Goal: Use online tool/utility: Utilize a website feature to perform a specific function

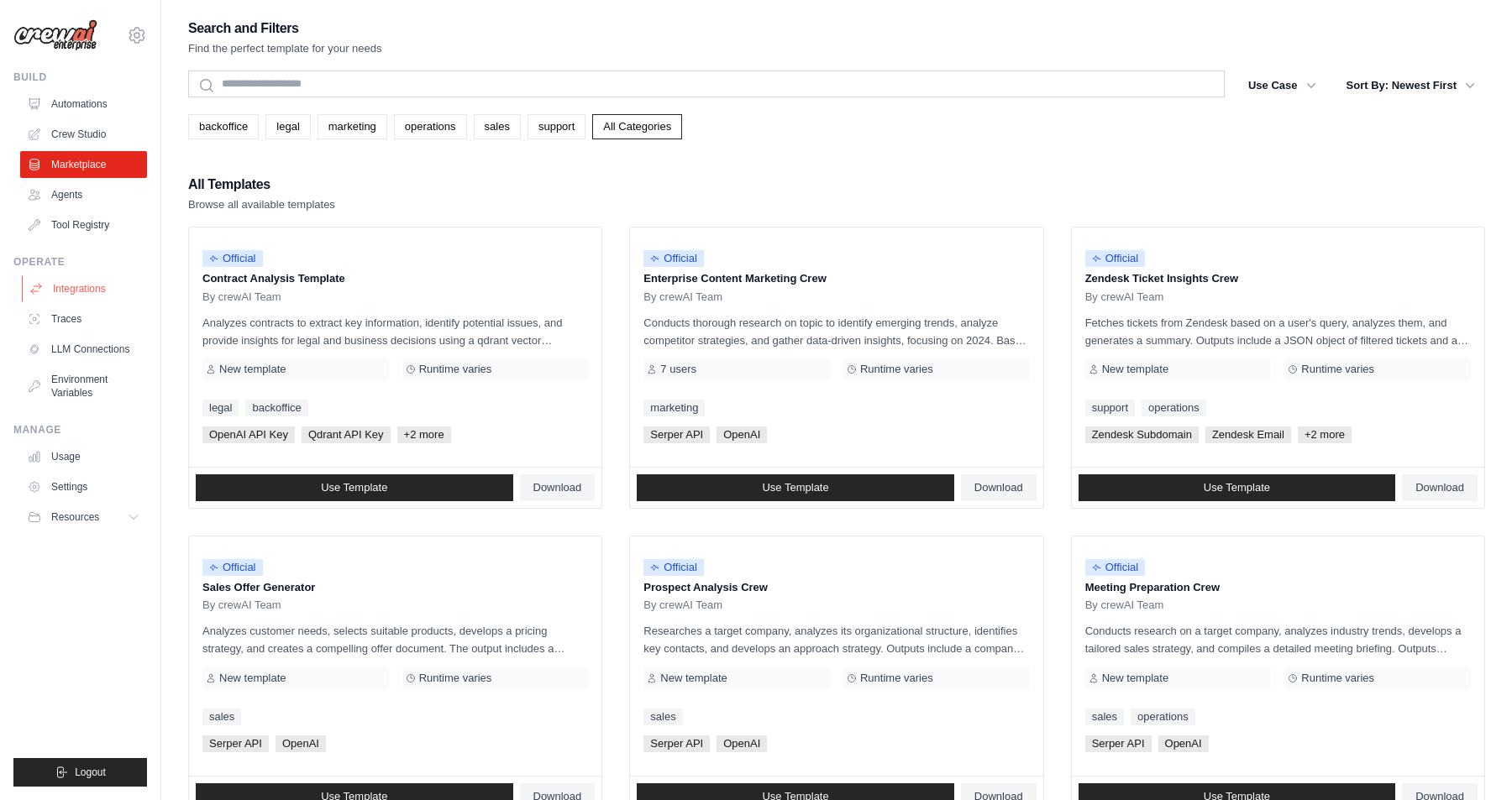
click at [90, 287] on link "Integrations" at bounding box center [85, 289] width 127 height 27
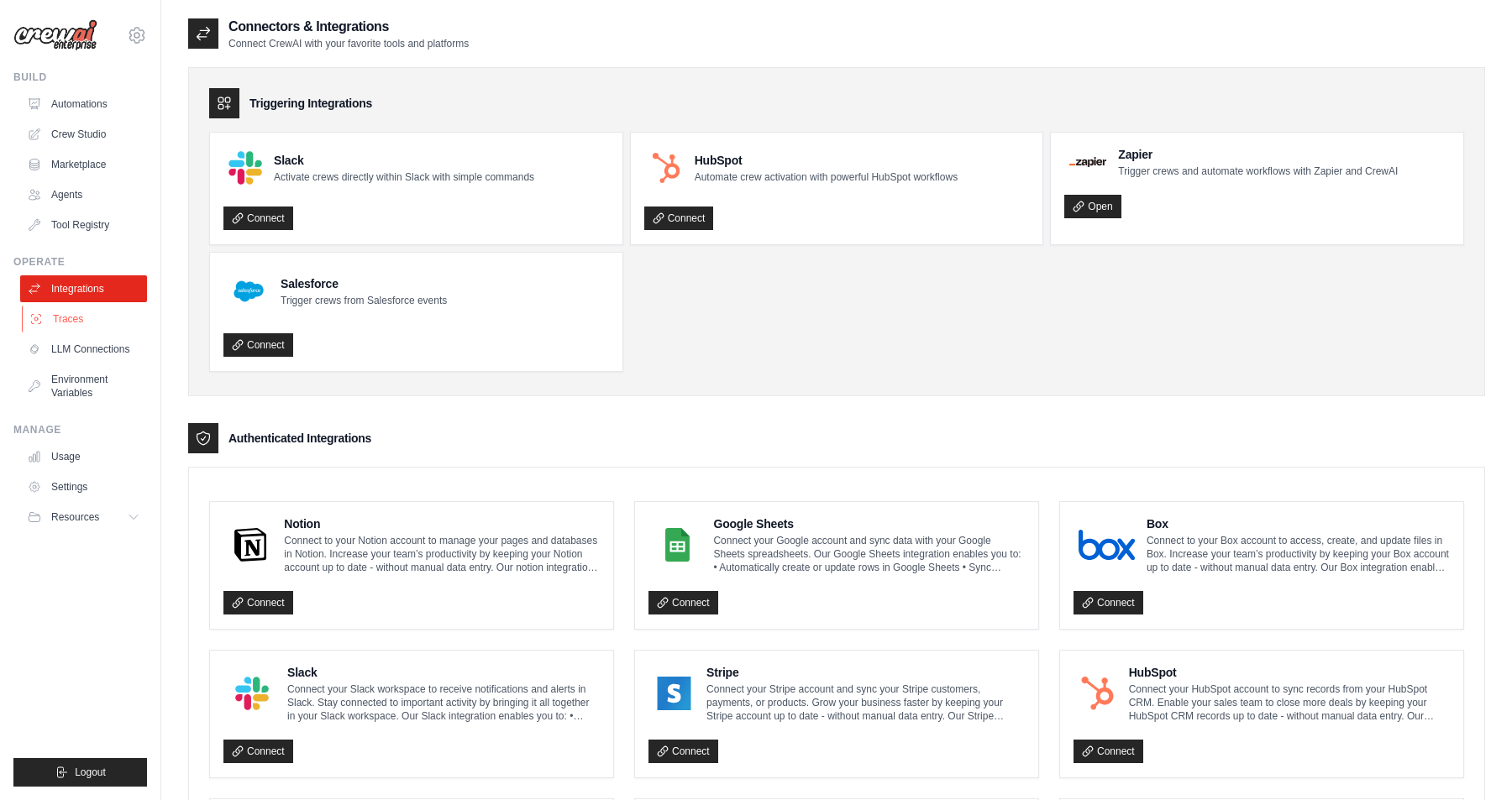
click at [74, 319] on link "Traces" at bounding box center [85, 319] width 127 height 27
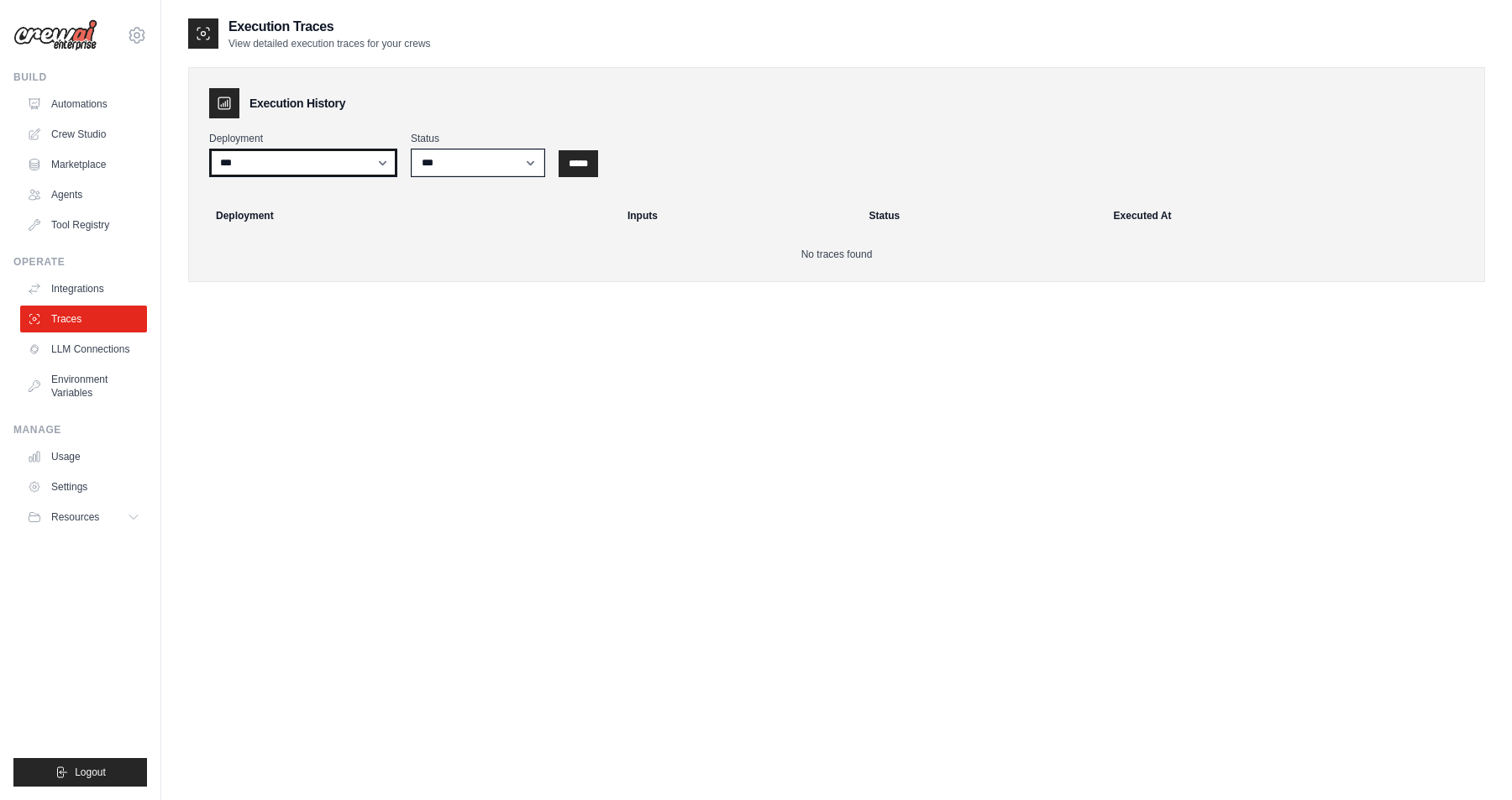
click at [378, 164] on select "***" at bounding box center [303, 163] width 188 height 29
click at [530, 167] on select "*** ********* ******* *****" at bounding box center [478, 163] width 134 height 29
select select "*********"
click at [411, 148] on select "*** ********* ******* *****" at bounding box center [478, 163] width 134 height 29
click at [586, 169] on input "*****" at bounding box center [579, 164] width 40 height 27
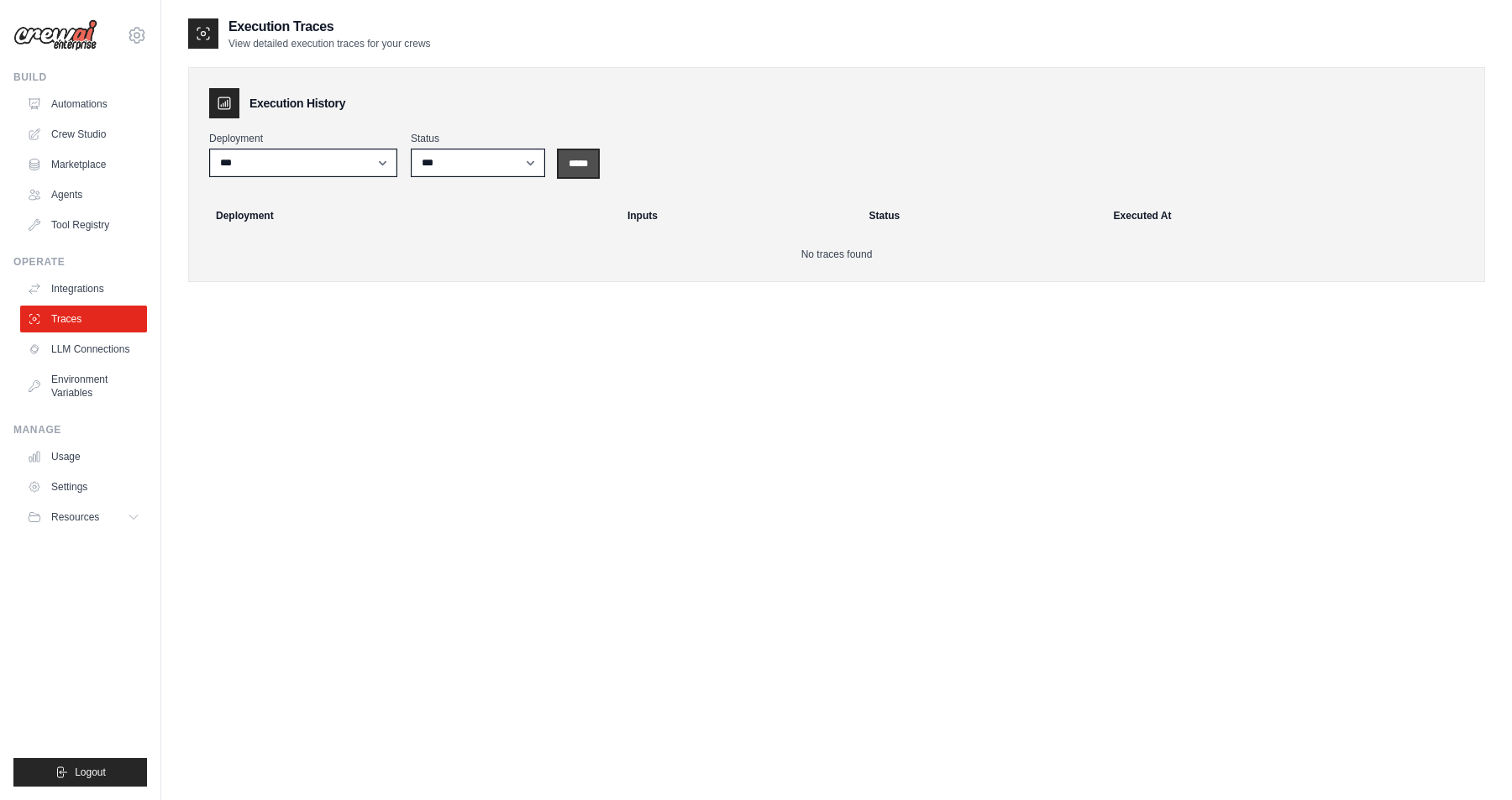
click at [588, 167] on input "*****" at bounding box center [579, 164] width 40 height 27
click at [101, 286] on link "Integrations" at bounding box center [85, 289] width 127 height 27
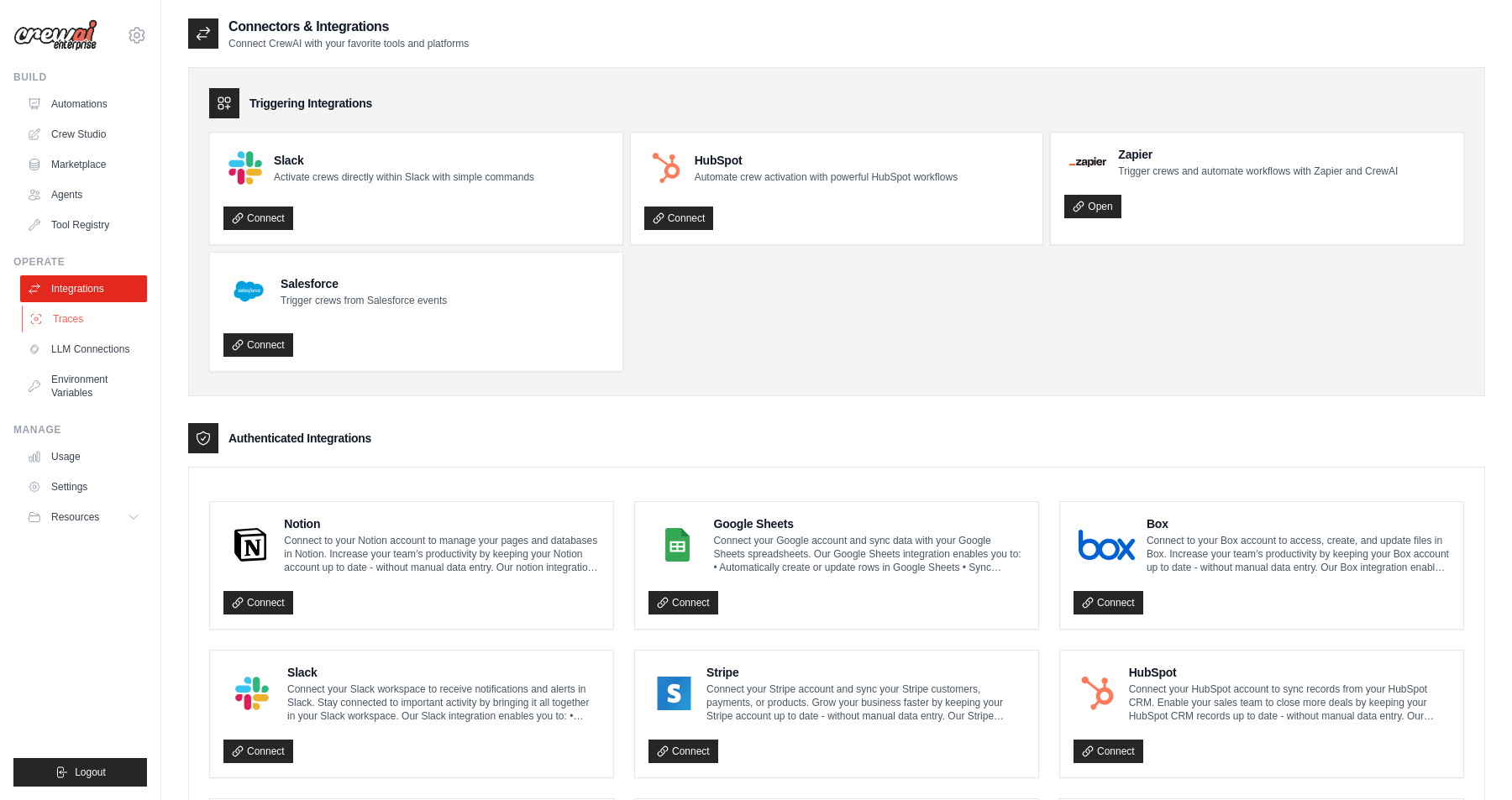
click at [87, 318] on link "Traces" at bounding box center [85, 319] width 127 height 27
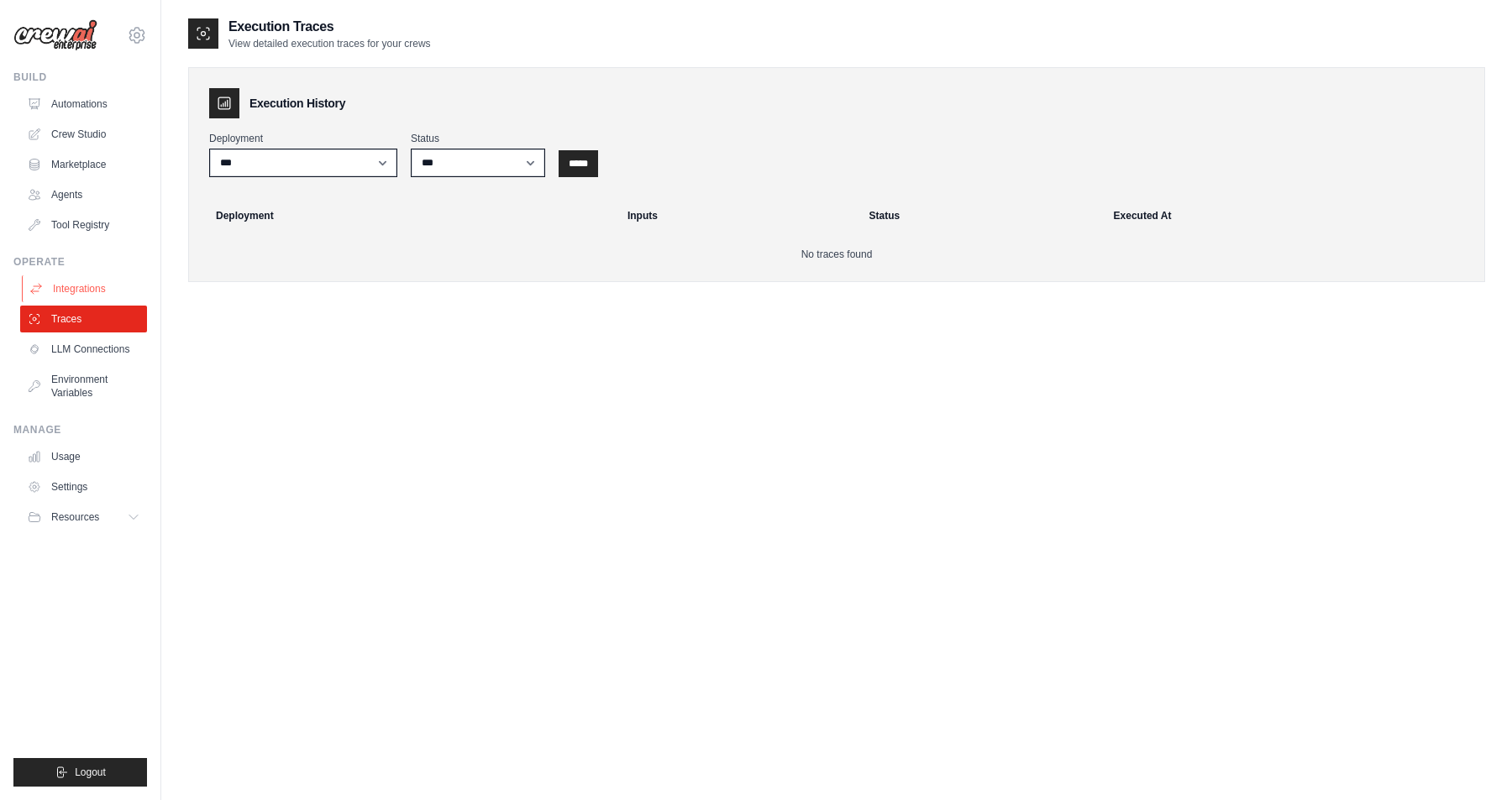
click at [90, 291] on link "Integrations" at bounding box center [85, 289] width 127 height 27
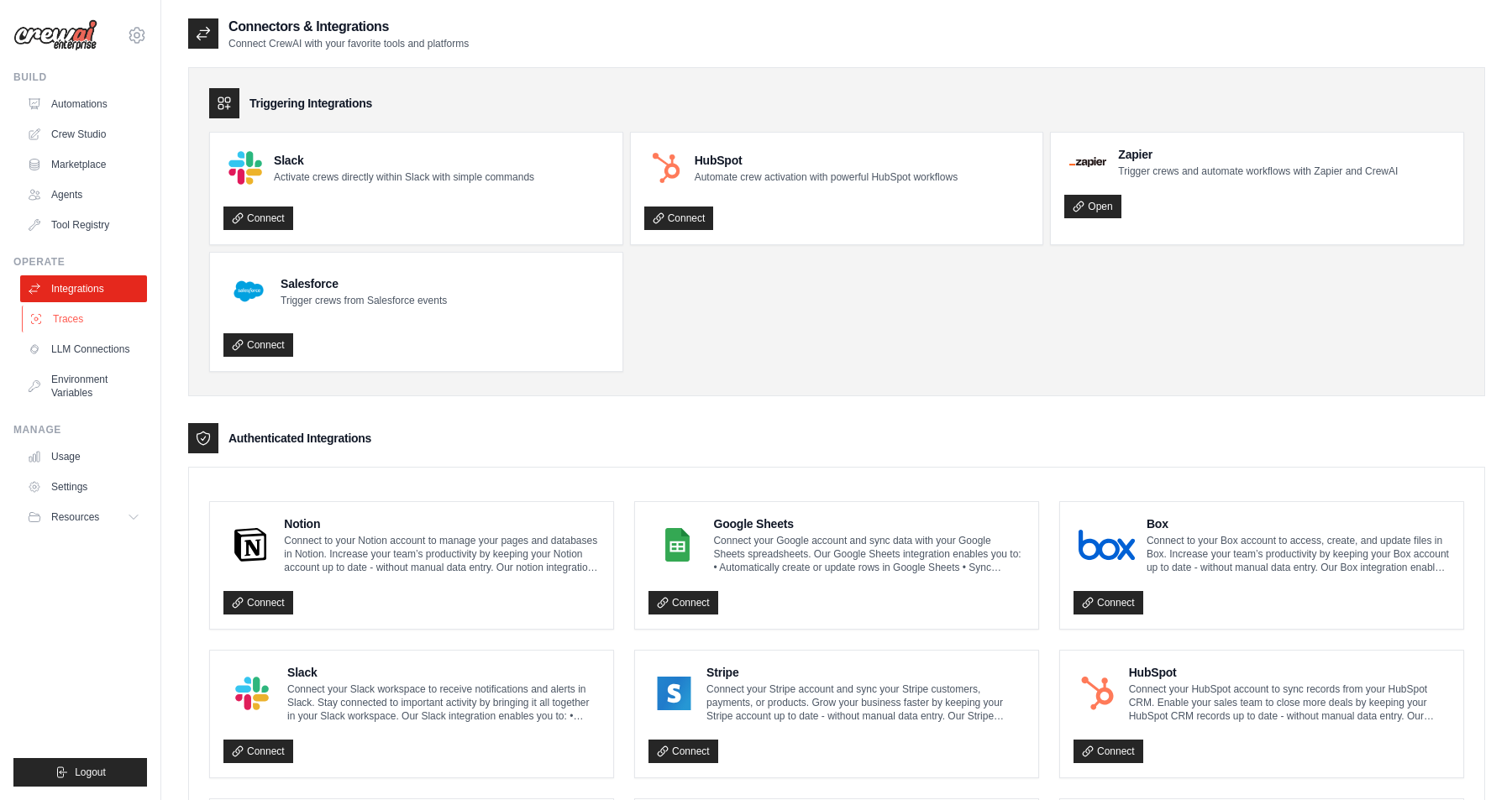
click at [79, 324] on link "Traces" at bounding box center [85, 319] width 127 height 27
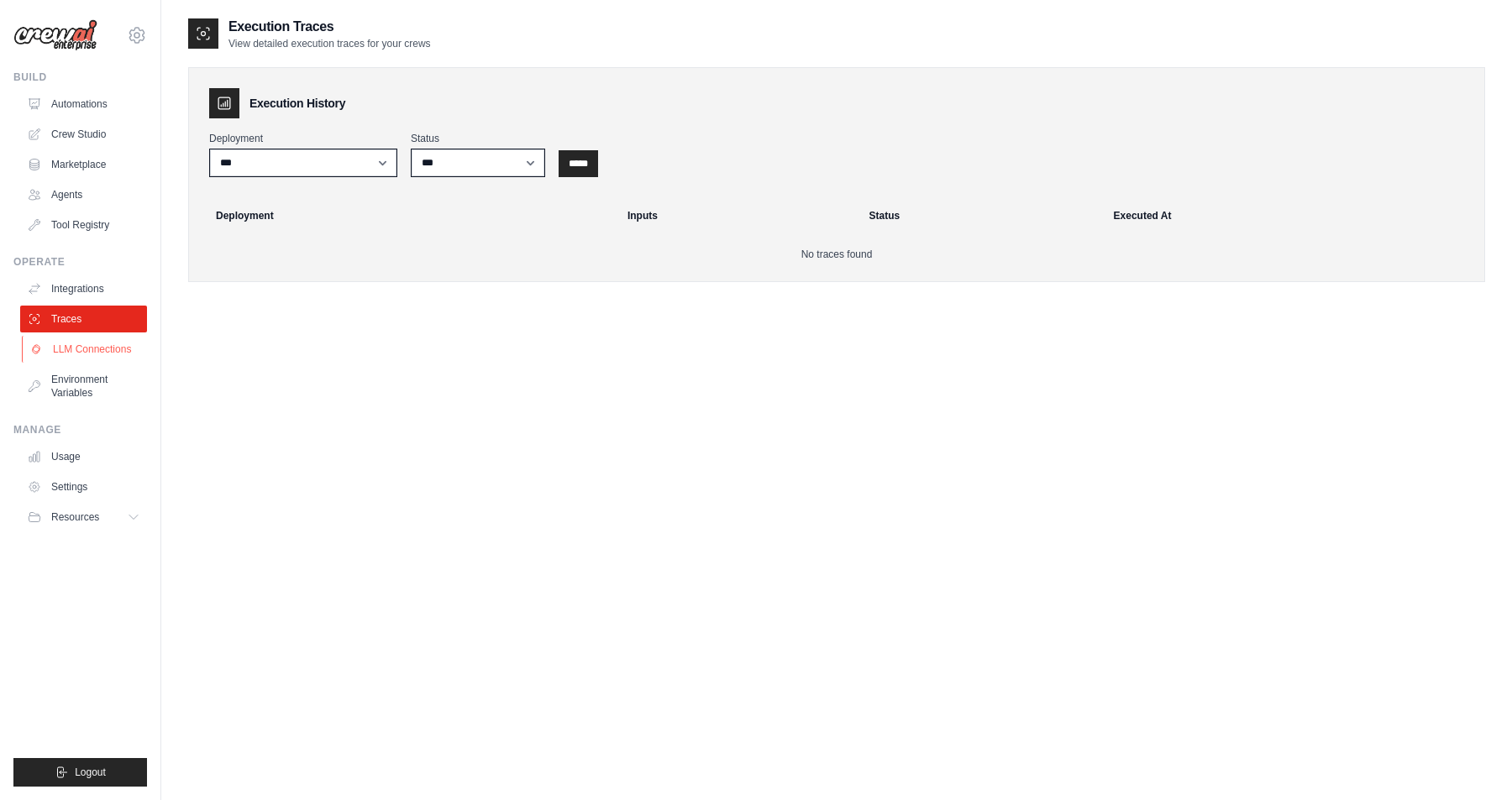
click at [96, 353] on link "LLM Connections" at bounding box center [85, 349] width 127 height 27
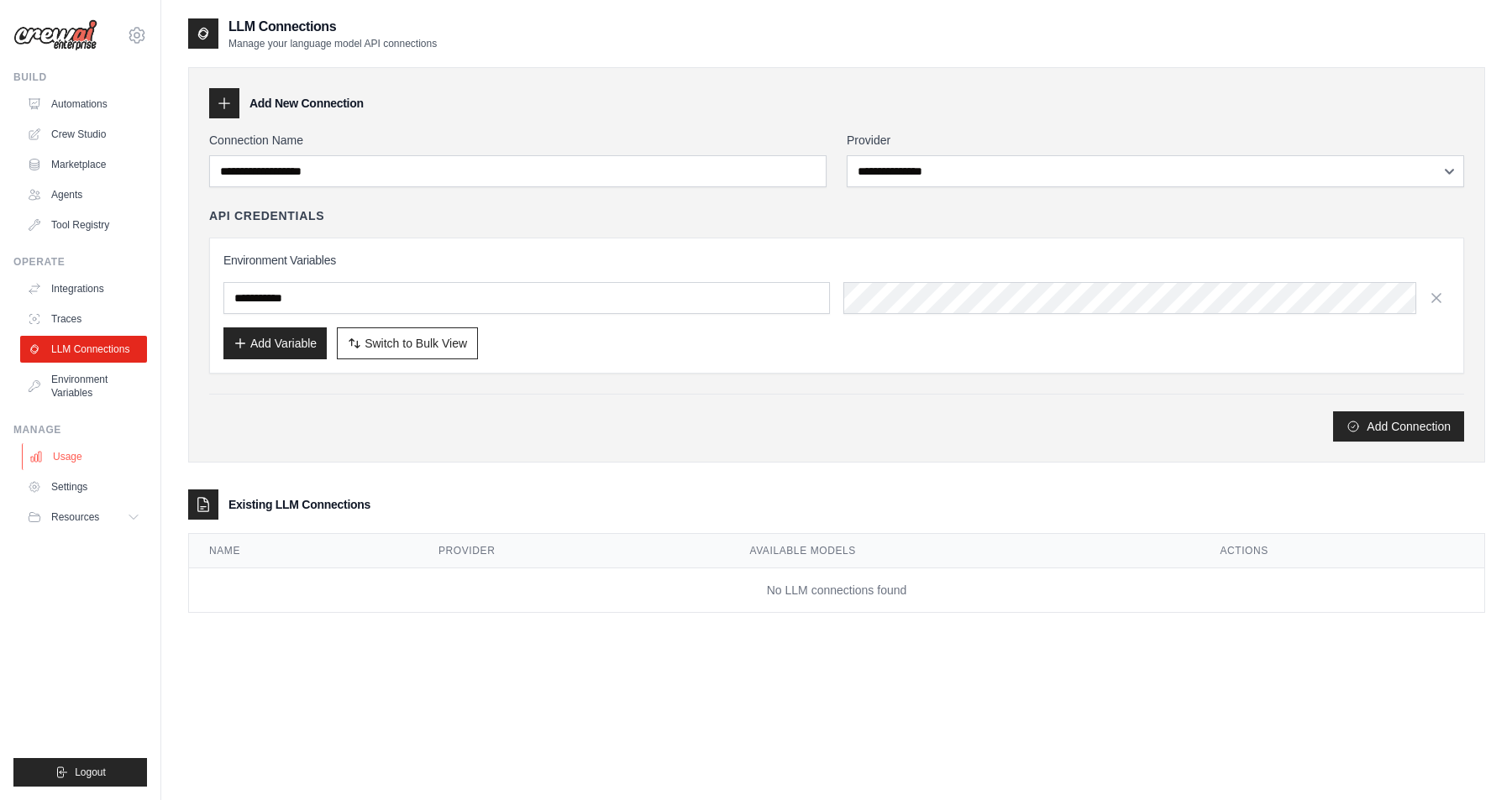
click at [68, 457] on link "Usage" at bounding box center [85, 457] width 127 height 27
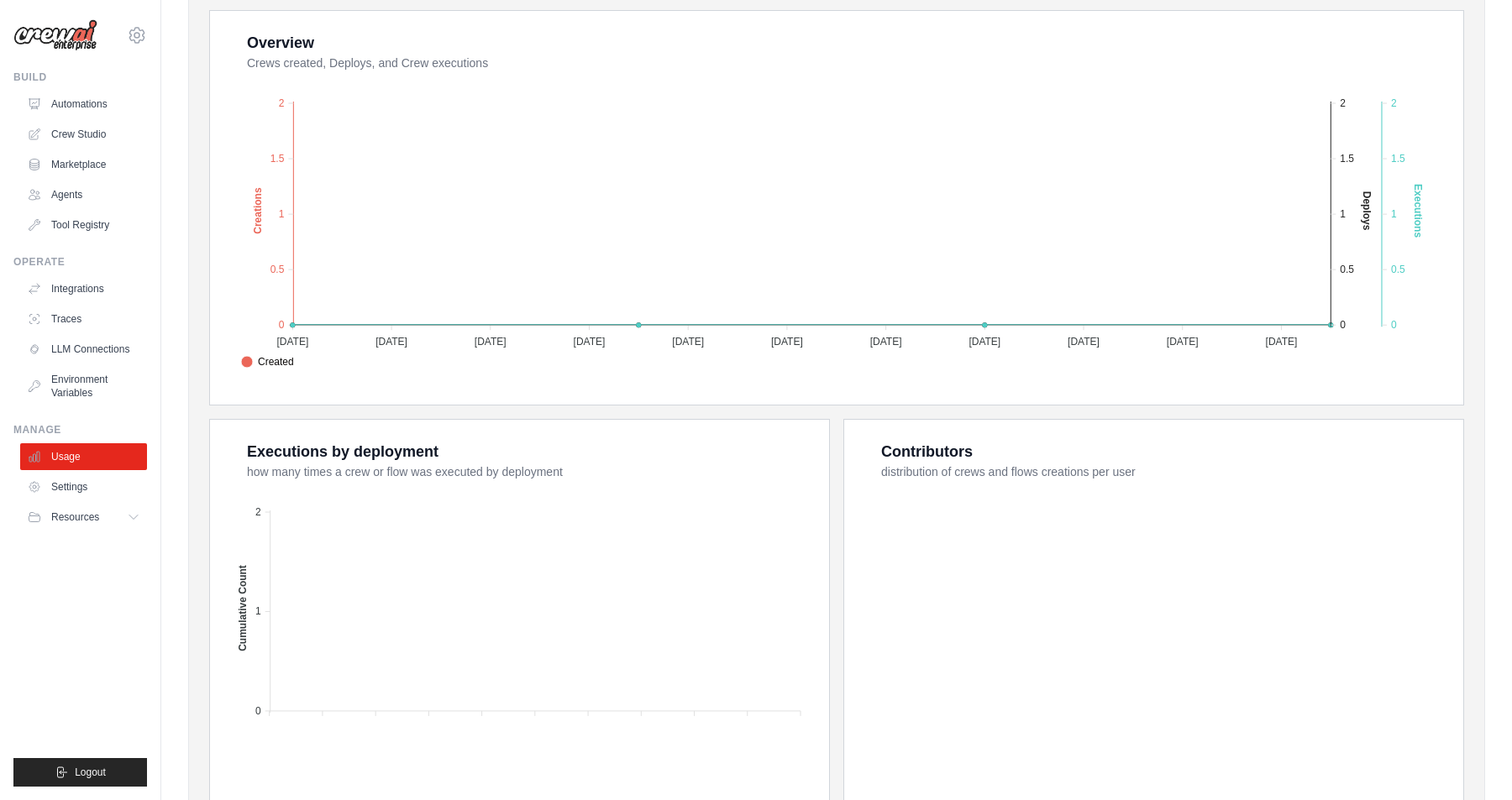
scroll to position [417, 0]
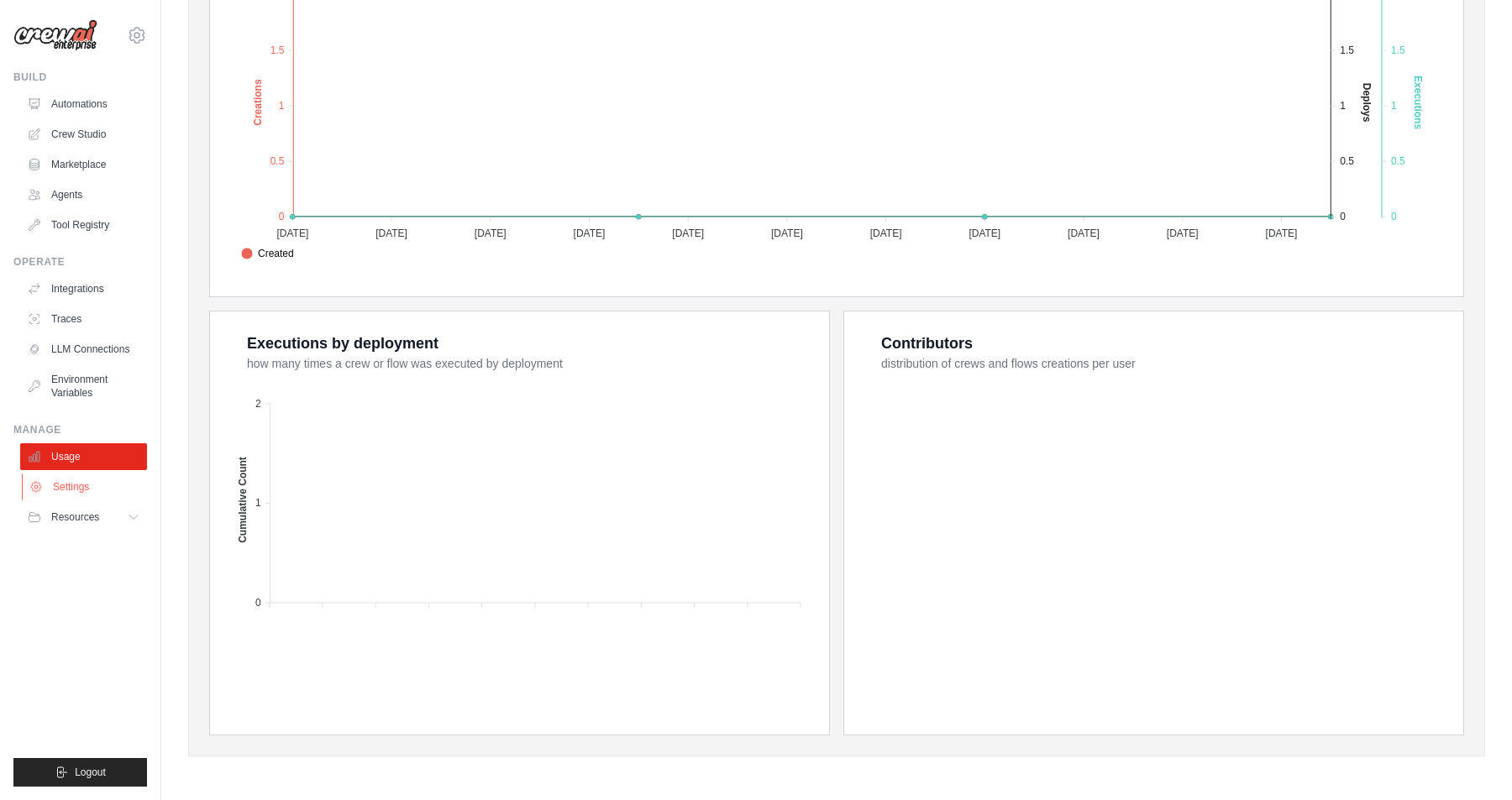
click at [62, 489] on link "Settings" at bounding box center [85, 487] width 127 height 27
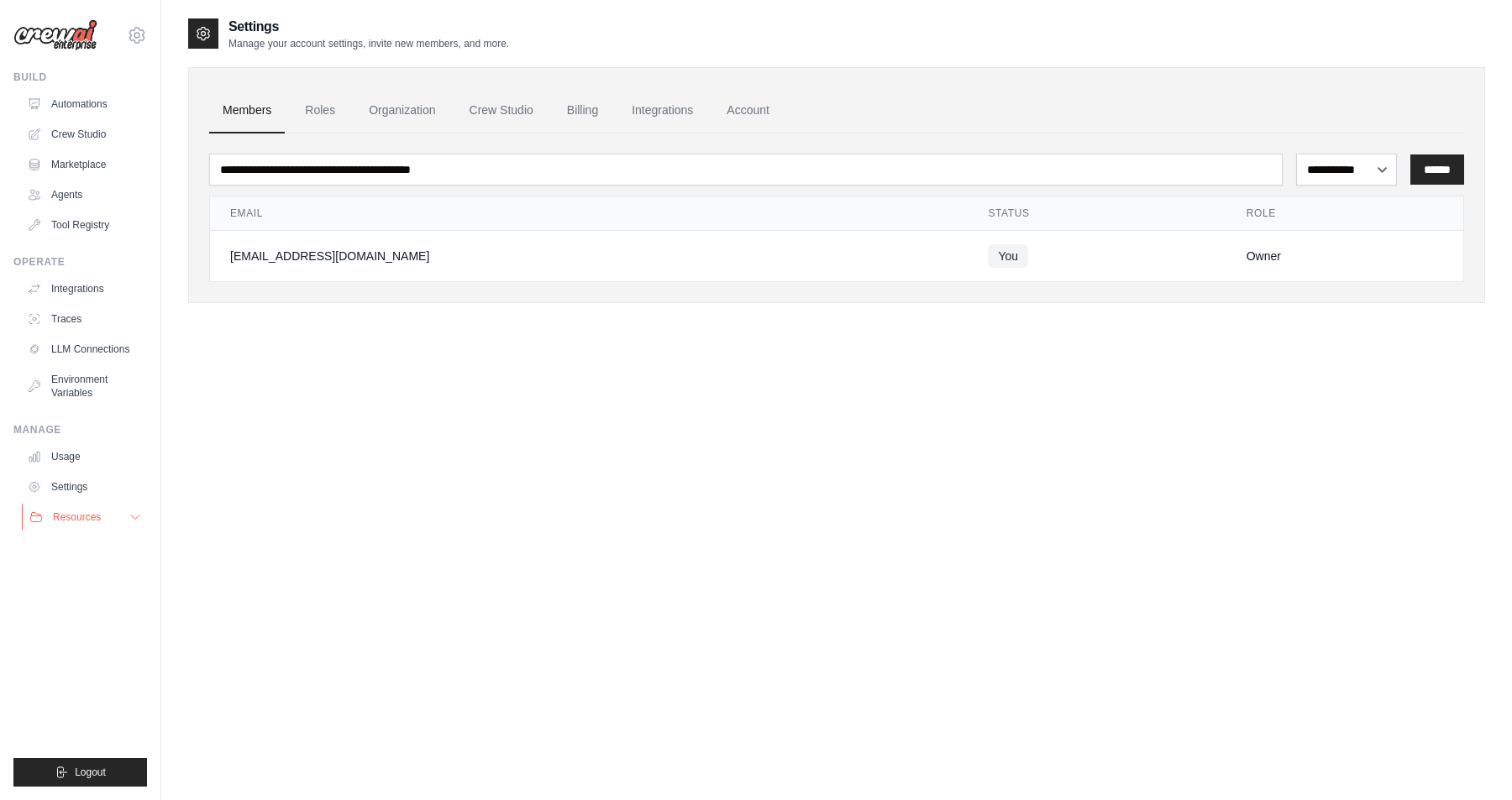
click at [86, 519] on span "Resources" at bounding box center [76, 517] width 48 height 14
click at [512, 111] on link "Crew Studio" at bounding box center [502, 110] width 91 height 45
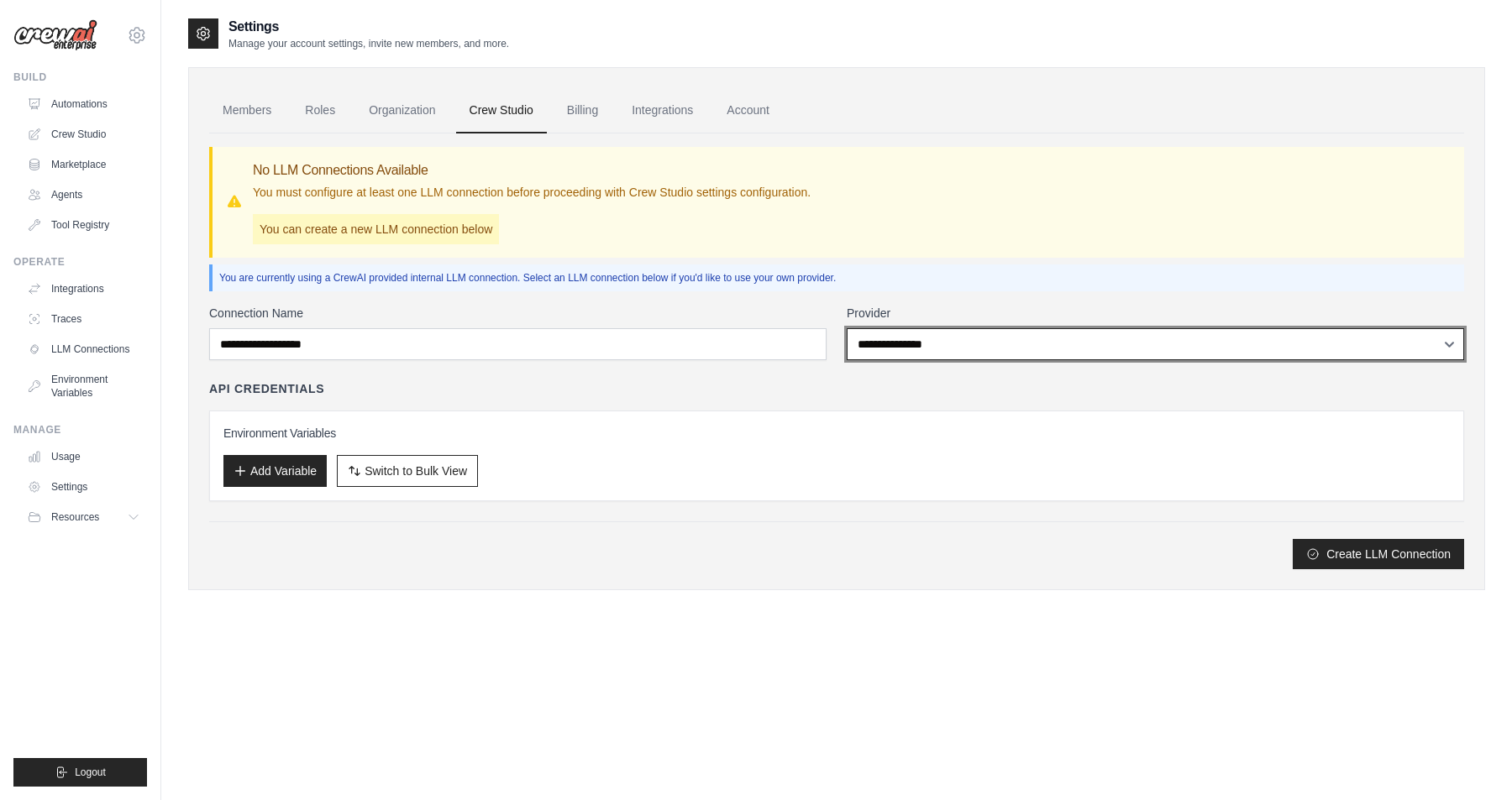
click at [1448, 344] on select "**********" at bounding box center [1155, 344] width 617 height 32
select select "******"
click at [847, 329] on select "**********" at bounding box center [1155, 344] width 617 height 32
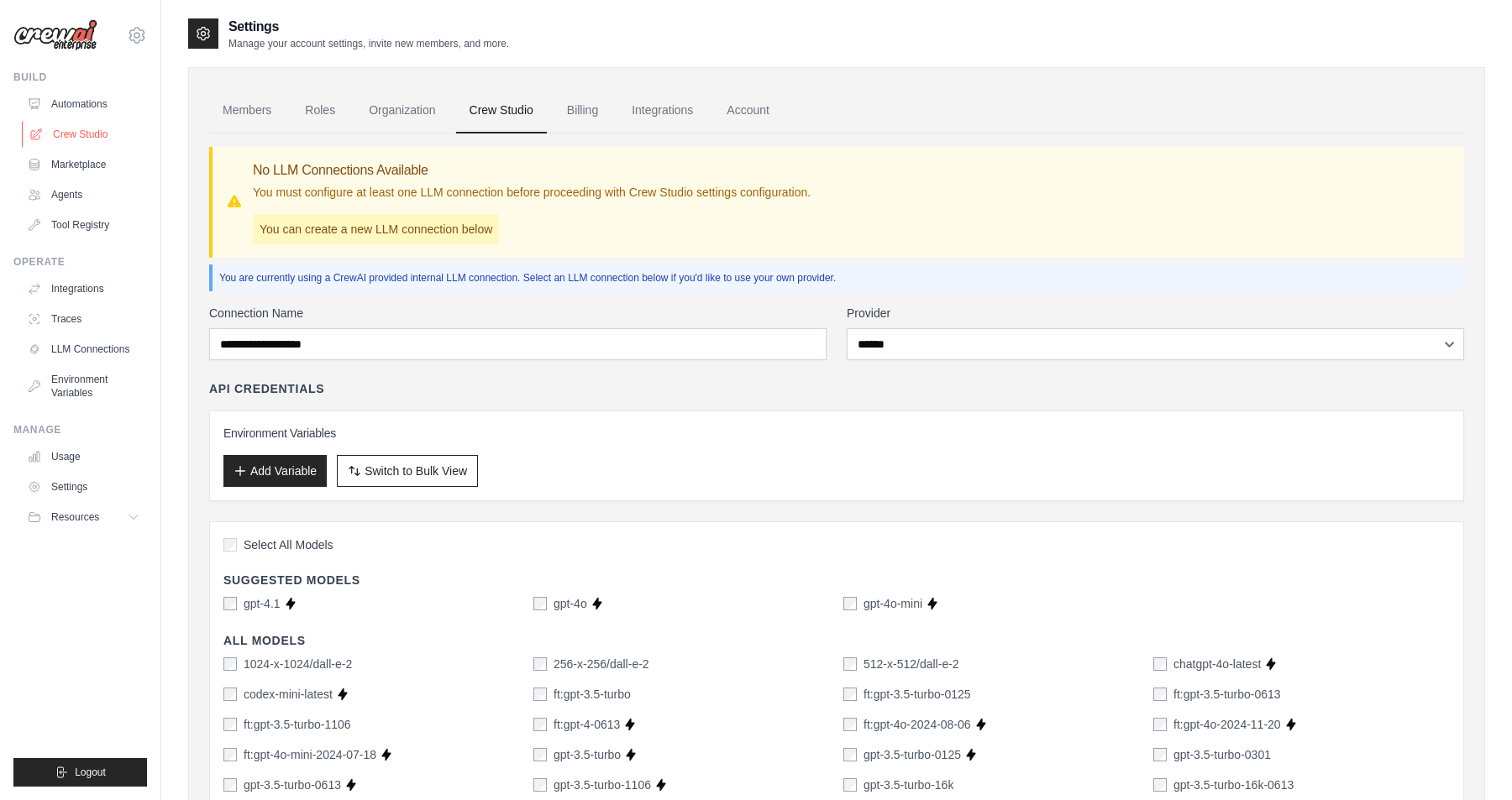
click at [85, 135] on link "Crew Studio" at bounding box center [85, 135] width 127 height 27
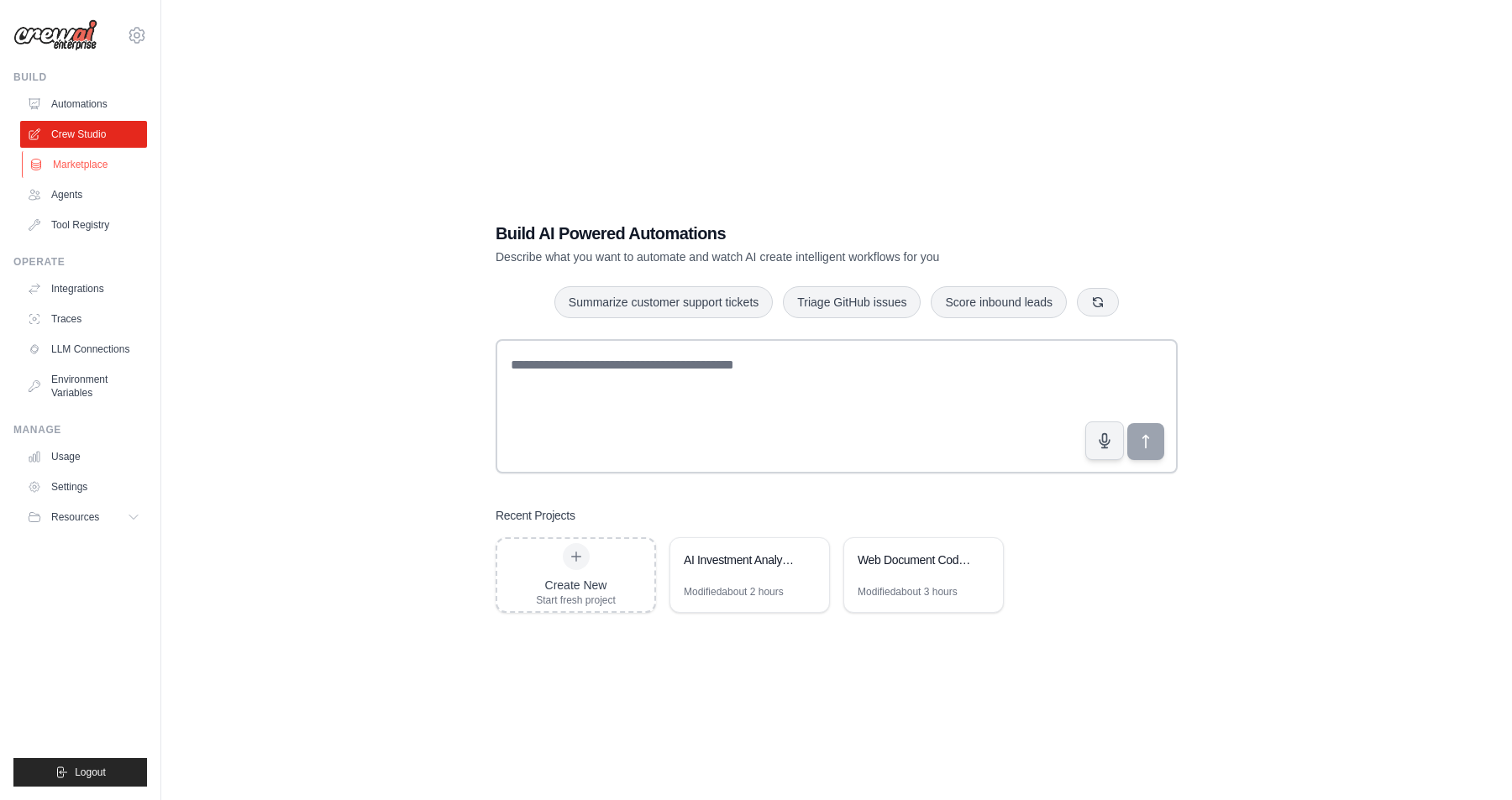
click at [75, 172] on link "Marketplace" at bounding box center [85, 165] width 127 height 27
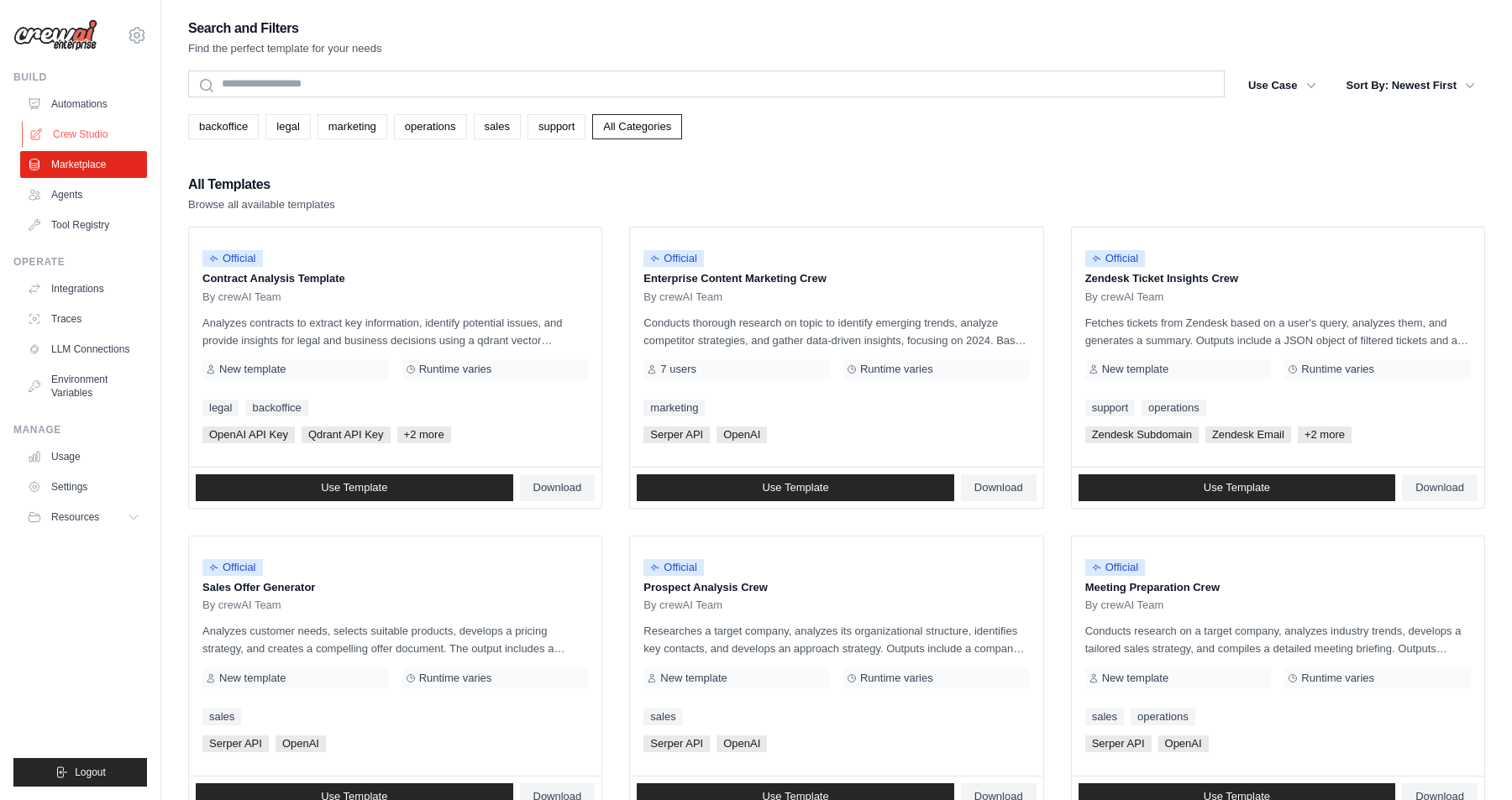
click at [81, 136] on link "Crew Studio" at bounding box center [85, 135] width 127 height 27
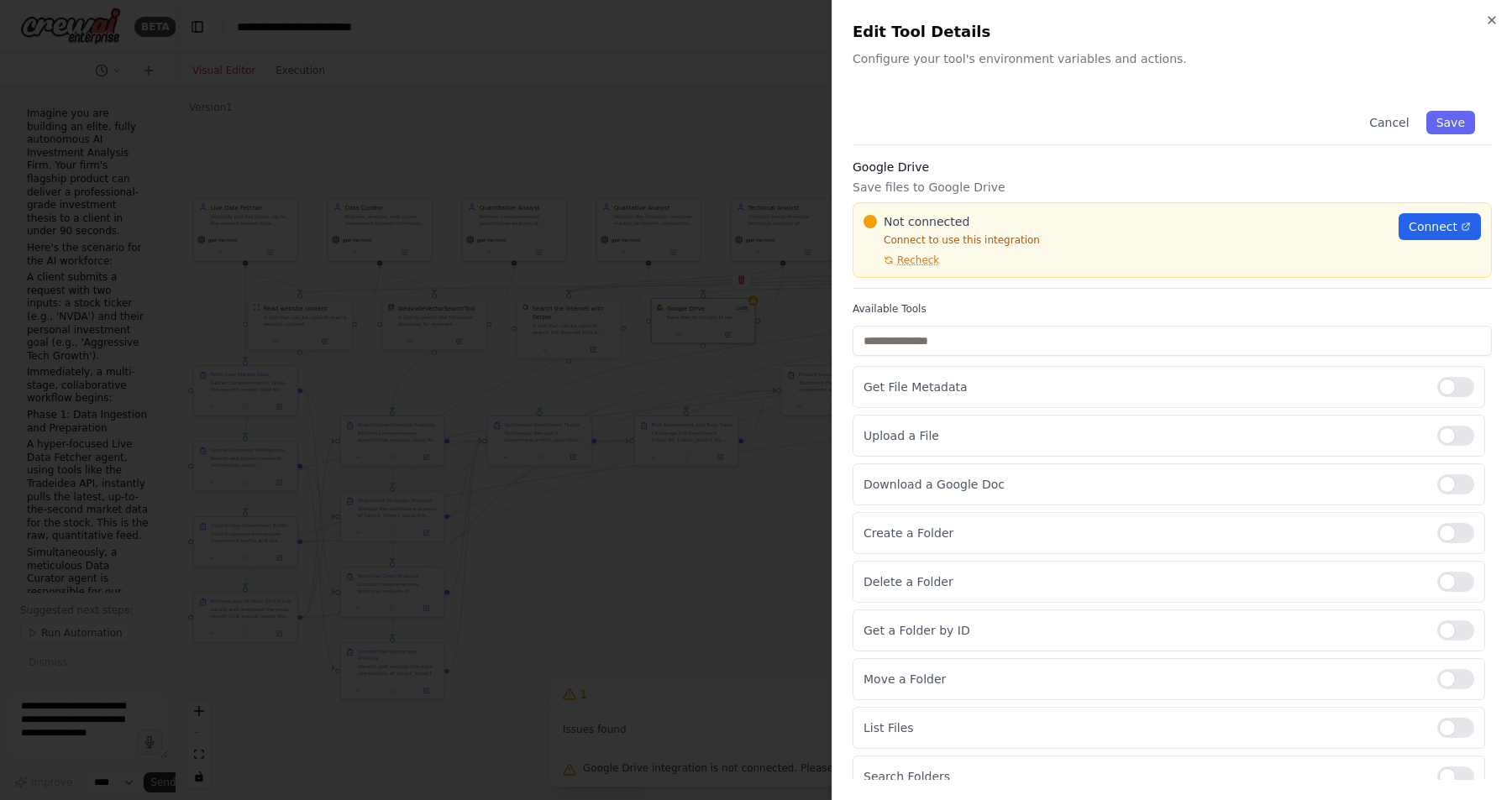
scroll to position [12234, 0]
click at [1491, 21] on icon "button" at bounding box center [1491, 20] width 14 height 14
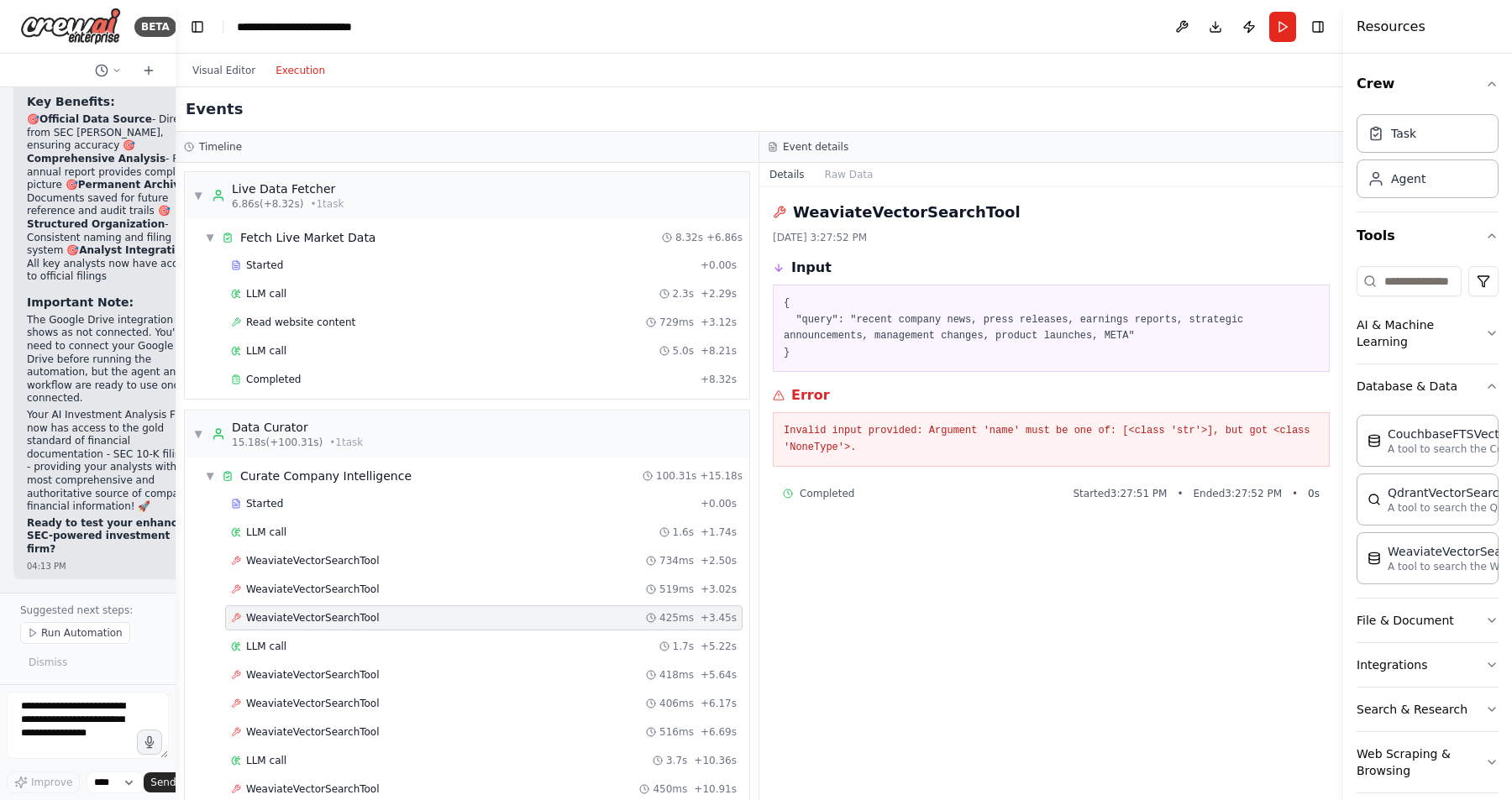
click at [303, 80] on button "Execution" at bounding box center [300, 71] width 70 height 20
click at [226, 70] on button "Visual Editor" at bounding box center [224, 71] width 83 height 20
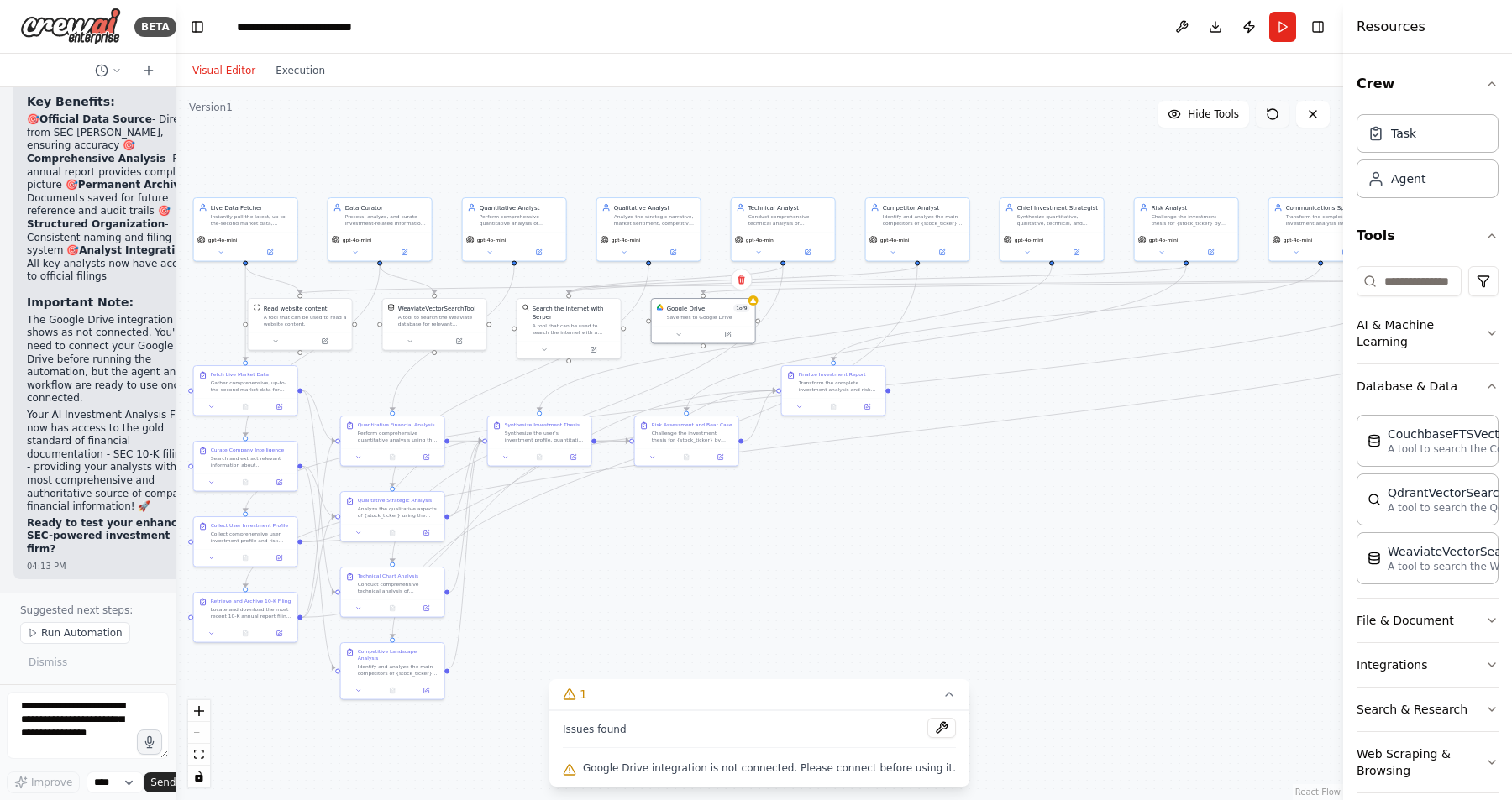
click at [1277, 115] on icon at bounding box center [1272, 114] width 10 height 10
click at [729, 332] on icon at bounding box center [728, 334] width 5 height 5
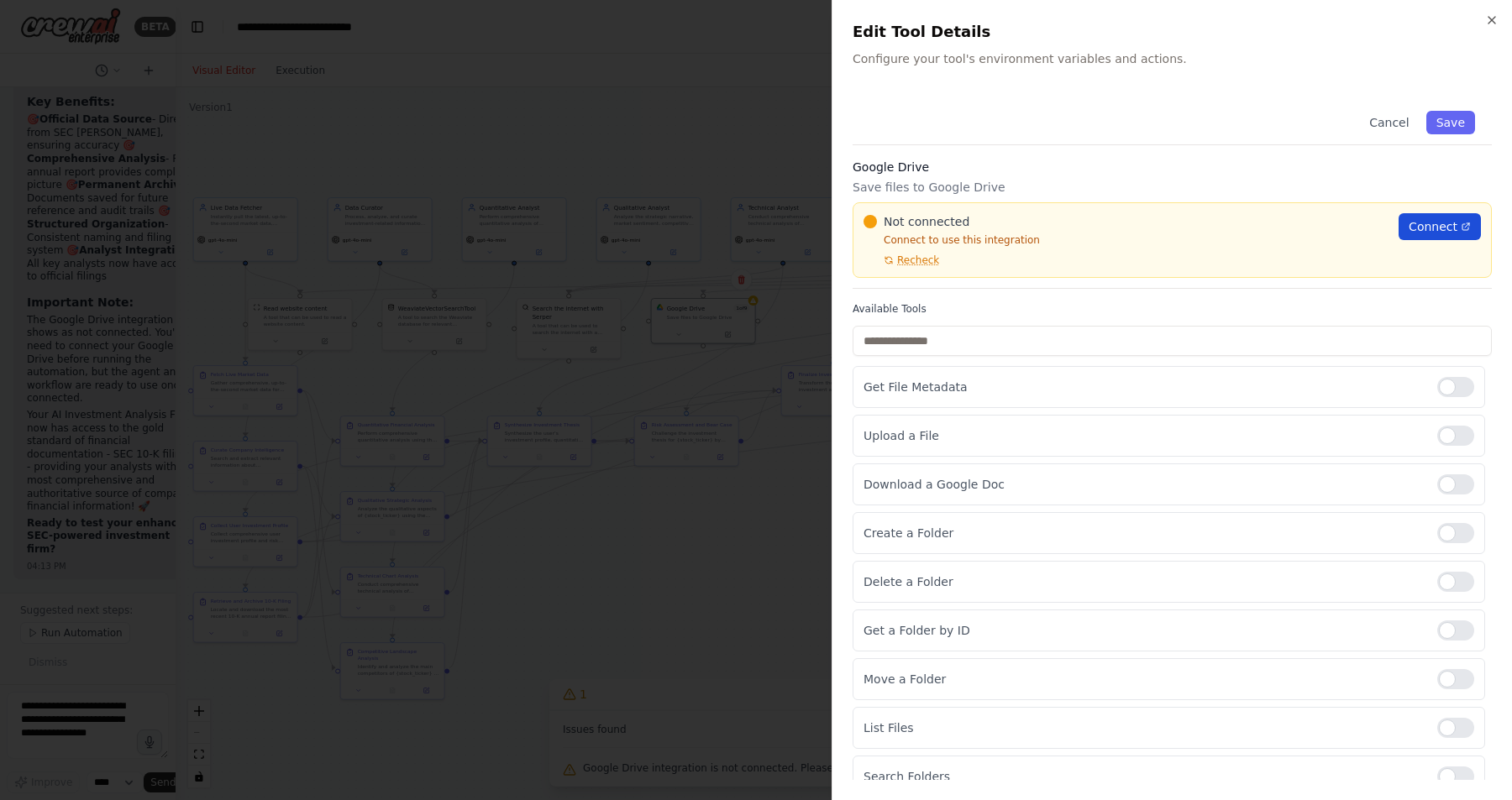
click at [1439, 230] on span "Connect" at bounding box center [1433, 226] width 49 height 17
click at [1459, 126] on button "Save" at bounding box center [1450, 122] width 49 height 24
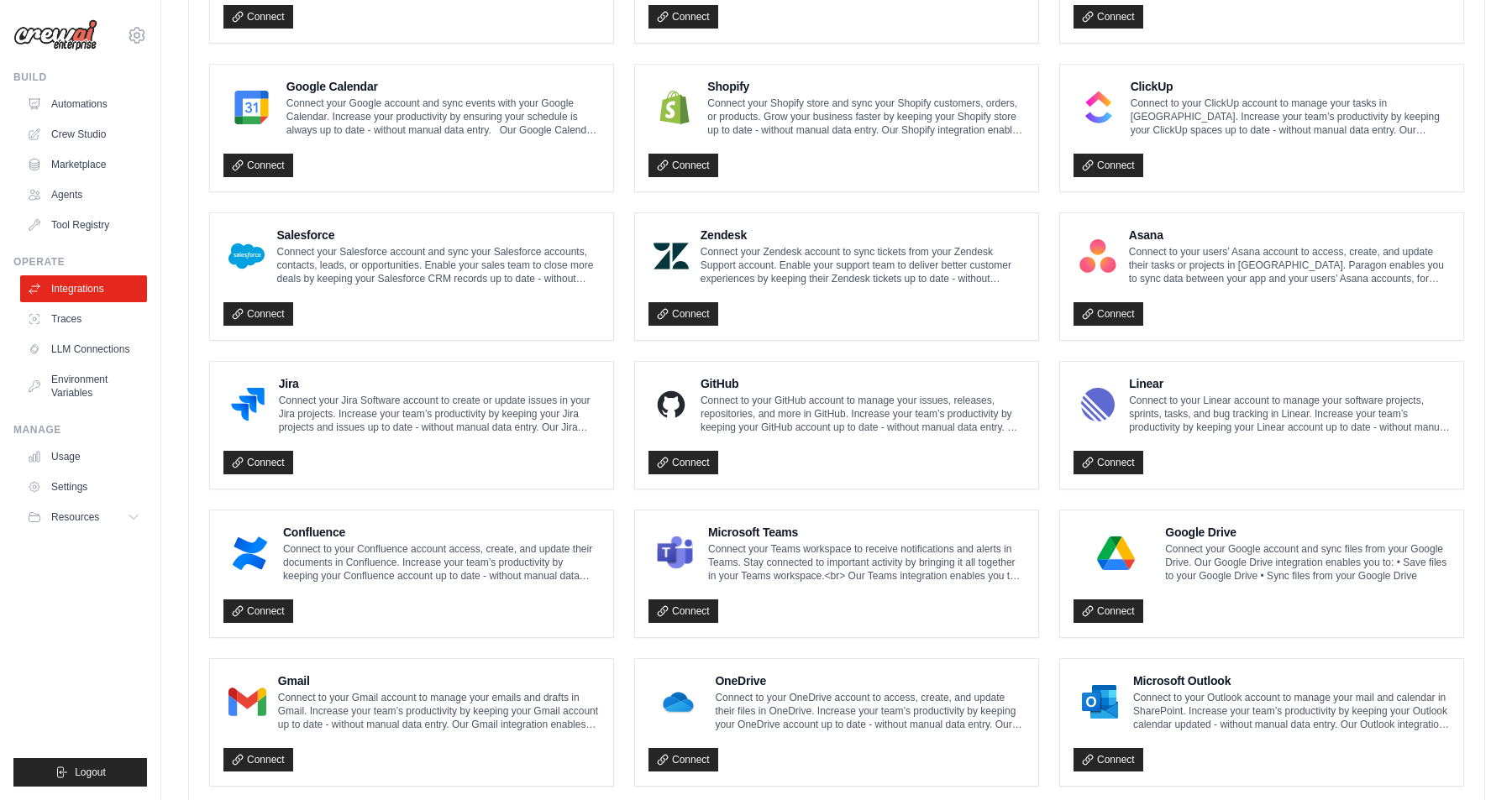
scroll to position [775, 0]
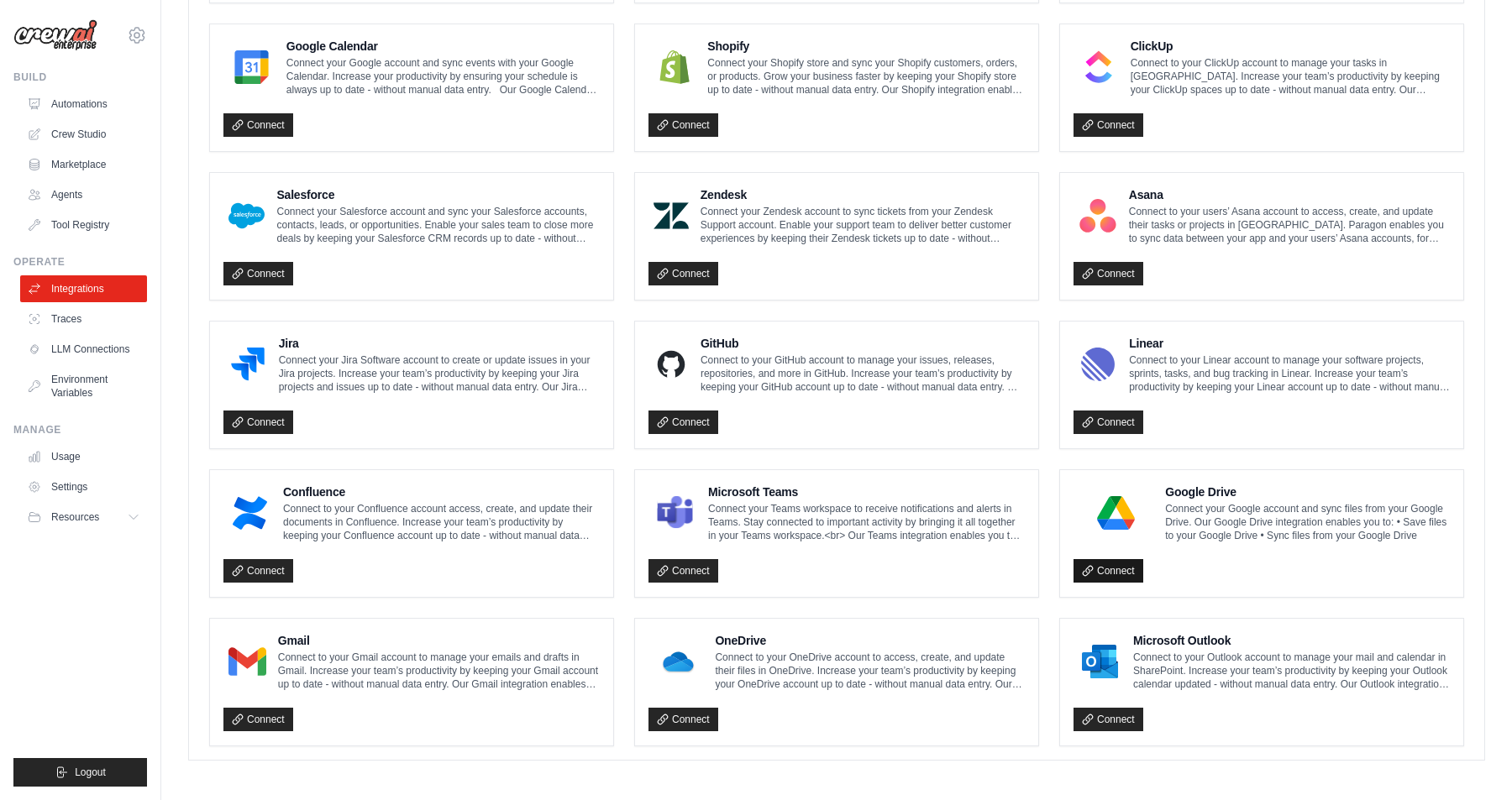
click at [1116, 567] on link "Connect" at bounding box center [1108, 571] width 70 height 24
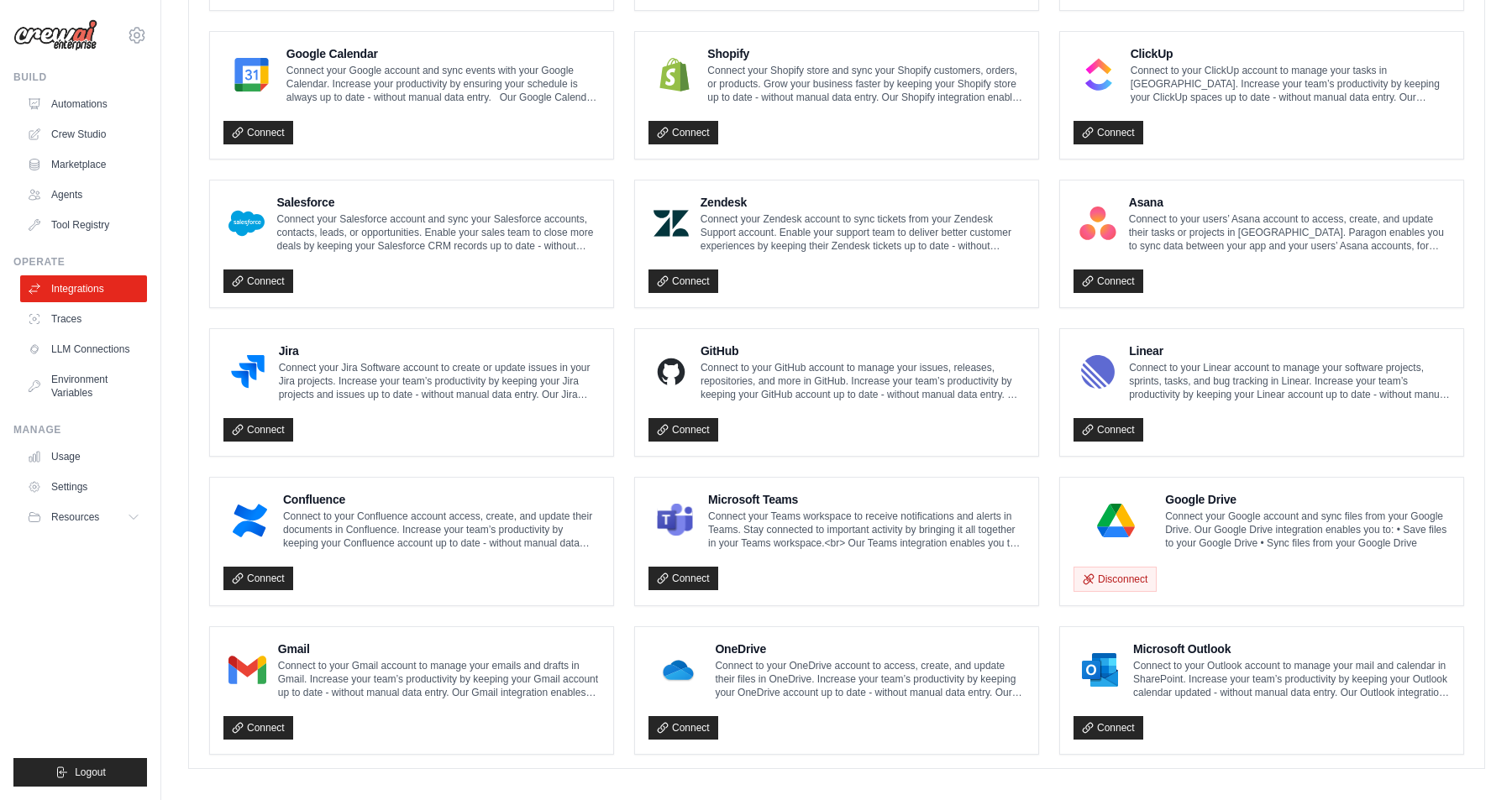
scroll to position [833, 0]
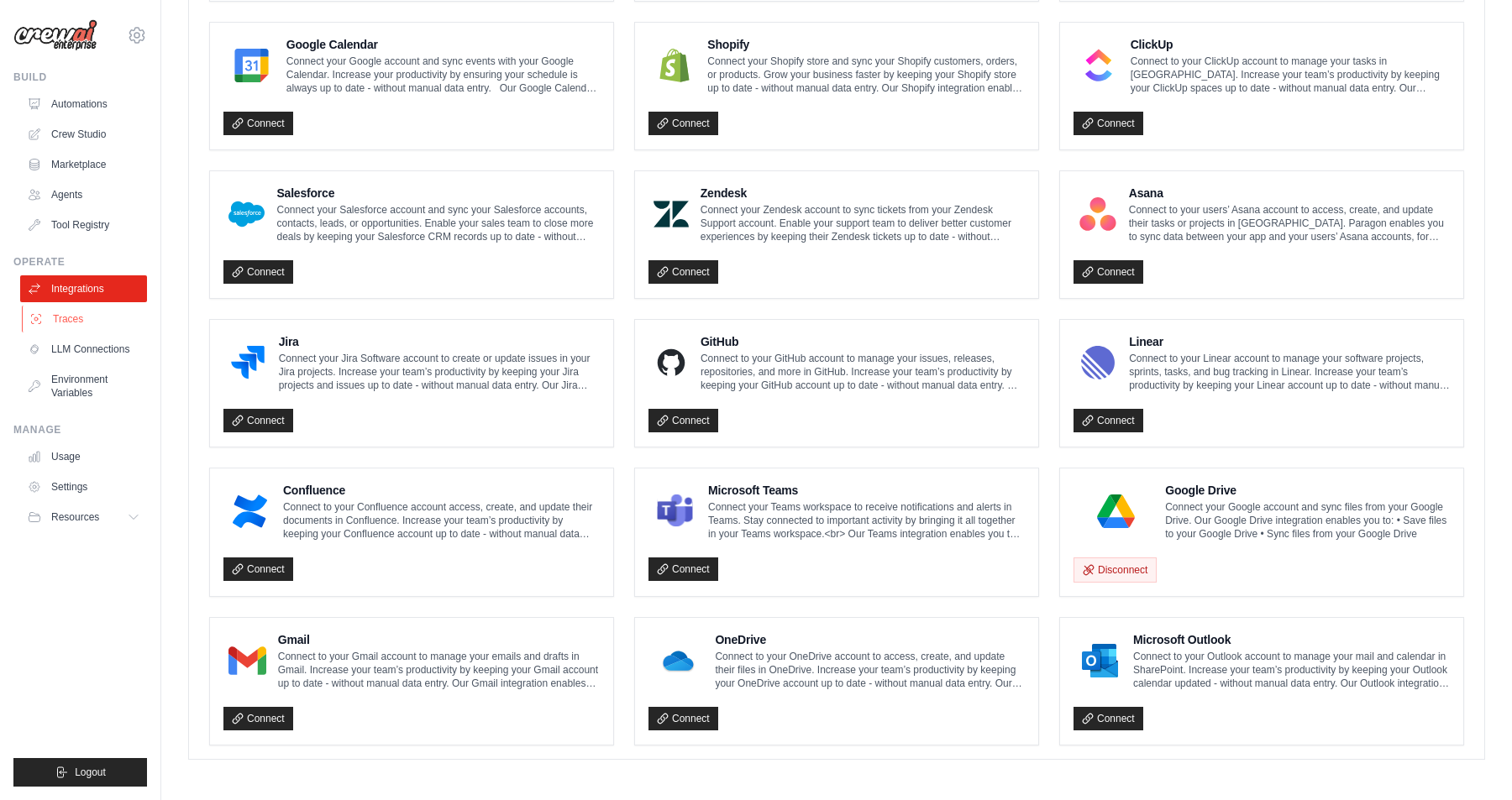
click at [66, 321] on link "Traces" at bounding box center [85, 319] width 127 height 27
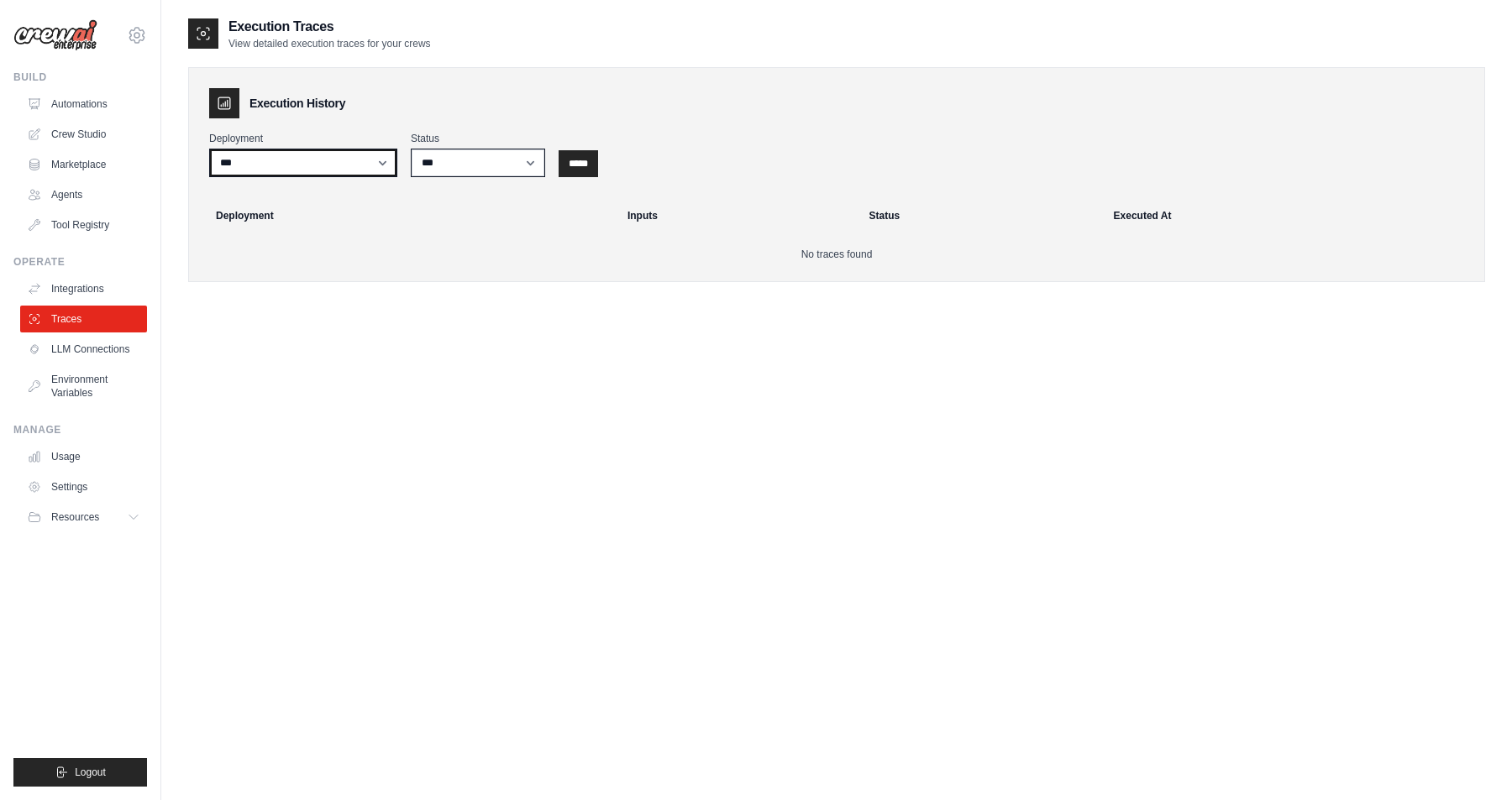
click at [386, 166] on select "***" at bounding box center [303, 163] width 188 height 29
click at [522, 168] on select "*** ********* ******* *****" at bounding box center [478, 163] width 134 height 29
select select "*********"
click at [411, 148] on select "*** ********* ******* *****" at bounding box center [478, 163] width 134 height 29
click at [587, 167] on input "*****" at bounding box center [579, 164] width 40 height 27
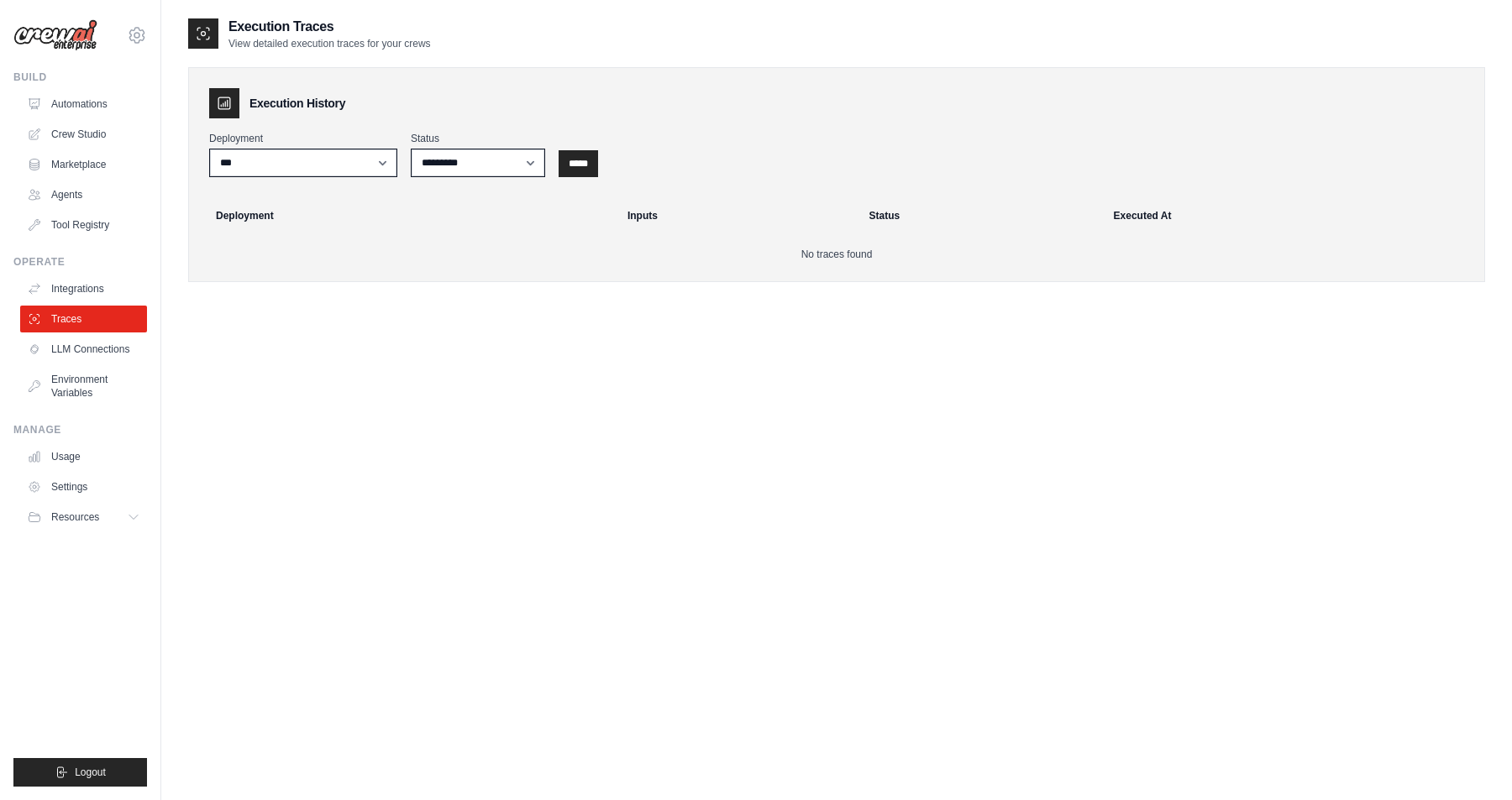
click at [331, 215] on th "Deployment" at bounding box center [407, 215] width 422 height 37
click at [271, 34] on h2 "Execution Traces" at bounding box center [330, 27] width 203 height 20
click at [198, 33] on icon at bounding box center [203, 33] width 17 height 17
click at [83, 350] on link "LLM Connections" at bounding box center [85, 349] width 127 height 27
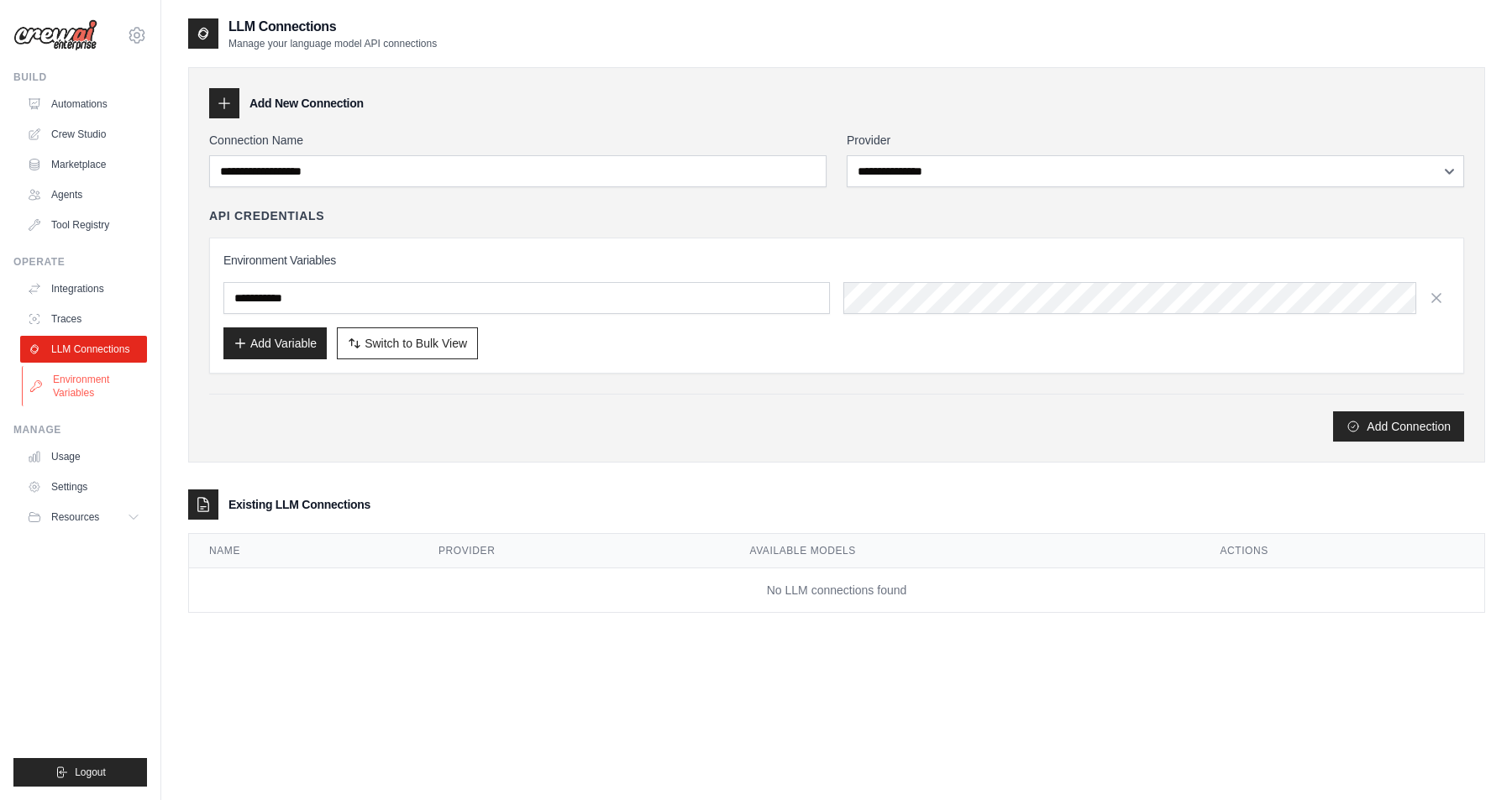
click at [72, 383] on link "Environment Variables" at bounding box center [85, 386] width 127 height 41
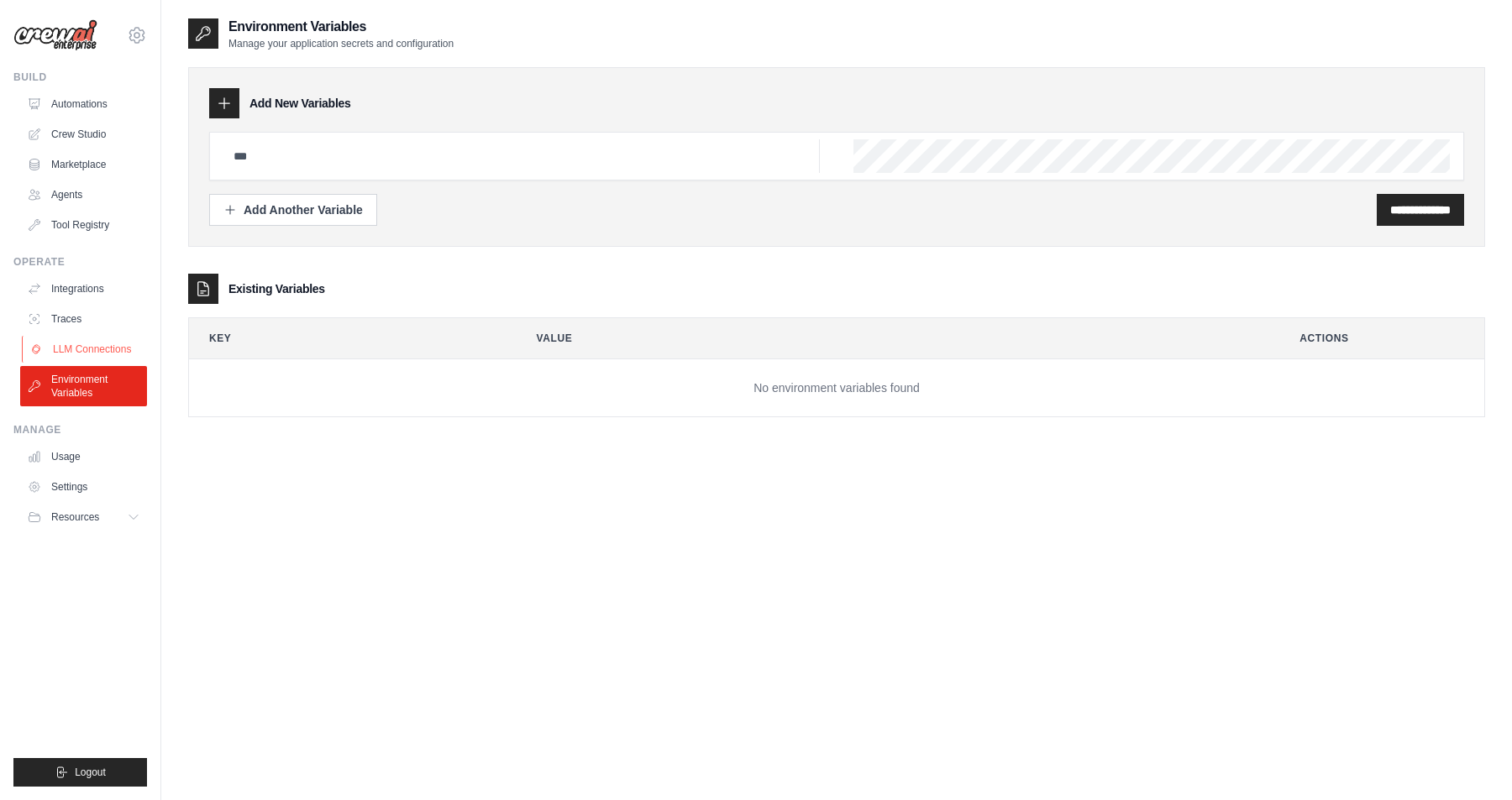
click at [88, 348] on link "LLM Connections" at bounding box center [85, 349] width 127 height 27
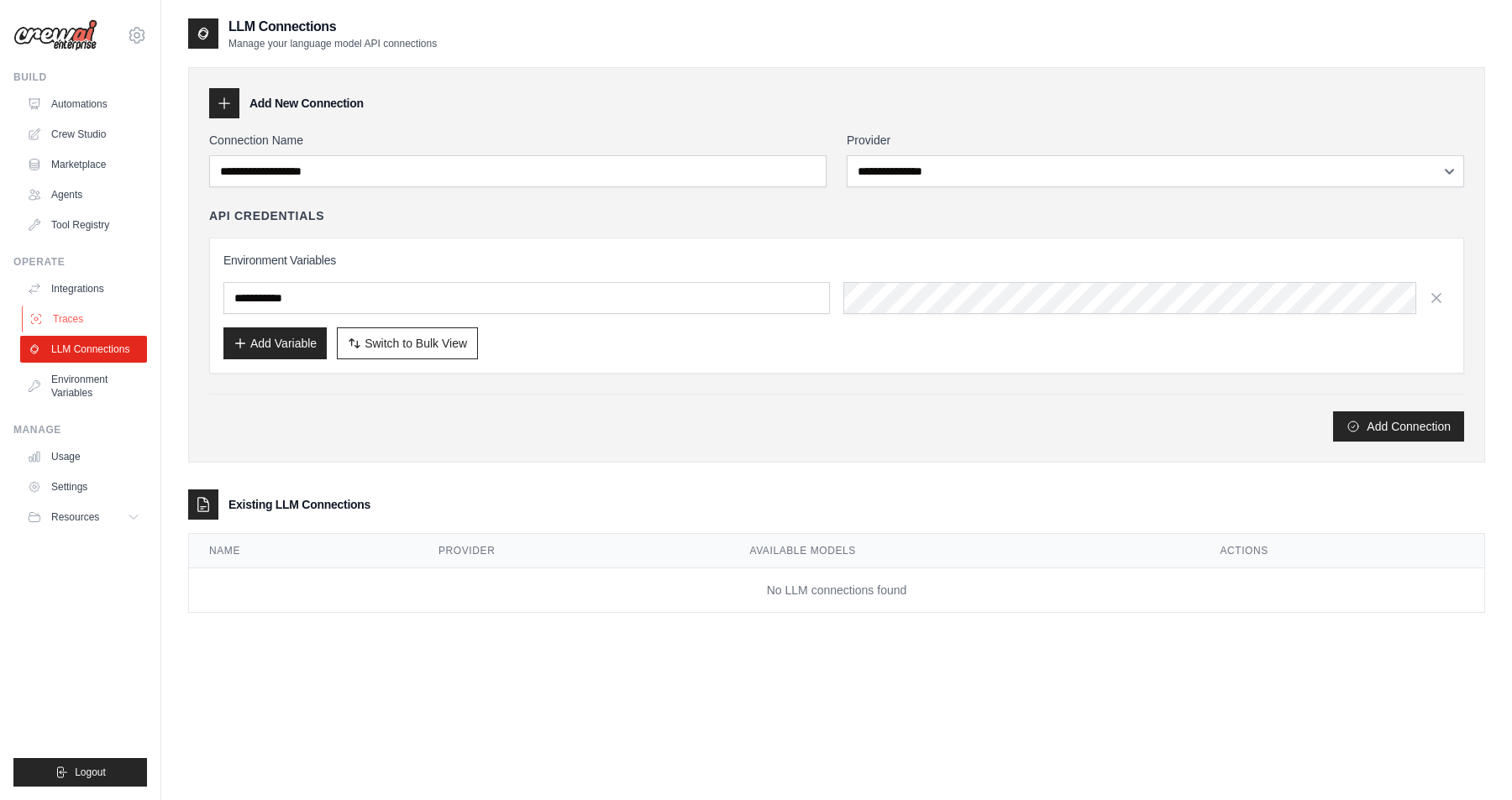
click at [77, 318] on link "Traces" at bounding box center [85, 319] width 127 height 27
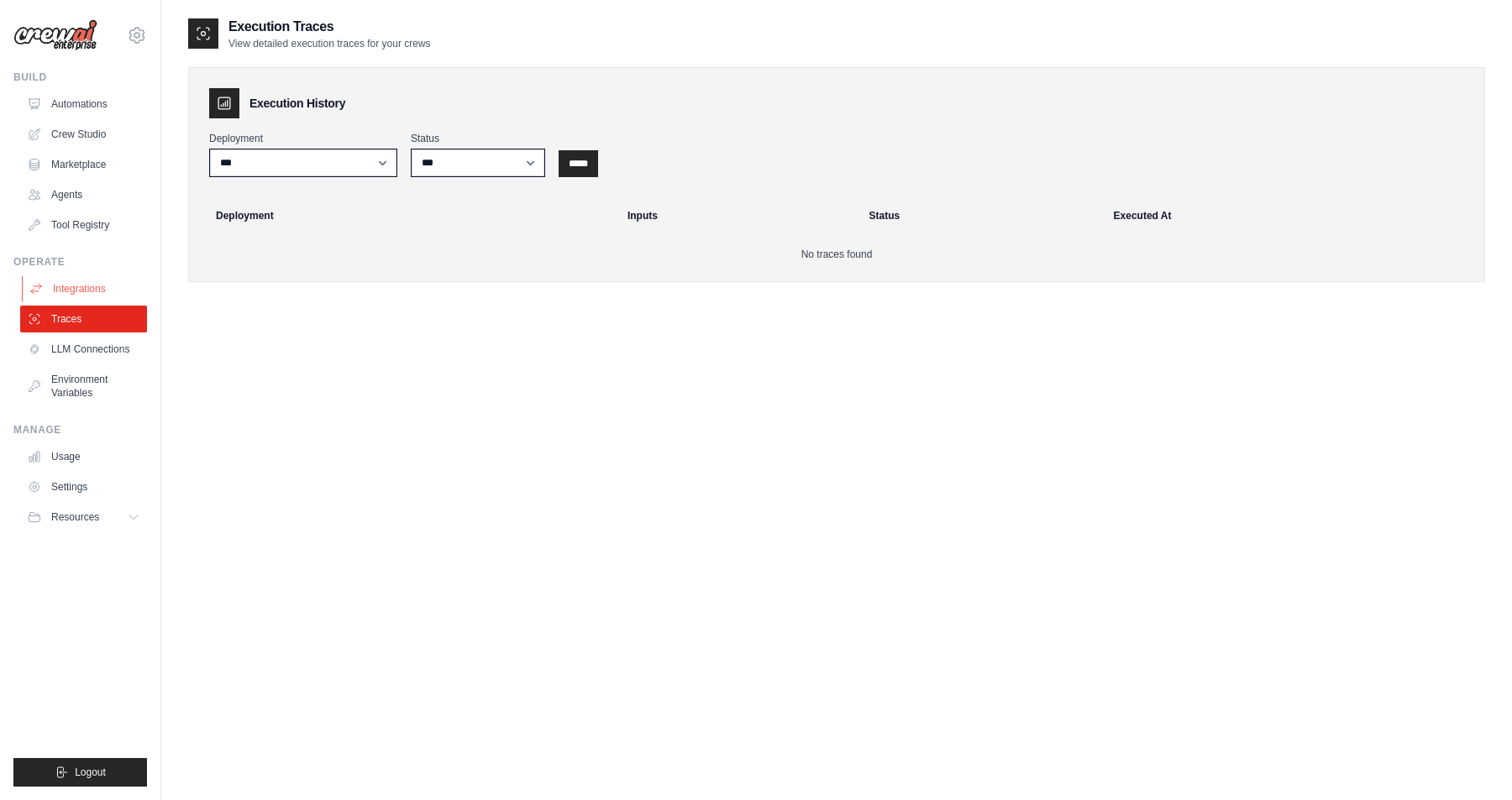
click at [77, 288] on link "Integrations" at bounding box center [85, 289] width 127 height 27
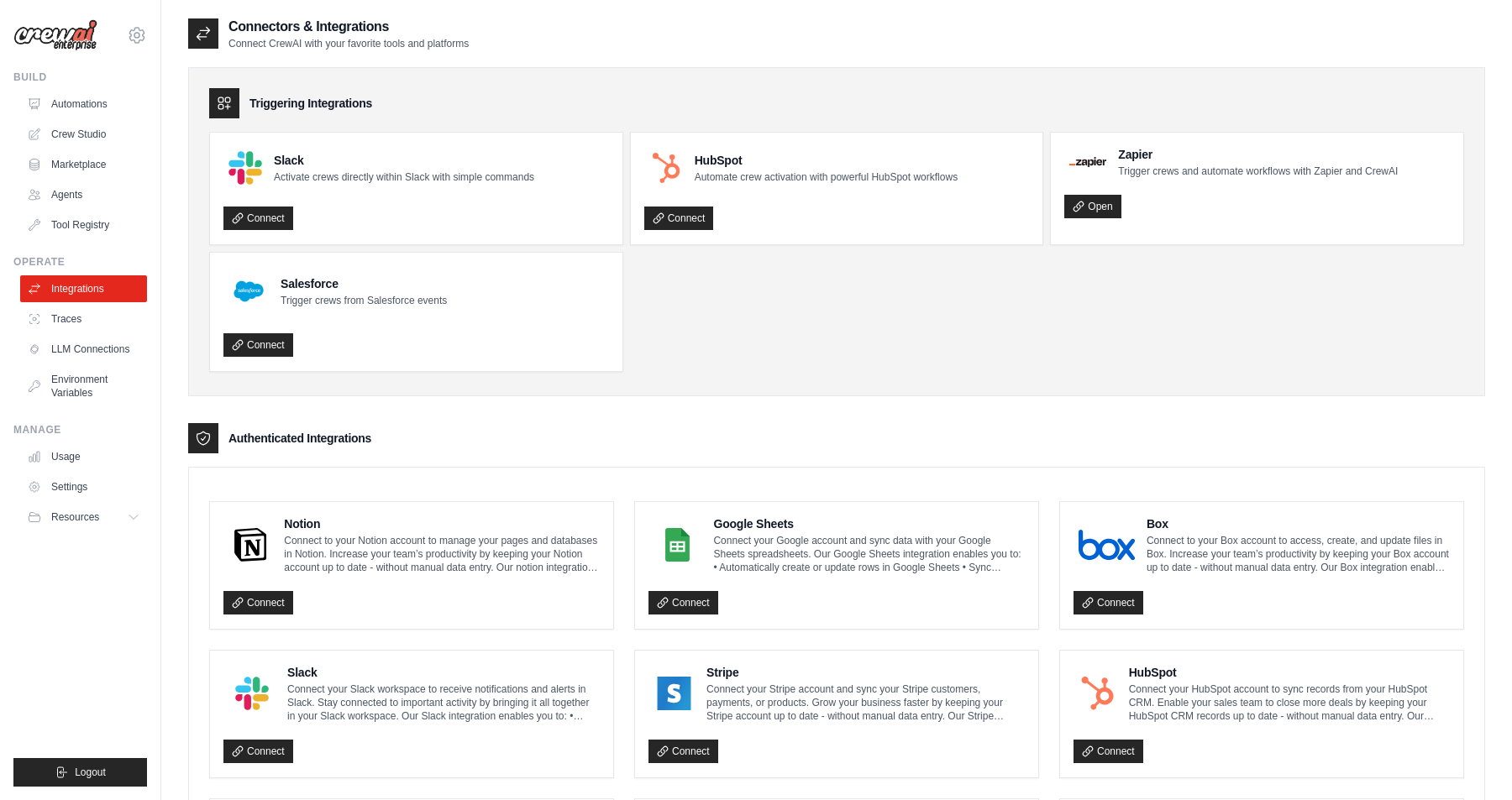
click at [90, 210] on ul "Automations Crew Studio Marketplace Agents Tool Registry" at bounding box center [83, 164] width 127 height 148
click at [75, 224] on link "Tool Registry" at bounding box center [85, 225] width 127 height 27
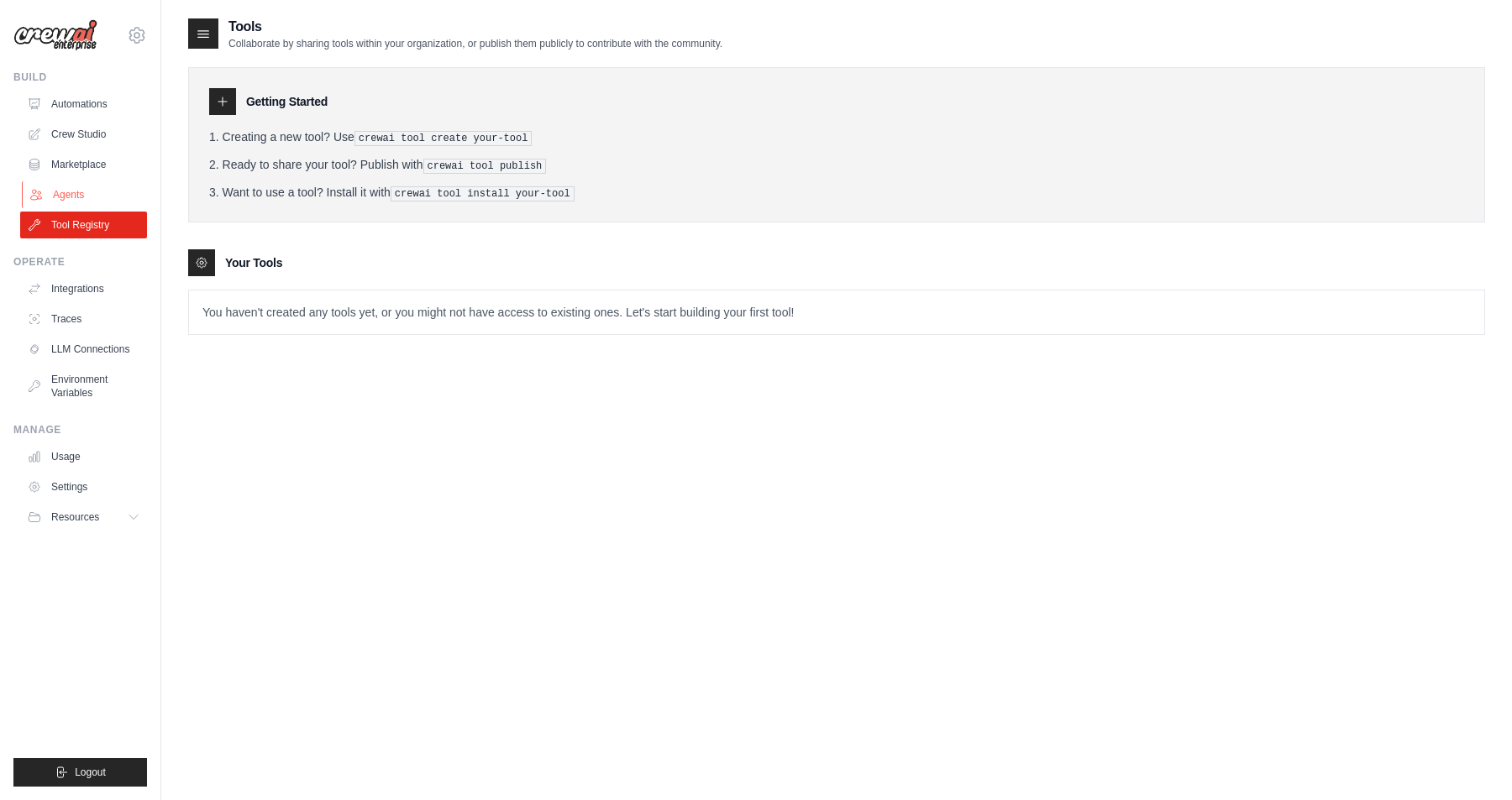
click at [68, 187] on link "Agents" at bounding box center [85, 195] width 127 height 27
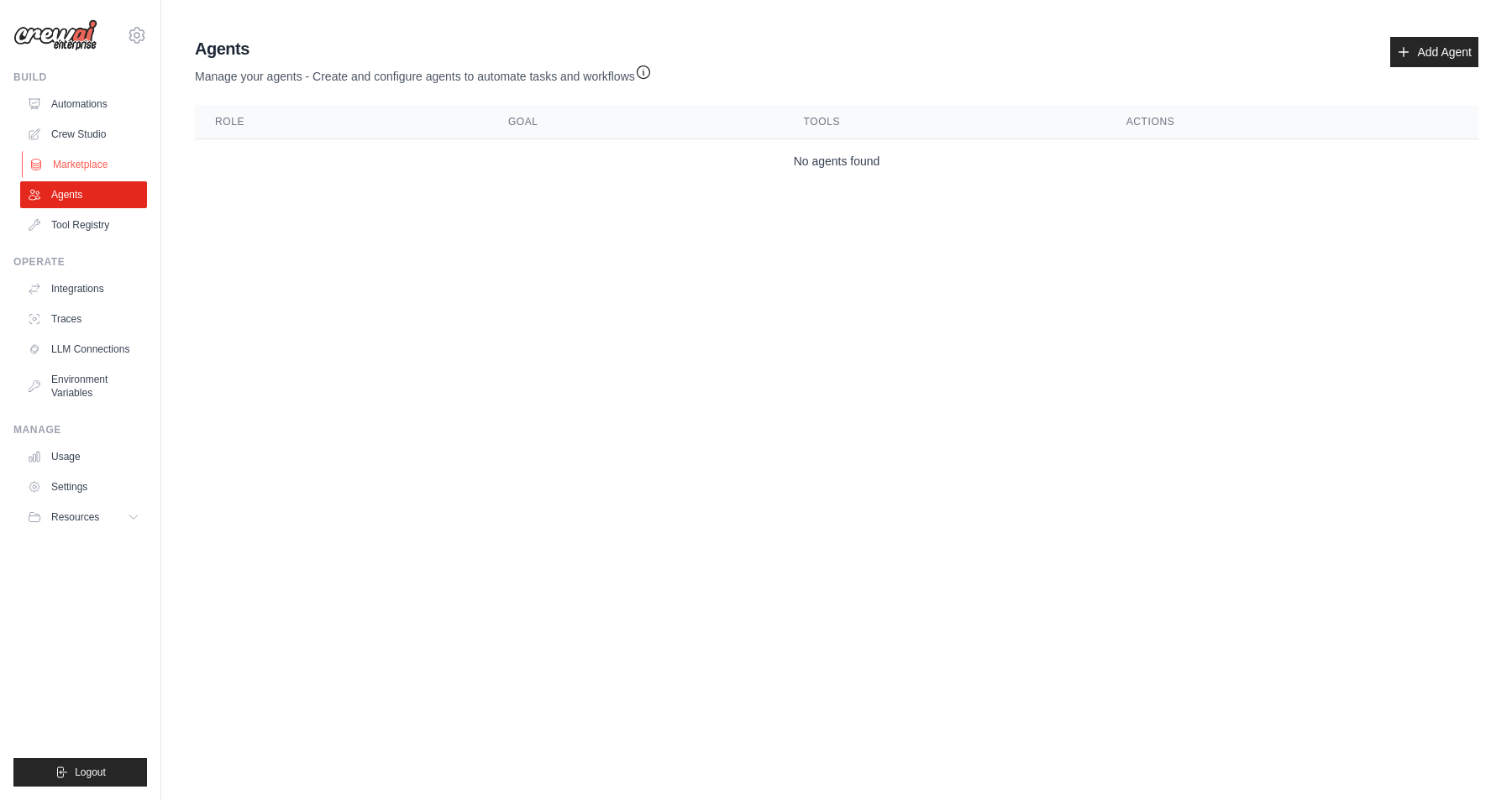
click at [88, 163] on link "Marketplace" at bounding box center [85, 165] width 127 height 27
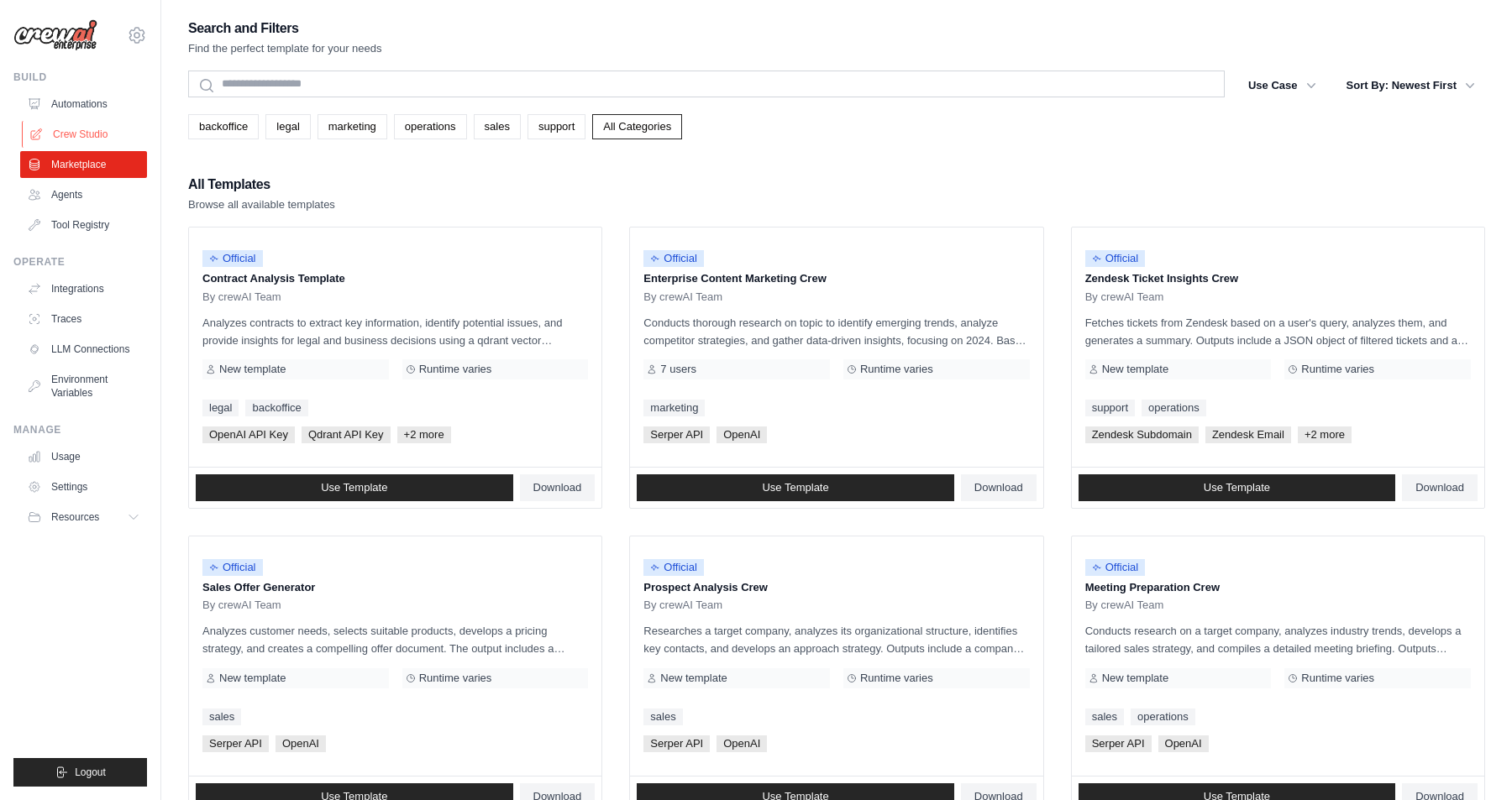
click at [91, 132] on link "Crew Studio" at bounding box center [85, 135] width 127 height 27
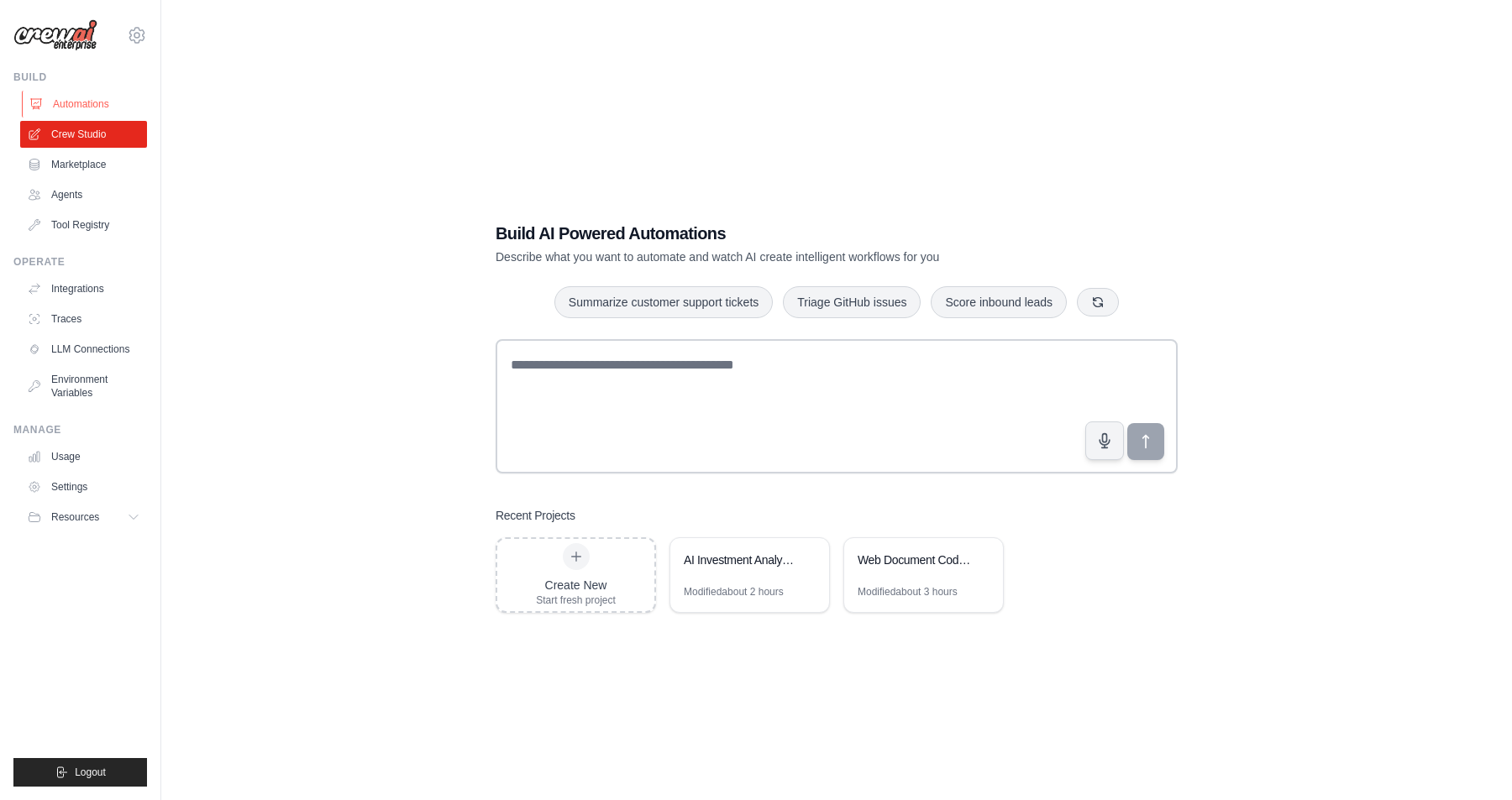
click at [99, 102] on link "Automations" at bounding box center [85, 104] width 127 height 27
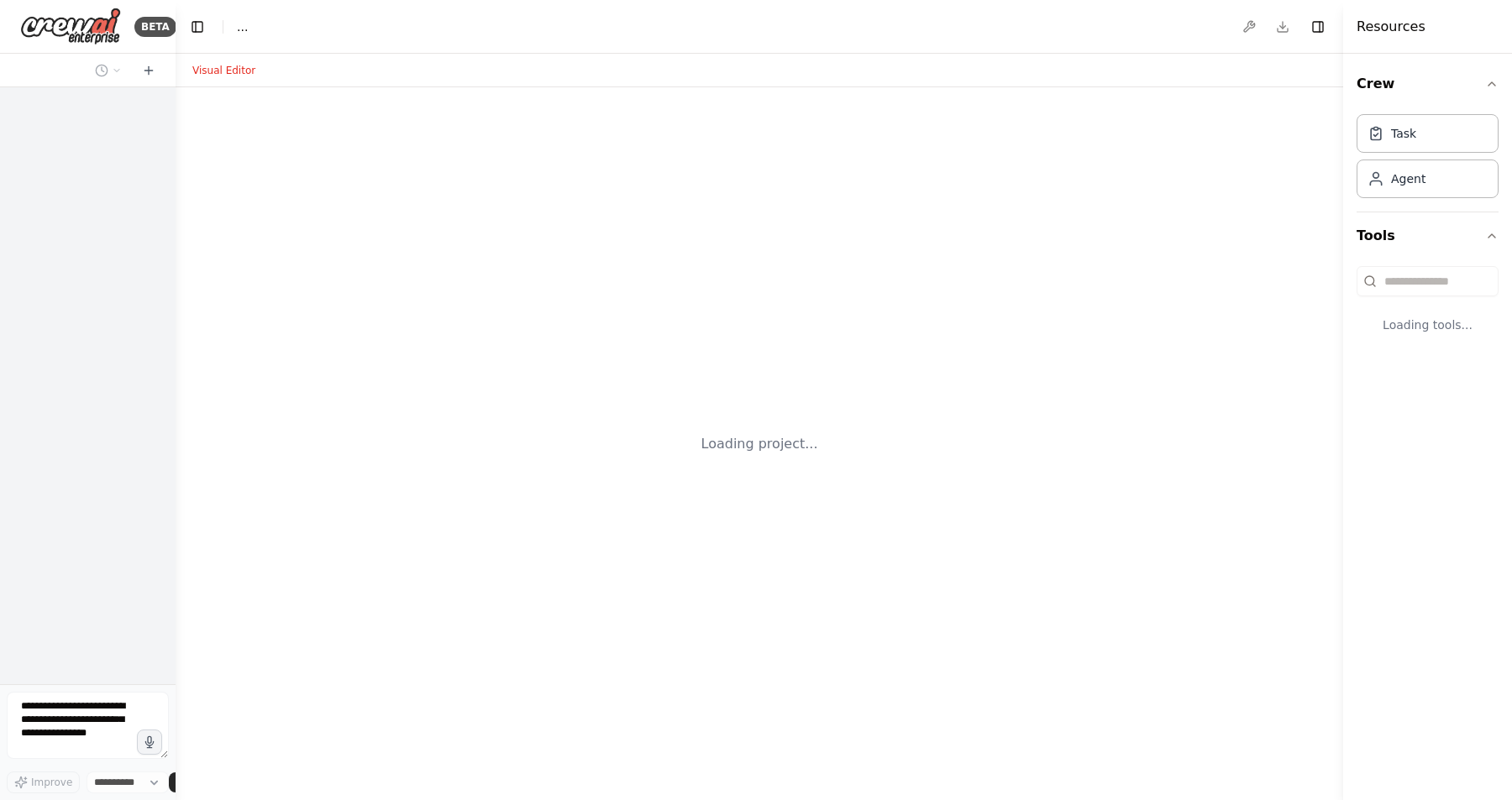
select select "****"
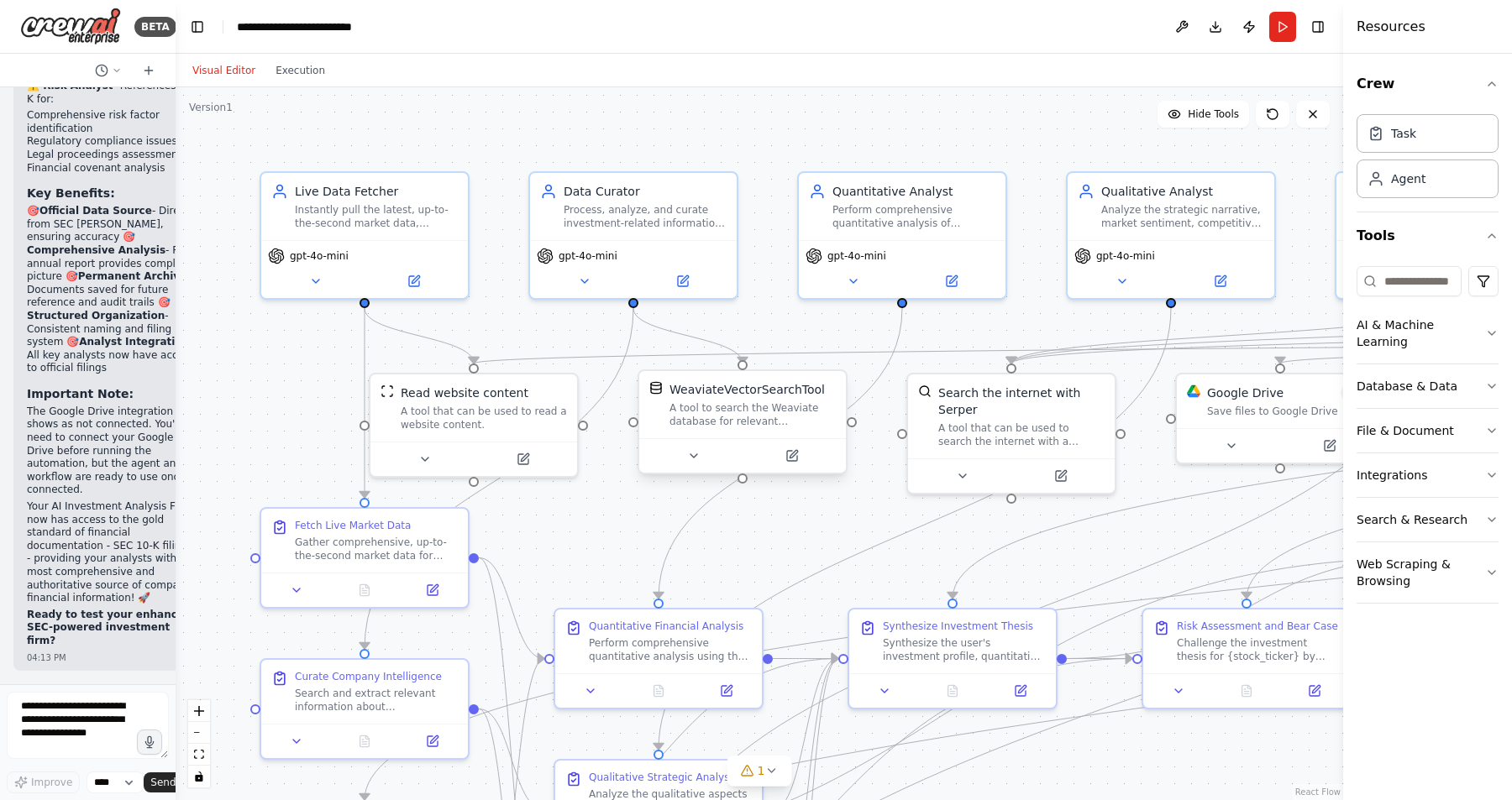
scroll to position [12142, 0]
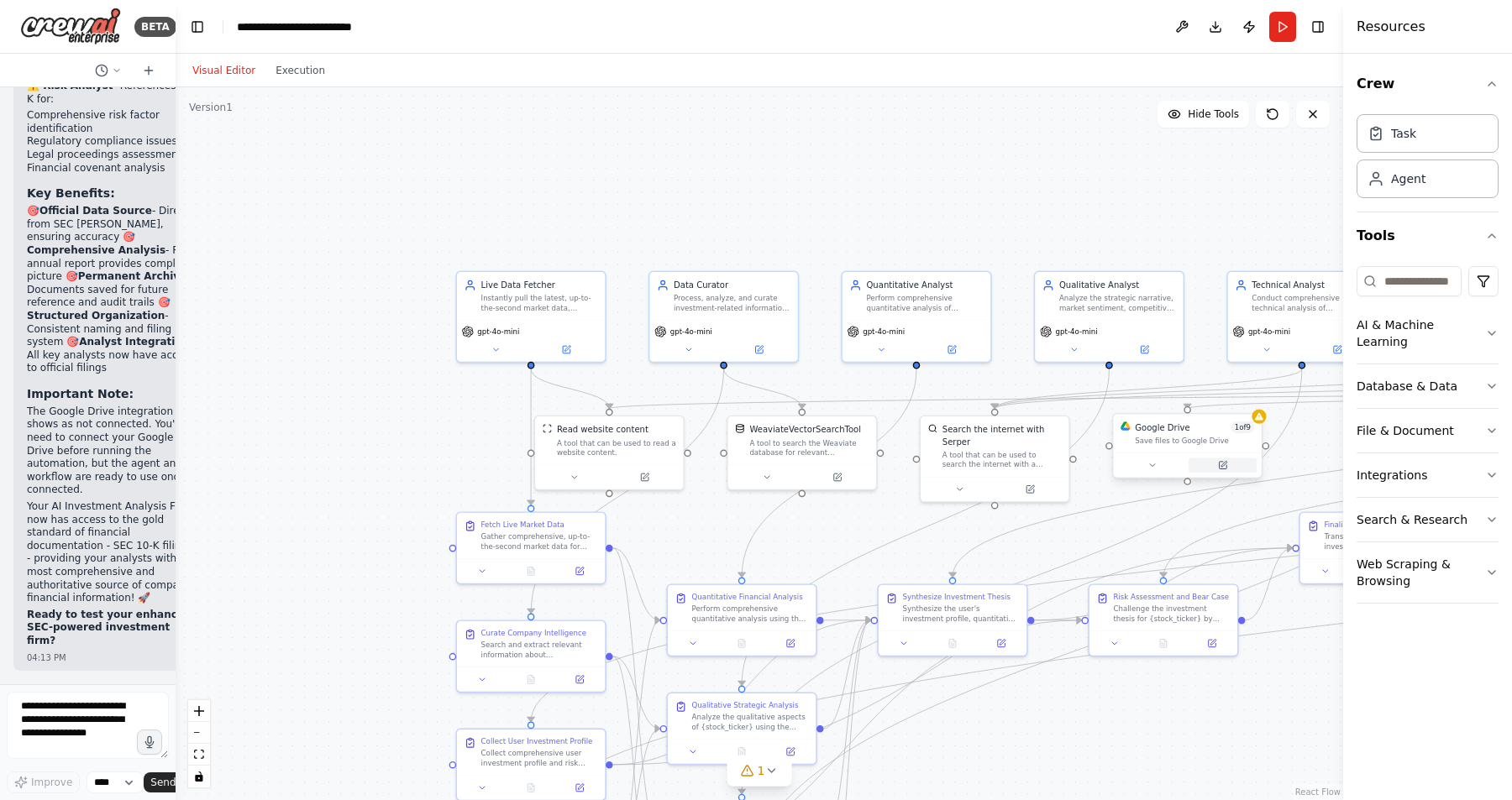
click at [1224, 462] on icon at bounding box center [1224, 463] width 5 height 5
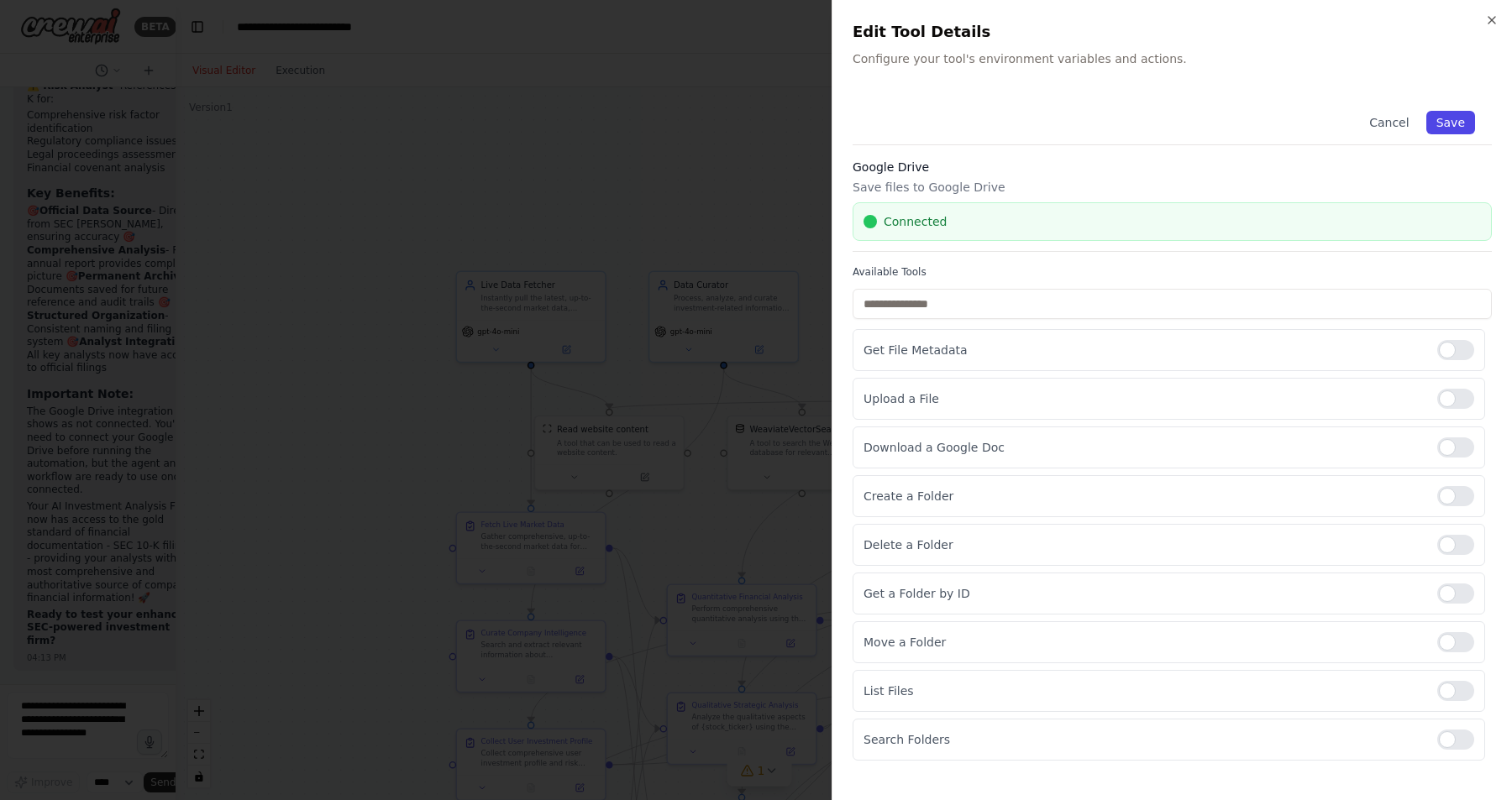
click at [1451, 125] on button "Save" at bounding box center [1450, 122] width 49 height 24
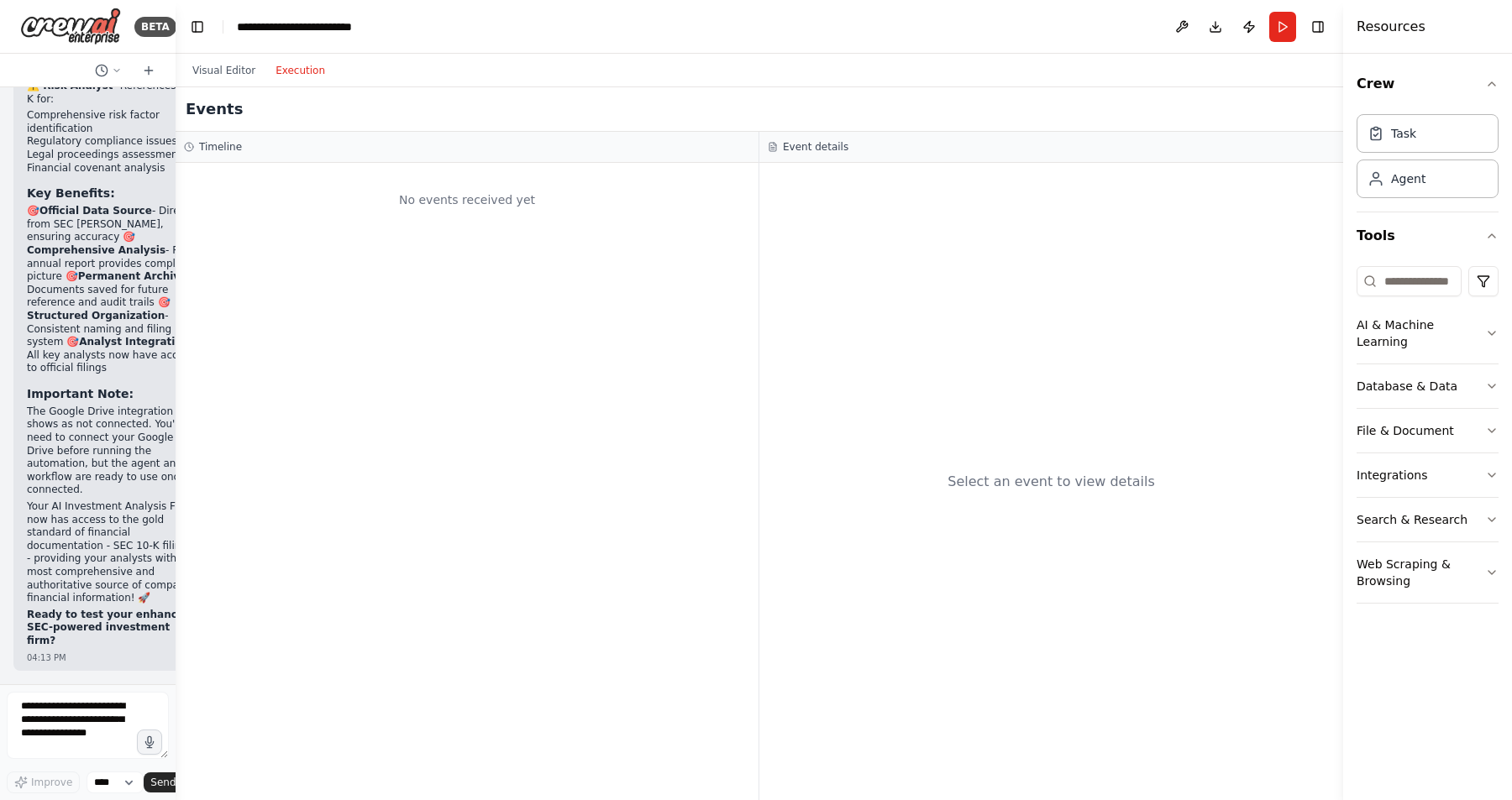
click at [304, 66] on button "Execution" at bounding box center [300, 71] width 70 height 20
click at [294, 69] on button "Execution" at bounding box center [300, 71] width 70 height 20
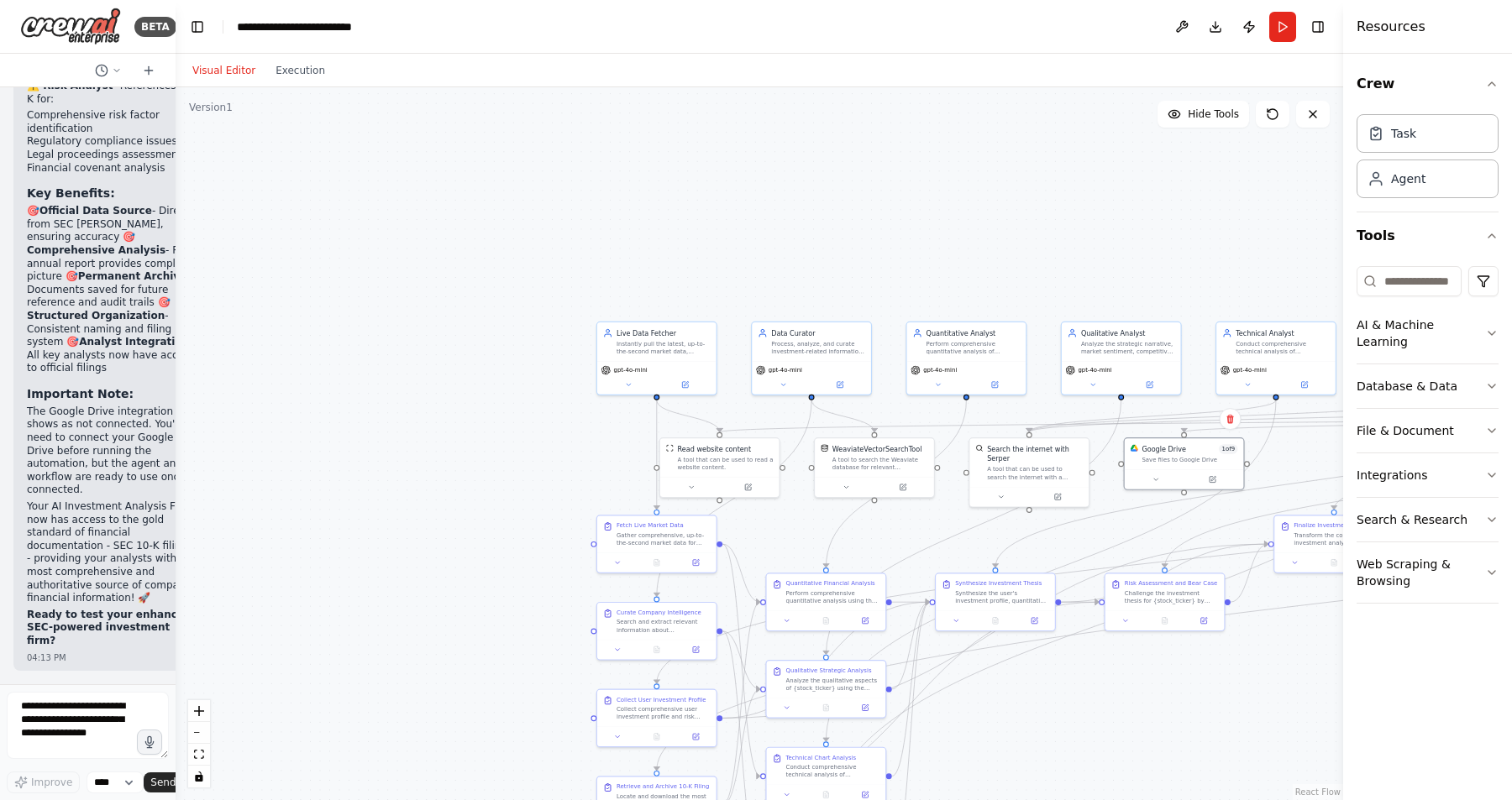
click at [227, 69] on button "Visual Editor" at bounding box center [224, 71] width 83 height 20
click at [296, 72] on button "Execution" at bounding box center [300, 71] width 70 height 20
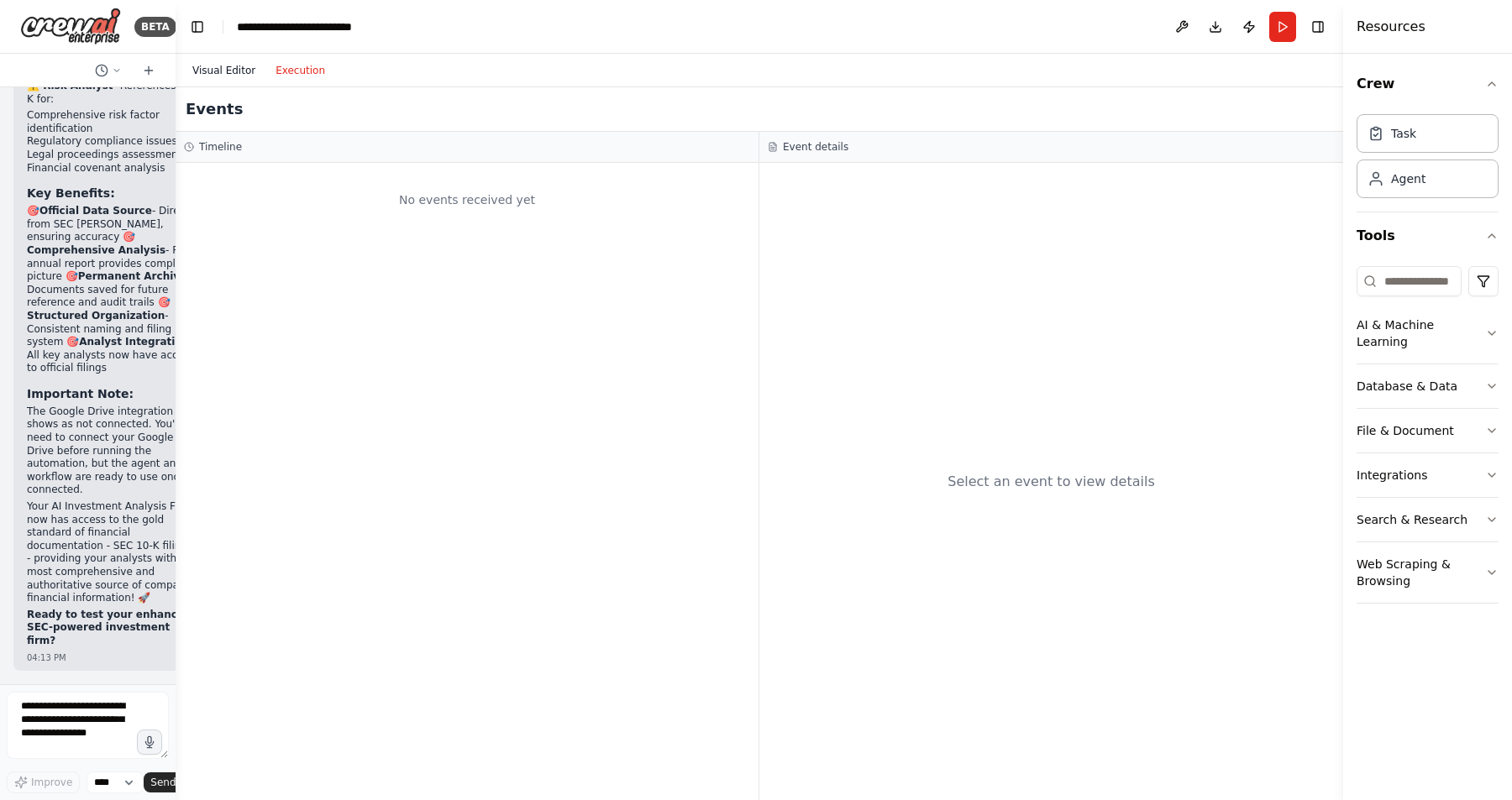
click at [212, 69] on button "Visual Editor" at bounding box center [224, 71] width 83 height 20
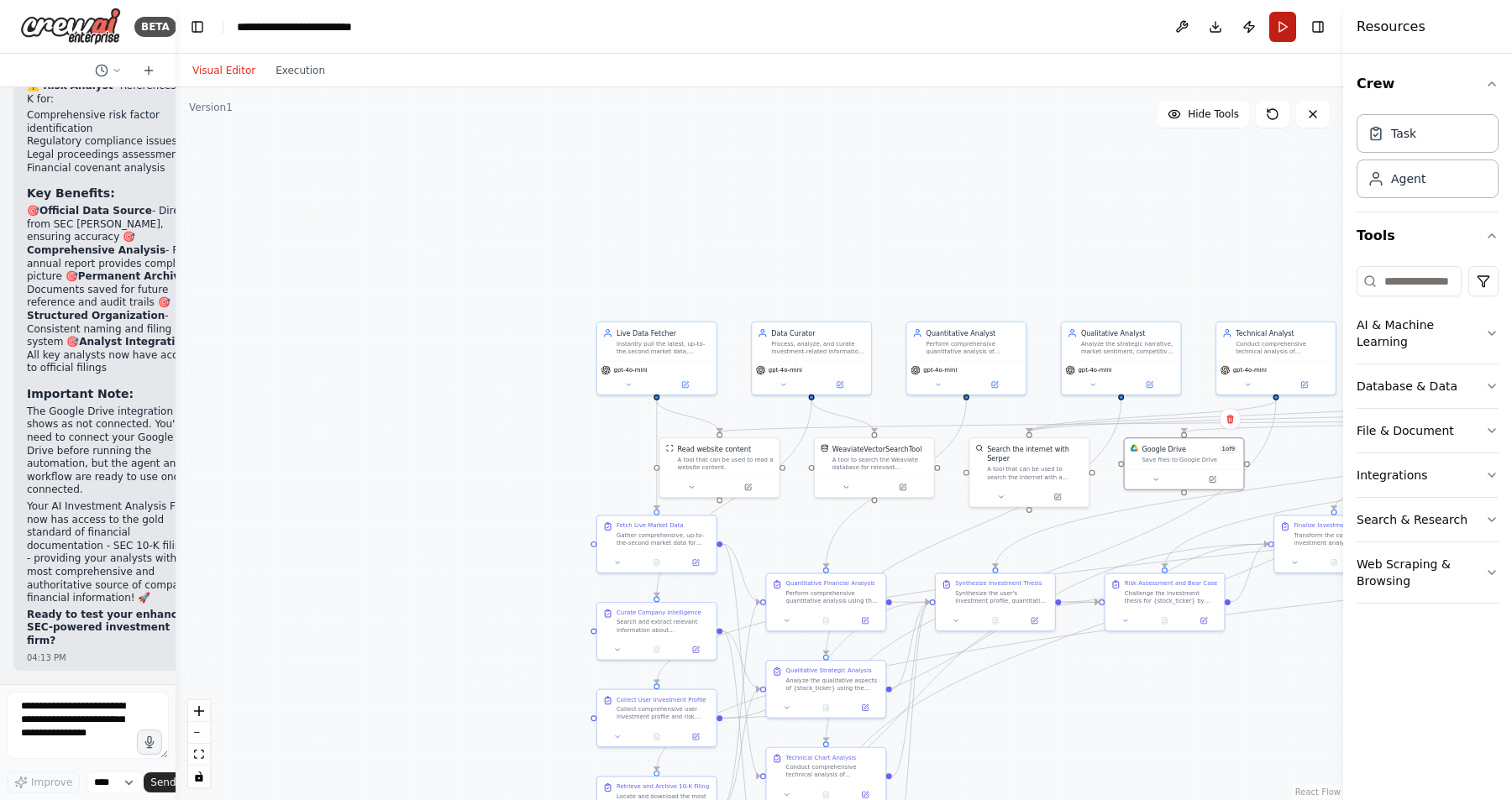
click at [1282, 21] on button "Run" at bounding box center [1283, 26] width 27 height 30
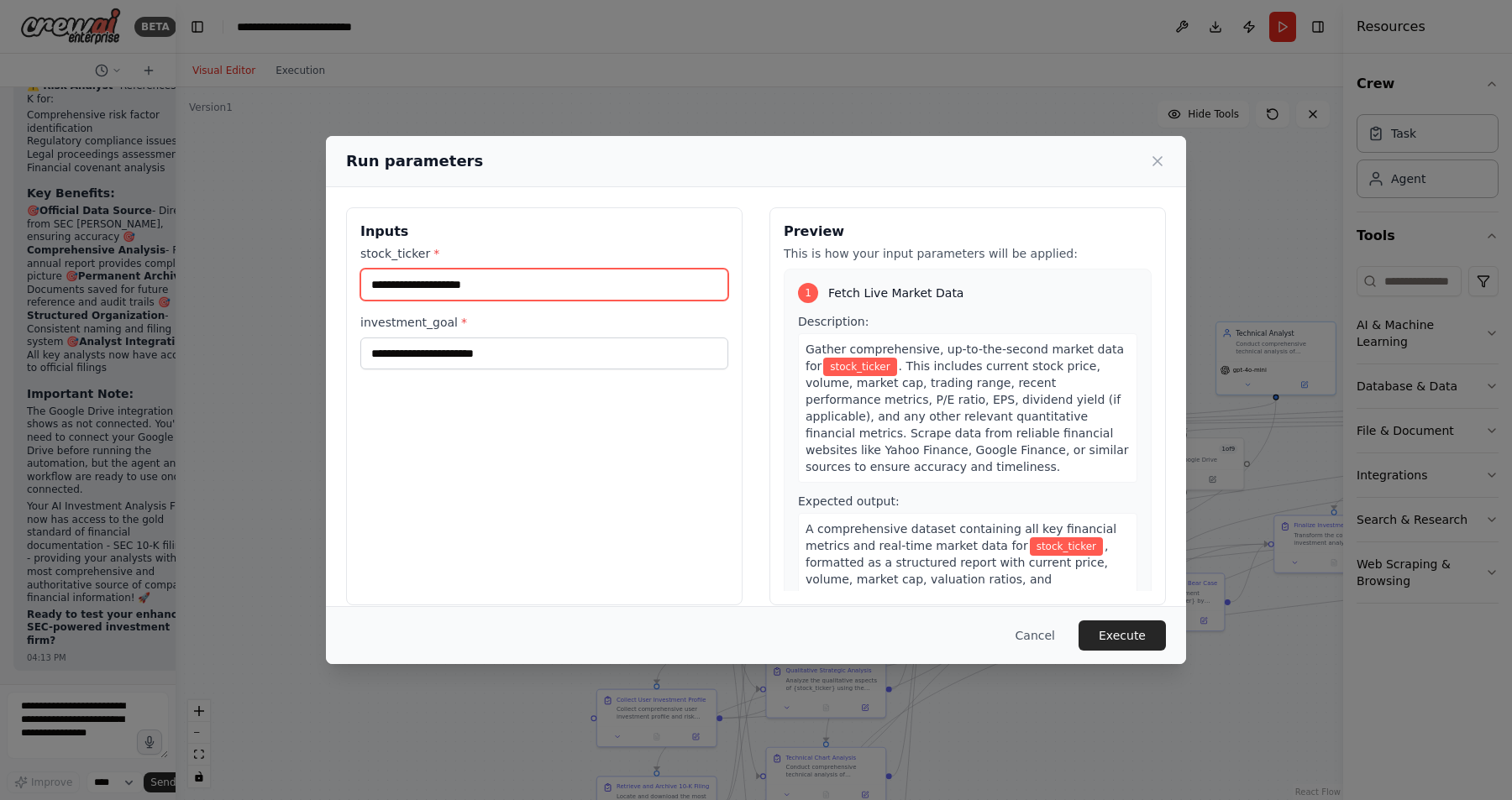
click at [468, 286] on input "stock_ticker *" at bounding box center [544, 284] width 368 height 32
type input "****"
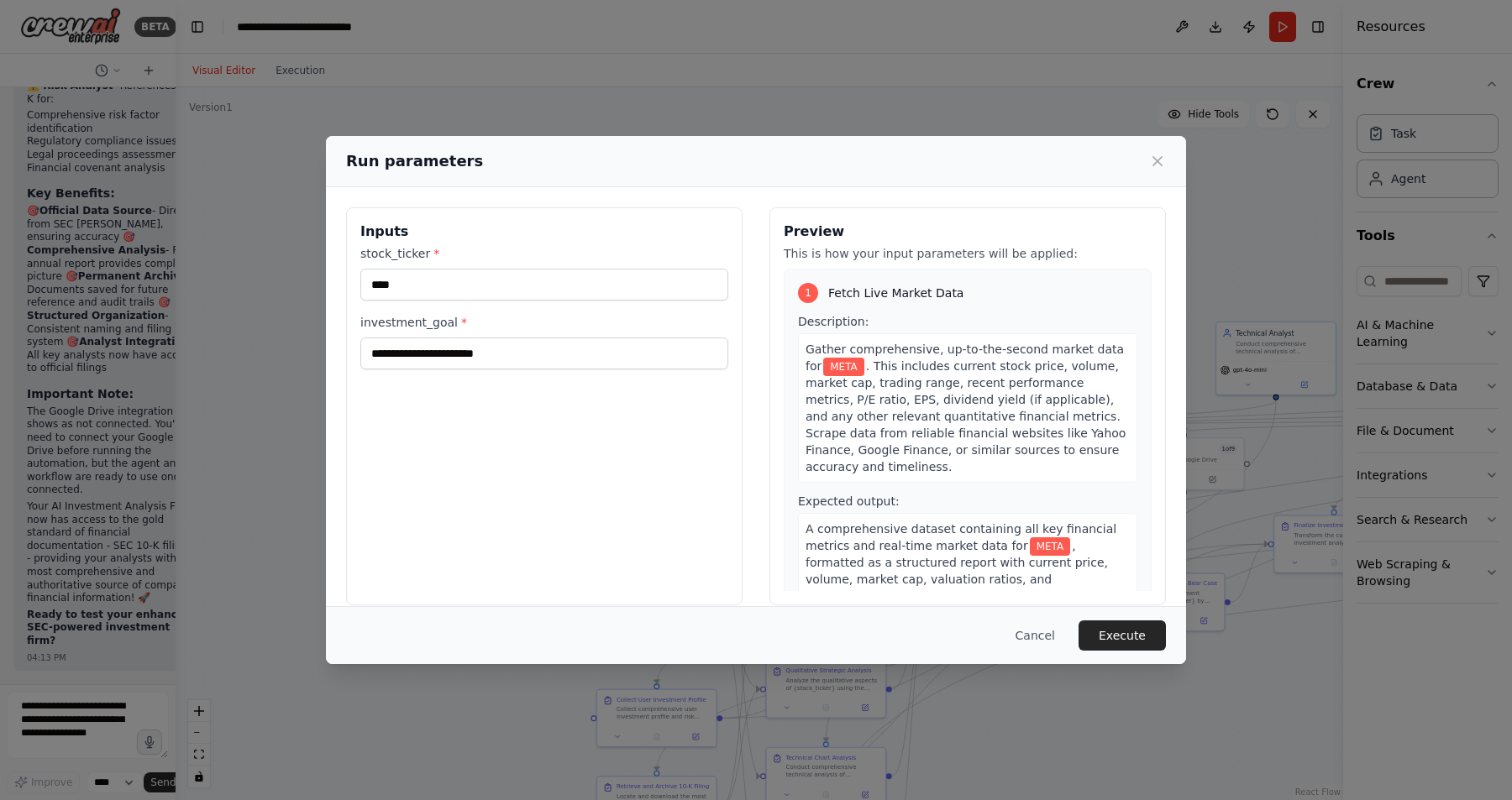
click at [538, 369] on div "Inputs stock_ticker * **** investment_goal *" at bounding box center [544, 406] width 397 height 398
click at [542, 348] on input "investment_goal *" at bounding box center [544, 353] width 368 height 32
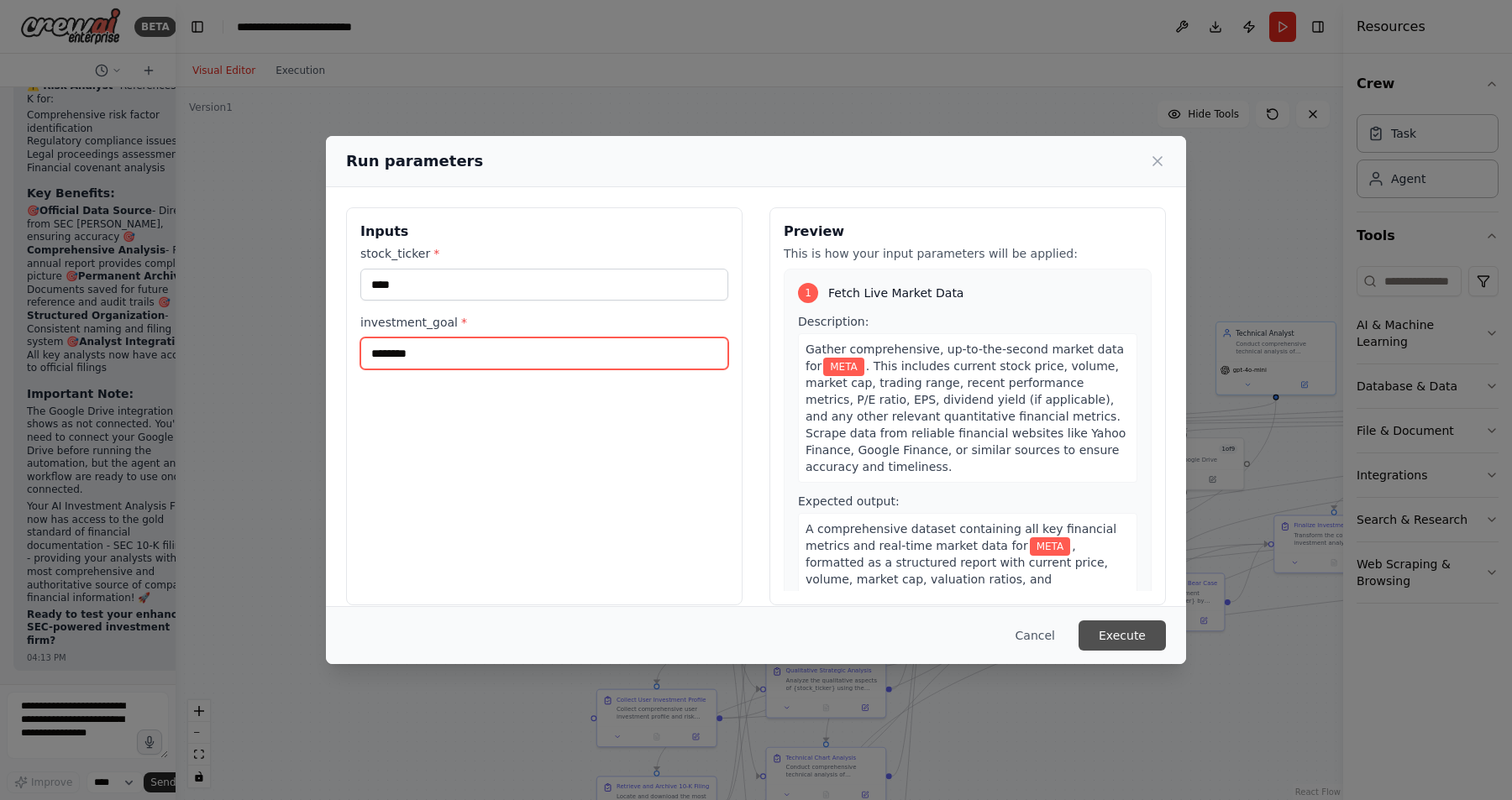
type input "********"
click at [1120, 633] on button "Execute" at bounding box center [1122, 635] width 87 height 30
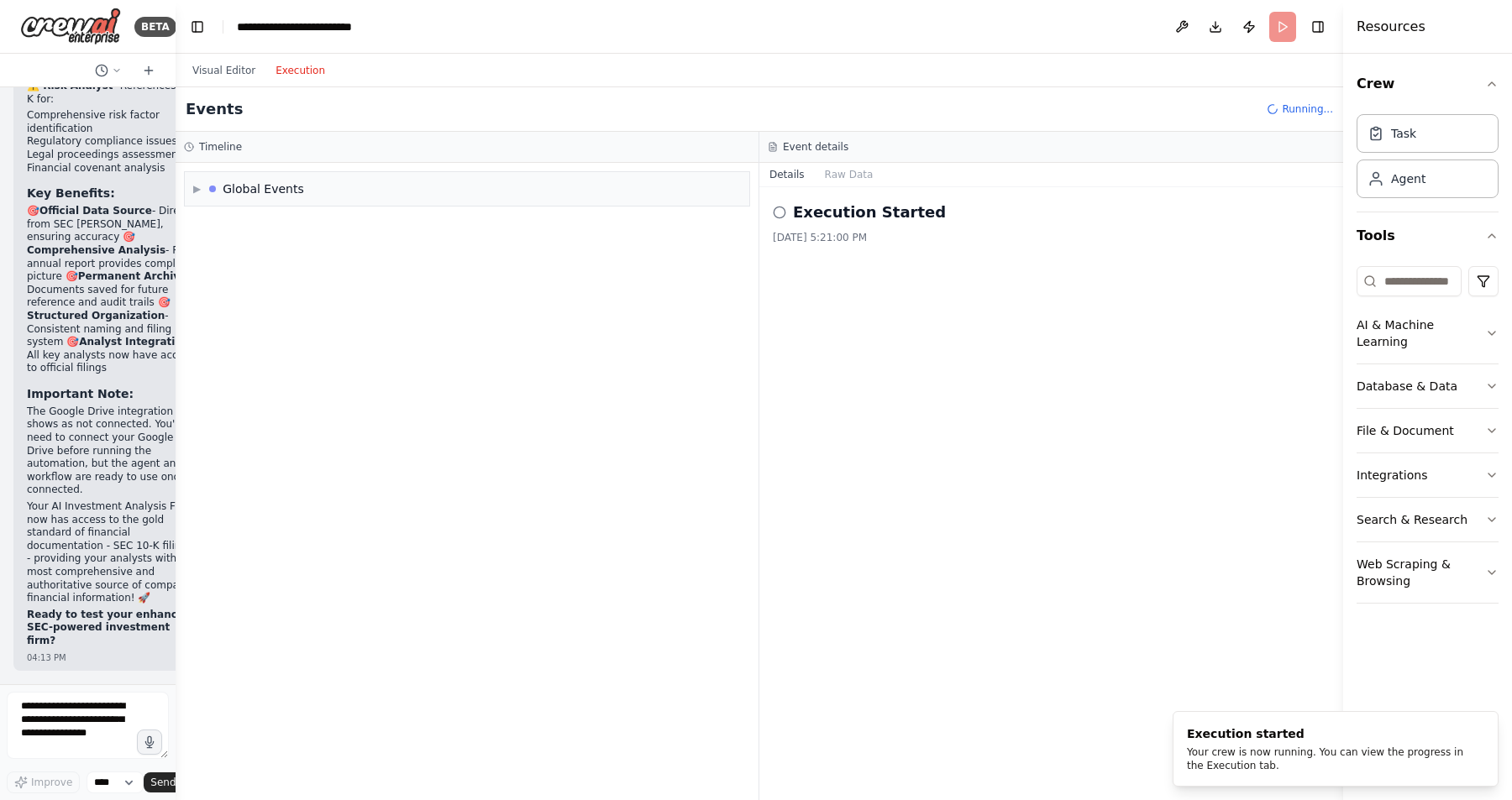
click at [298, 76] on button "Execution" at bounding box center [300, 71] width 70 height 20
click at [198, 186] on span "▶" at bounding box center [196, 188] width 7 height 14
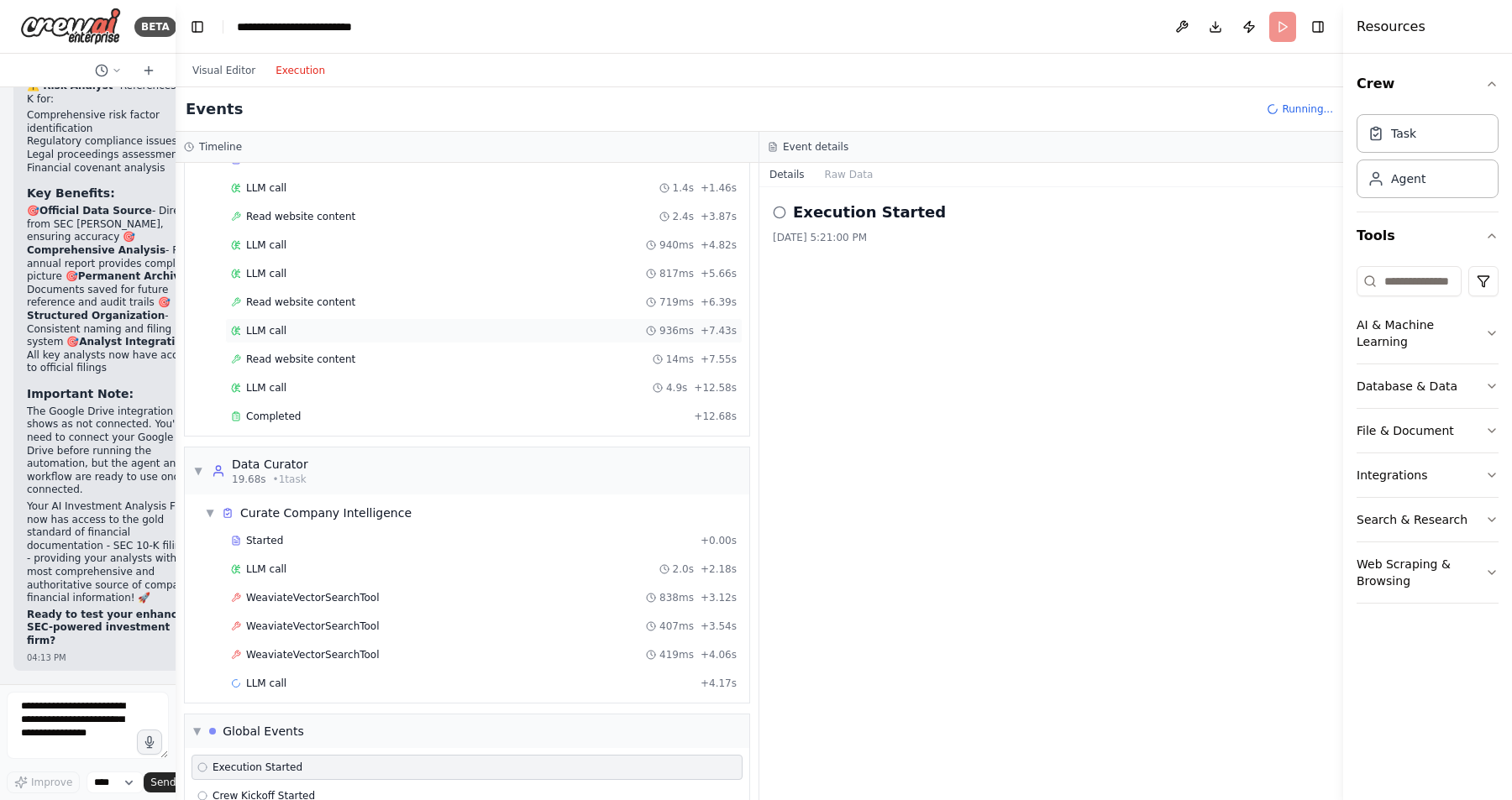
scroll to position [140, 0]
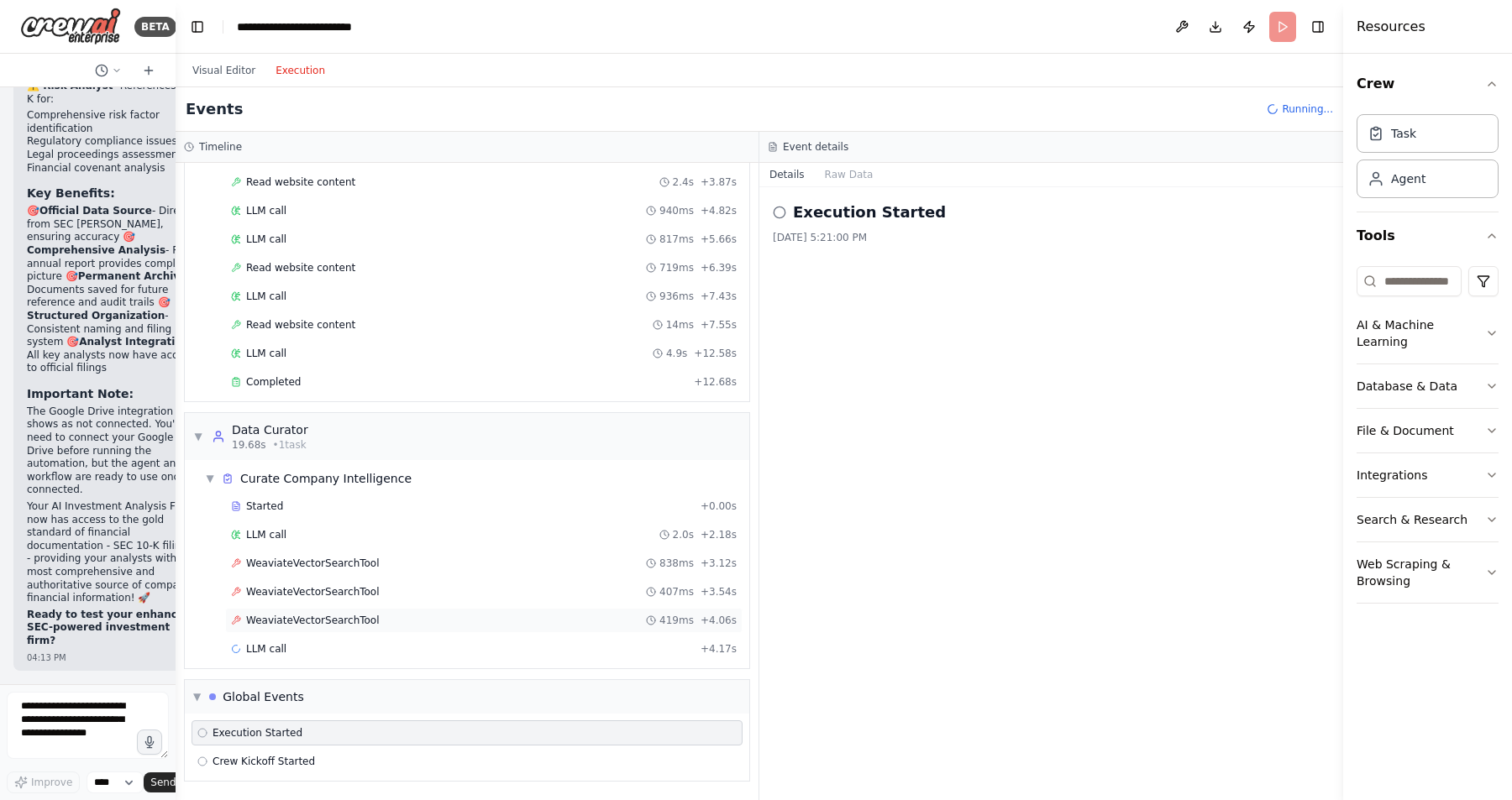
click at [331, 614] on span "WeaviateVectorSearchTool" at bounding box center [313, 620] width 134 height 14
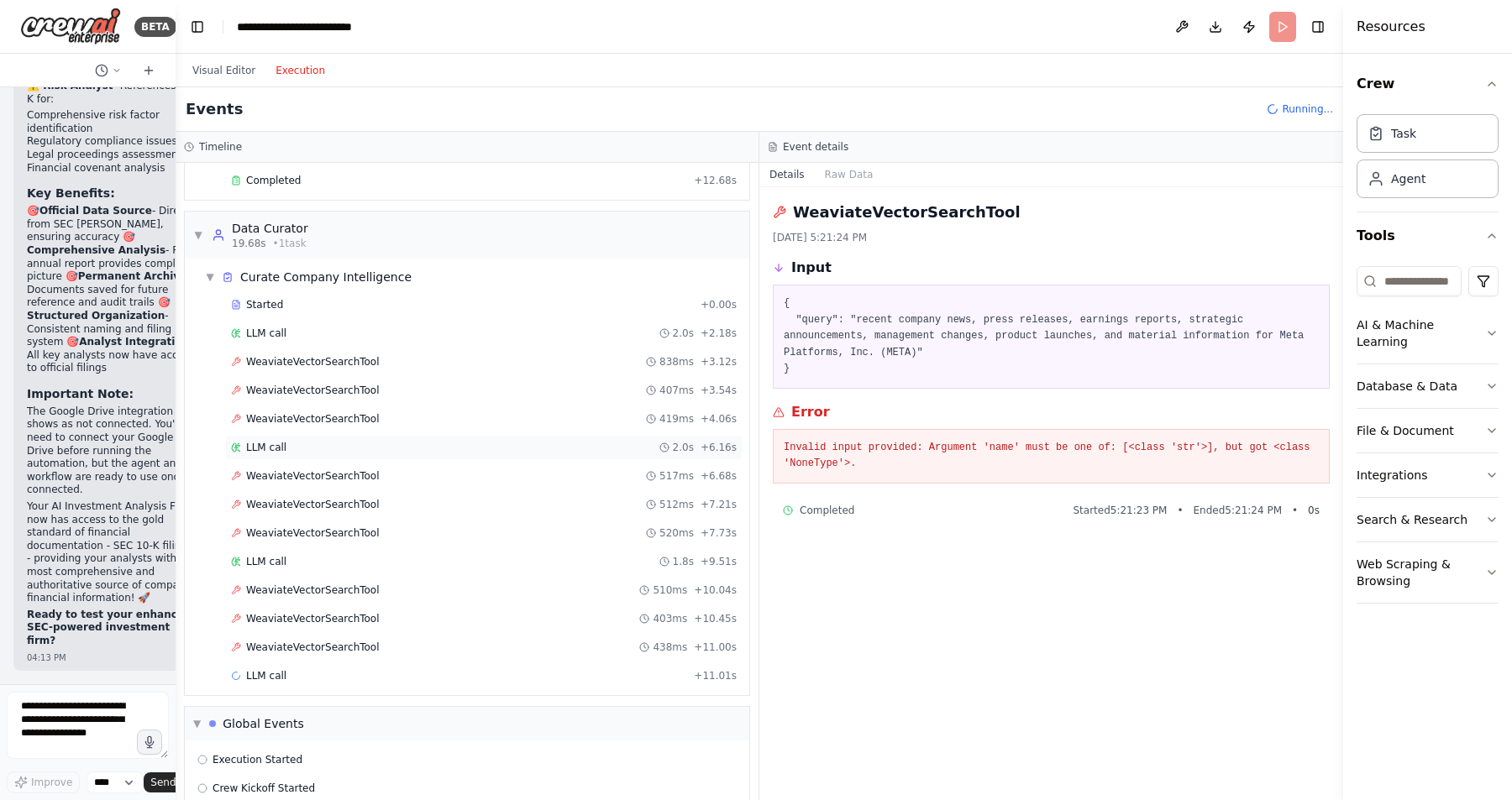
scroll to position [343, 0]
click at [342, 648] on span "WeaviateVectorSearchTool" at bounding box center [313, 646] width 134 height 14
click at [1418, 180] on div "Agent" at bounding box center [1408, 177] width 34 height 17
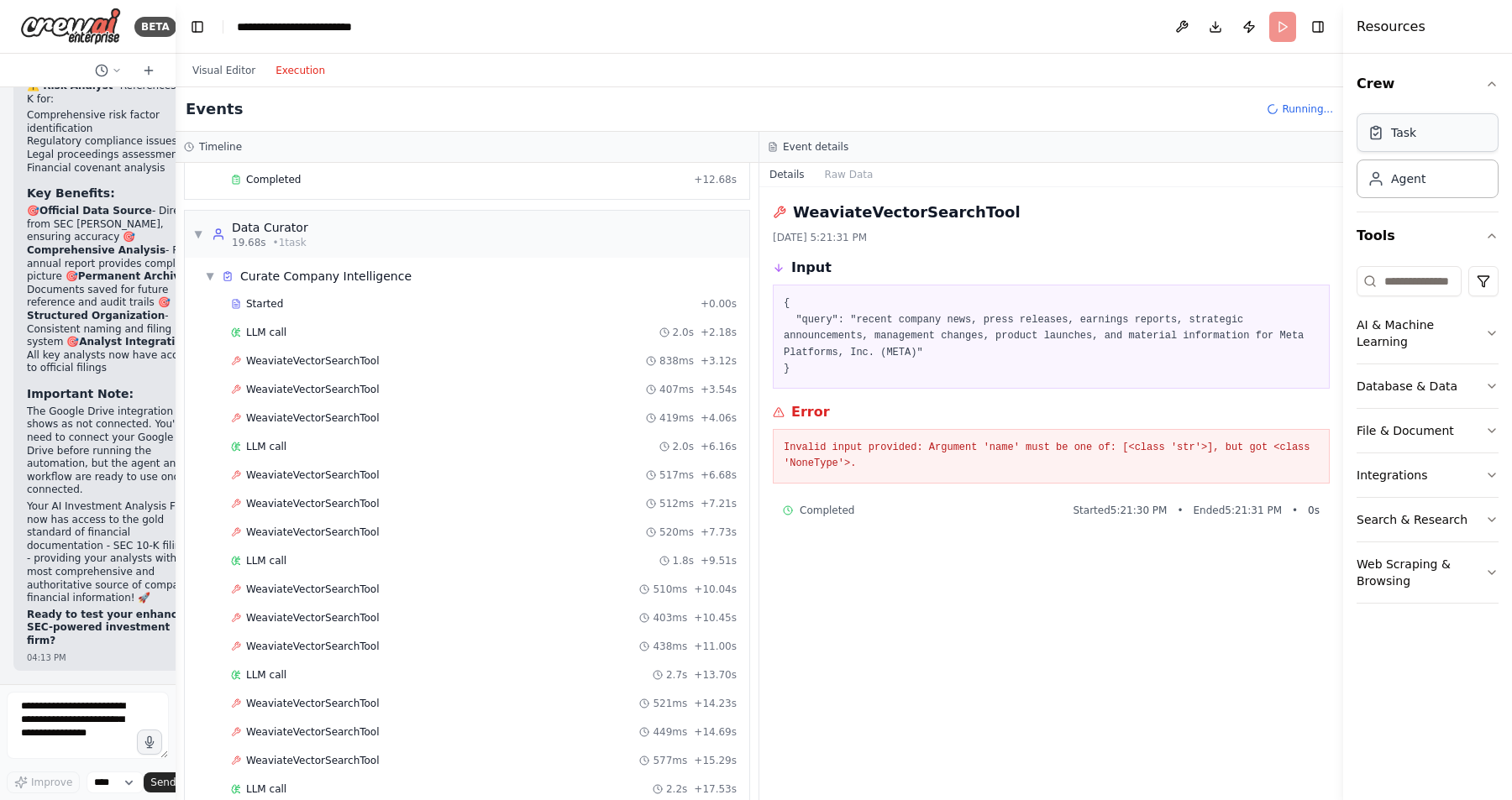
click at [1422, 130] on div "Task" at bounding box center [1427, 132] width 142 height 39
click at [853, 174] on button "Raw Data" at bounding box center [849, 175] width 69 height 24
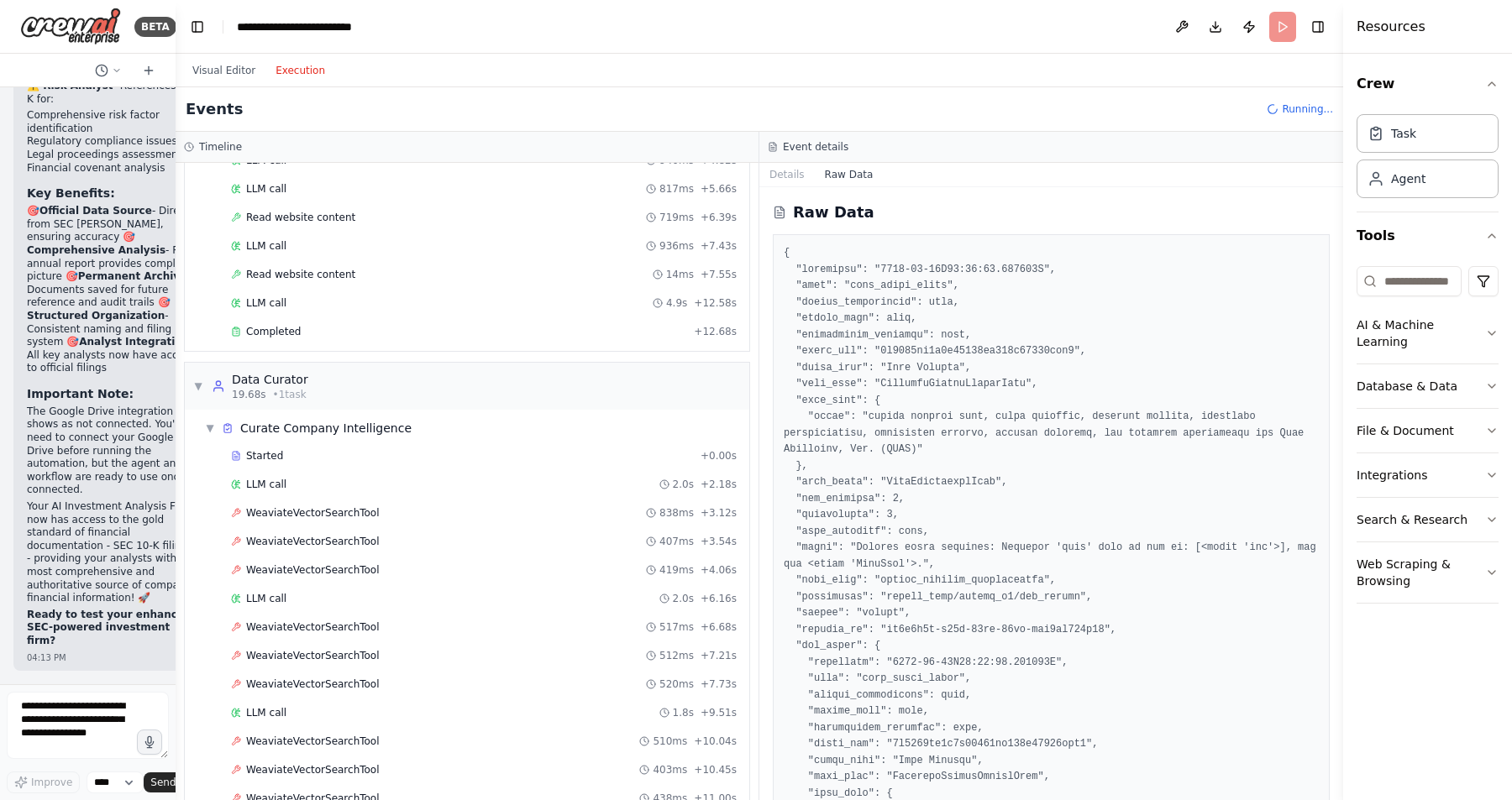
scroll to position [181, 0]
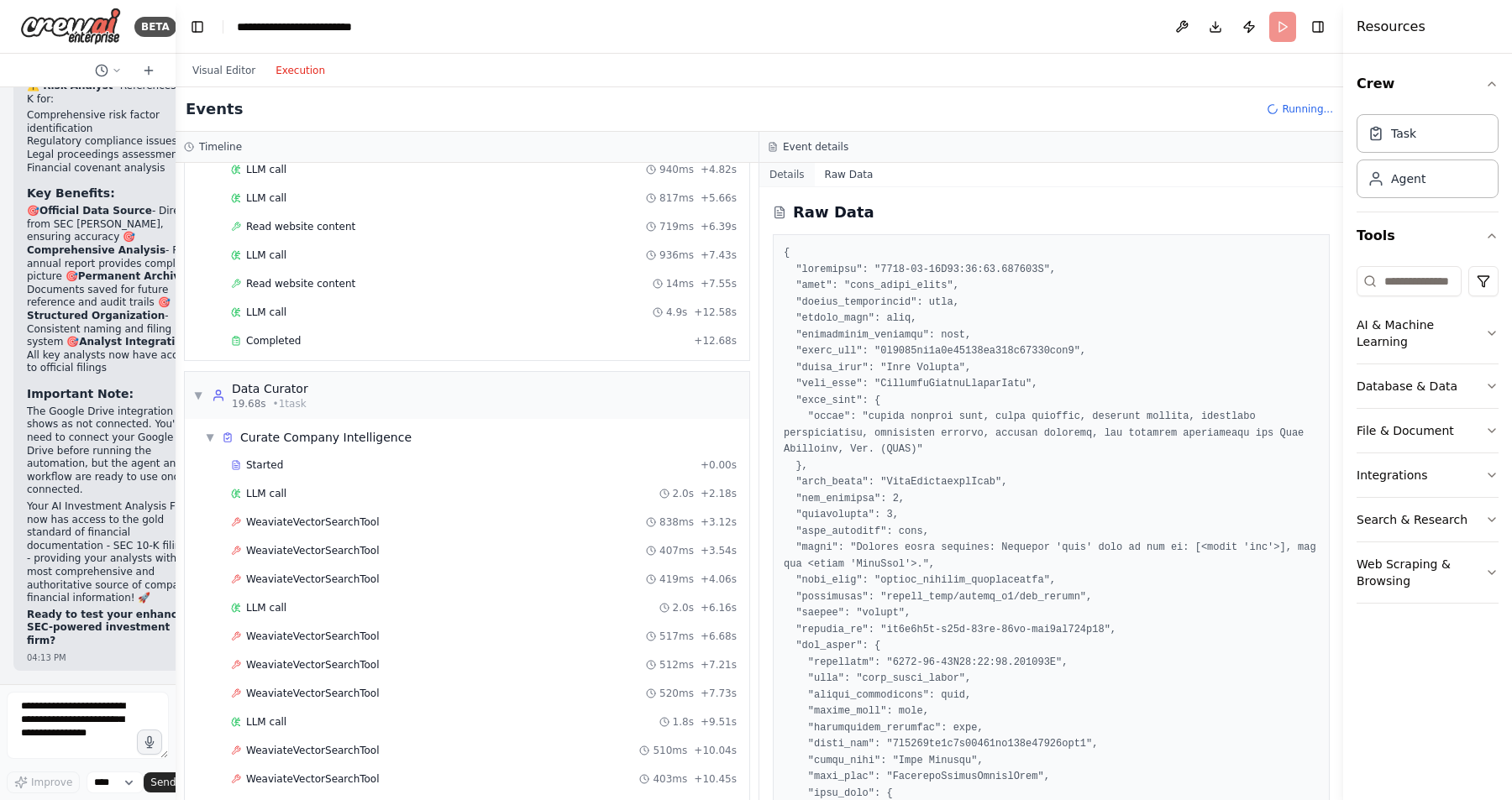
click at [780, 171] on button "Details" at bounding box center [787, 175] width 55 height 24
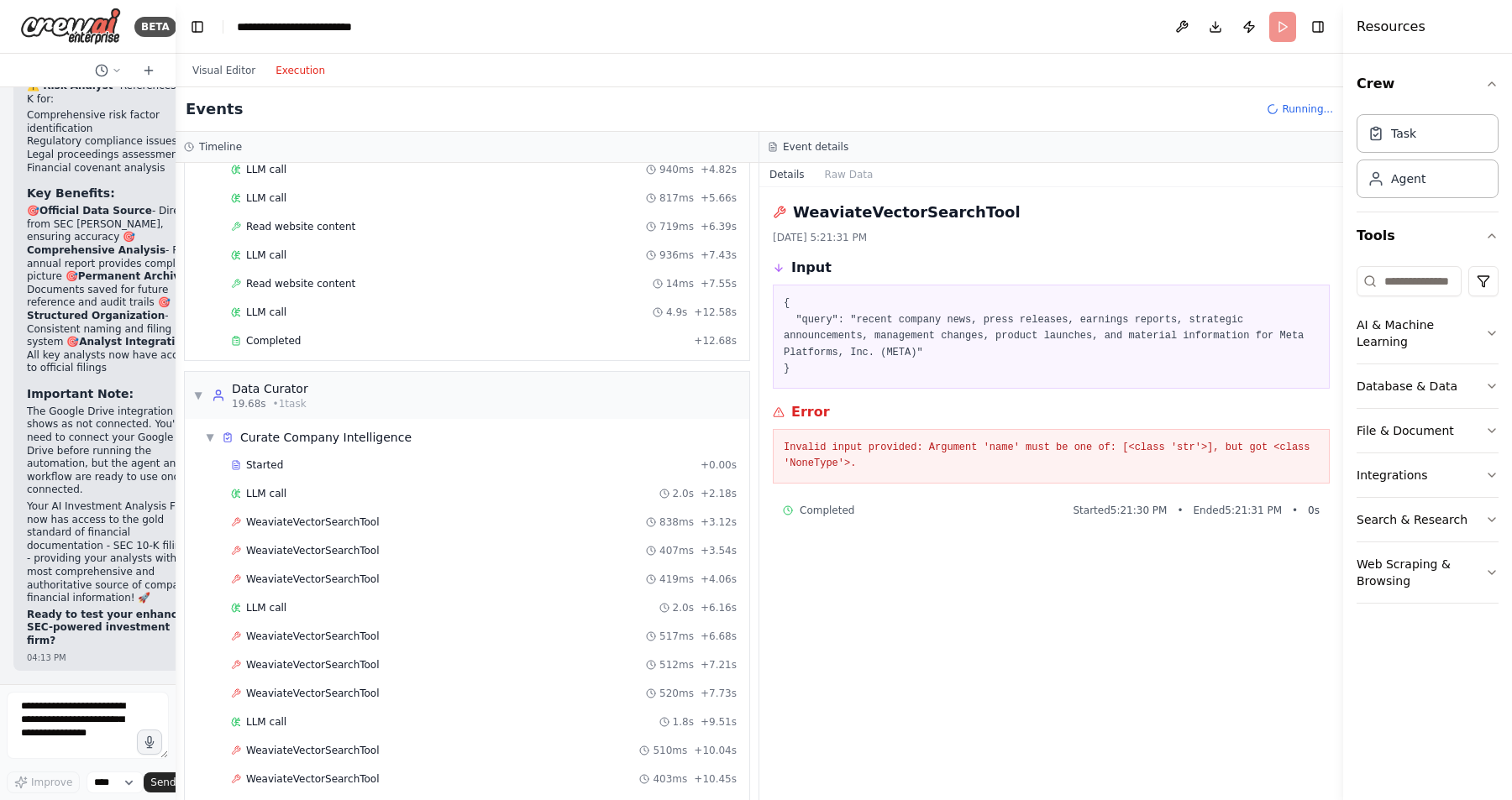
click at [925, 212] on h2 "WeaviateVectorSearchTool" at bounding box center [906, 213] width 227 height 24
click at [1181, 29] on button at bounding box center [1182, 26] width 27 height 30
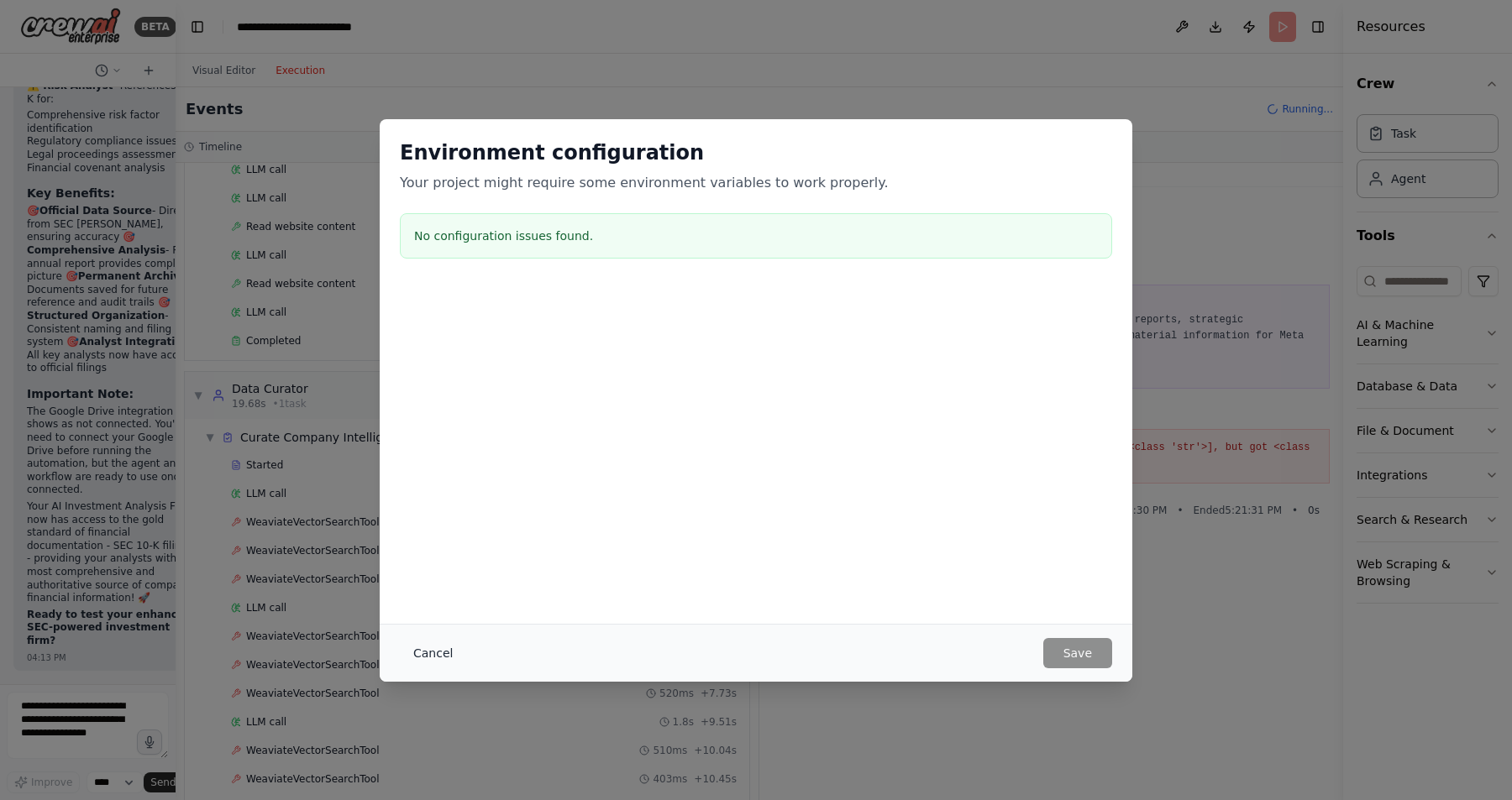
click at [441, 653] on button "Cancel" at bounding box center [433, 652] width 66 height 30
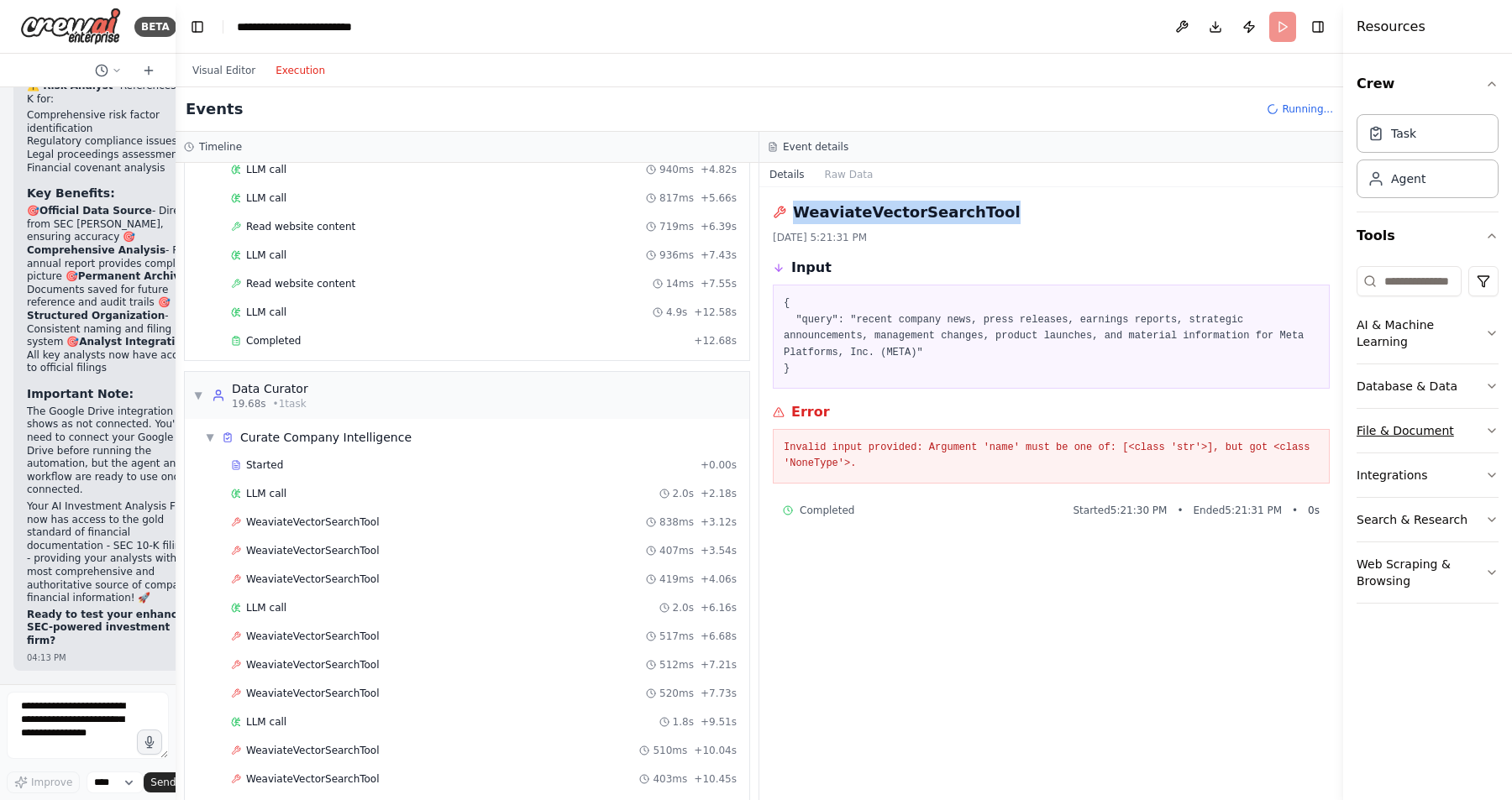
click at [1490, 424] on icon "button" at bounding box center [1491, 431] width 14 height 14
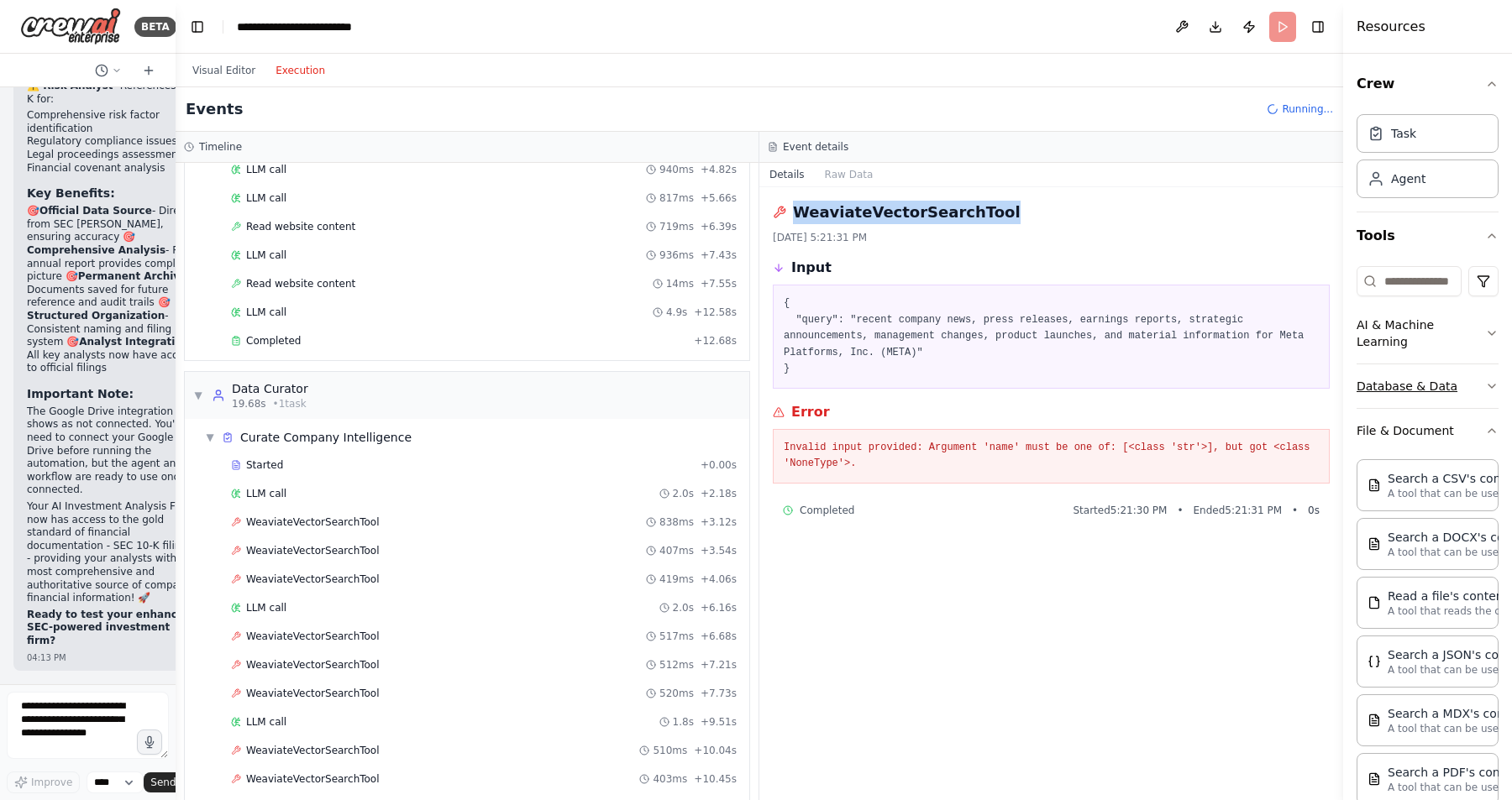
click at [1488, 379] on icon "button" at bounding box center [1491, 386] width 14 height 14
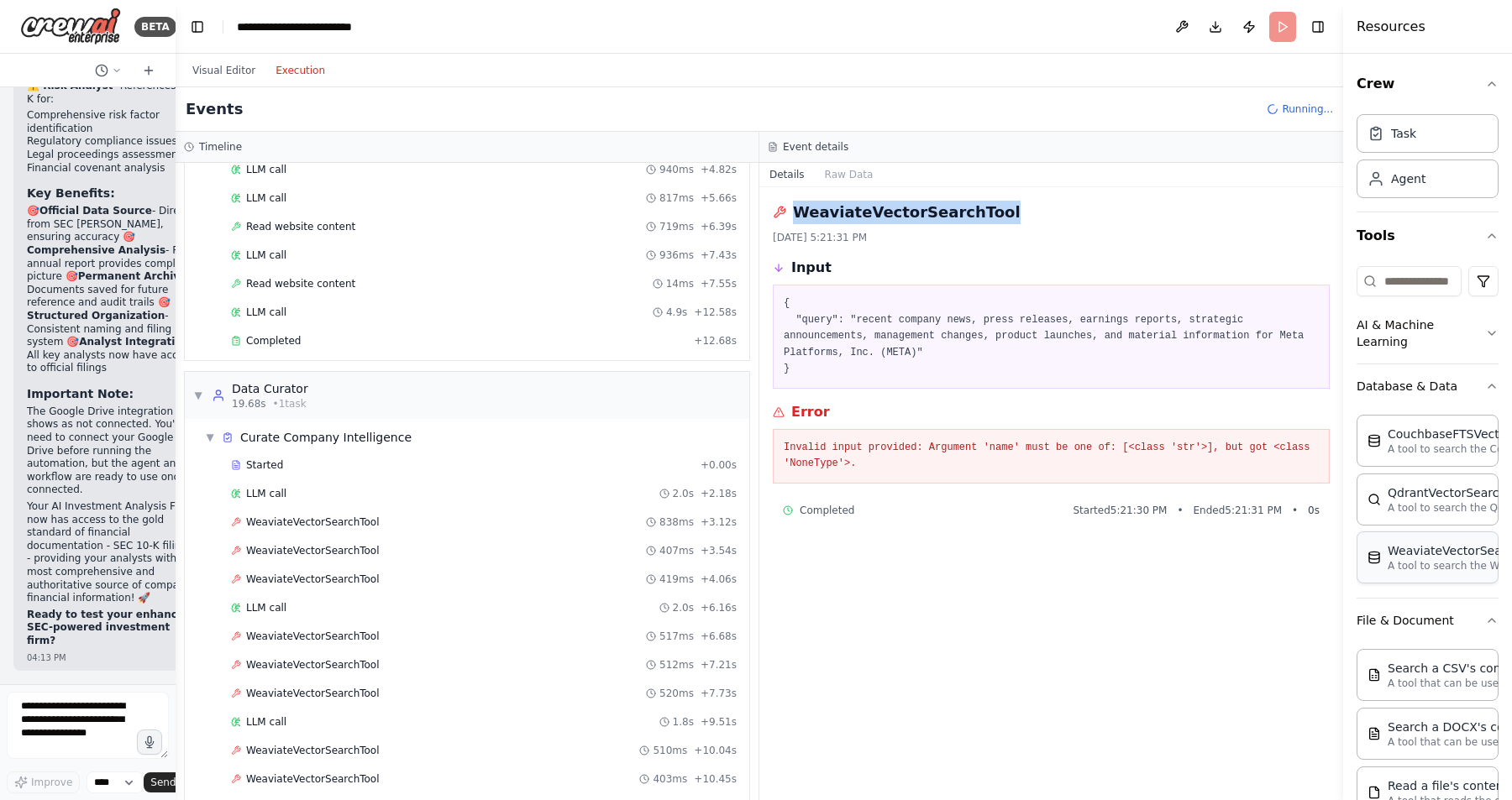
click at [1437, 559] on p "A tool to search the Weaviate database for relevant information on internal doc…" at bounding box center [1480, 566] width 185 height 14
click at [1420, 290] on input at bounding box center [1409, 281] width 105 height 30
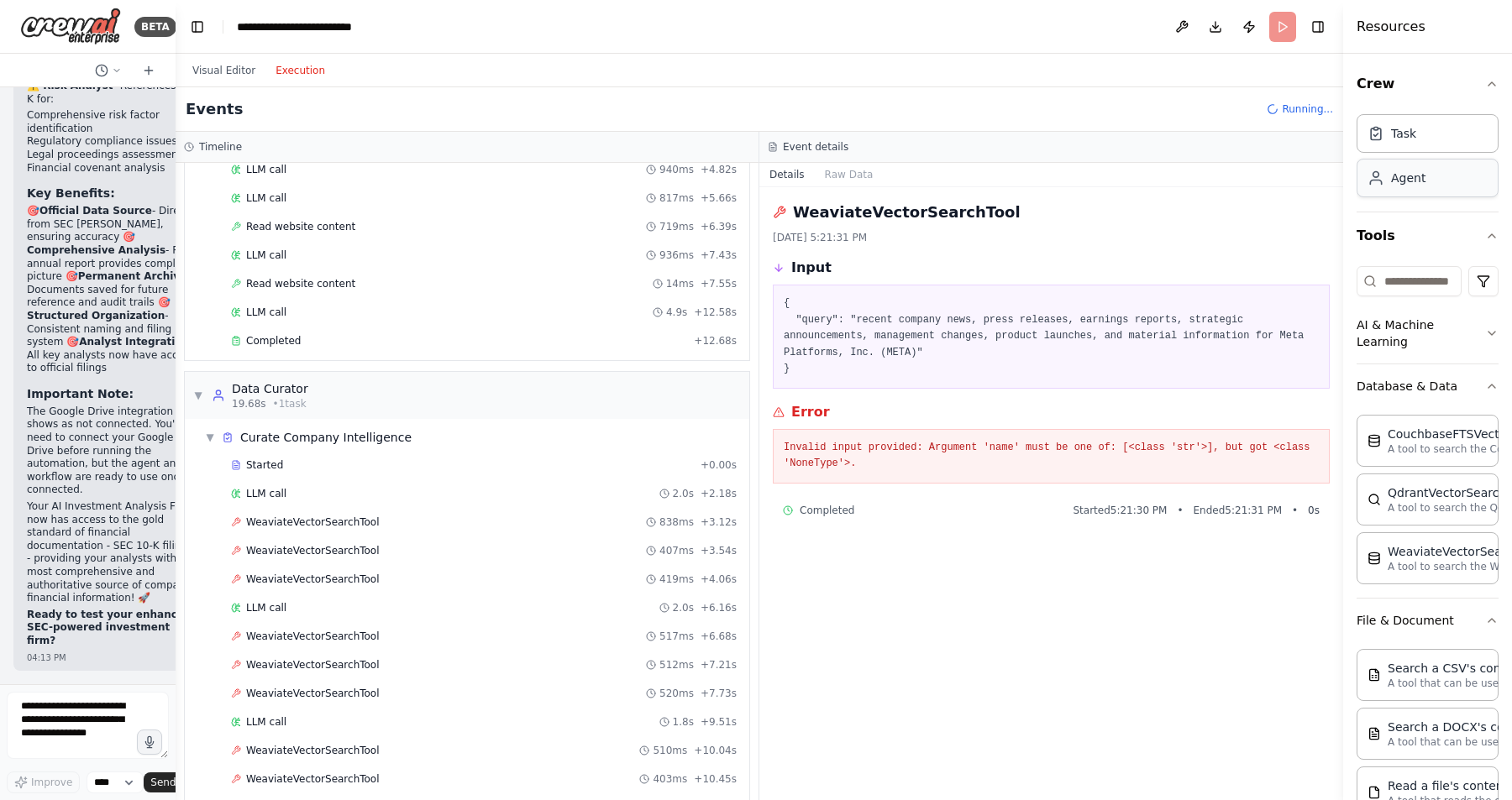
click at [1431, 176] on div "Agent" at bounding box center [1427, 177] width 142 height 39
click at [1427, 134] on div "Task" at bounding box center [1427, 132] width 142 height 39
click at [781, 208] on icon at bounding box center [780, 212] width 11 height 11
click at [841, 172] on button "Raw Data" at bounding box center [849, 175] width 69 height 24
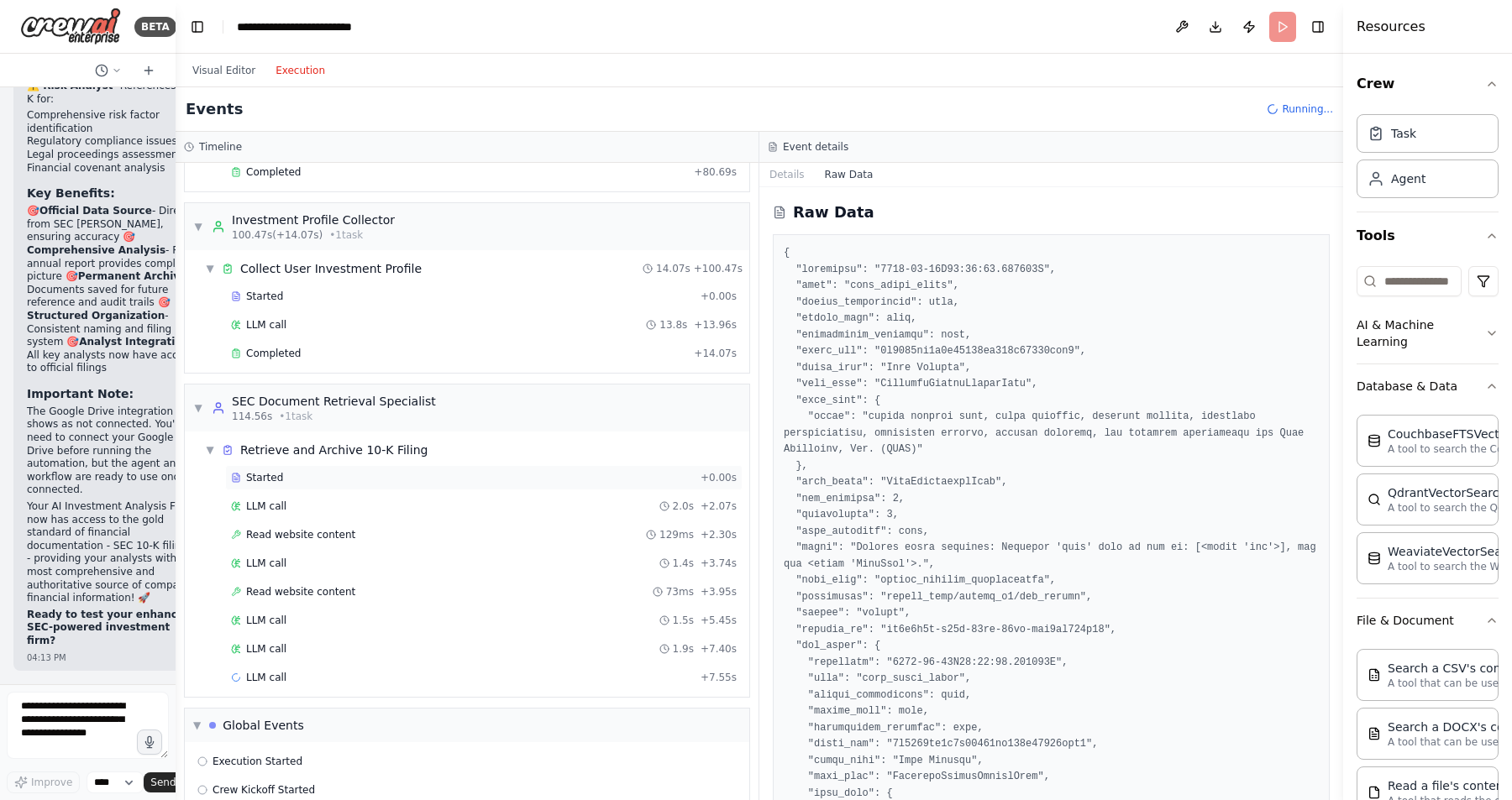
scroll to position [2615, 0]
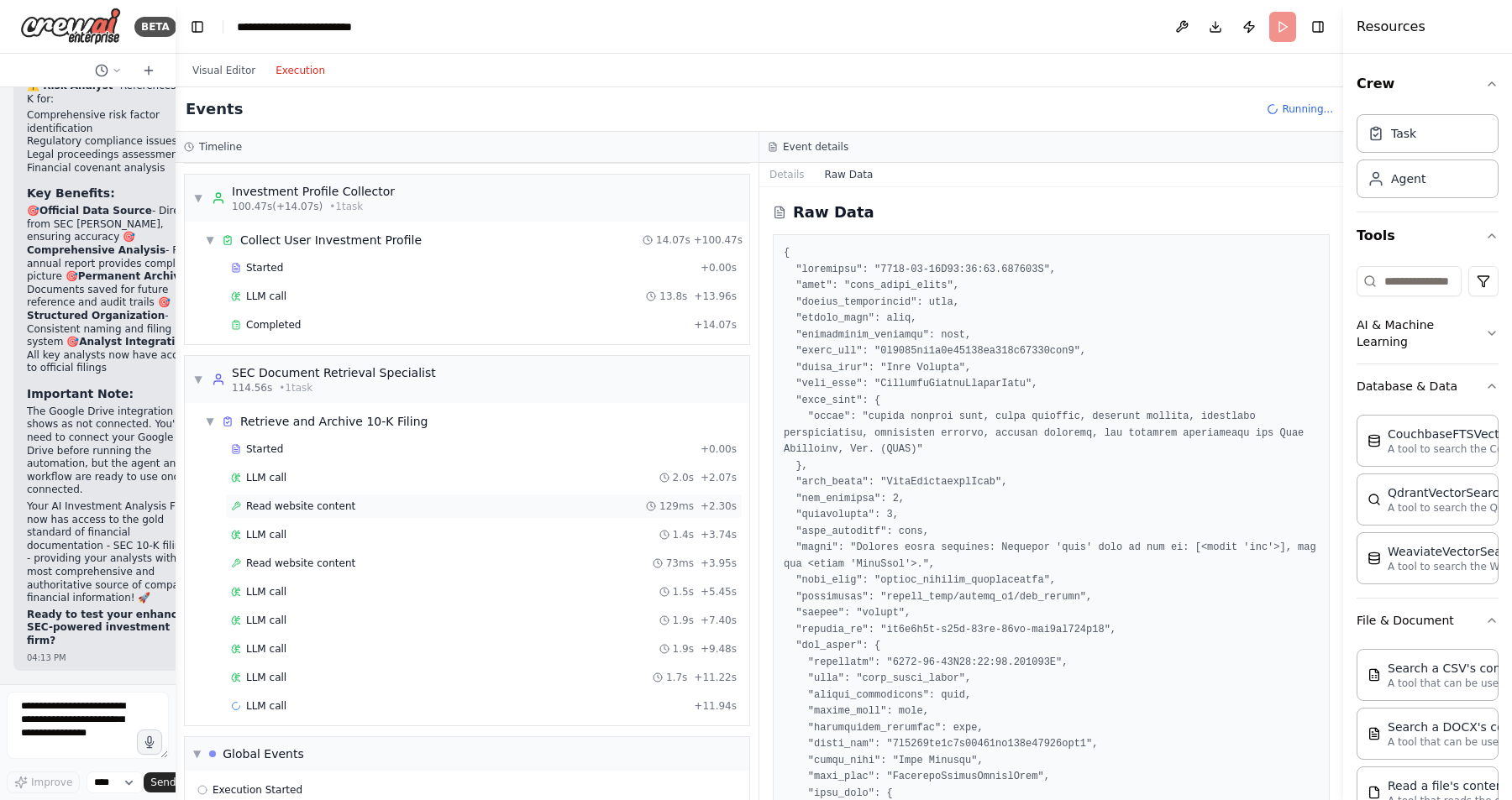
click at [361, 507] on div "Read website content 129ms + 2.30s" at bounding box center [483, 506] width 506 height 14
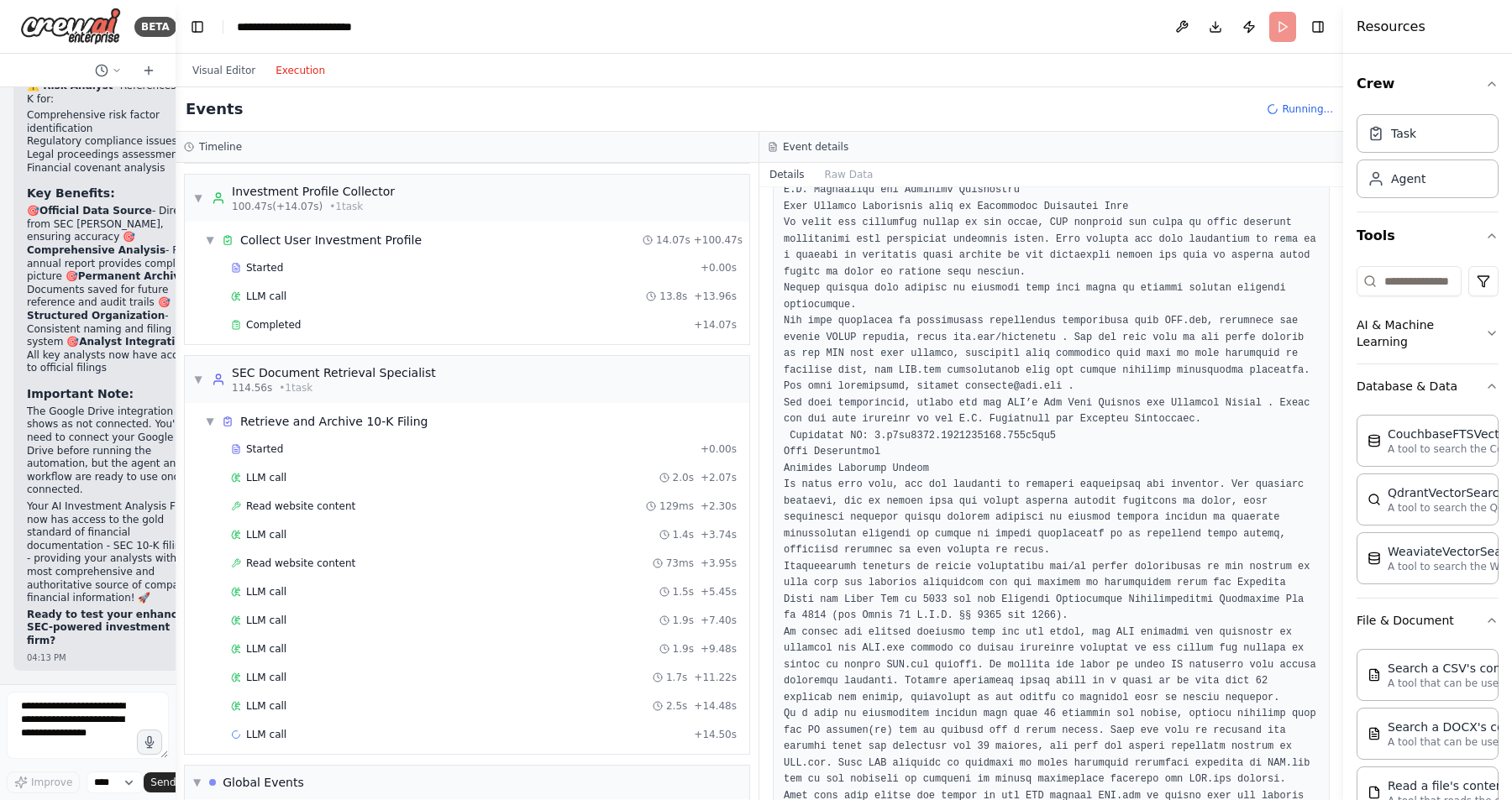
scroll to position [401, 0]
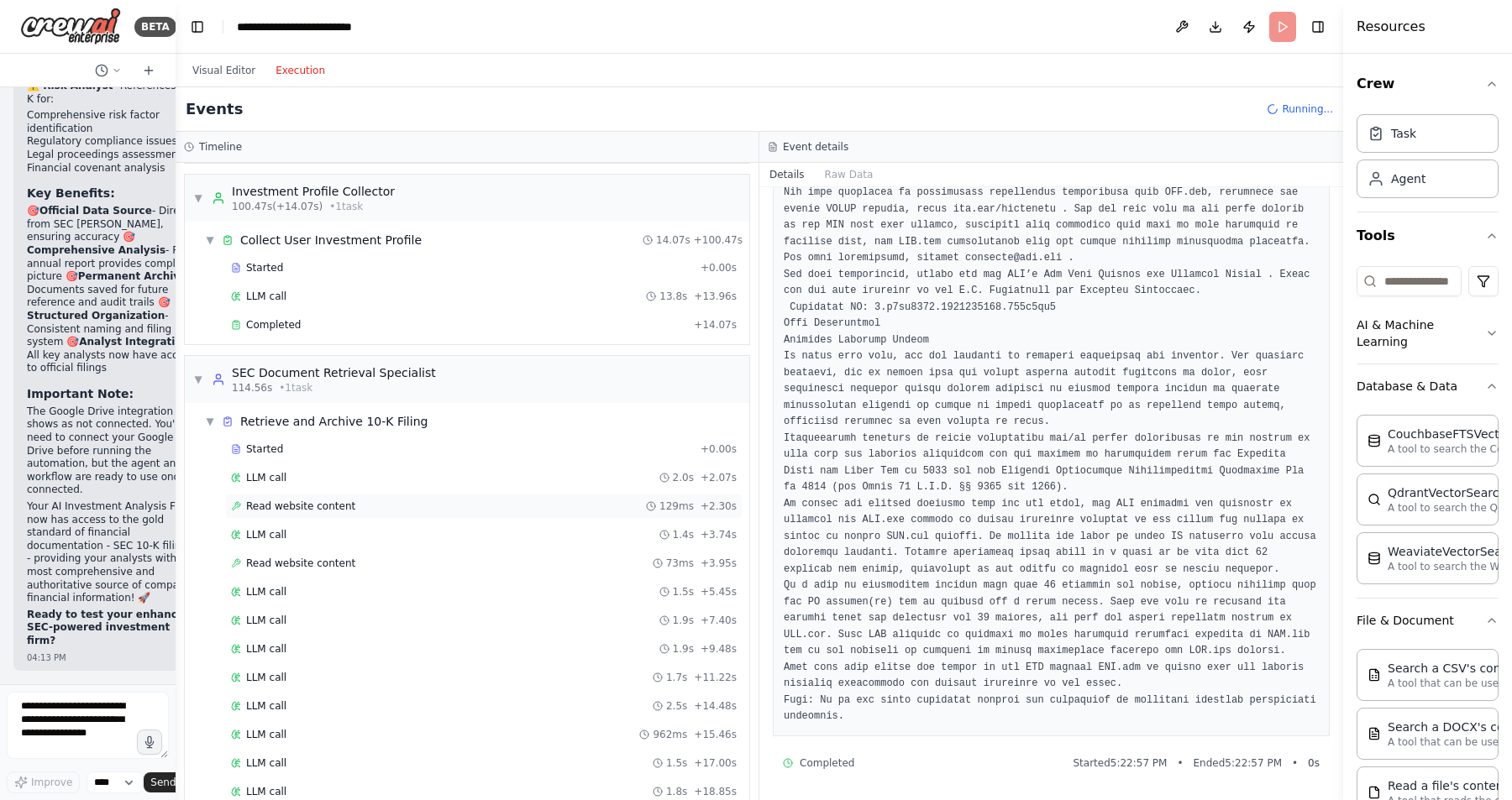
click at [336, 500] on span "Read website content" at bounding box center [301, 506] width 110 height 14
click at [330, 566] on span "Read website content" at bounding box center [301, 563] width 110 height 14
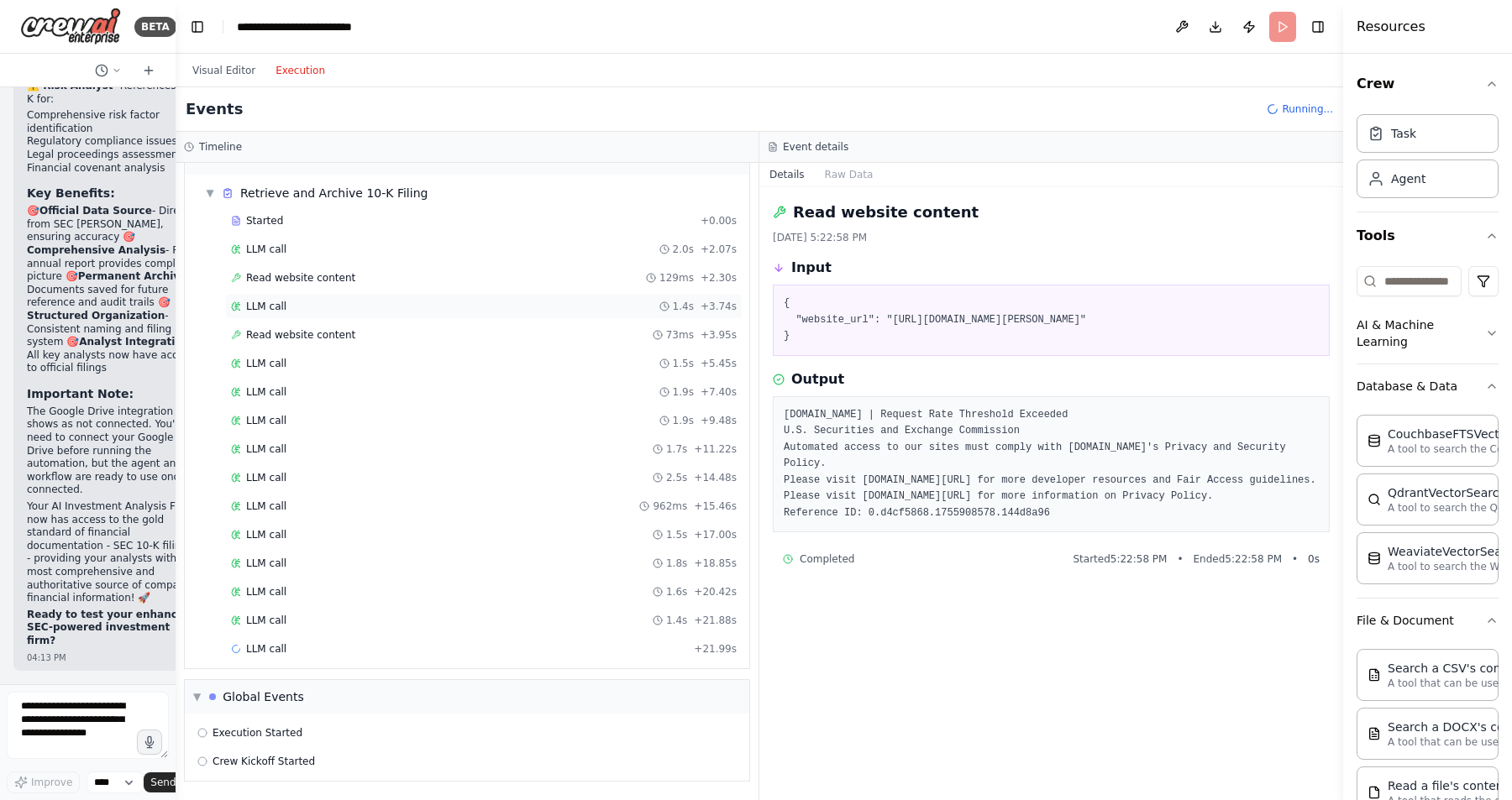
scroll to position [2872, 0]
click at [305, 506] on div "LLM call 1.5s + 17.00s" at bounding box center [483, 506] width 506 height 14
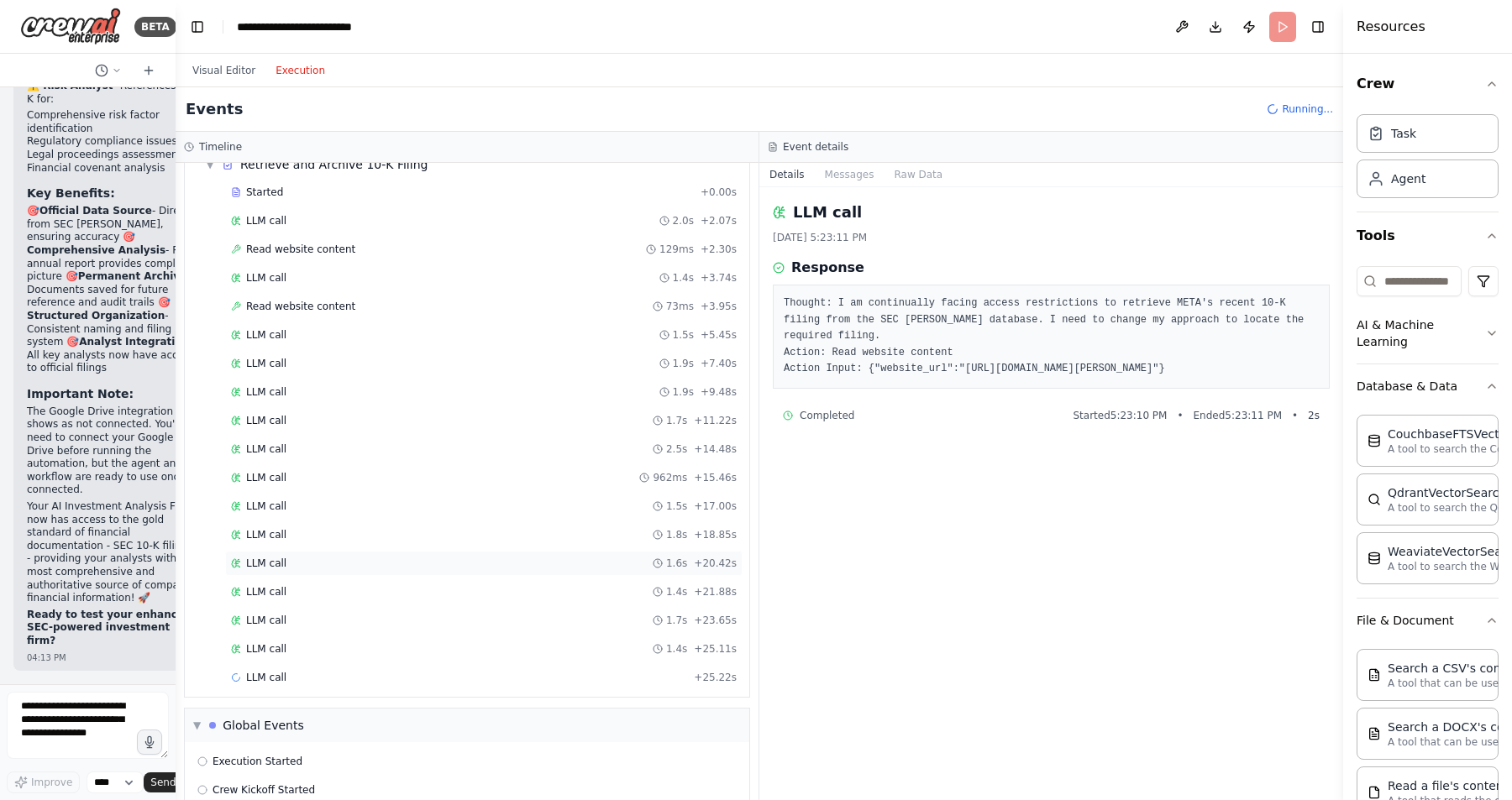
click at [295, 574] on div "LLM call 1.6s + 20.42s" at bounding box center [484, 564] width 518 height 25
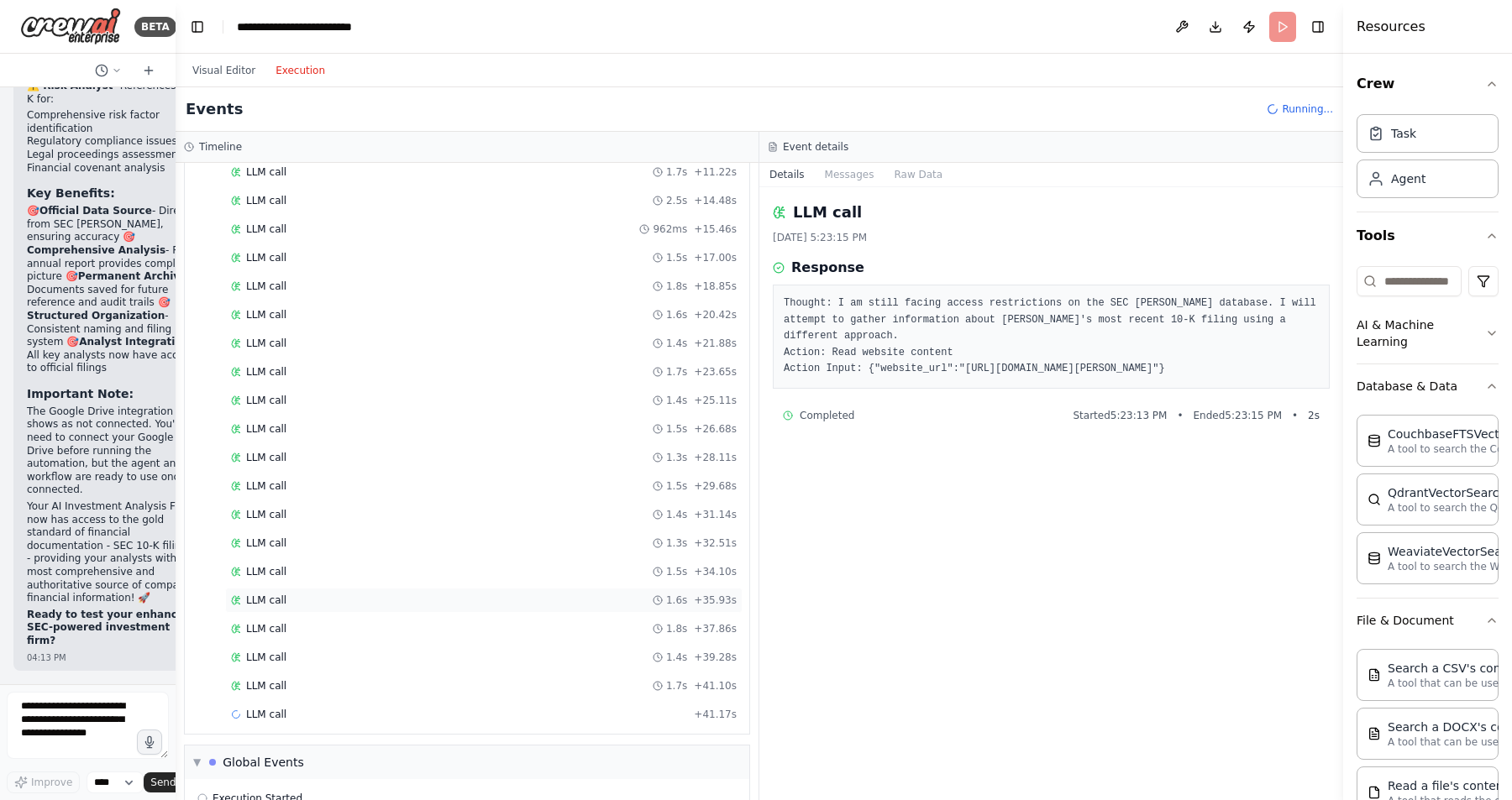
scroll to position [3186, 0]
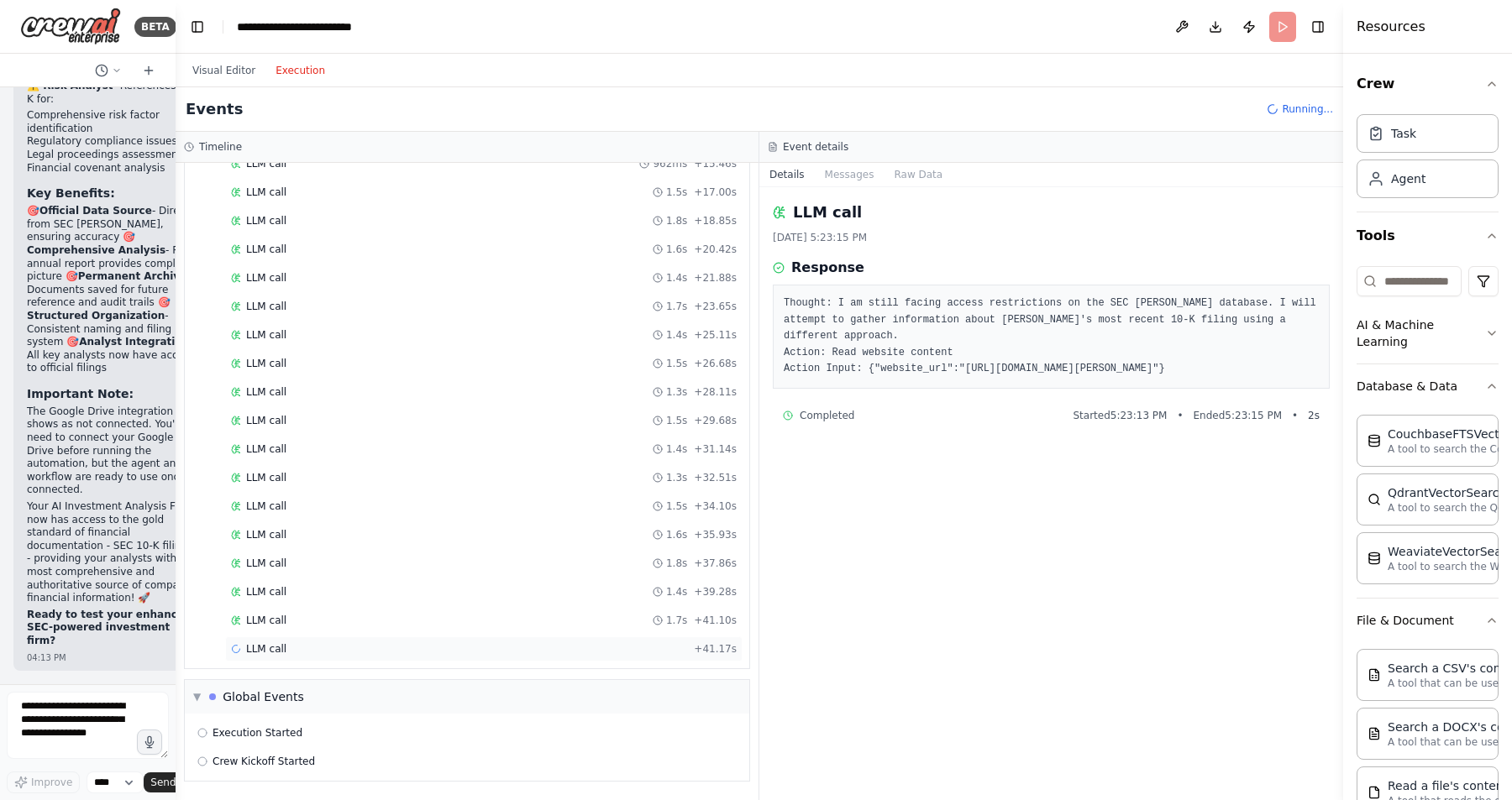
click at [317, 645] on div "LLM call + 41.17s" at bounding box center [483, 649] width 506 height 14
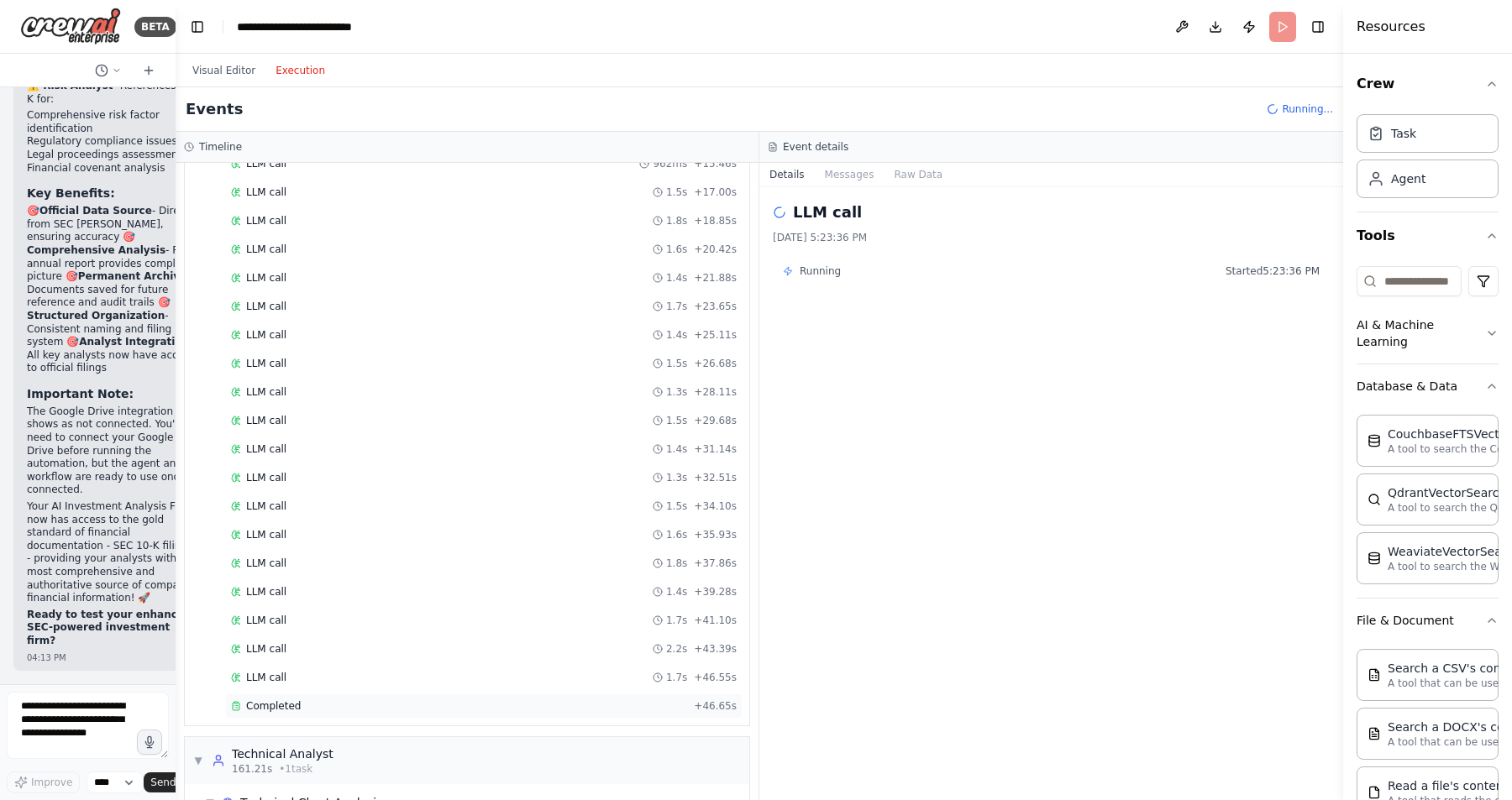
click at [308, 703] on div "Completed" at bounding box center [459, 706] width 456 height 14
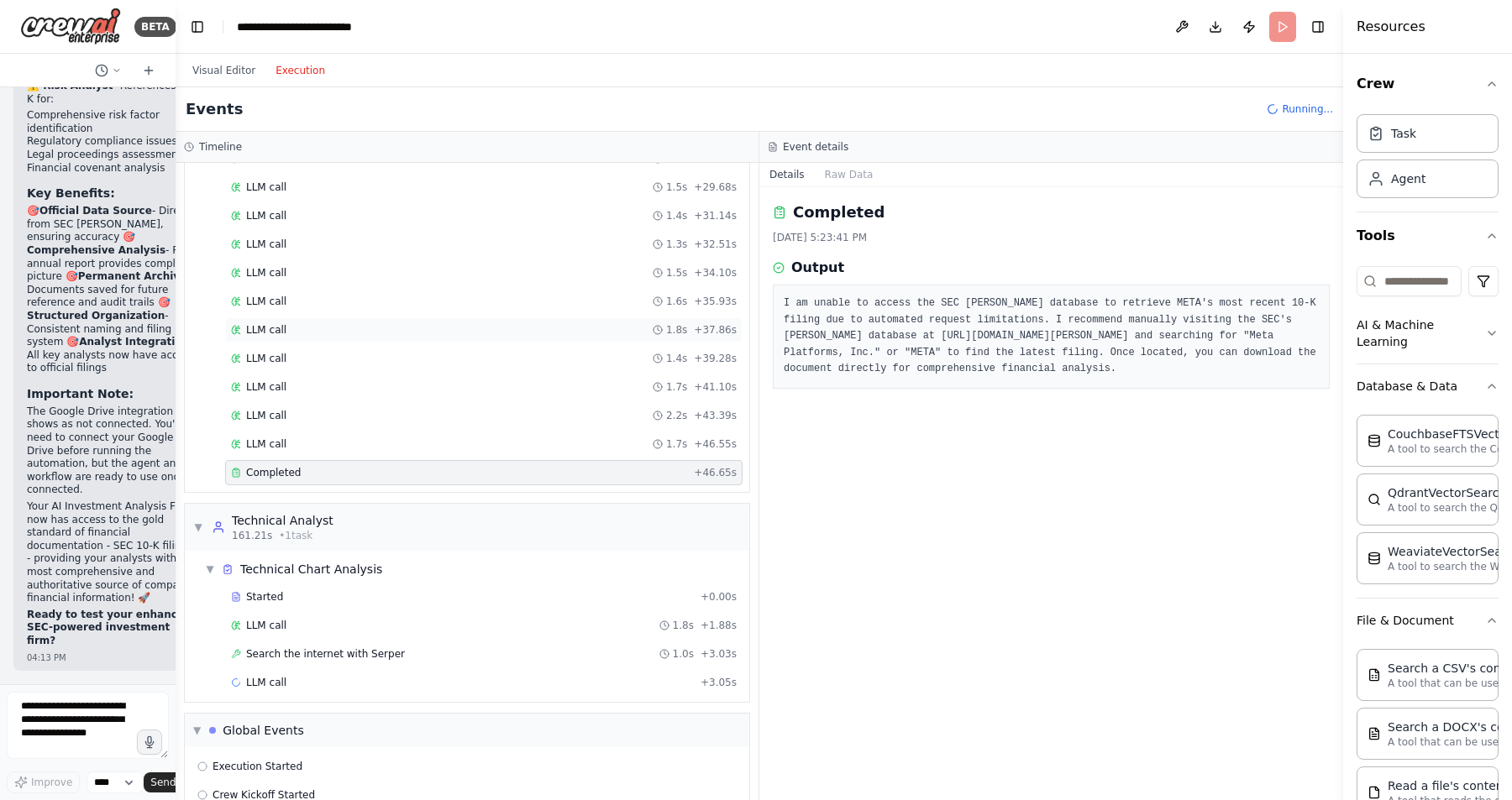
scroll to position [3481, 0]
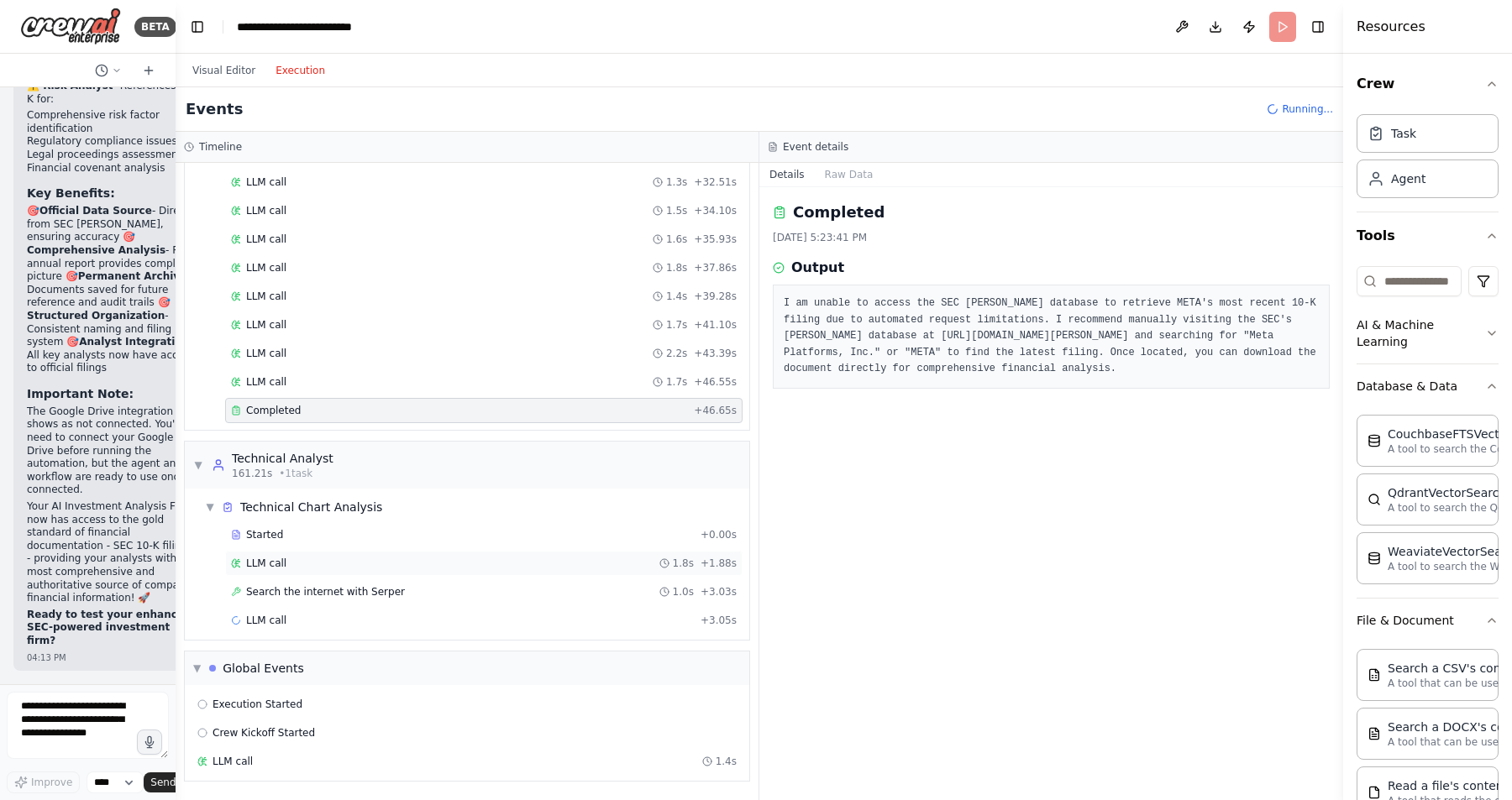
click at [282, 564] on span "LLM call" at bounding box center [266, 563] width 41 height 14
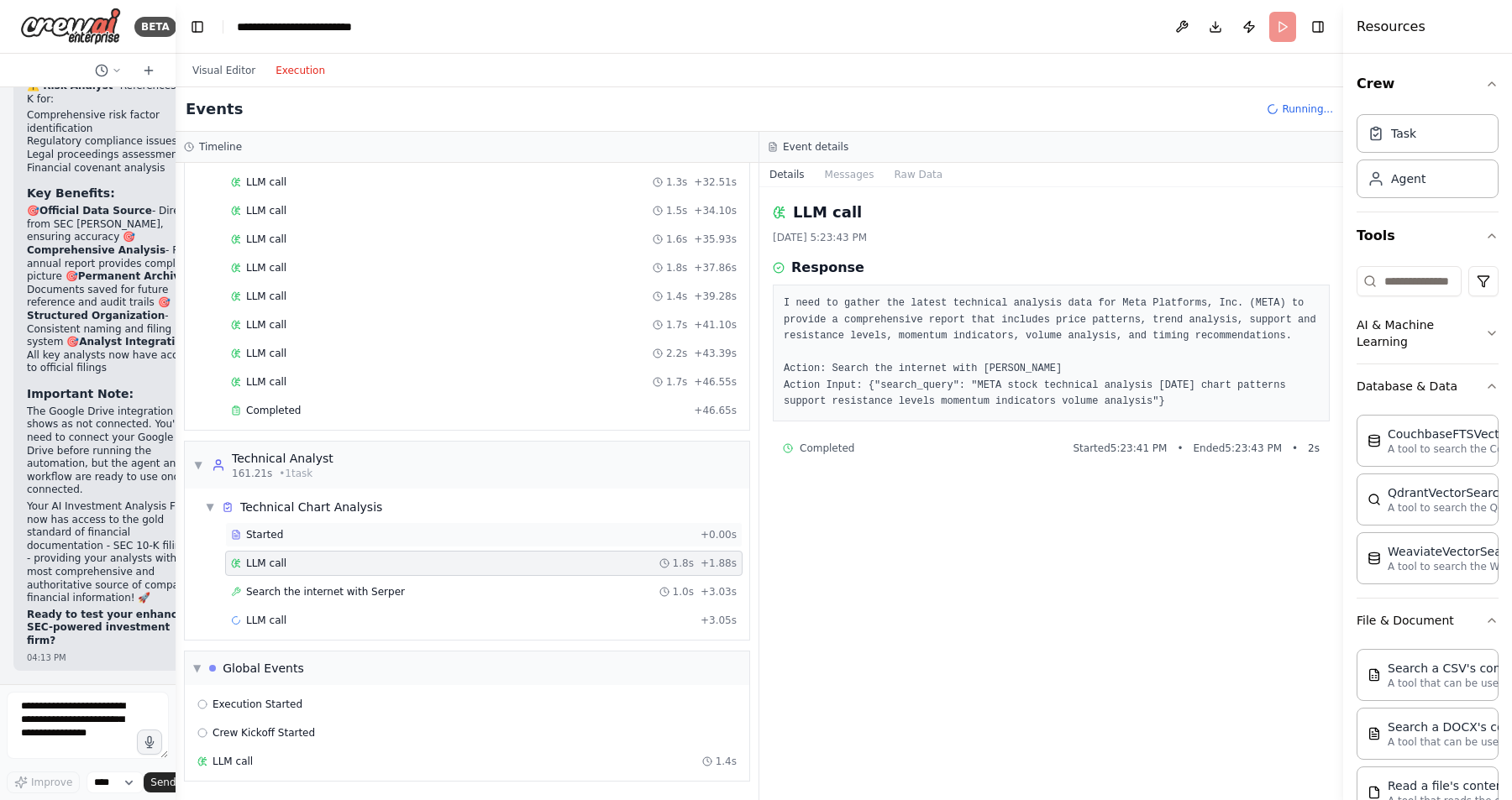
click at [299, 537] on div "Started" at bounding box center [462, 535] width 463 height 14
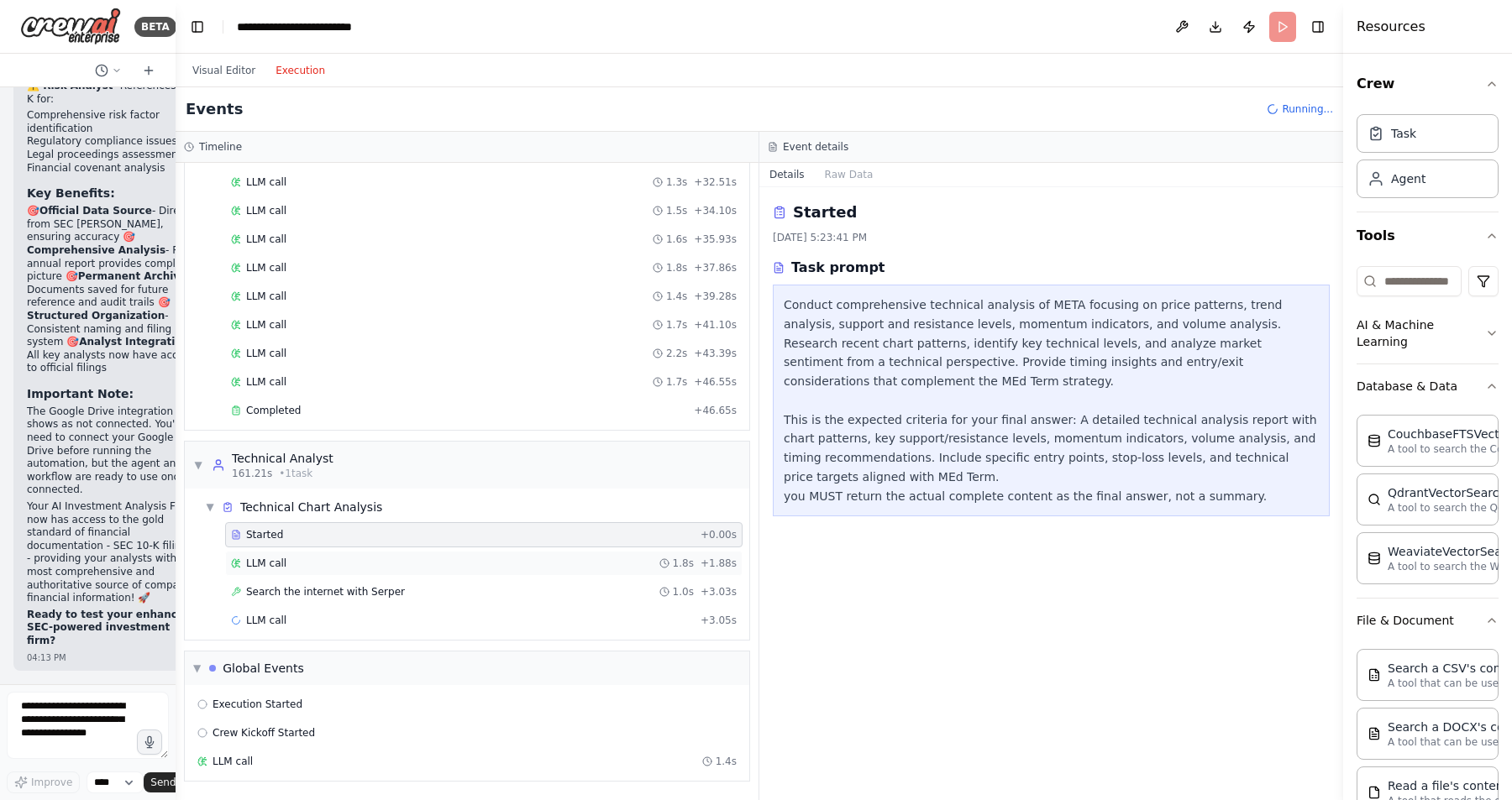
click at [305, 555] on div "LLM call 1.8s + 1.88s" at bounding box center [484, 564] width 518 height 25
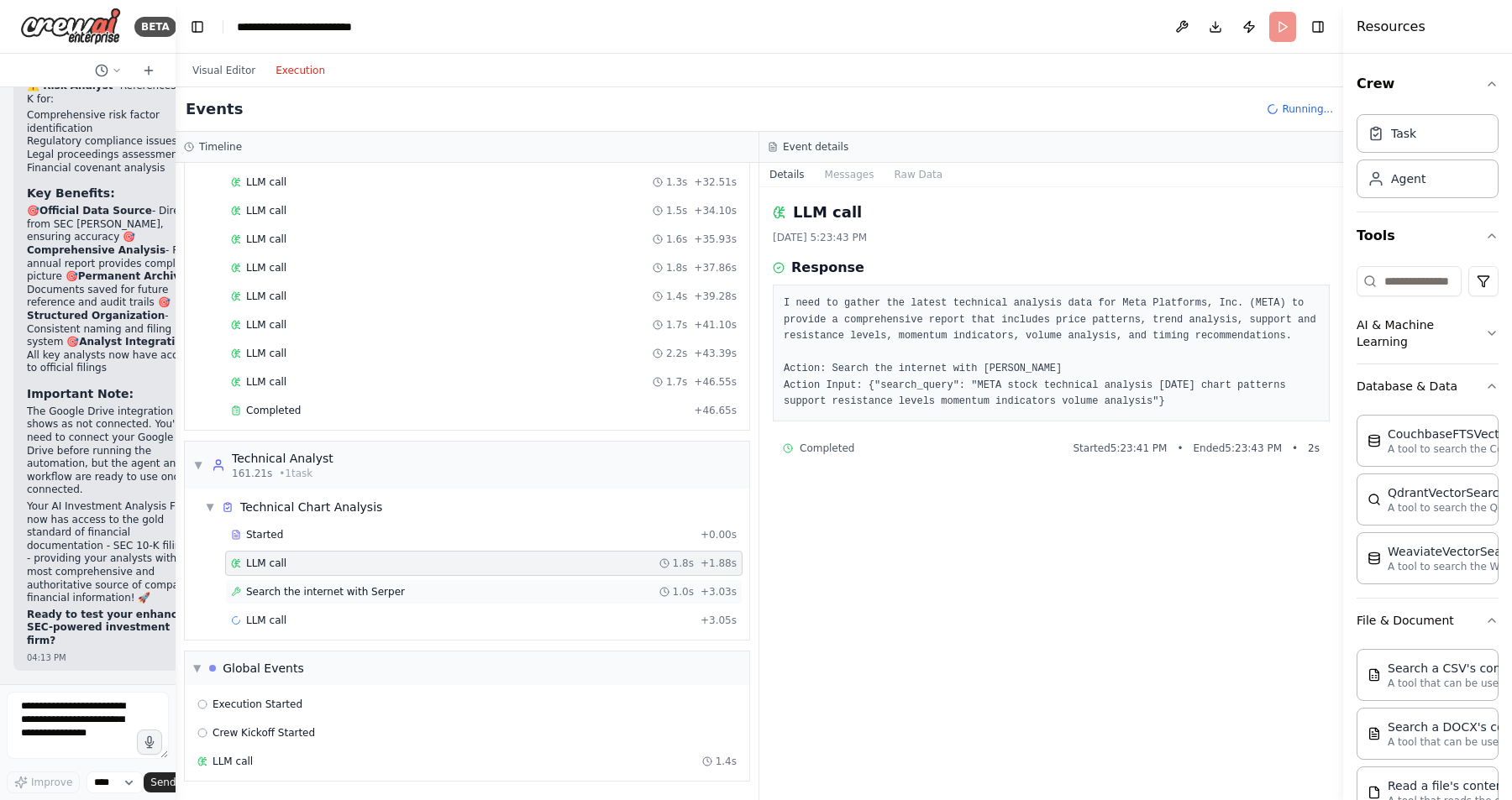
click at [325, 592] on span "Search the internet with Serper" at bounding box center [325, 592] width 158 height 14
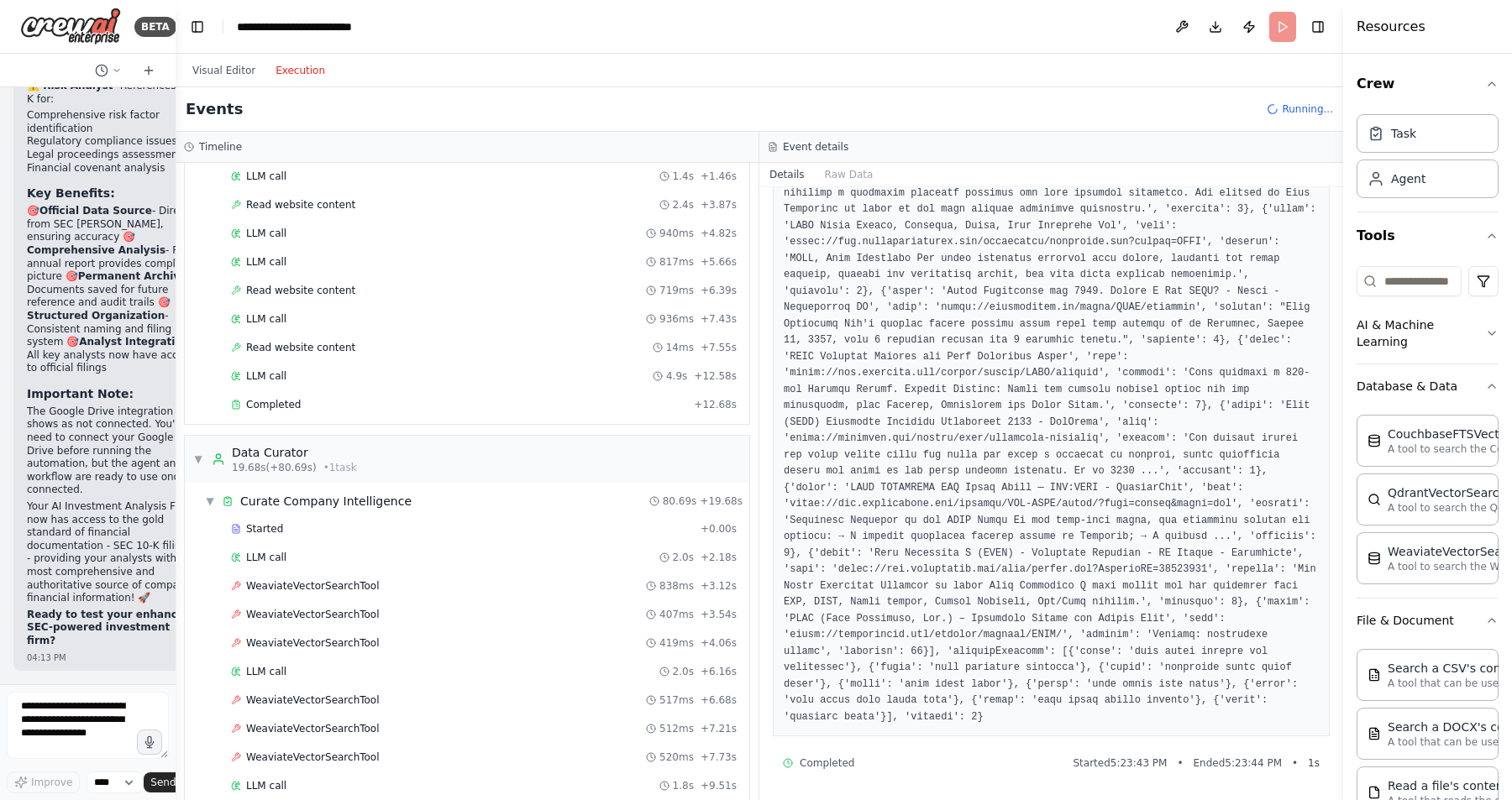
scroll to position [0, 0]
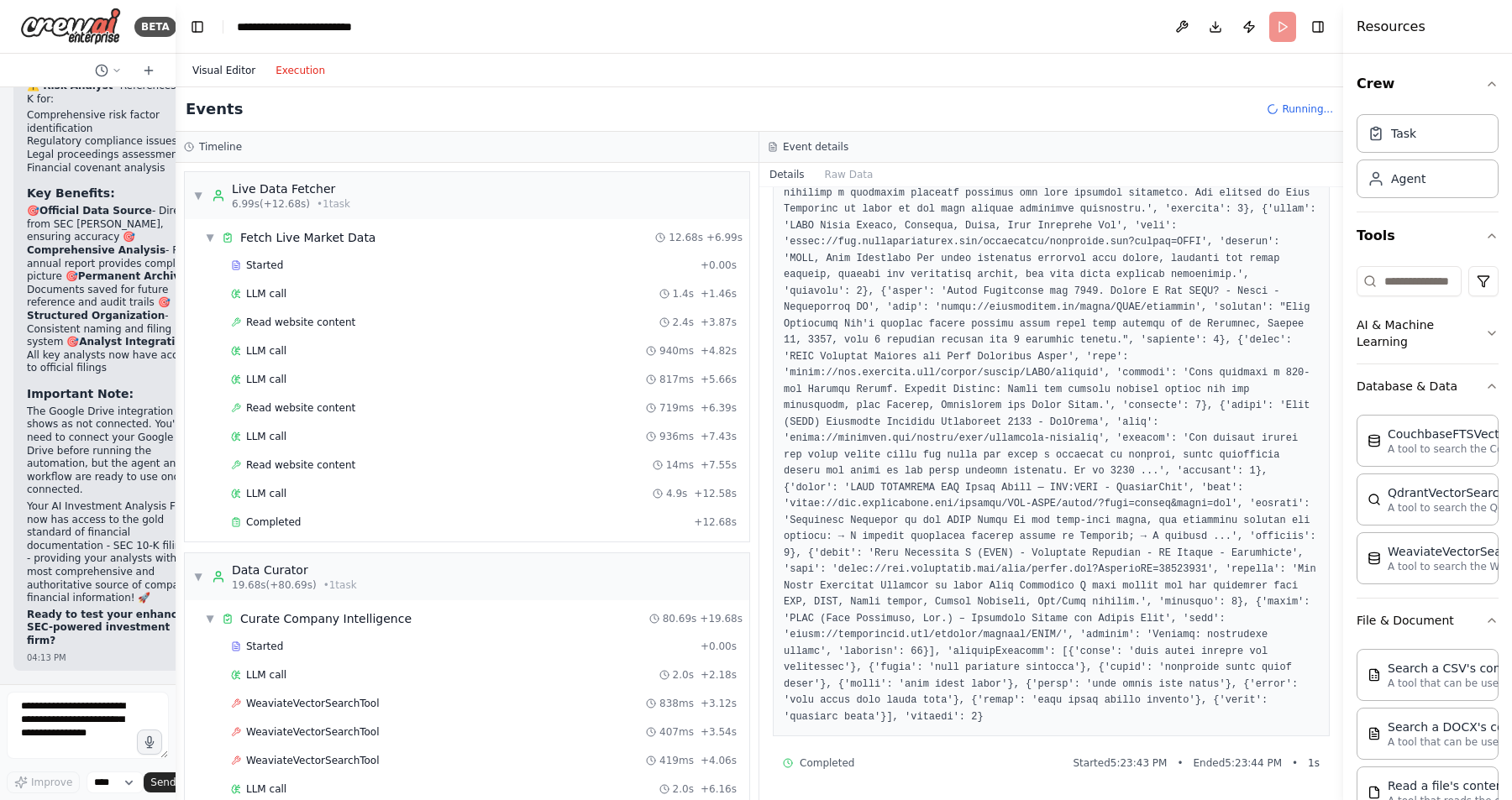
click at [208, 69] on button "Visual Editor" at bounding box center [224, 71] width 83 height 20
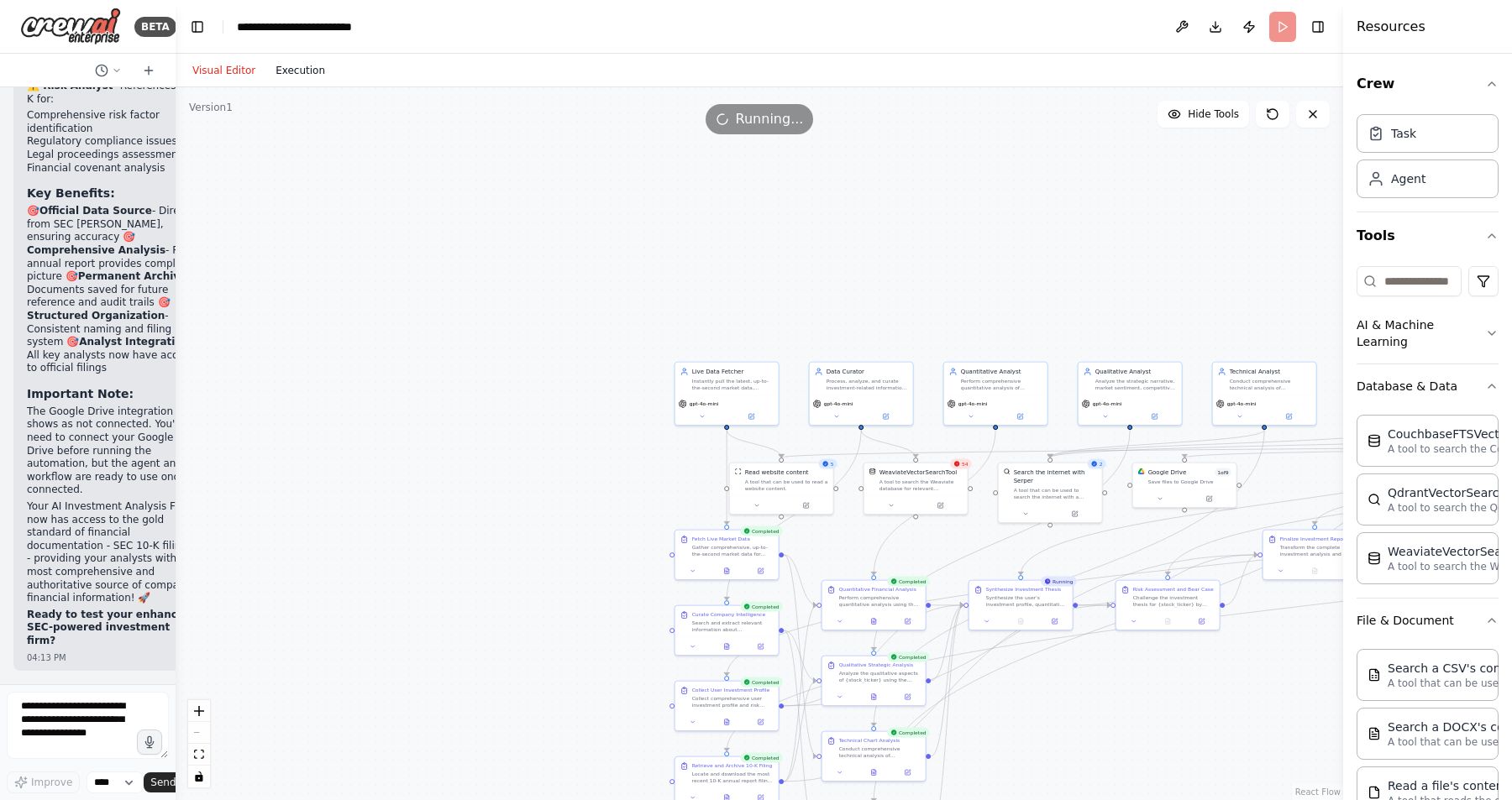
click at [308, 70] on button "Execution" at bounding box center [300, 71] width 70 height 20
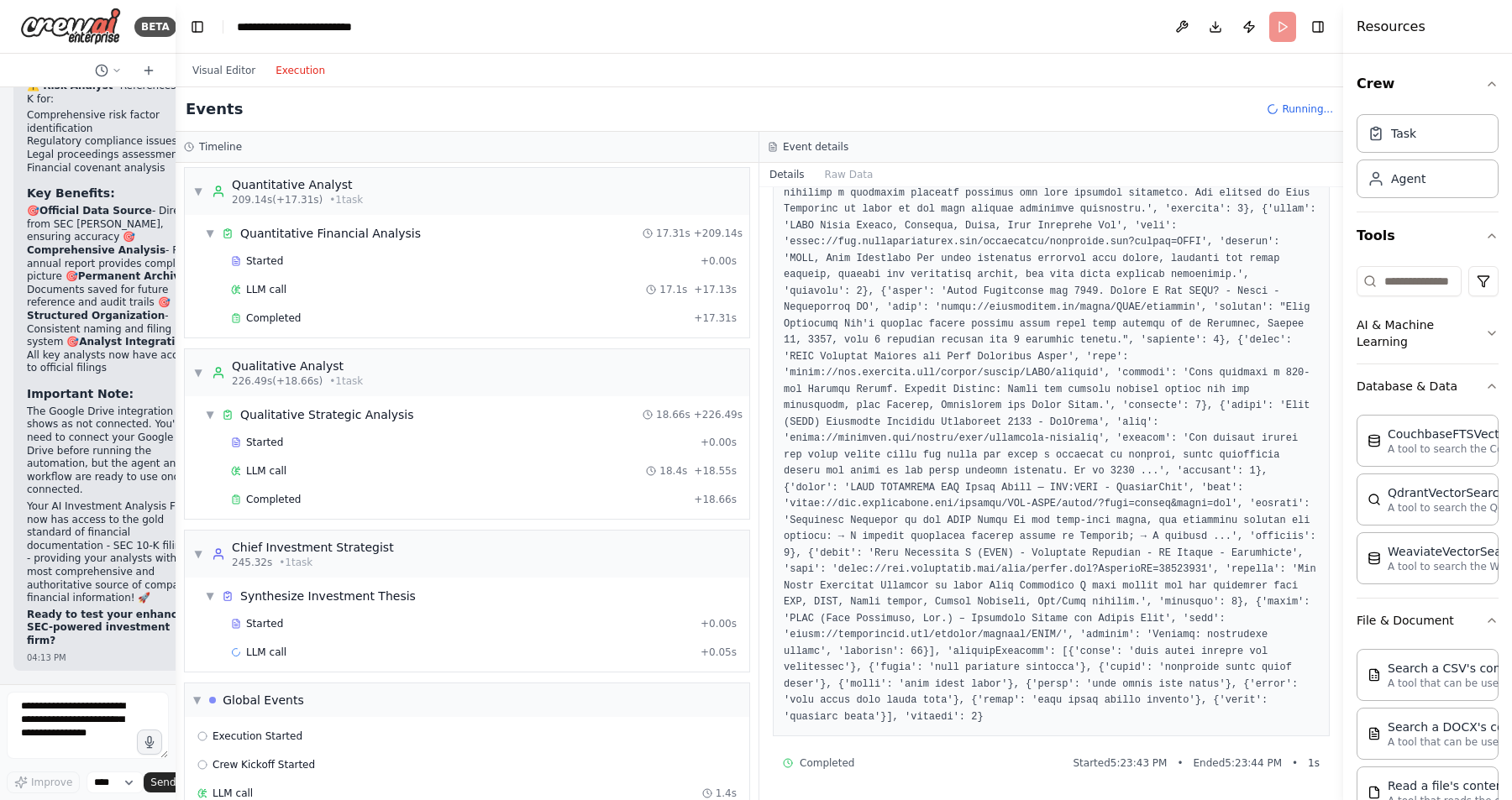
scroll to position [4264, 0]
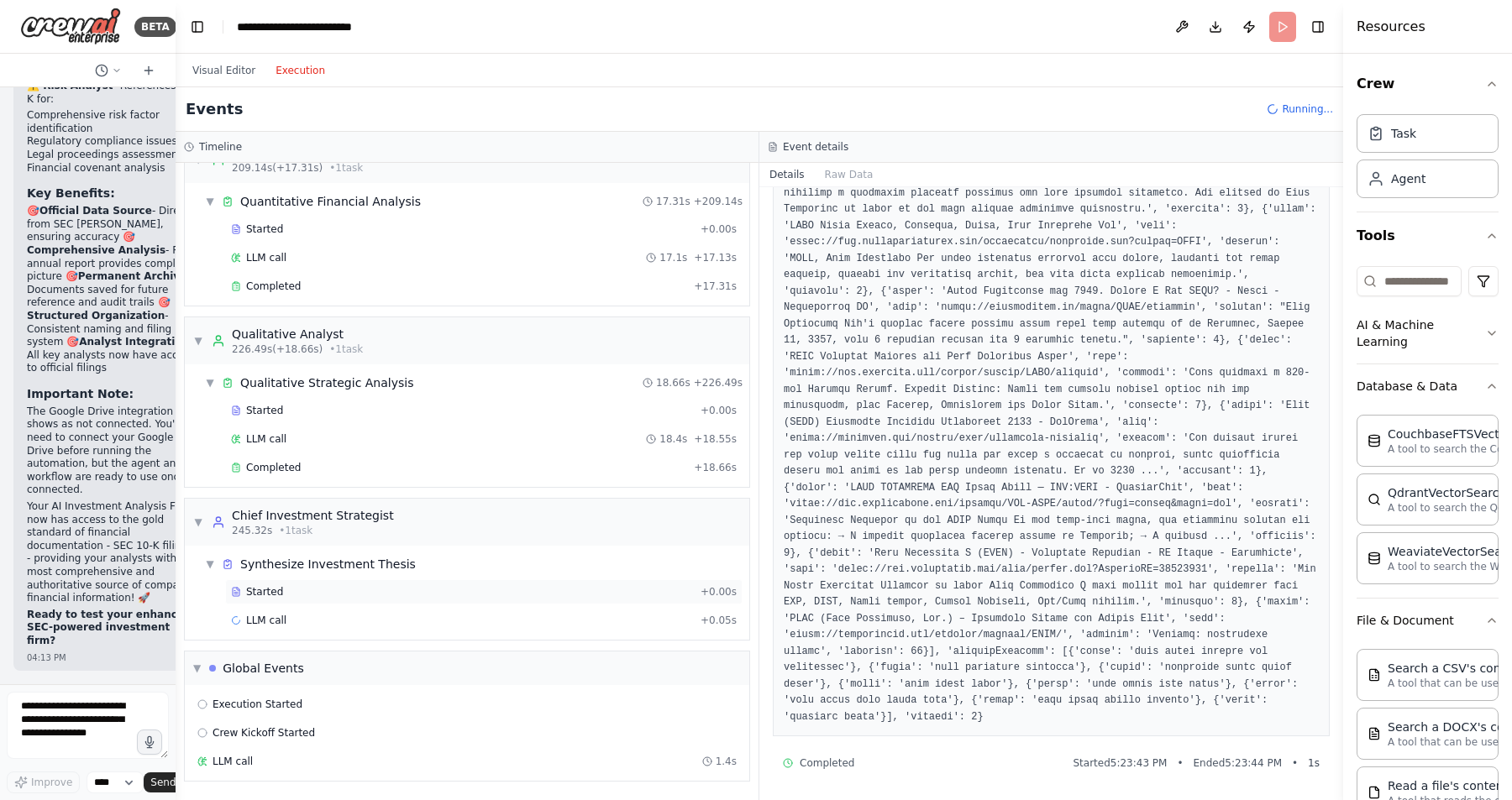
click at [320, 585] on div "Started + 0.00s" at bounding box center [484, 592] width 518 height 25
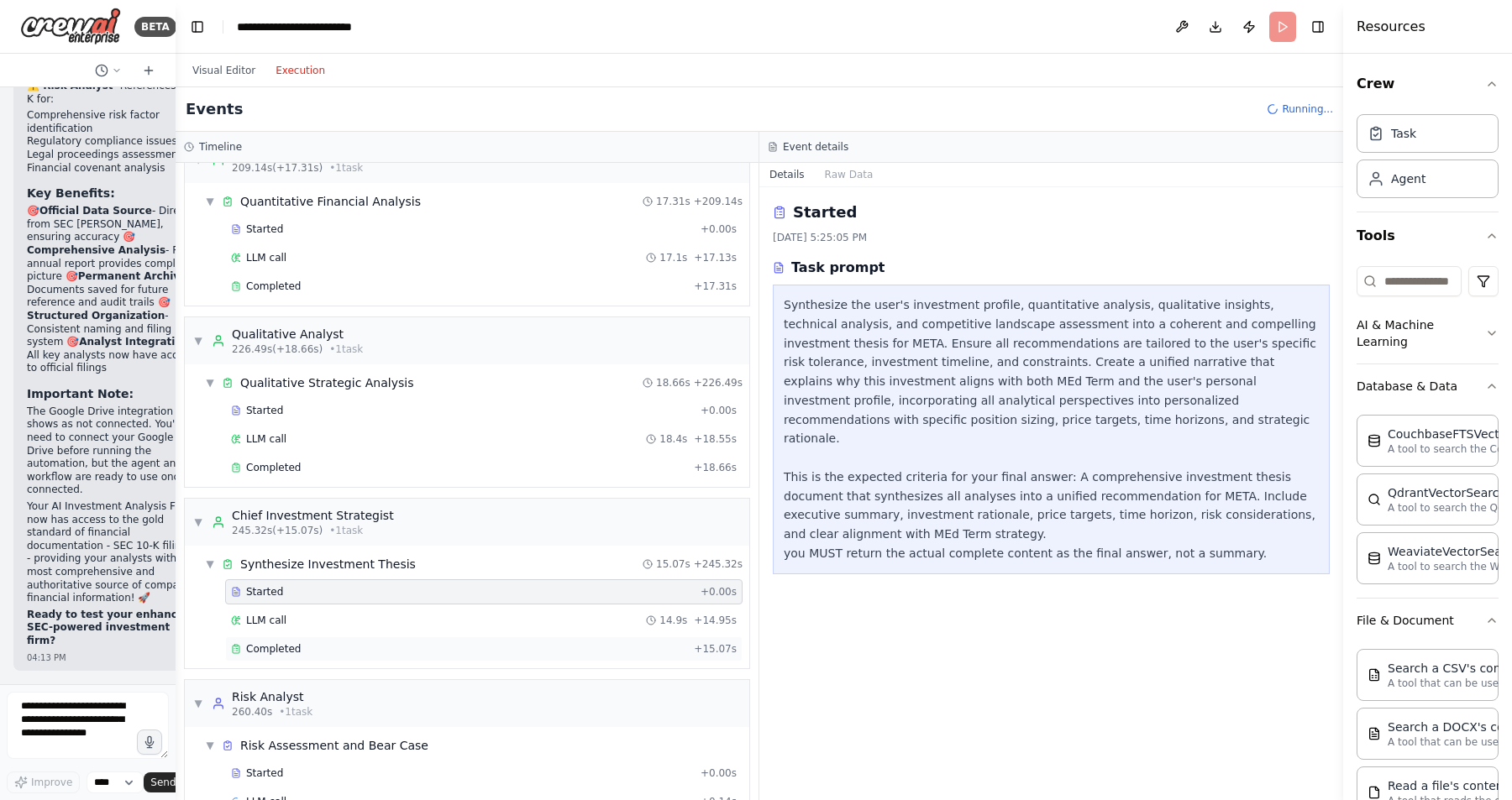
click at [316, 647] on div "Completed" at bounding box center [459, 649] width 456 height 14
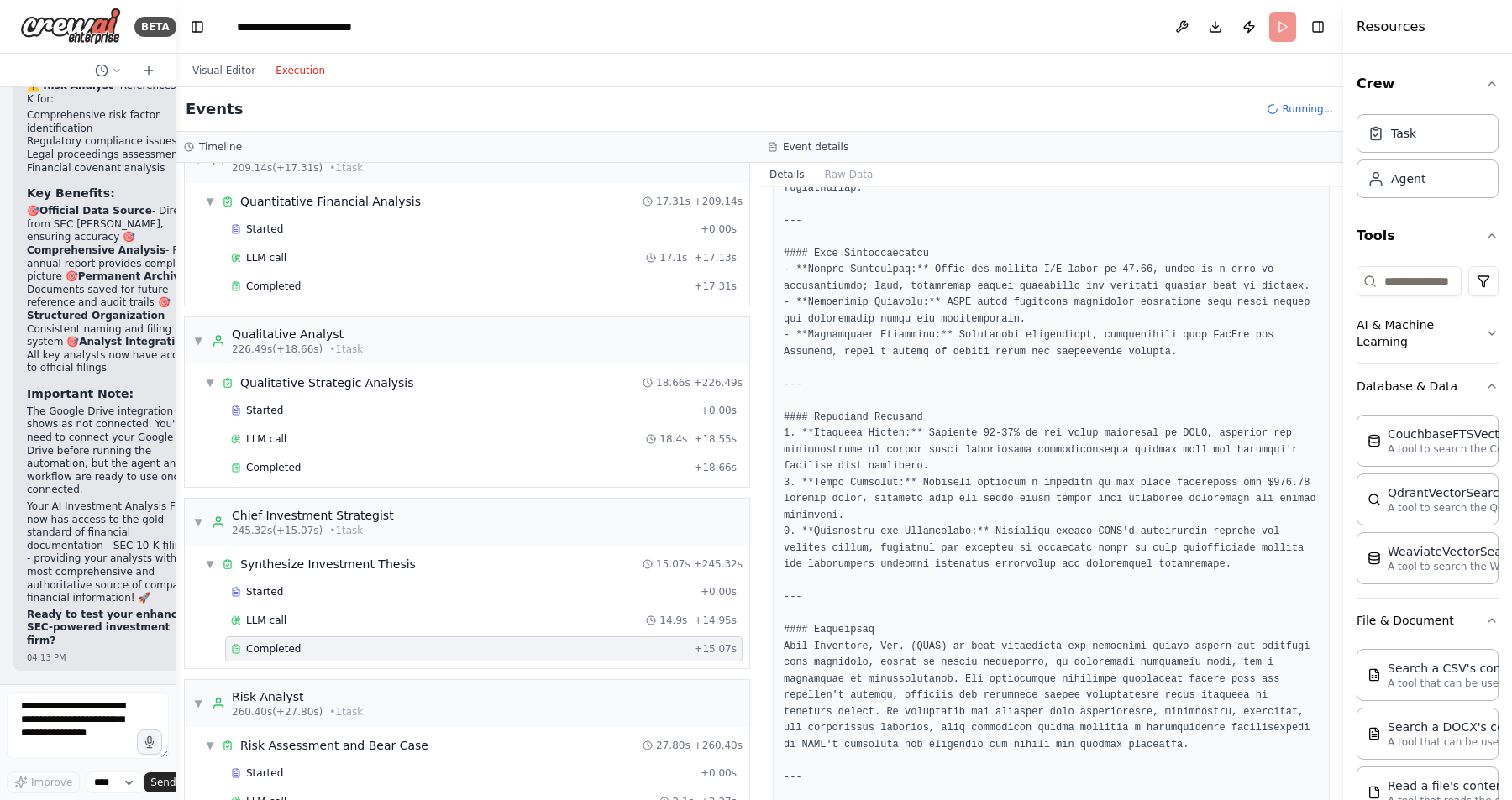
scroll to position [869, 0]
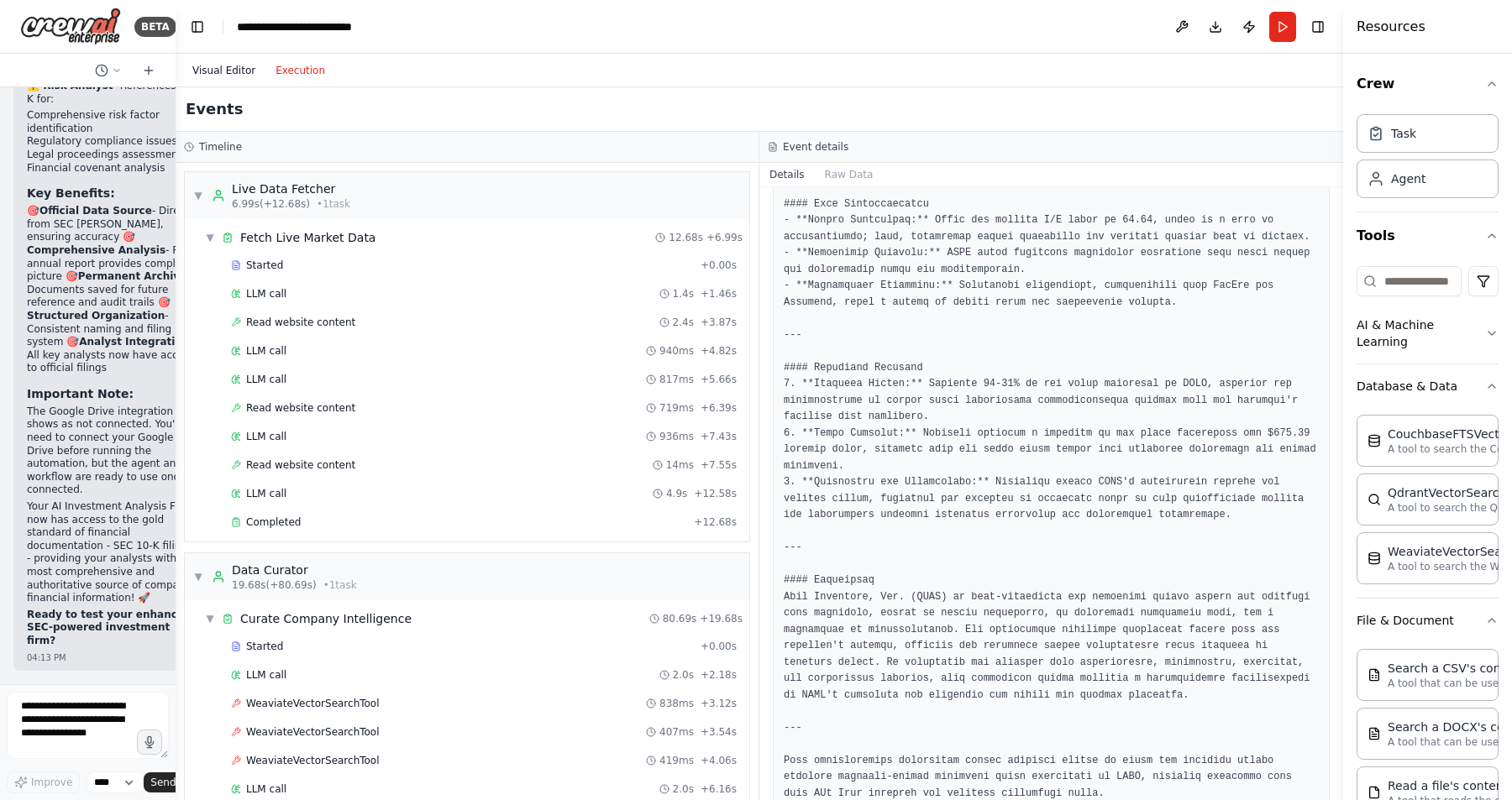
click at [222, 67] on button "Visual Editor" at bounding box center [224, 71] width 83 height 20
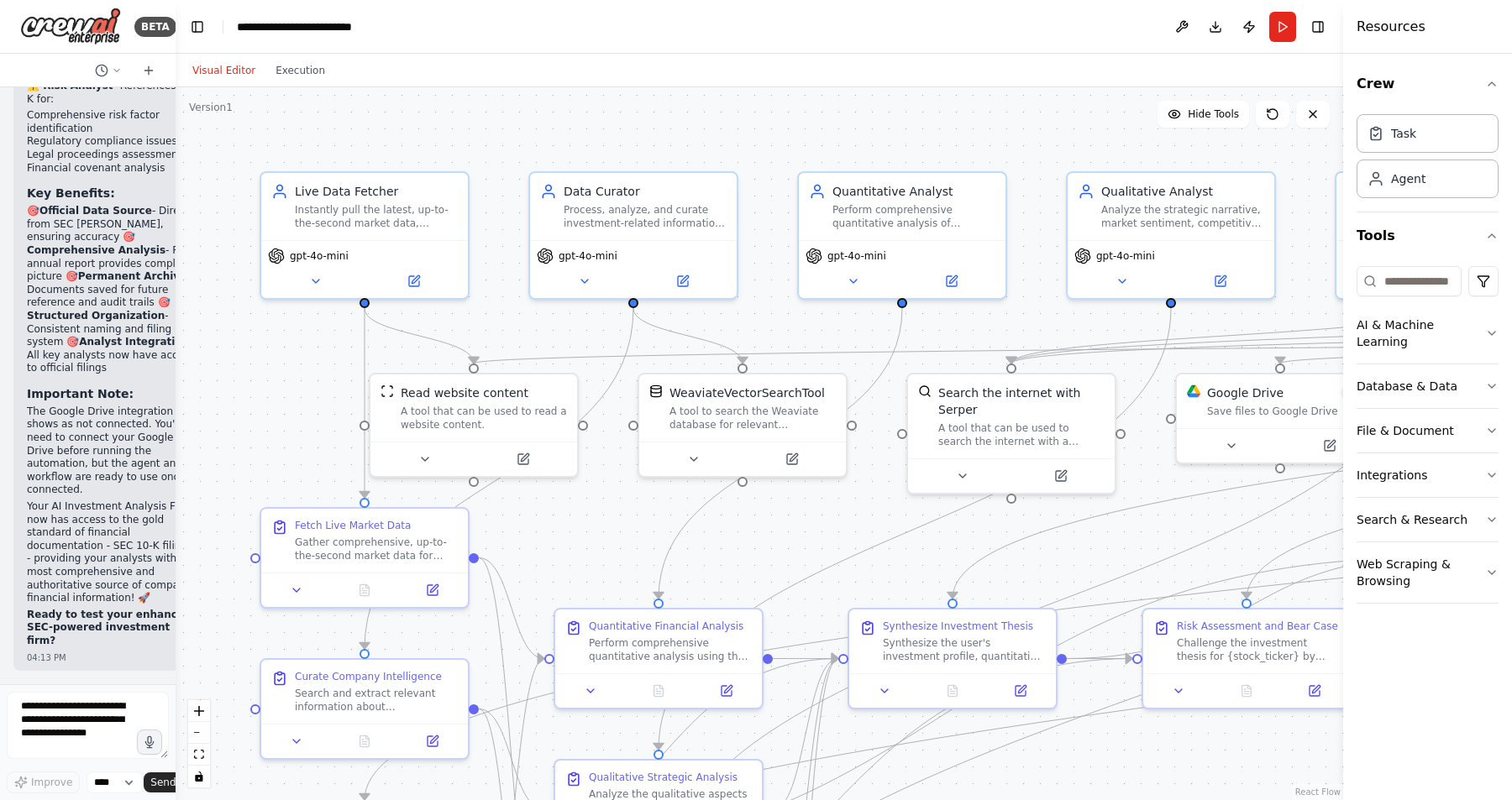
scroll to position [12142, 0]
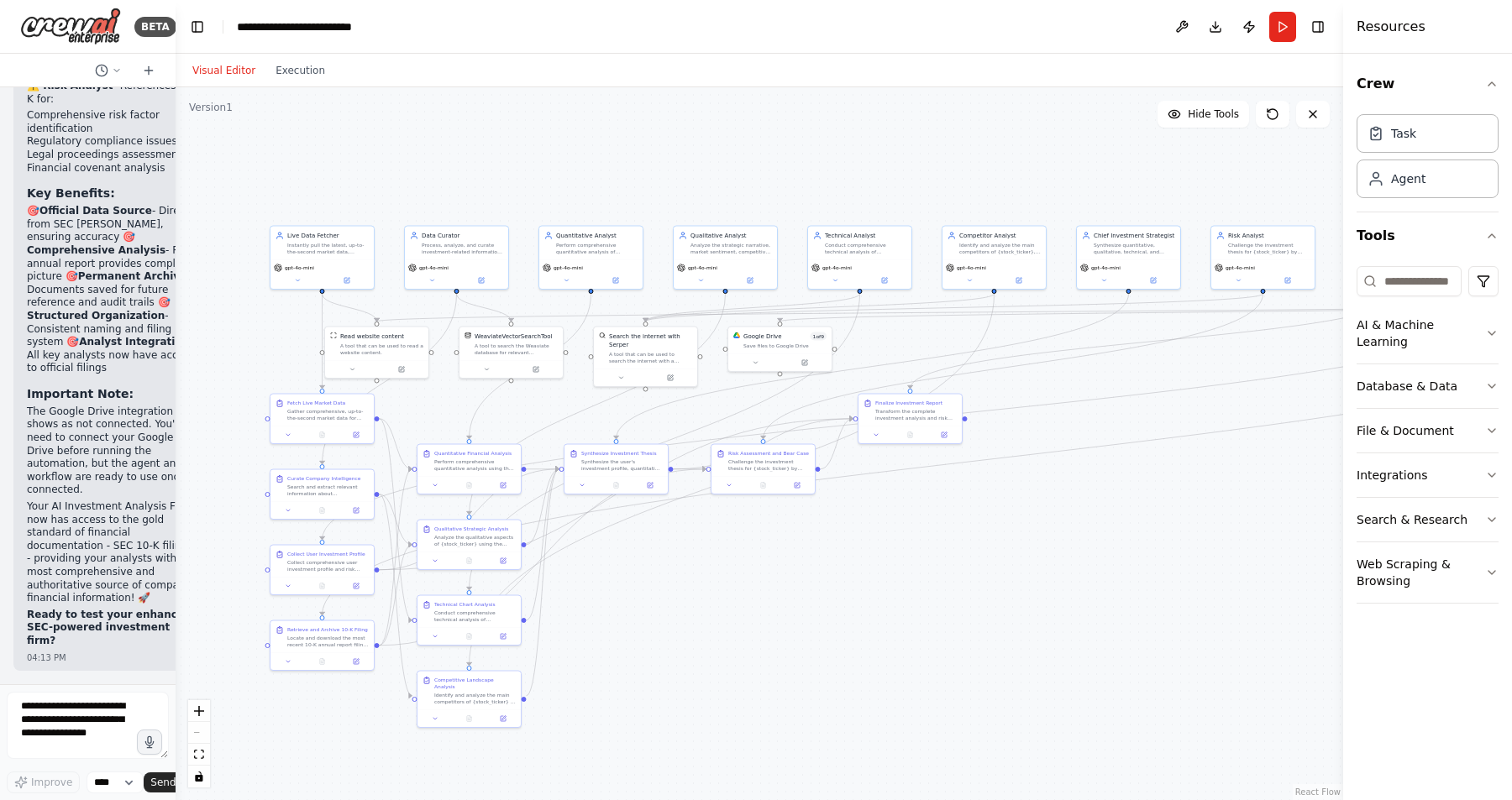
drag, startPoint x: 828, startPoint y: 234, endPoint x: 433, endPoint y: 107, distance: 414.9
click at [433, 107] on div ".deletable-edge-delete-btn { width: 20px; height: 20px; border: 0px solid #ffff…" at bounding box center [760, 443] width 1168 height 713
click at [1282, 24] on button "Run" at bounding box center [1283, 26] width 27 height 30
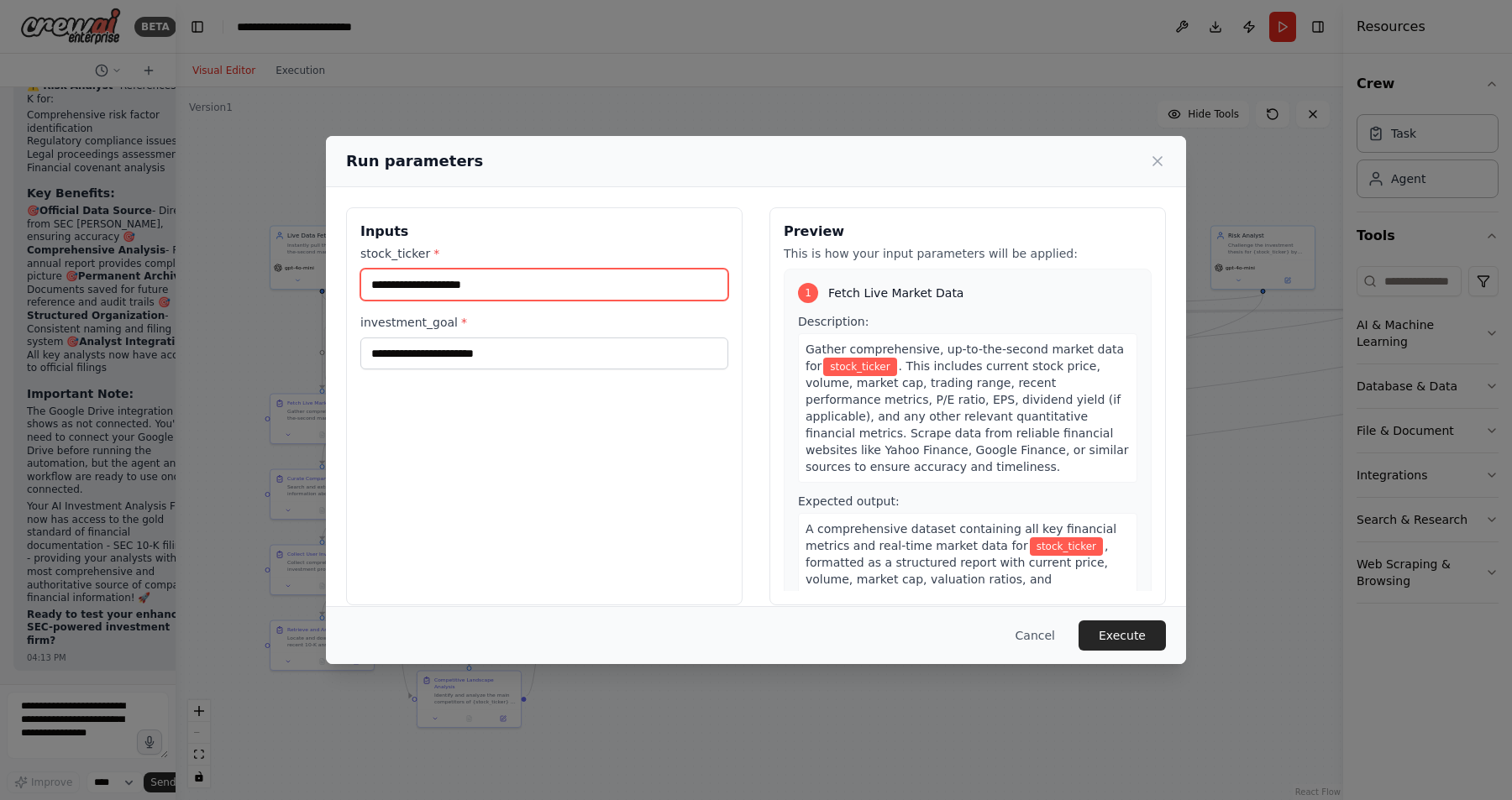
click at [454, 290] on input "stock_ticker *" at bounding box center [544, 284] width 368 height 32
type input "****"
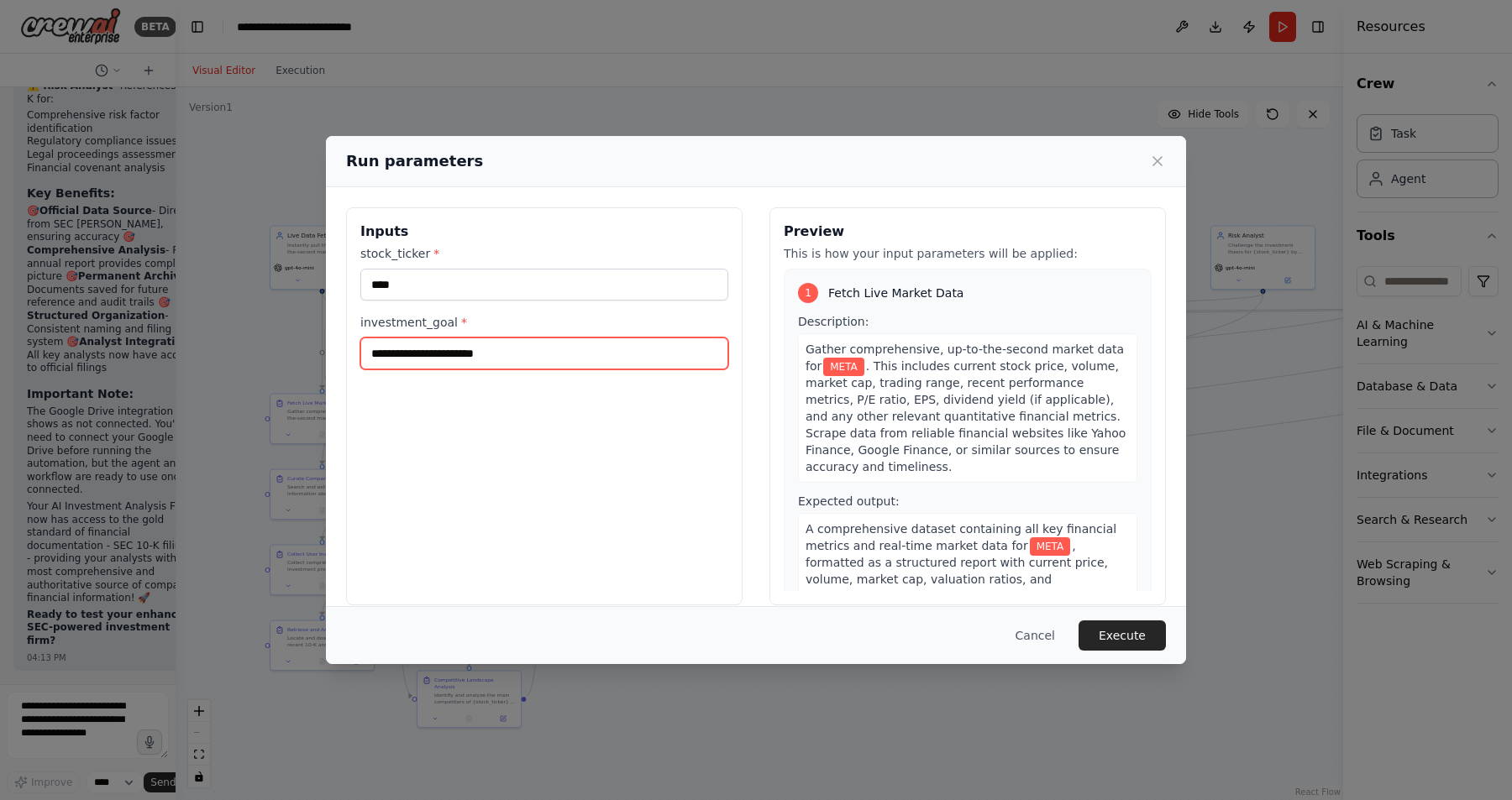
click at [448, 364] on input "investment_goal *" at bounding box center [544, 353] width 368 height 32
type input "**********"
click at [1116, 637] on button "Execute" at bounding box center [1122, 635] width 87 height 30
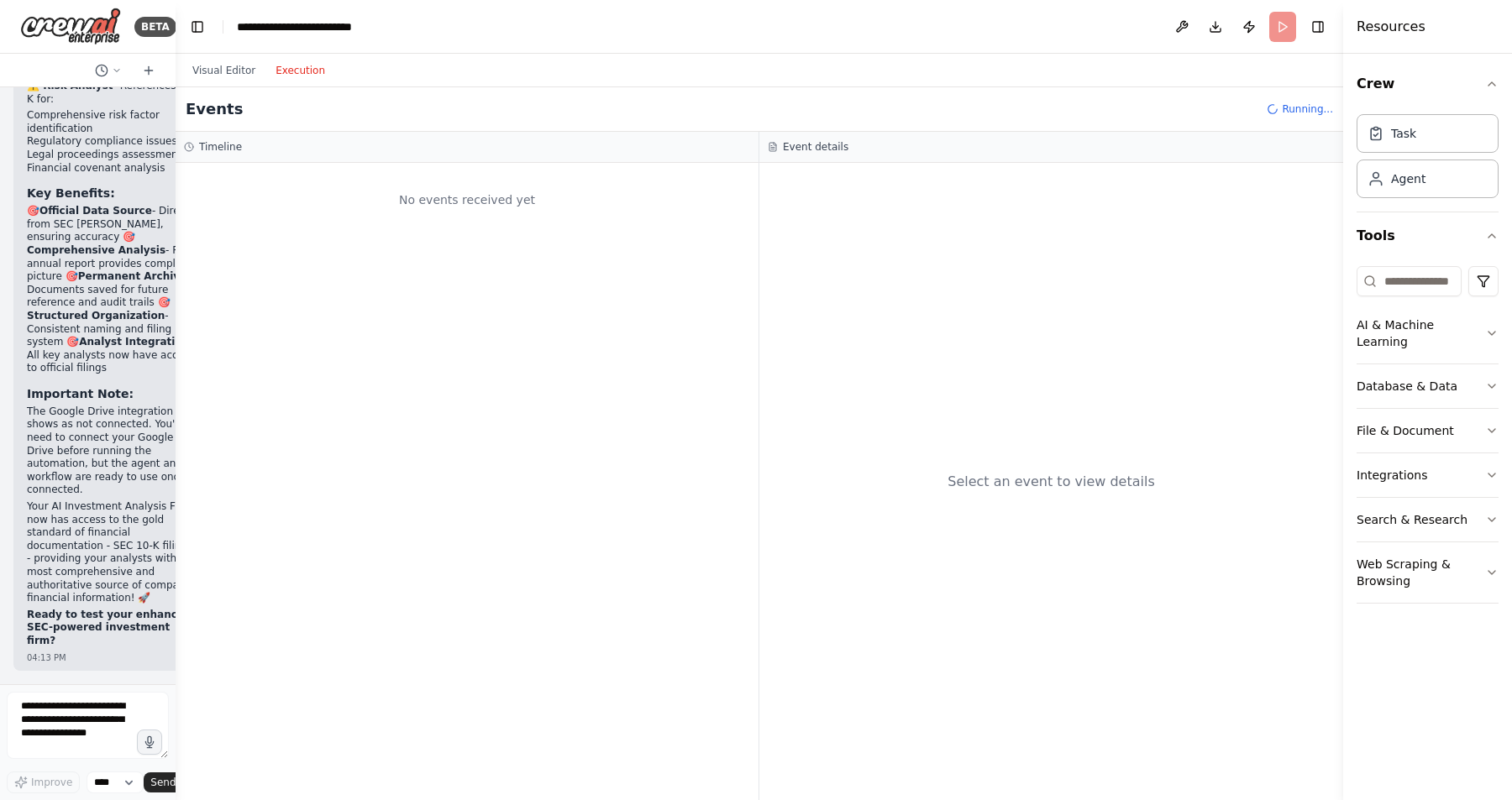
click at [306, 75] on button "Execution" at bounding box center [300, 71] width 70 height 20
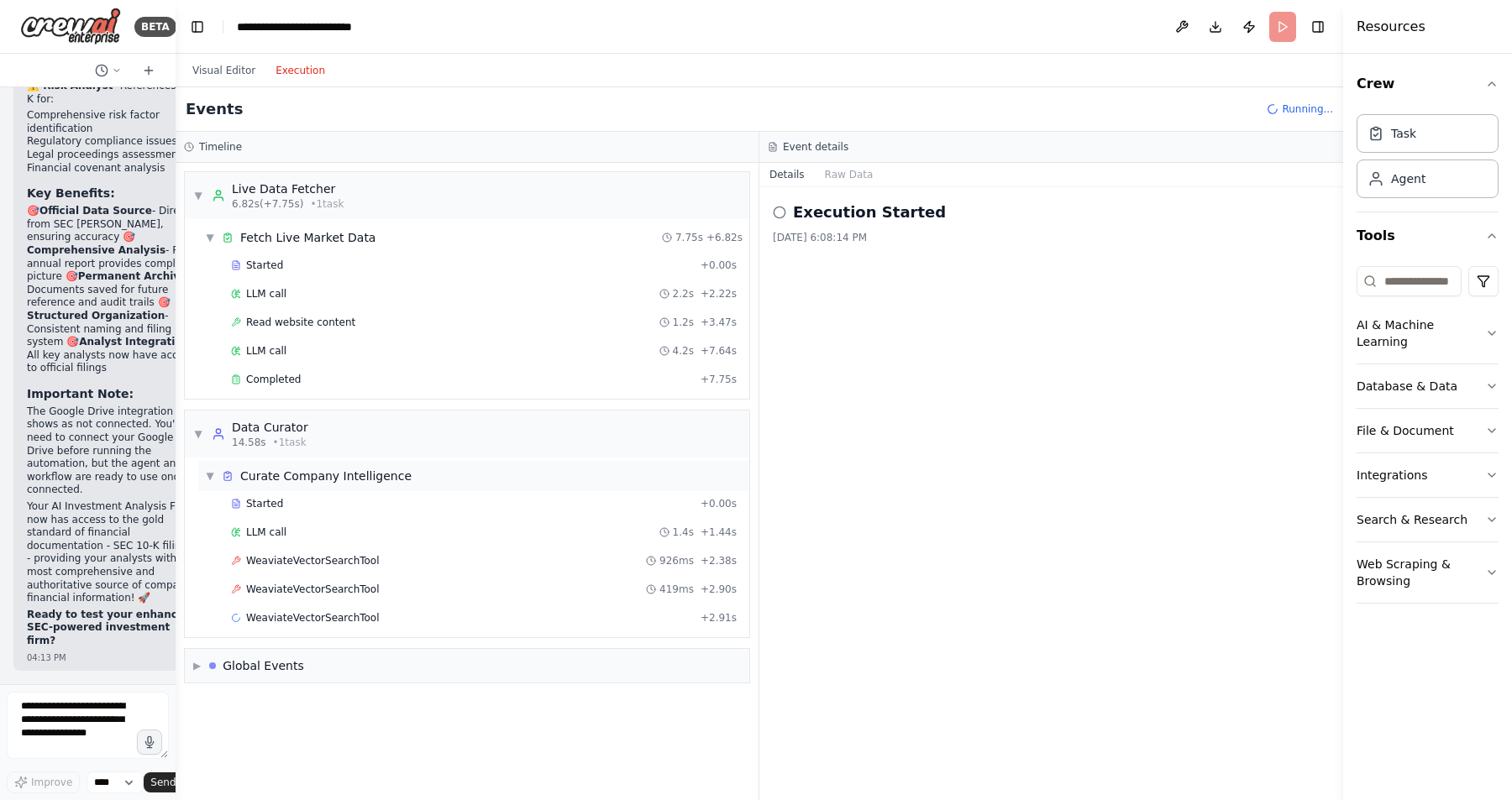
click at [209, 475] on span "▼" at bounding box center [209, 476] width 10 height 14
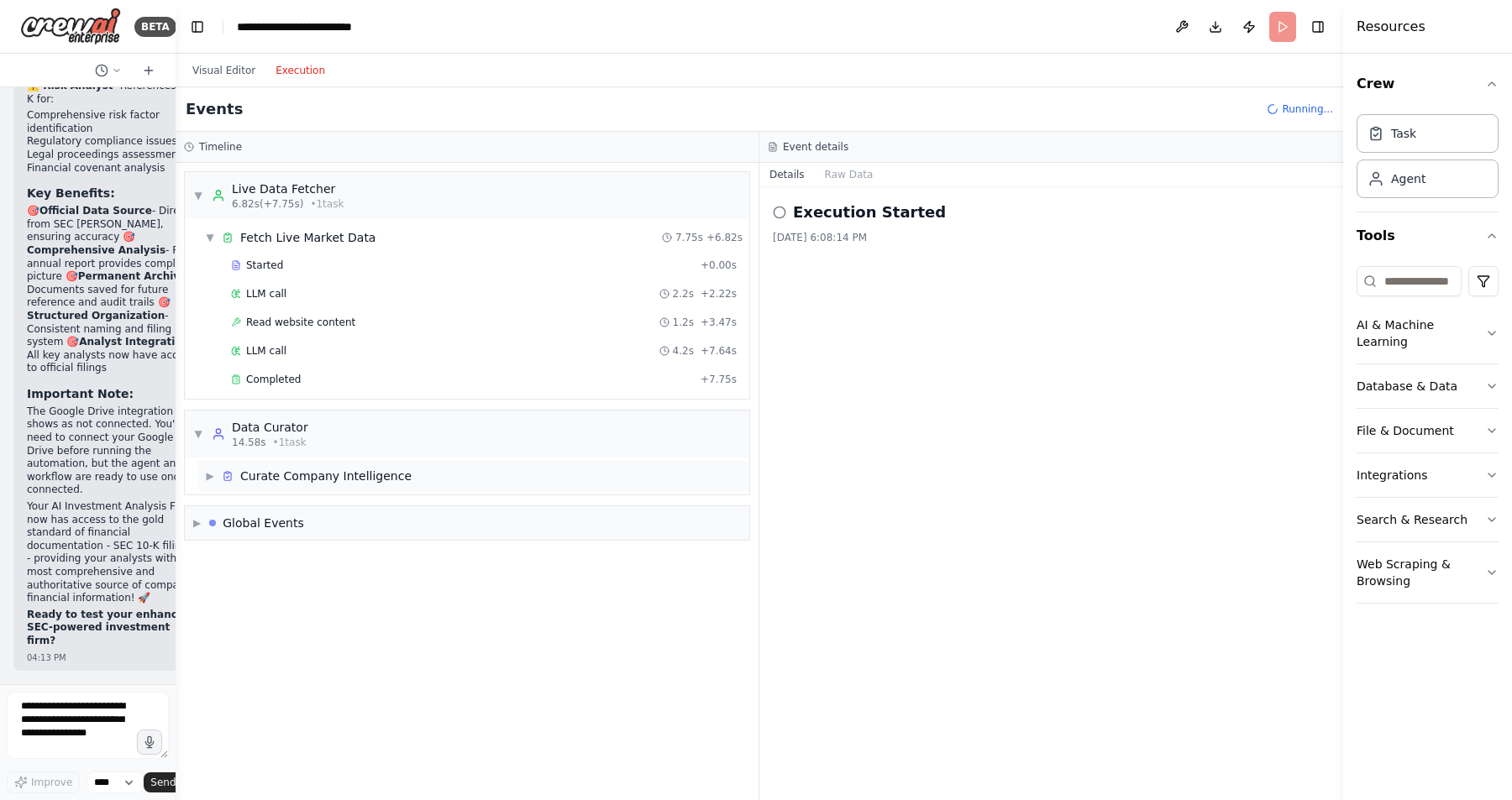
click at [209, 475] on span "▶" at bounding box center [209, 476] width 10 height 14
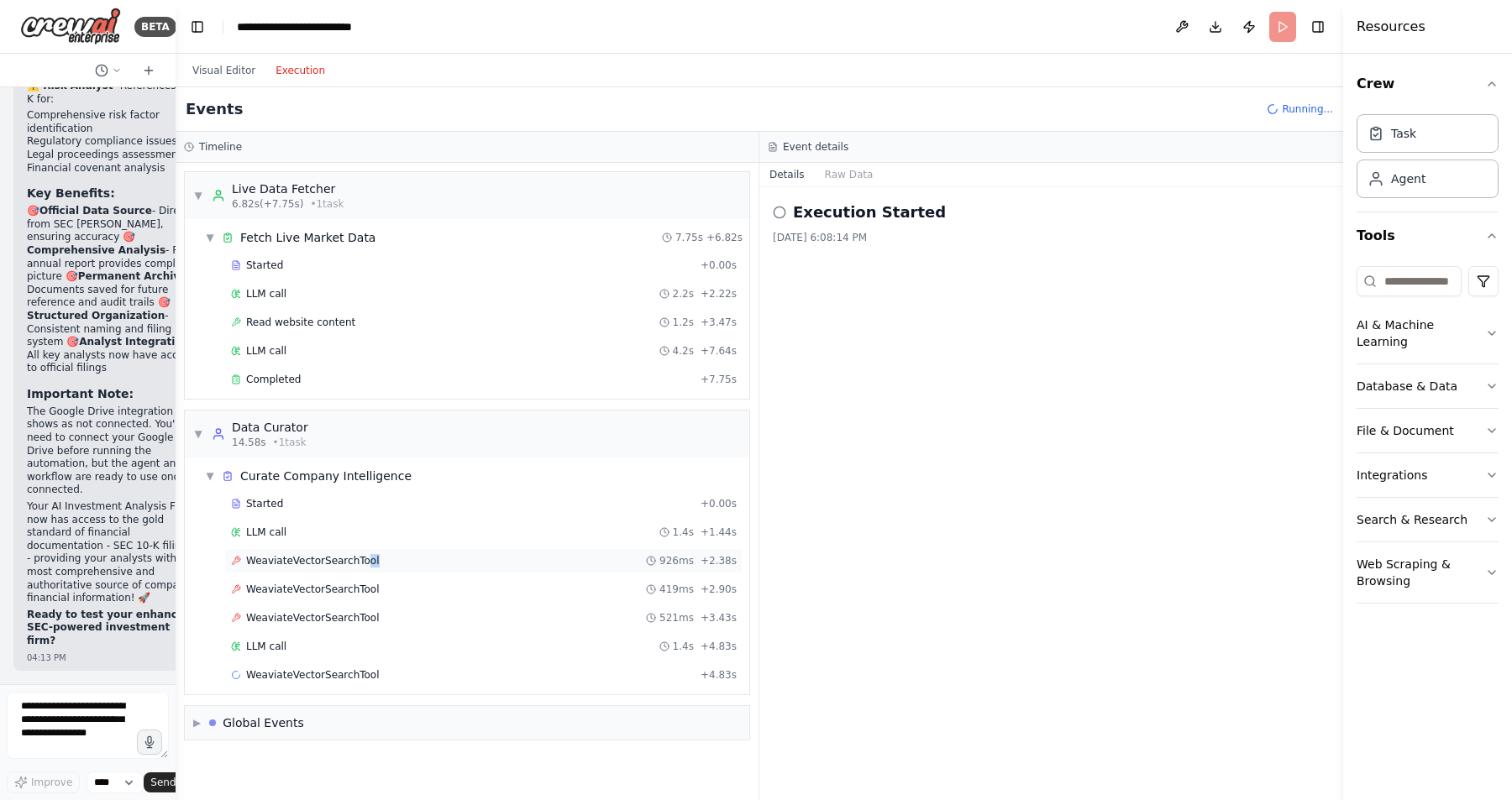
click at [365, 567] on div "WeaviateVectorSearchTool 926ms + 2.38s" at bounding box center [484, 561] width 518 height 25
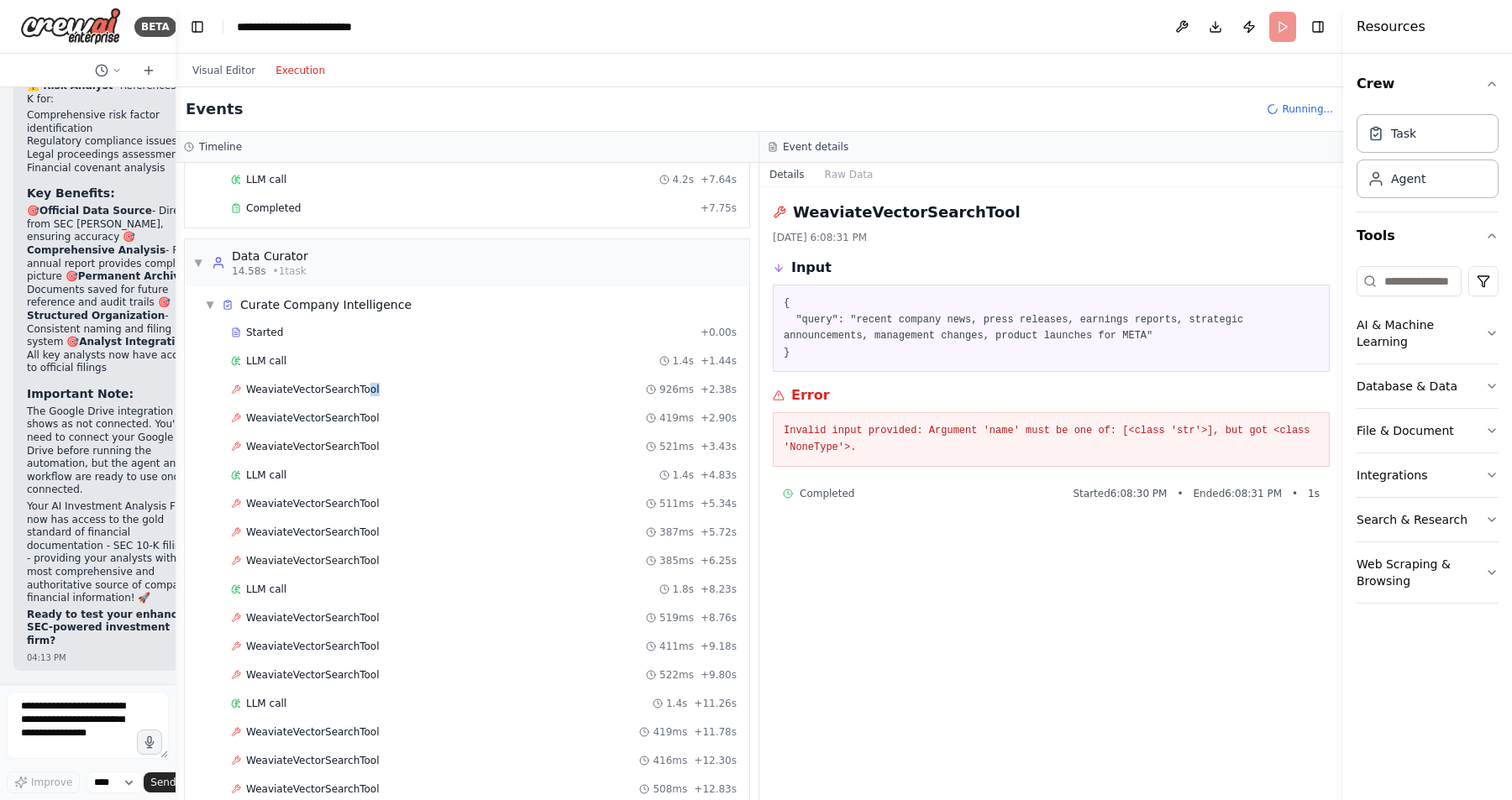
scroll to position [0, 0]
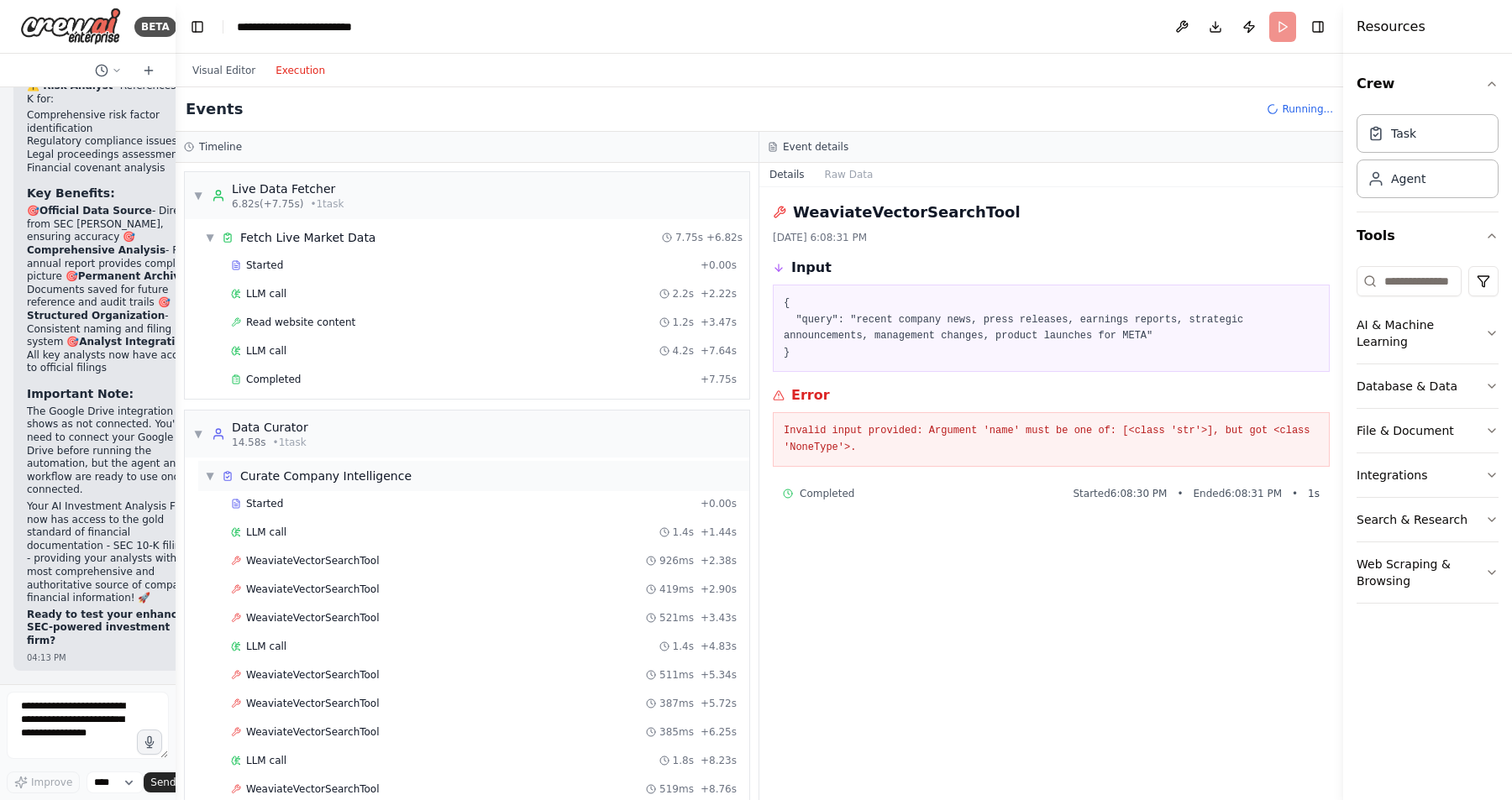
click at [207, 475] on span "▼" at bounding box center [209, 476] width 10 height 14
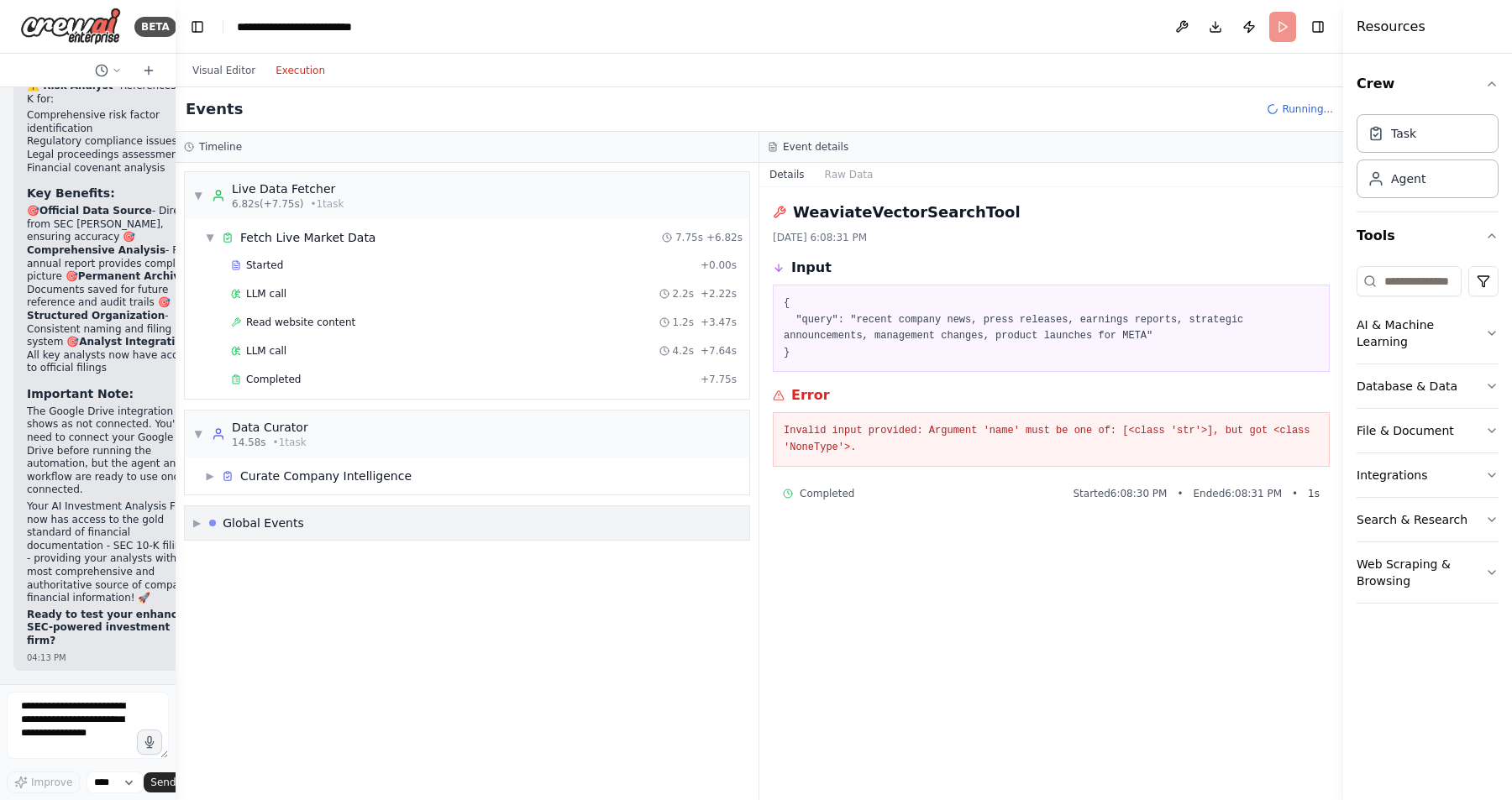
click at [193, 522] on span "▶" at bounding box center [196, 523] width 7 height 14
click at [213, 473] on span "▶" at bounding box center [209, 476] width 10 height 14
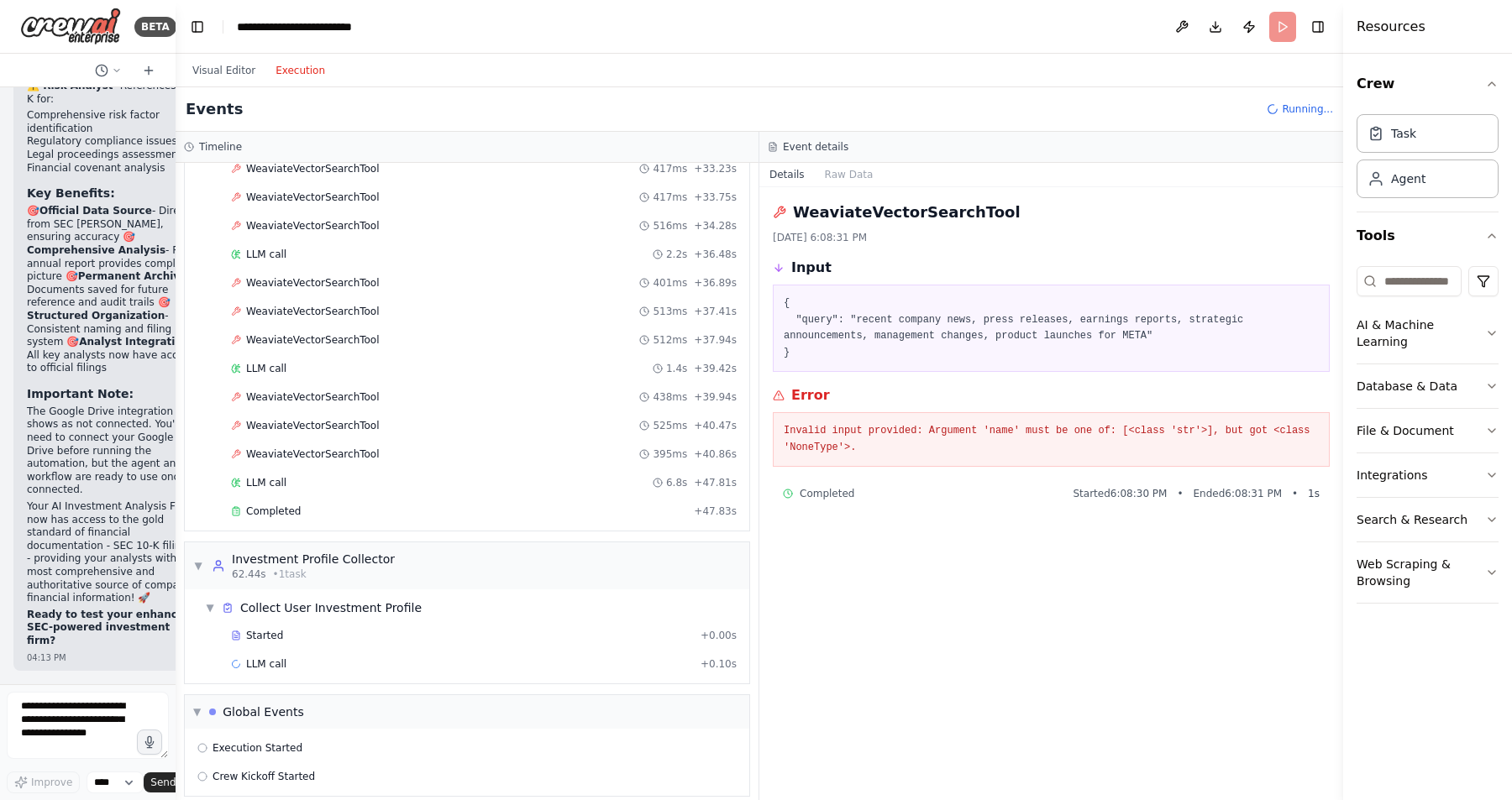
scroll to position [1549, 0]
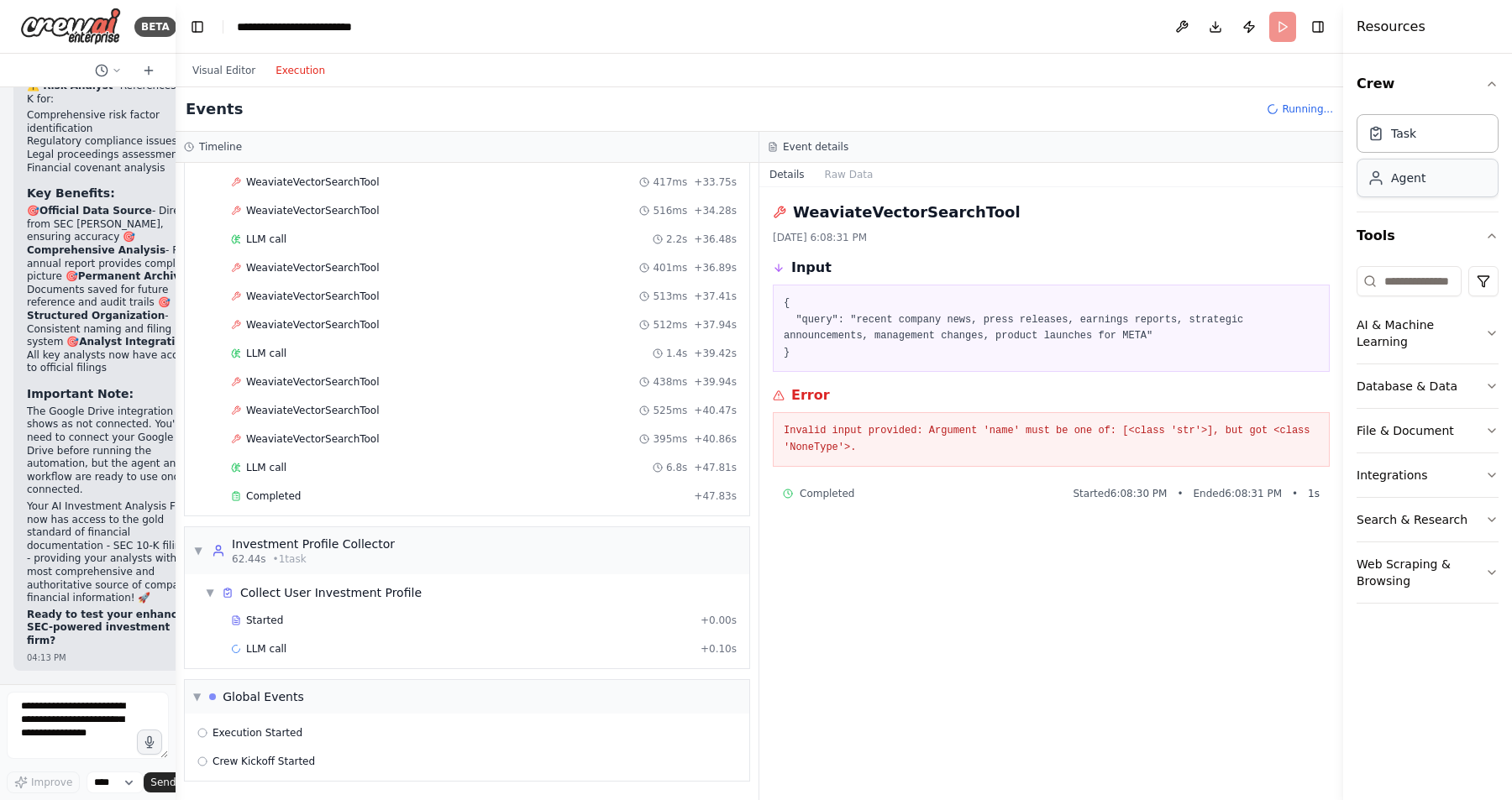
click at [1420, 184] on div "Agent" at bounding box center [1408, 177] width 34 height 17
click at [1423, 132] on div "Task" at bounding box center [1427, 132] width 142 height 39
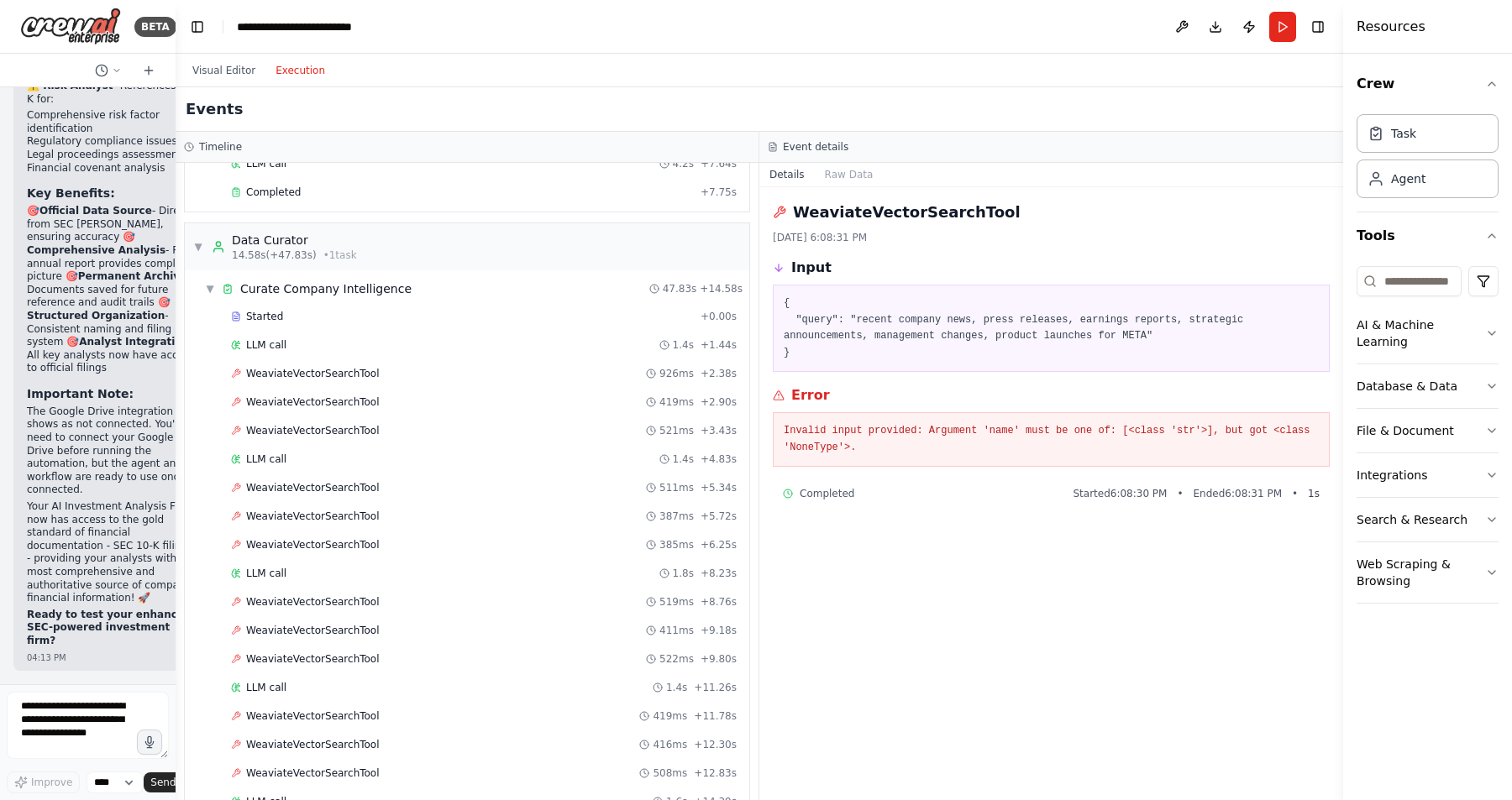
scroll to position [0, 0]
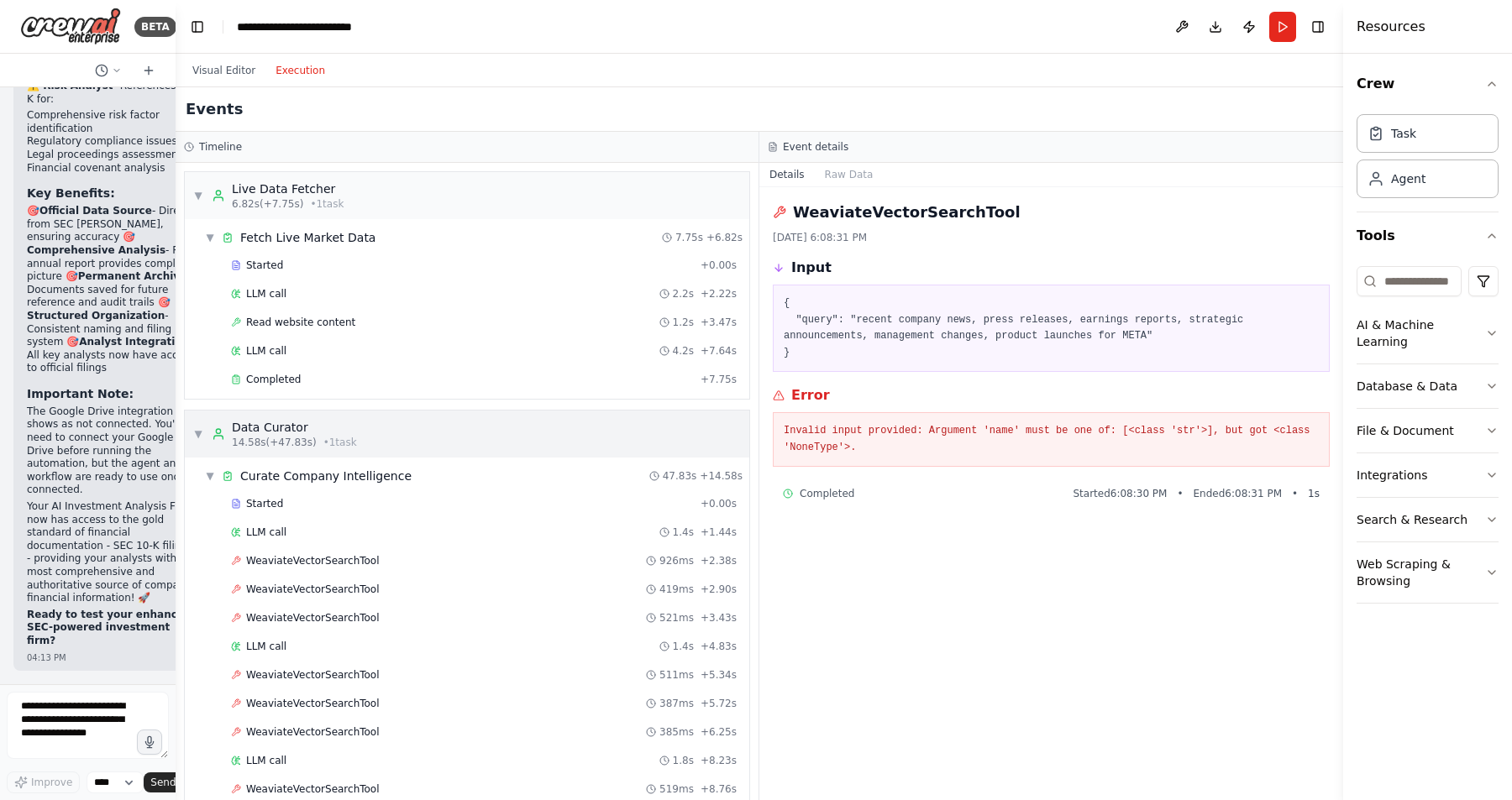
click at [198, 434] on span "▼" at bounding box center [197, 433] width 10 height 14
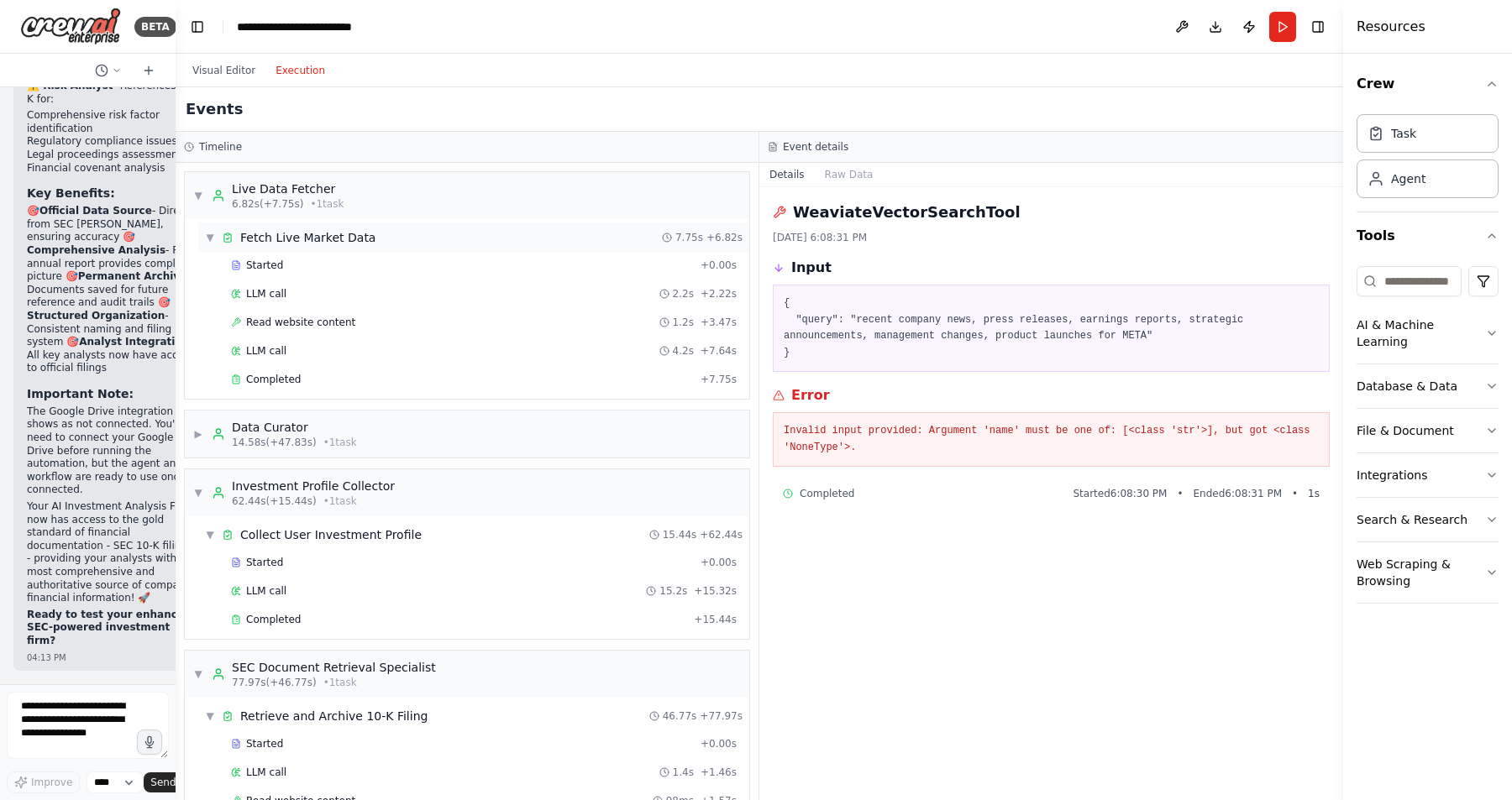
click at [209, 239] on span "▼" at bounding box center [209, 237] width 10 height 14
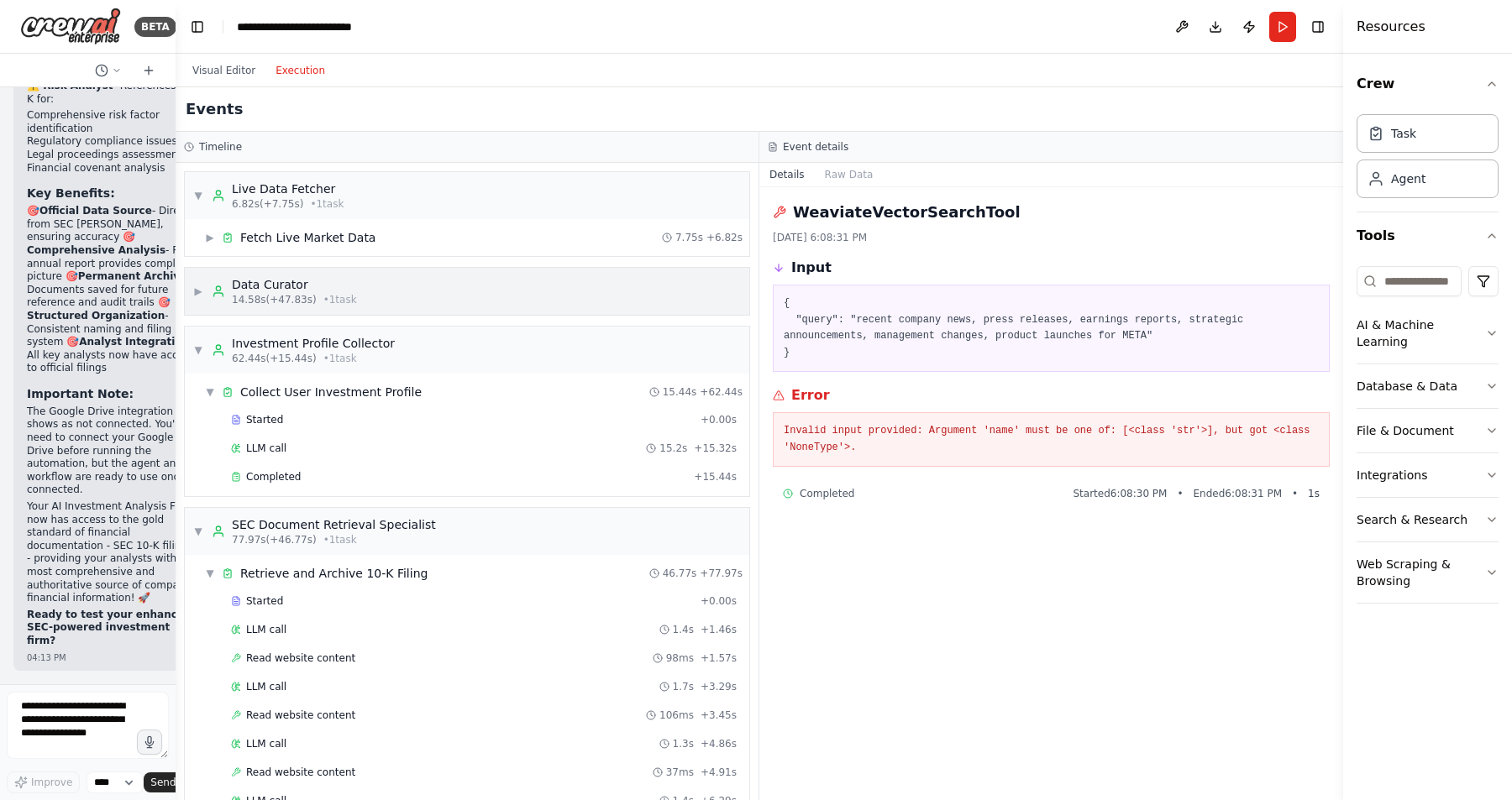
click at [197, 288] on span "▶" at bounding box center [197, 291] width 10 height 14
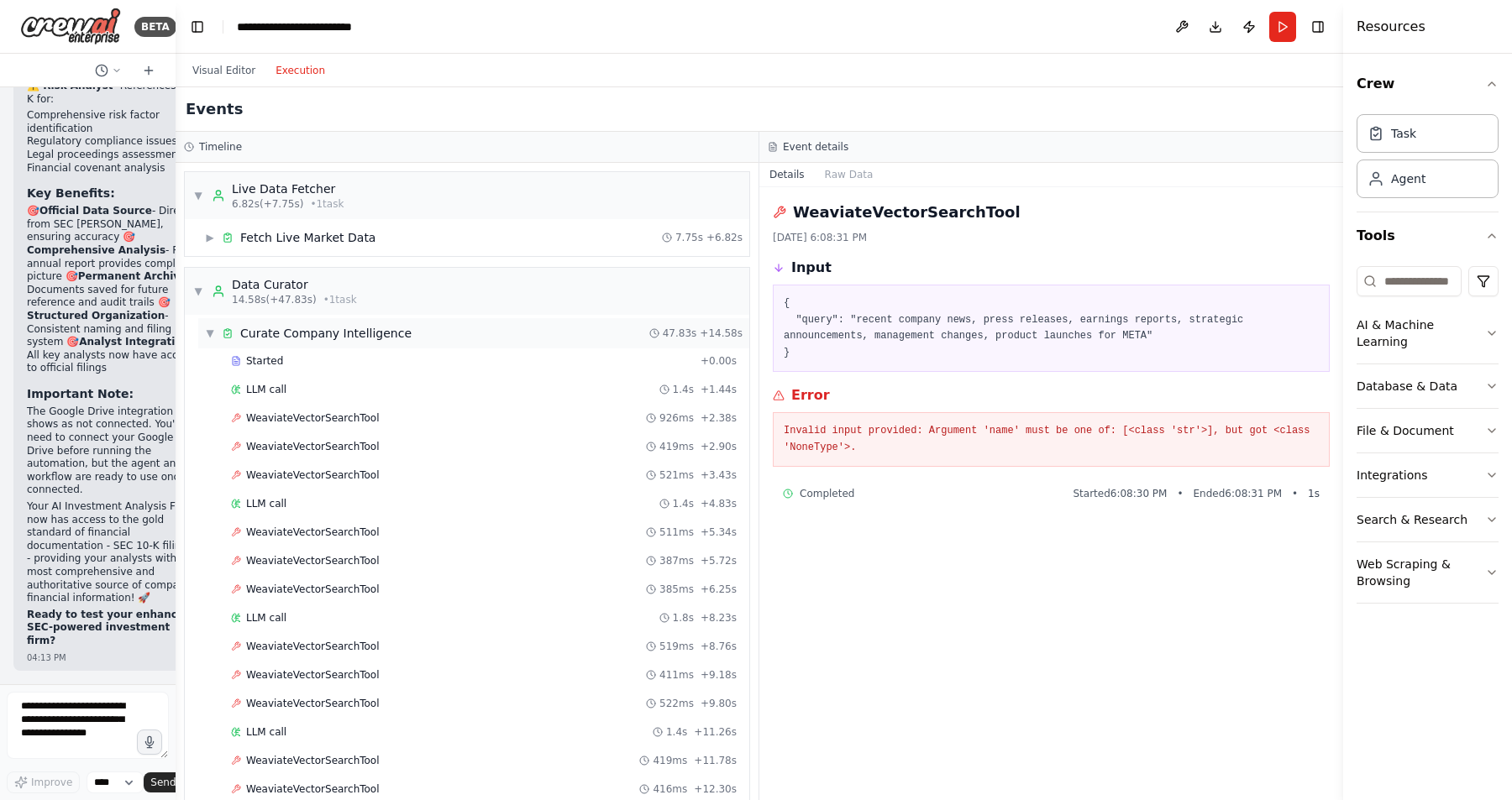
click at [211, 336] on span "▼" at bounding box center [209, 333] width 10 height 14
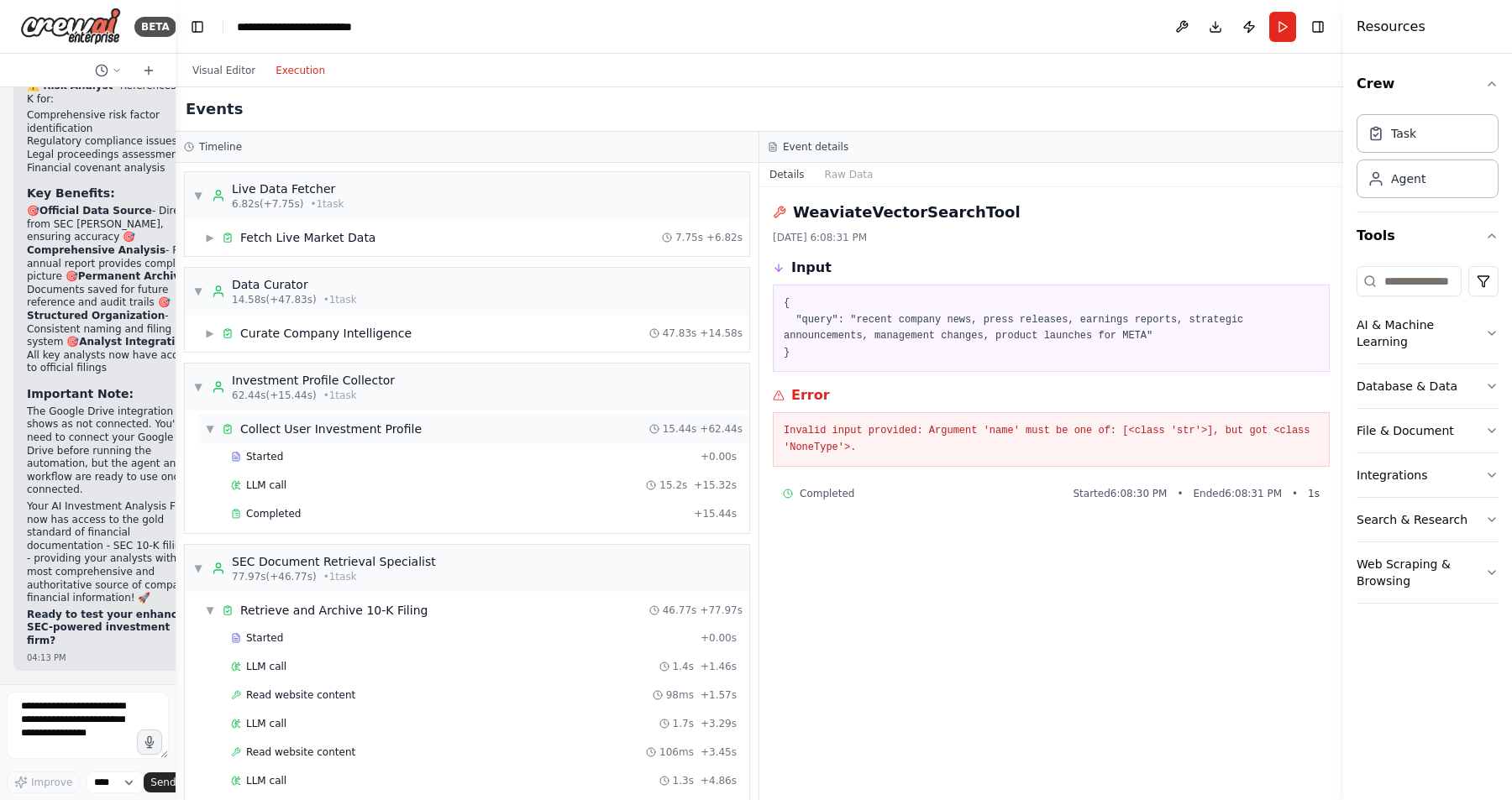
click at [210, 424] on span "▼" at bounding box center [209, 429] width 10 height 14
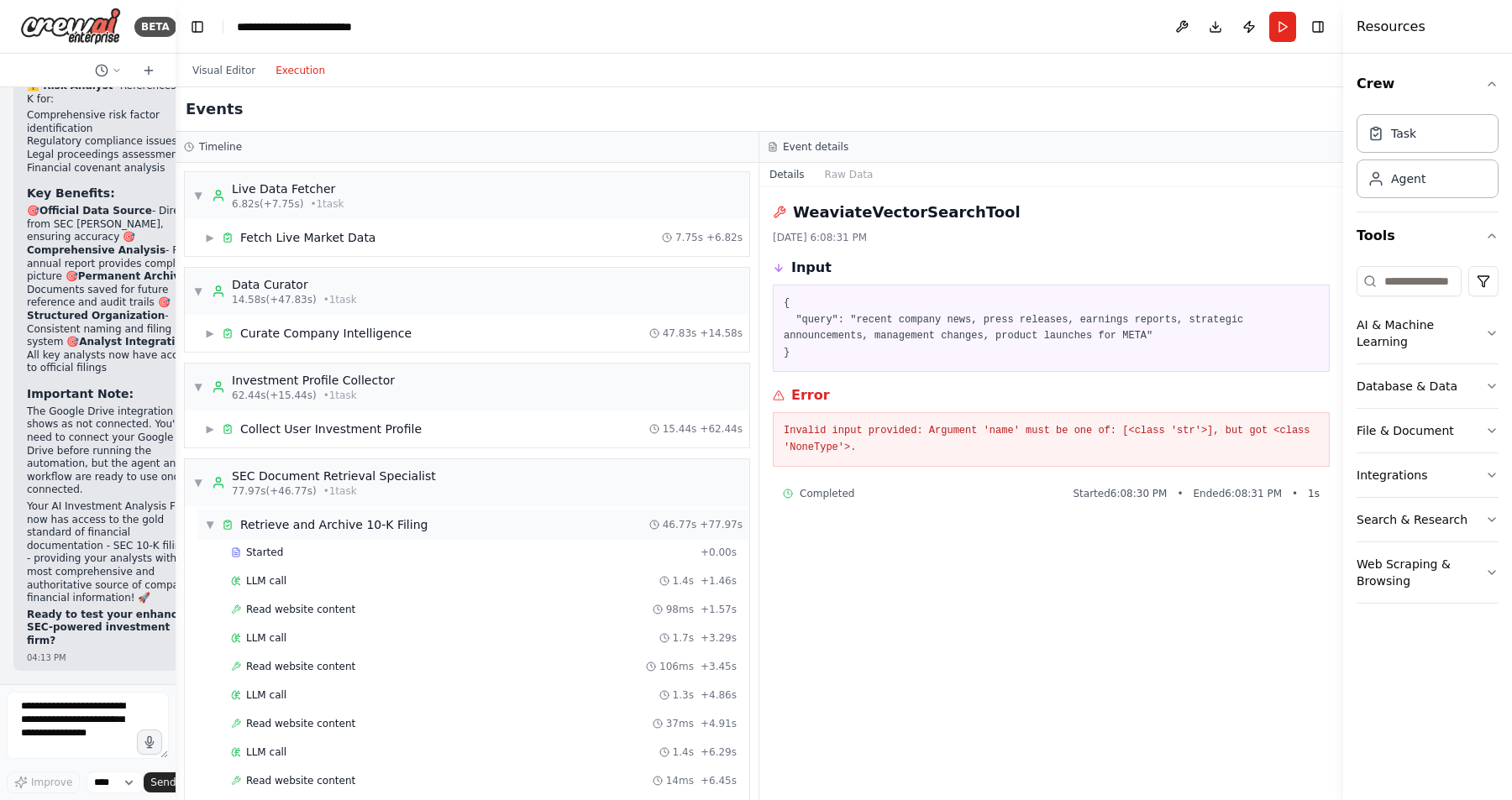
click at [212, 523] on span "▼" at bounding box center [209, 524] width 10 height 14
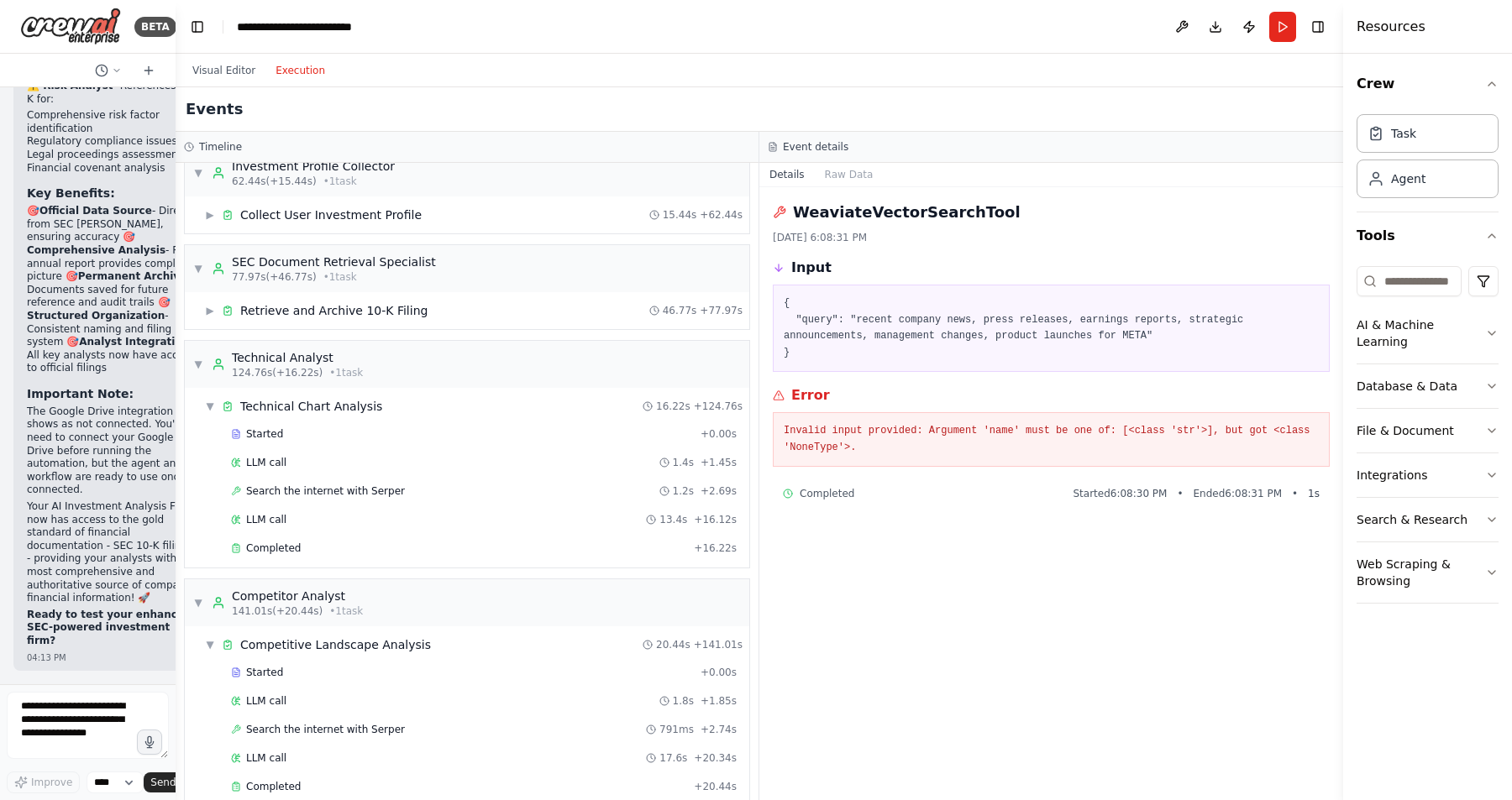
scroll to position [239, 0]
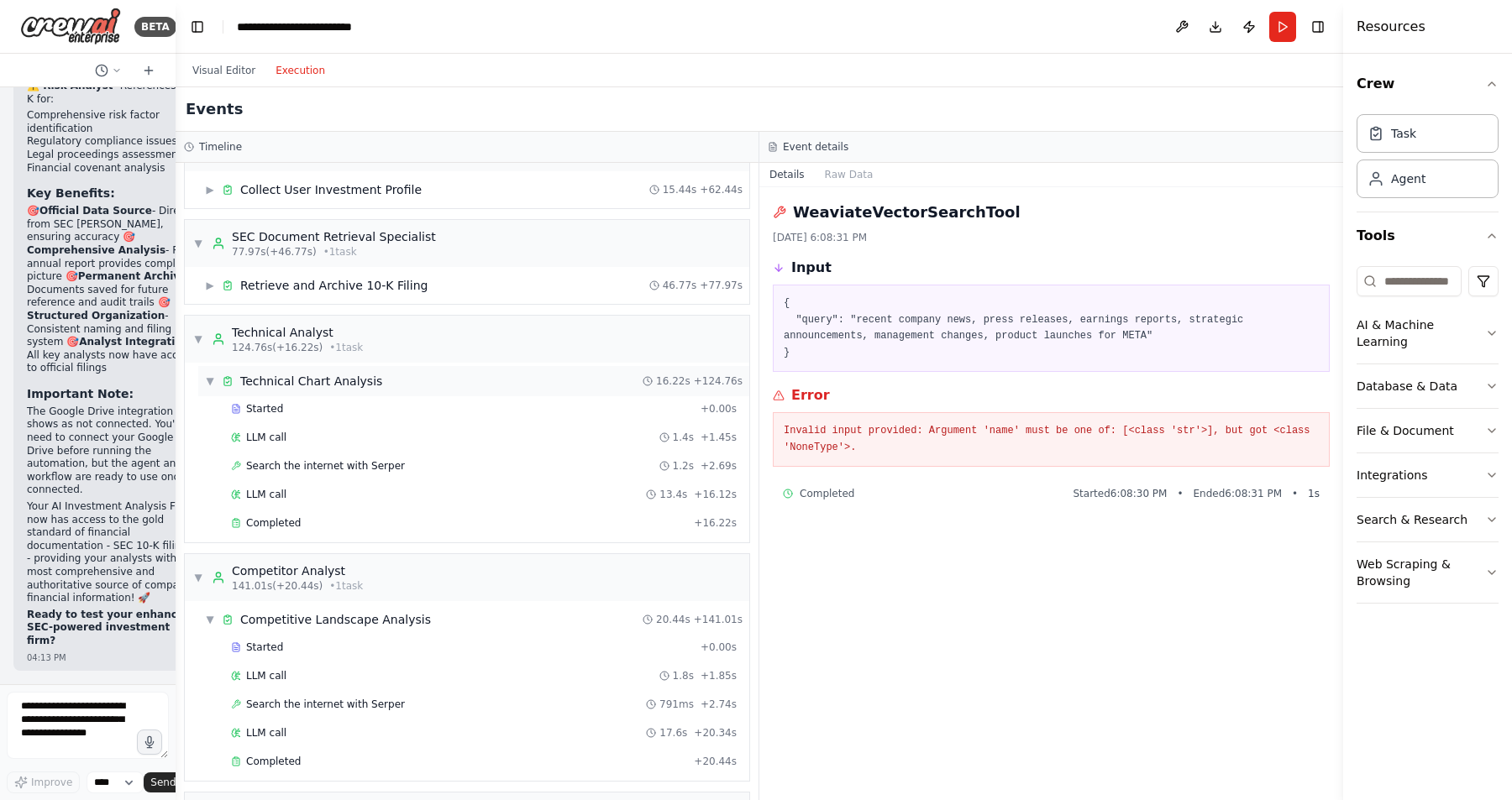
click at [213, 380] on span "▼" at bounding box center [209, 381] width 10 height 14
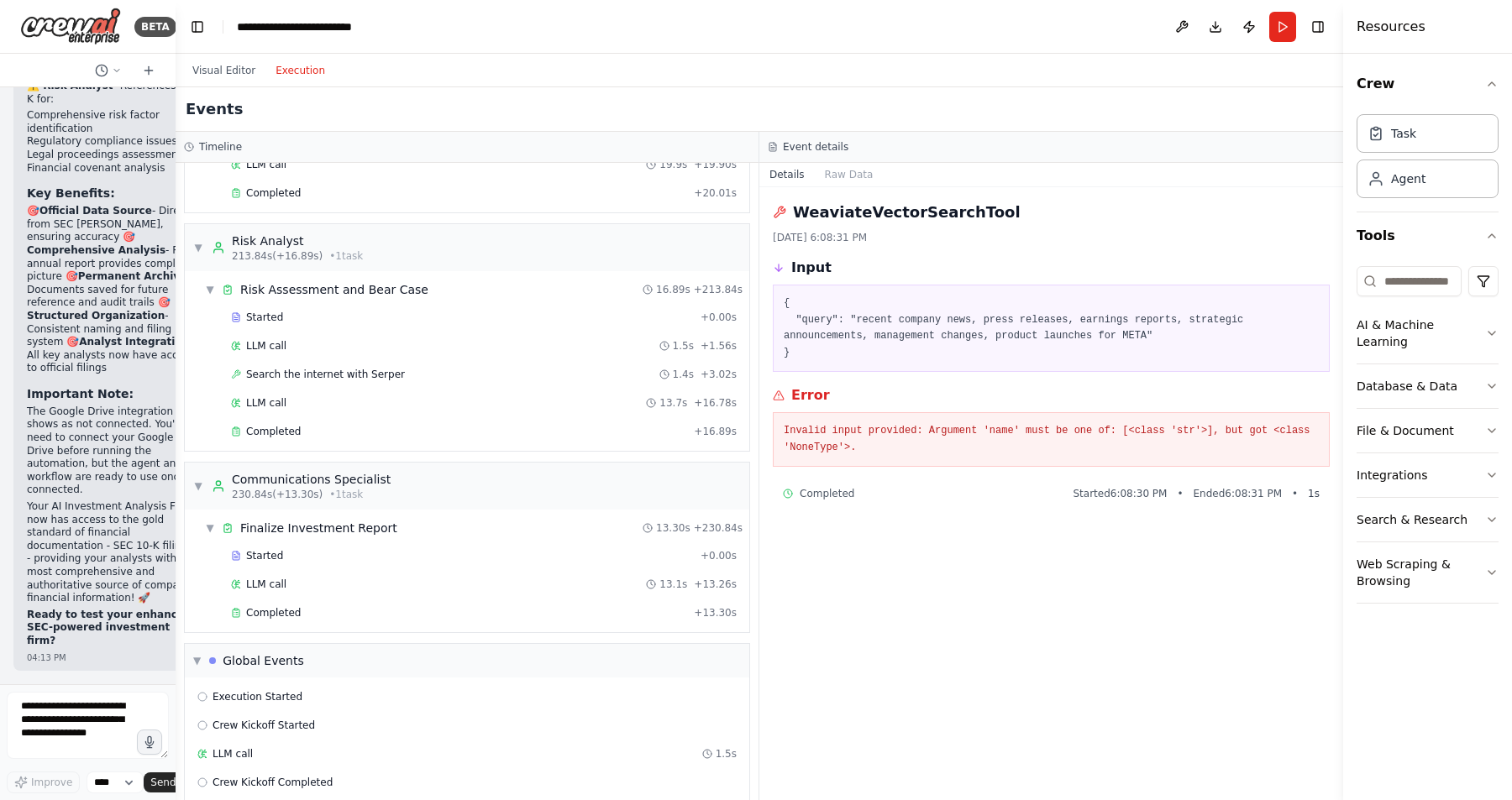
scroll to position [1259, 0]
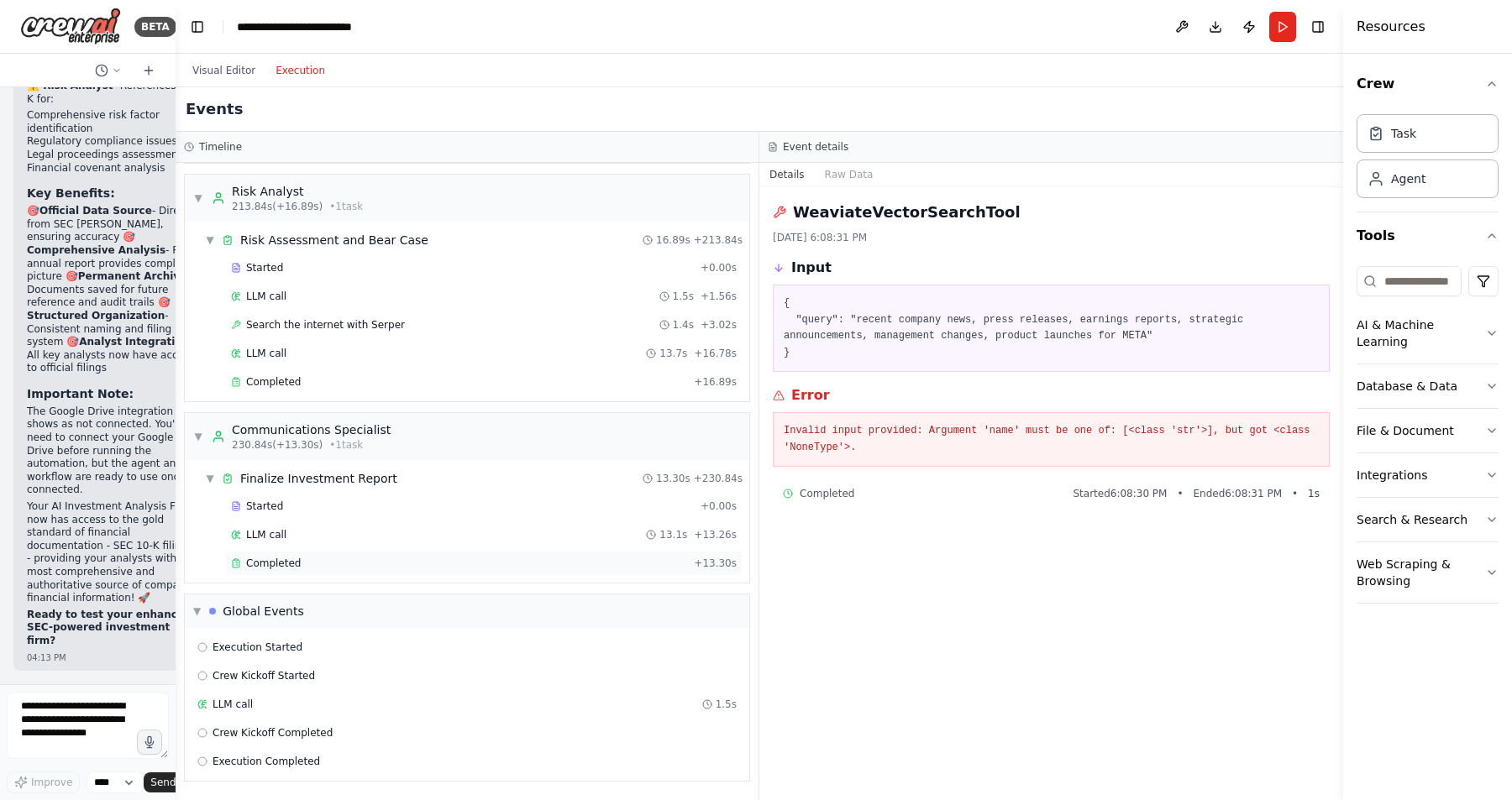
click at [276, 564] on span "Completed" at bounding box center [273, 563] width 54 height 14
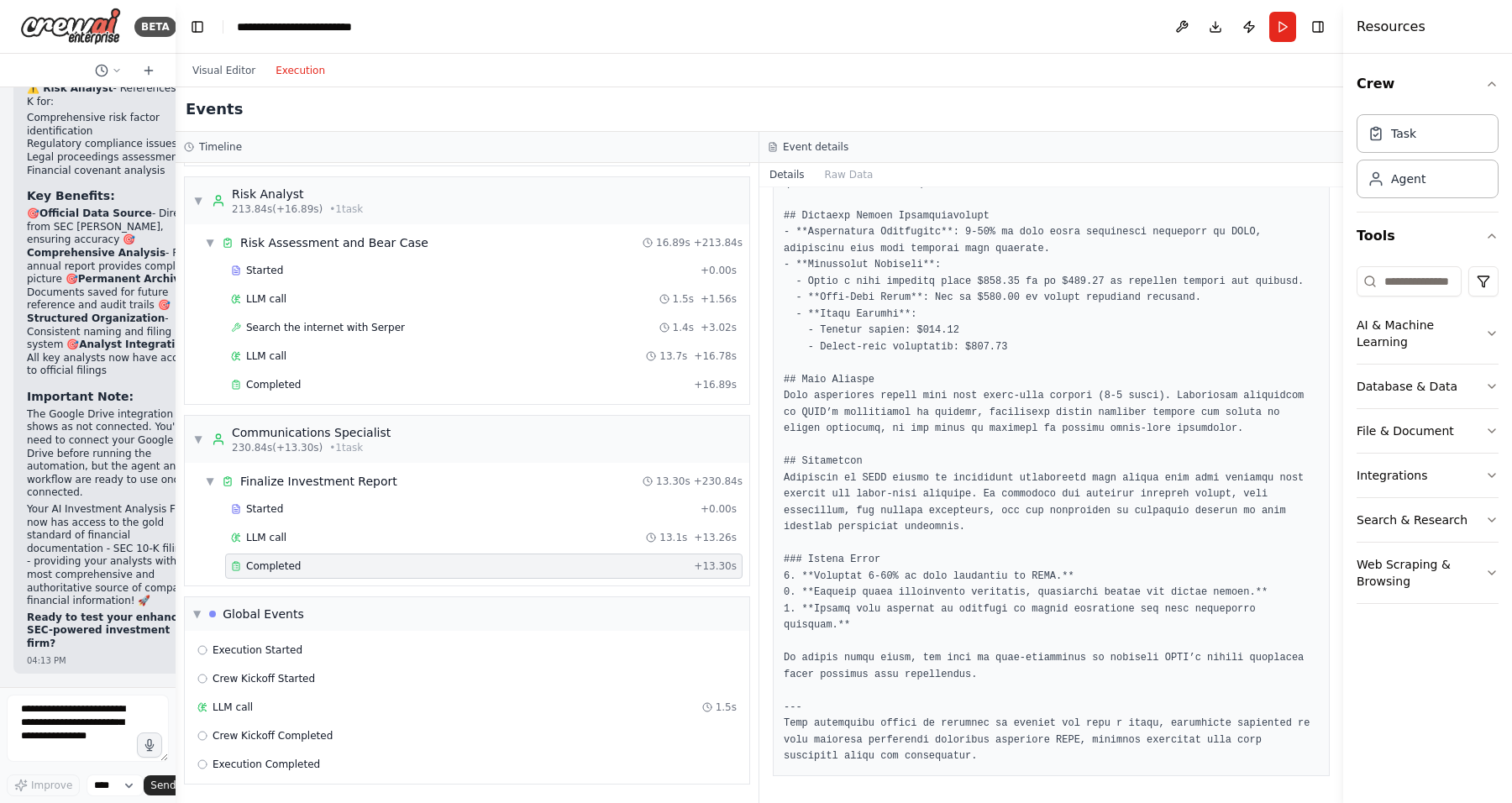
scroll to position [12145, 0]
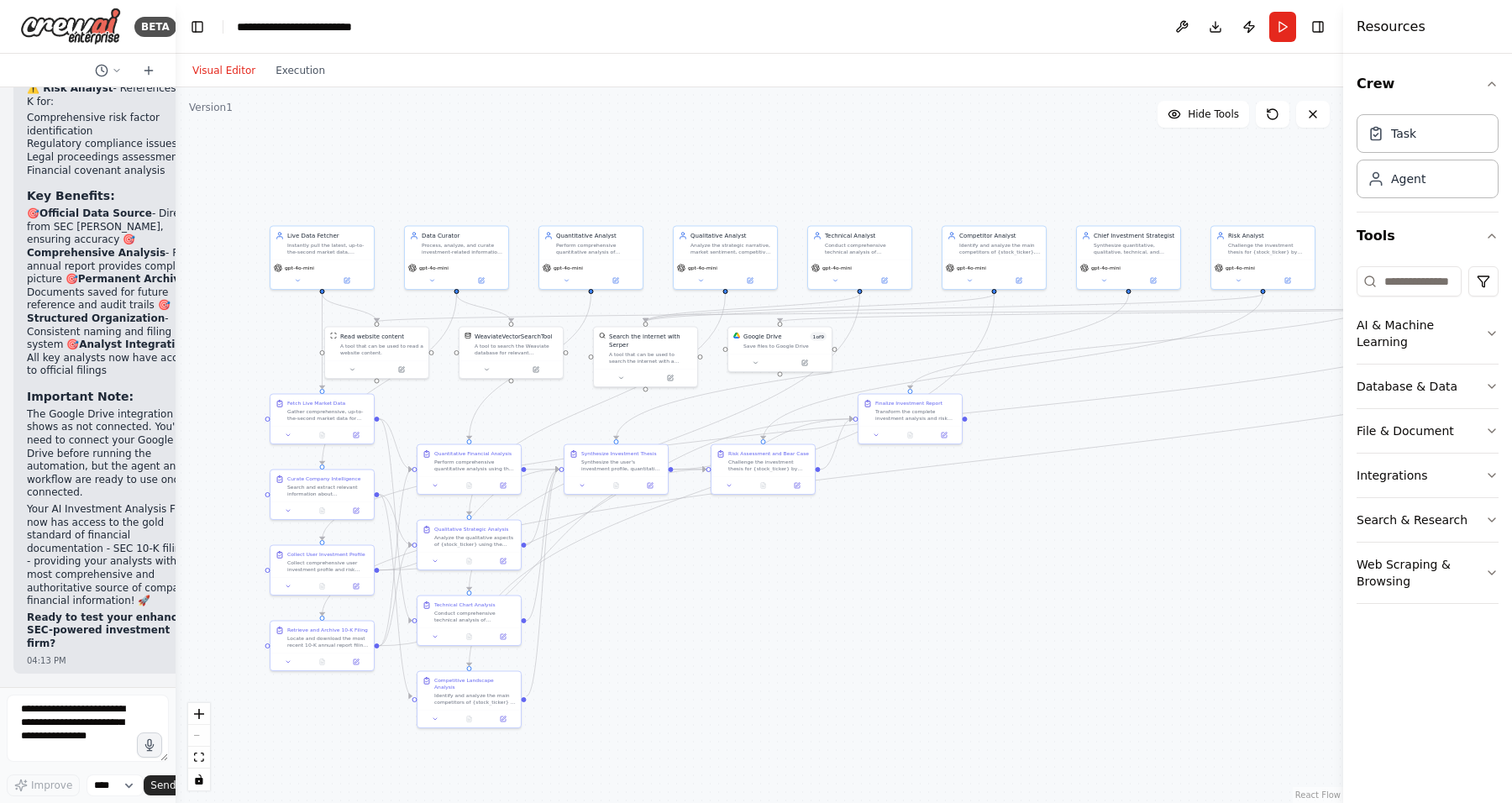
click at [235, 71] on button "Visual Editor" at bounding box center [224, 71] width 83 height 20
click at [299, 72] on button "Execution" at bounding box center [300, 71] width 70 height 20
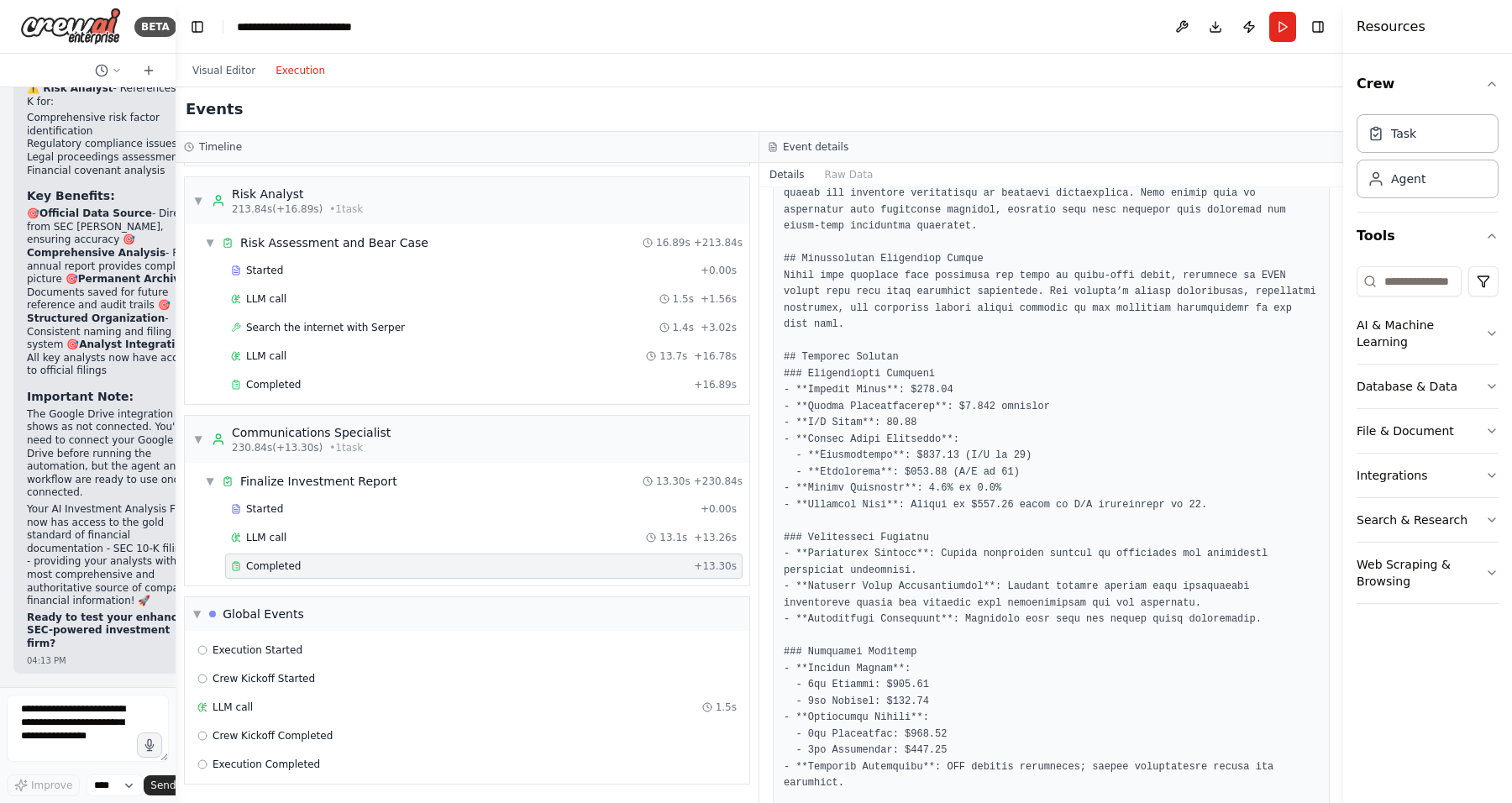
scroll to position [0, 0]
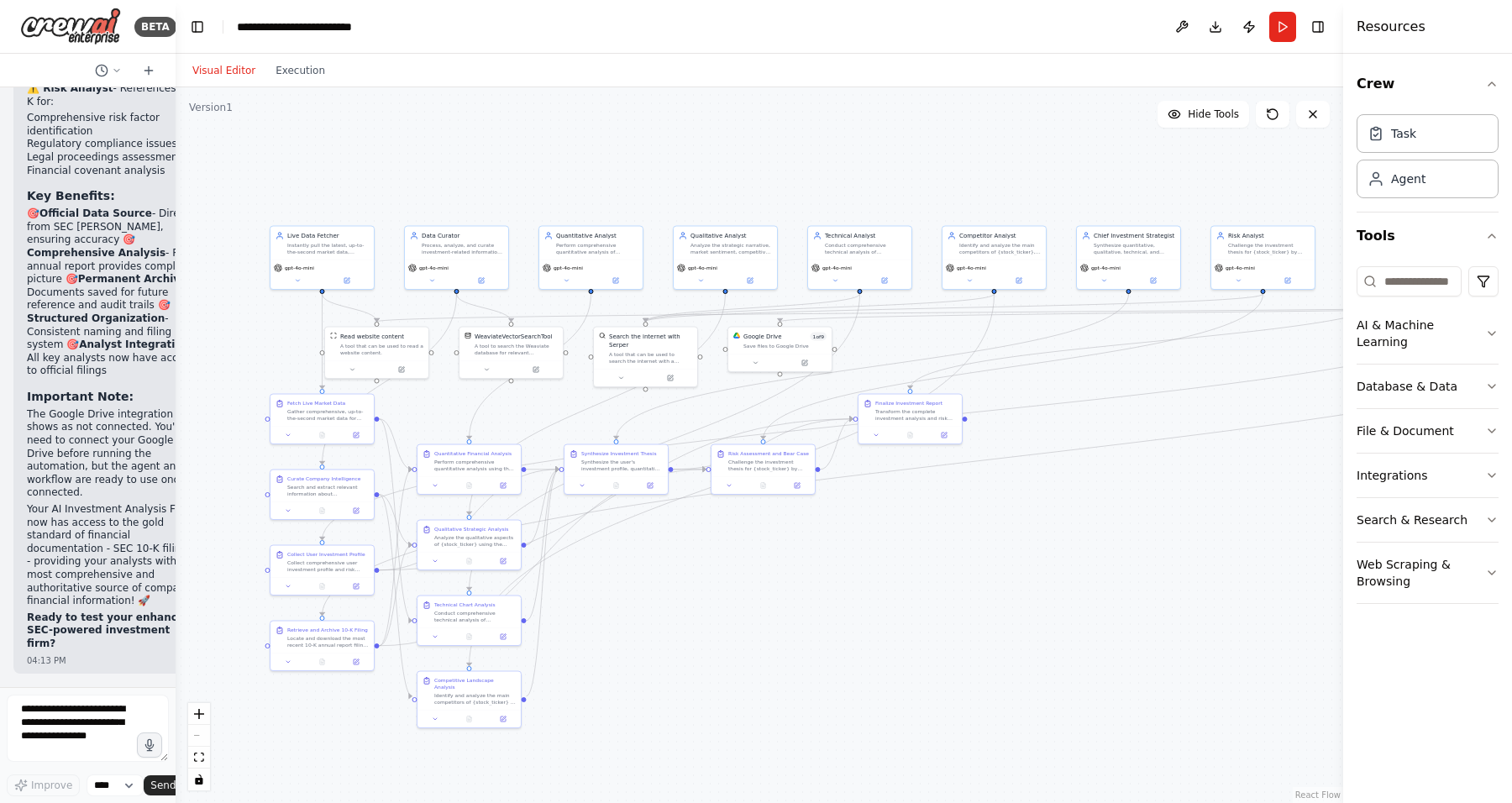
click at [225, 73] on button "Visual Editor" at bounding box center [224, 71] width 83 height 20
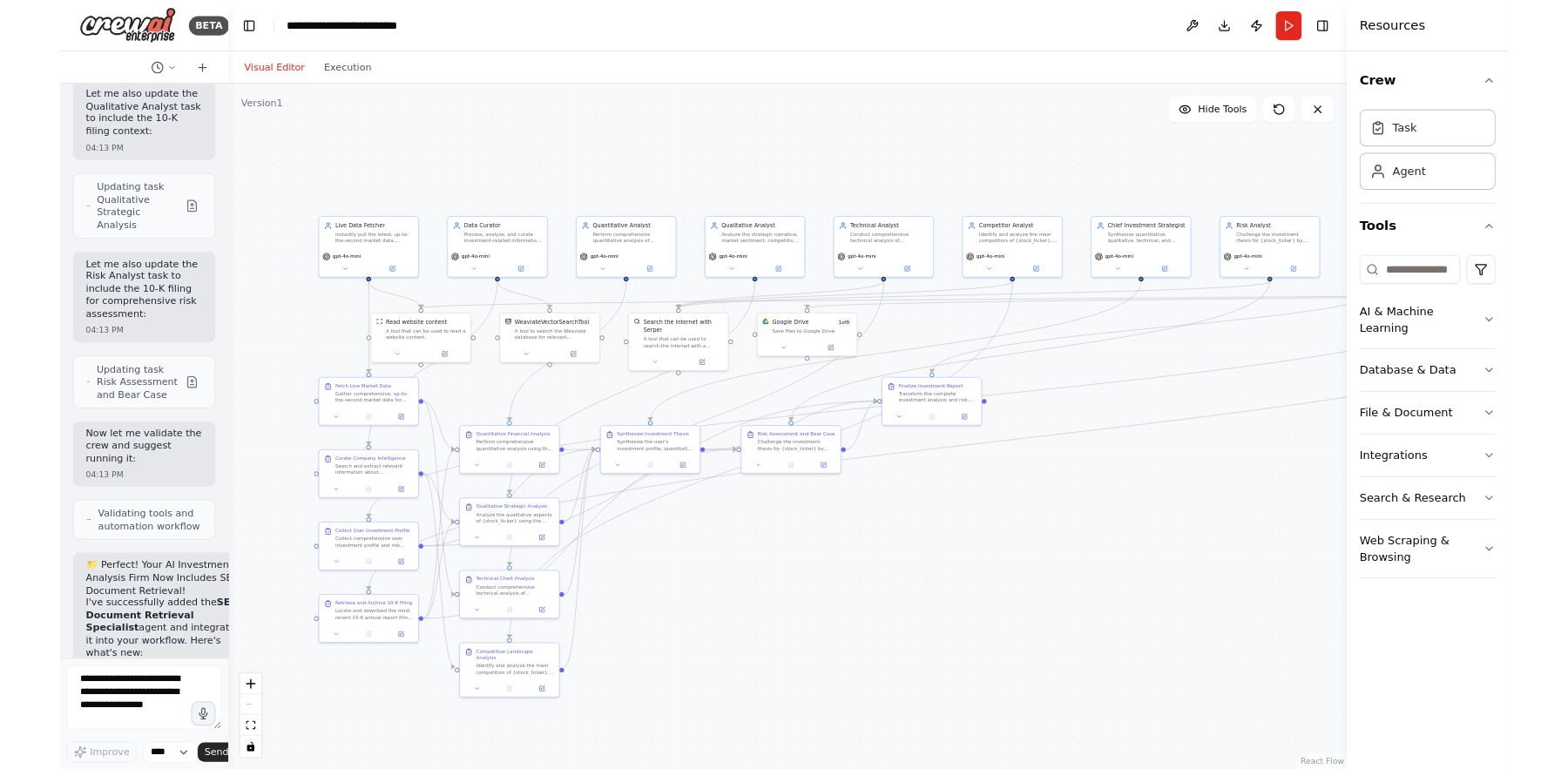
scroll to position [11162, 0]
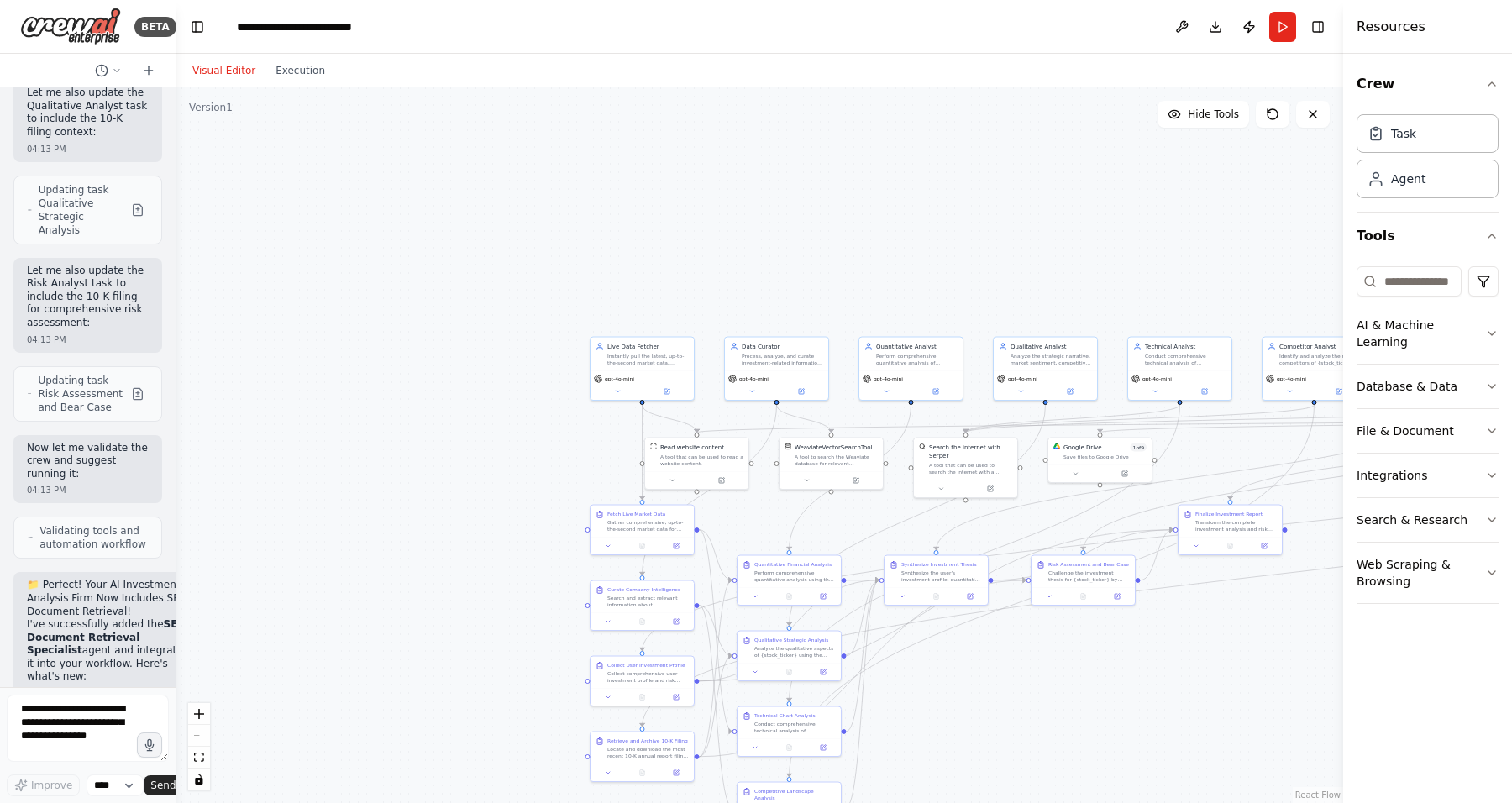
drag, startPoint x: 394, startPoint y: 158, endPoint x: 701, endPoint y: 256, distance: 322.3
click at [701, 256] on div ".deletable-edge-delete-btn { width: 20px; height: 20px; border: 0px solid #ffff…" at bounding box center [760, 445] width 1168 height 715
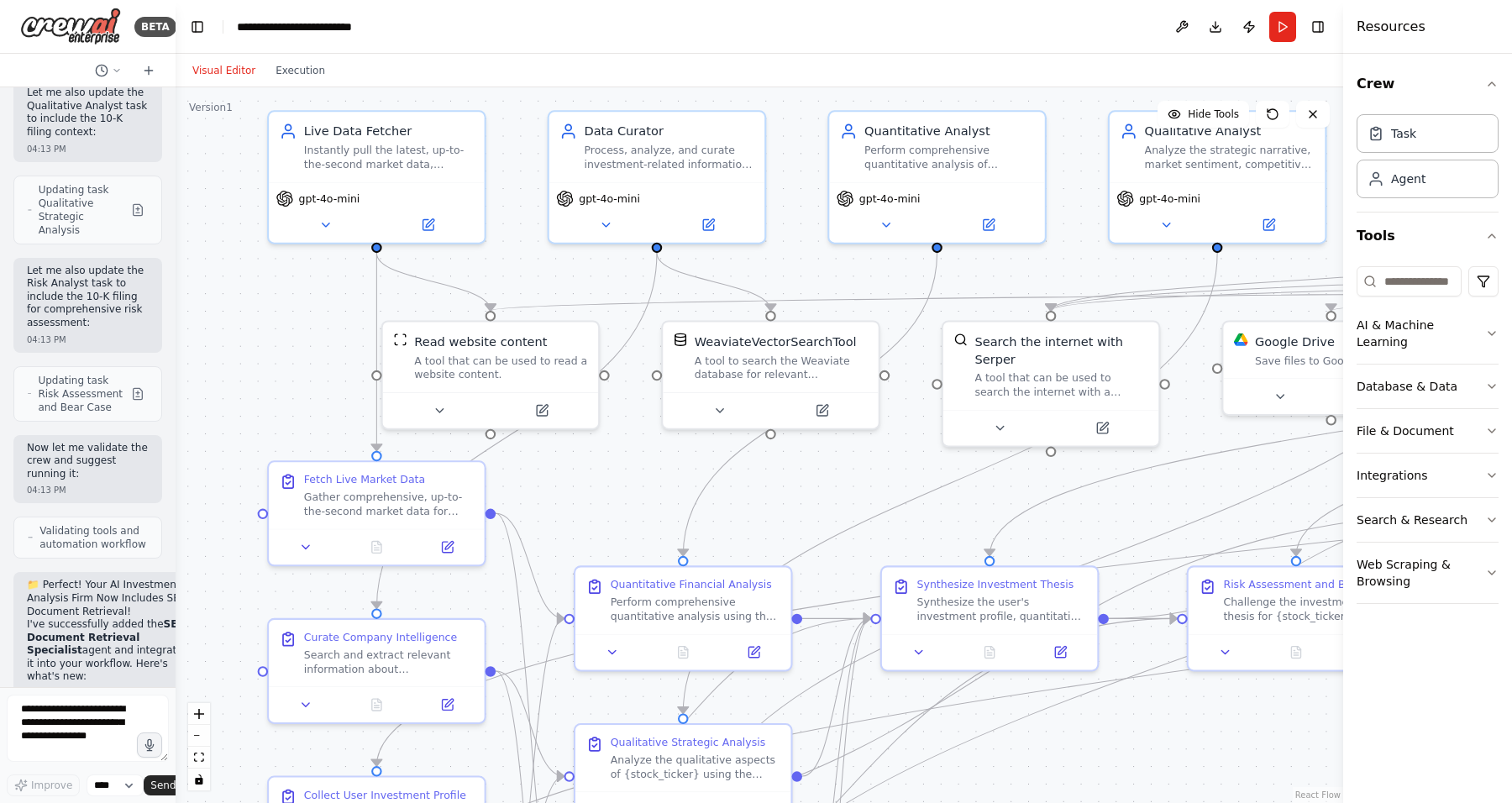
drag, startPoint x: 972, startPoint y: 588, endPoint x: 1006, endPoint y: 833, distance: 247.3
click at [1006, 799] on html "BETA Imagine you are building an elite, fully autonomous AI Investment Analysis…" at bounding box center [756, 401] width 1512 height 803
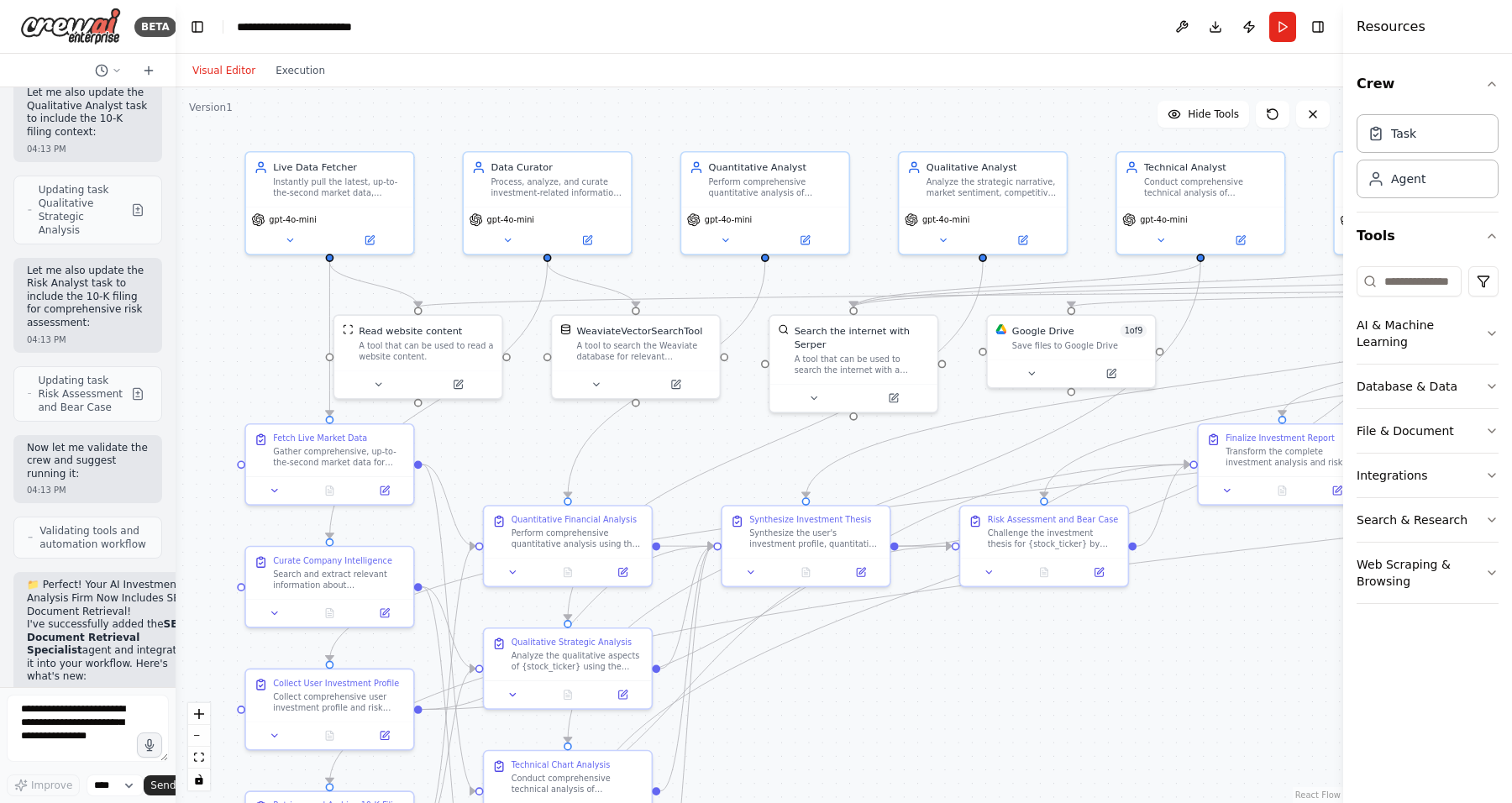
drag, startPoint x: 1045, startPoint y: 180, endPoint x: 829, endPoint y: 120, distance: 224.2
click at [829, 120] on div ".deletable-edge-delete-btn { width: 20px; height: 20px; border: 0px solid #ffff…" at bounding box center [760, 445] width 1168 height 715
click at [202, 738] on button "zoom out" at bounding box center [199, 736] width 22 height 22
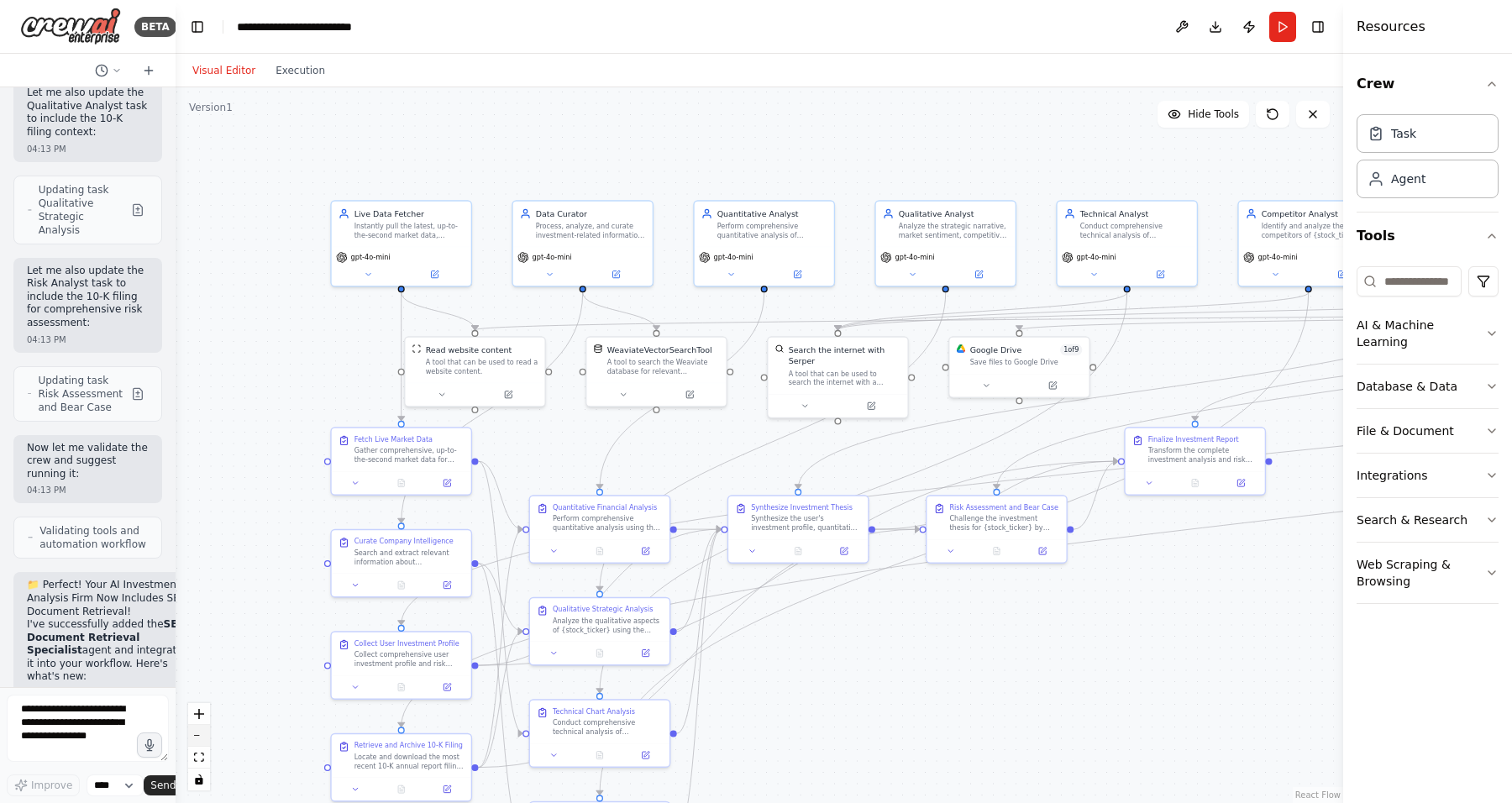
click at [202, 738] on button "zoom out" at bounding box center [199, 736] width 22 height 22
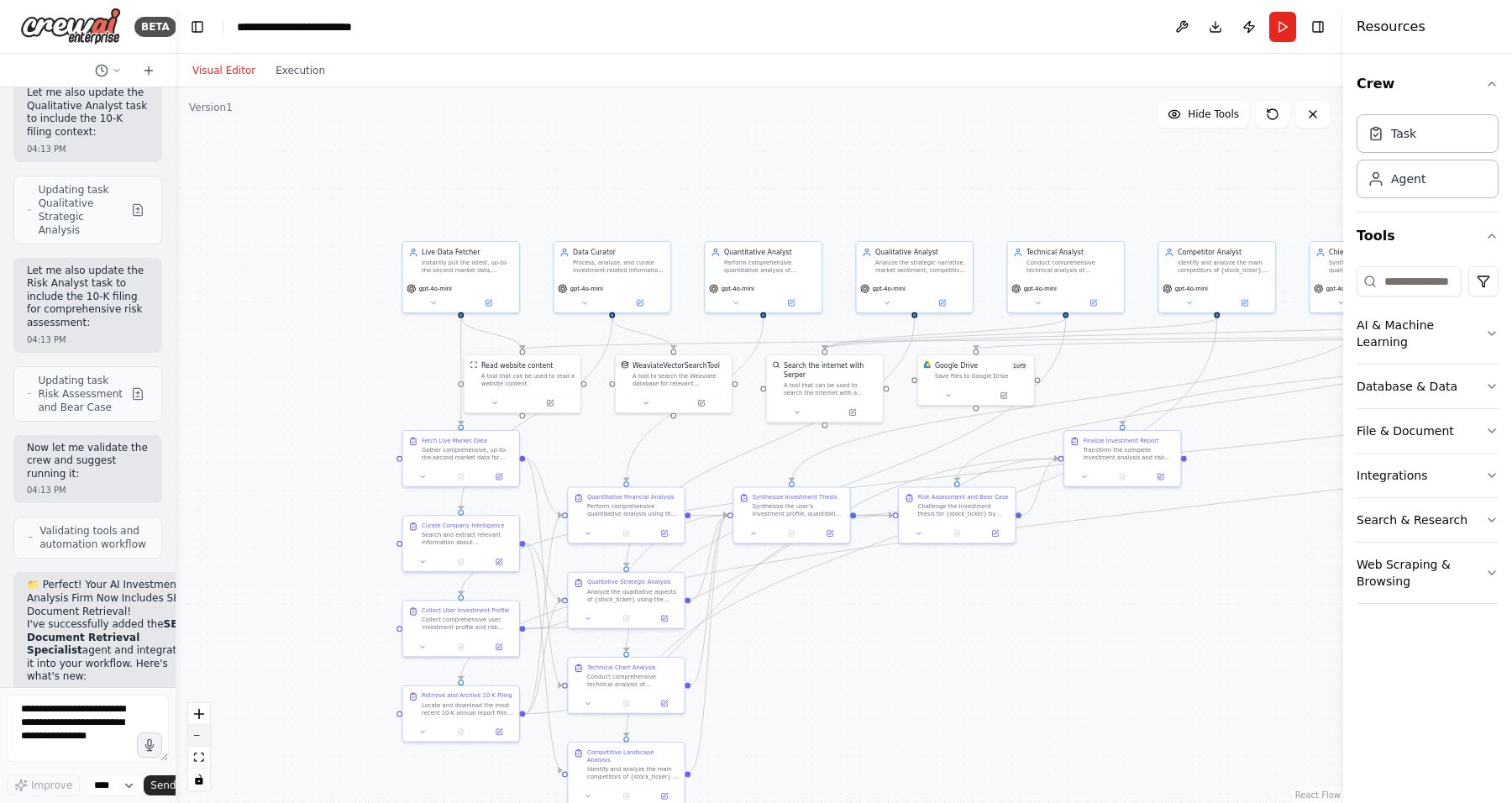
click at [202, 738] on button "zoom out" at bounding box center [199, 736] width 22 height 22
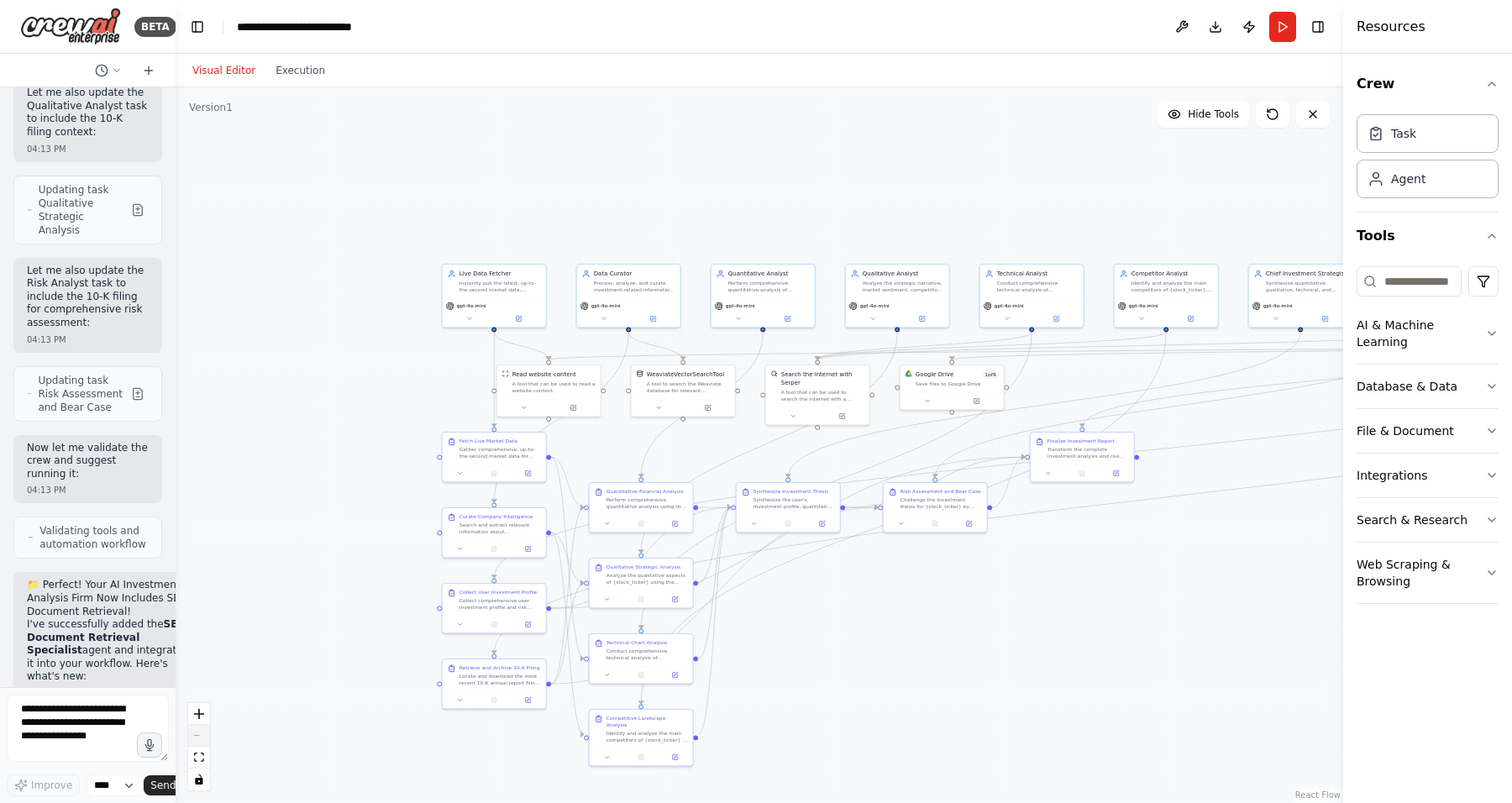
click at [202, 738] on div "React Flow controls" at bounding box center [199, 747] width 22 height 87
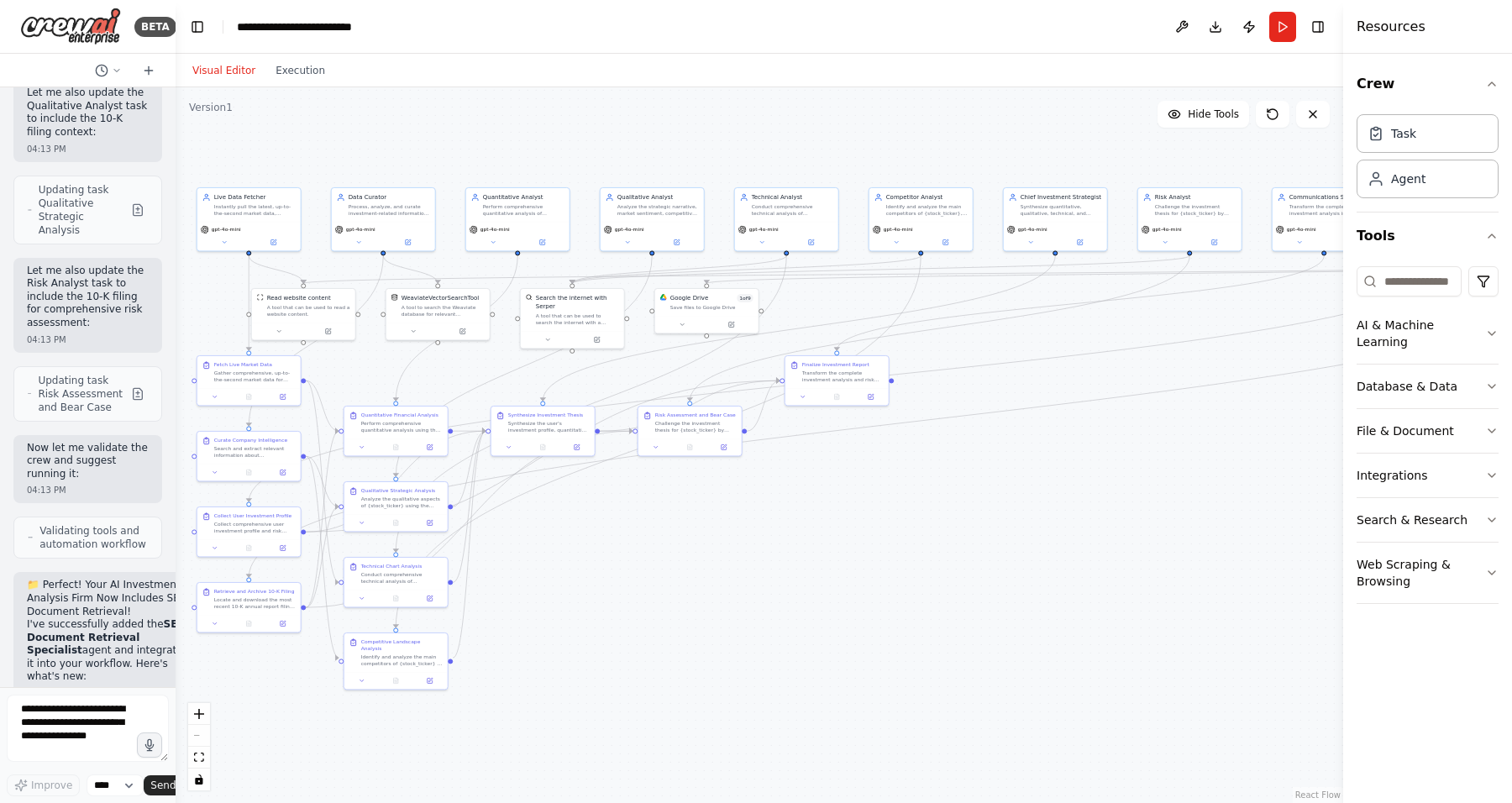
drag, startPoint x: 858, startPoint y: 645, endPoint x: 614, endPoint y: 569, distance: 255.6
click at [614, 569] on div ".deletable-edge-delete-btn { width: 20px; height: 20px; border: 0px solid #ffff…" at bounding box center [760, 445] width 1168 height 715
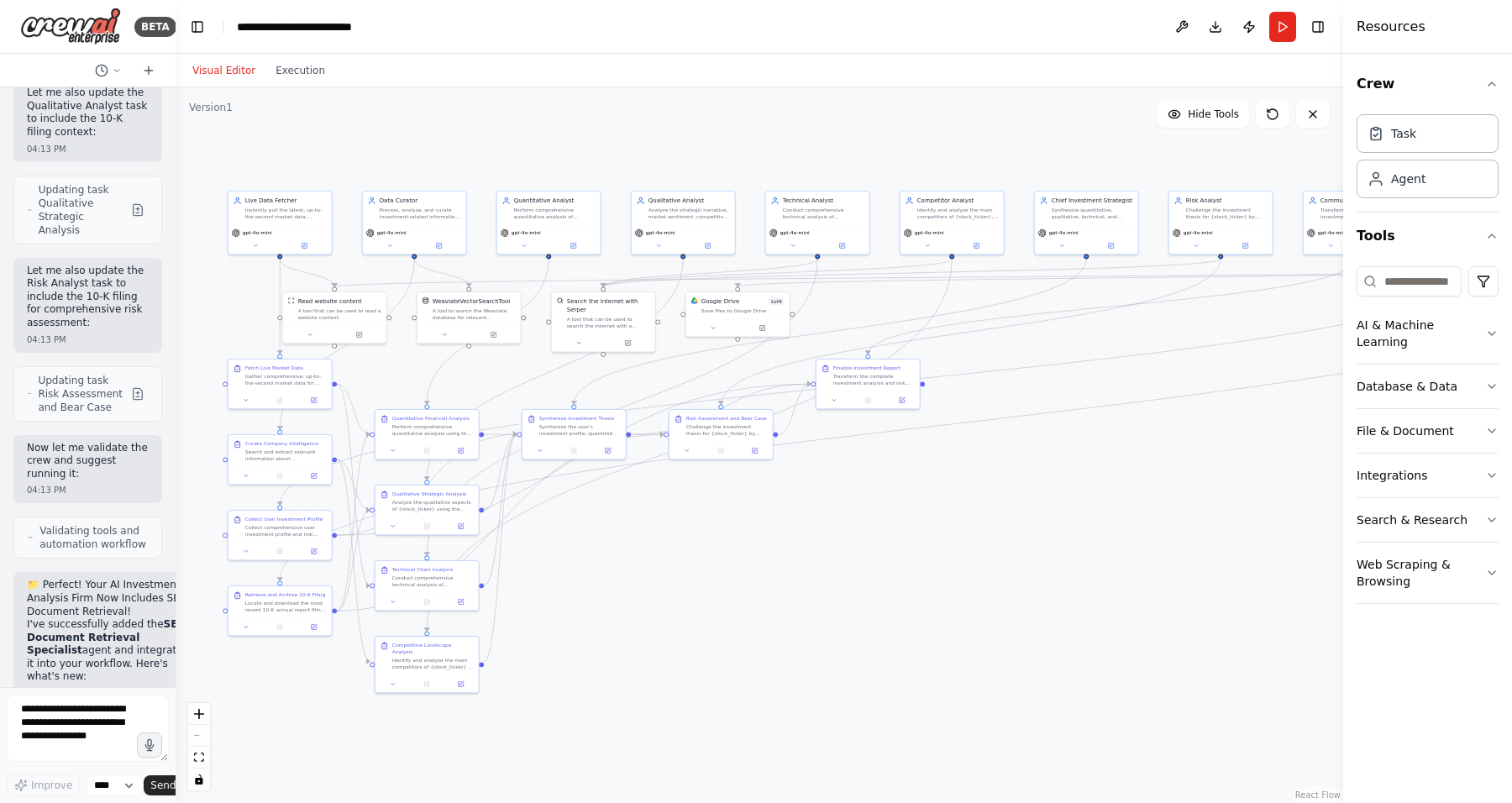
drag, startPoint x: 994, startPoint y: 628, endPoint x: 1025, endPoint y: 632, distance: 31.3
click at [1025, 632] on div ".deletable-edge-delete-btn { width: 20px; height: 20px; border: 0px solid #ffff…" at bounding box center [760, 445] width 1168 height 715
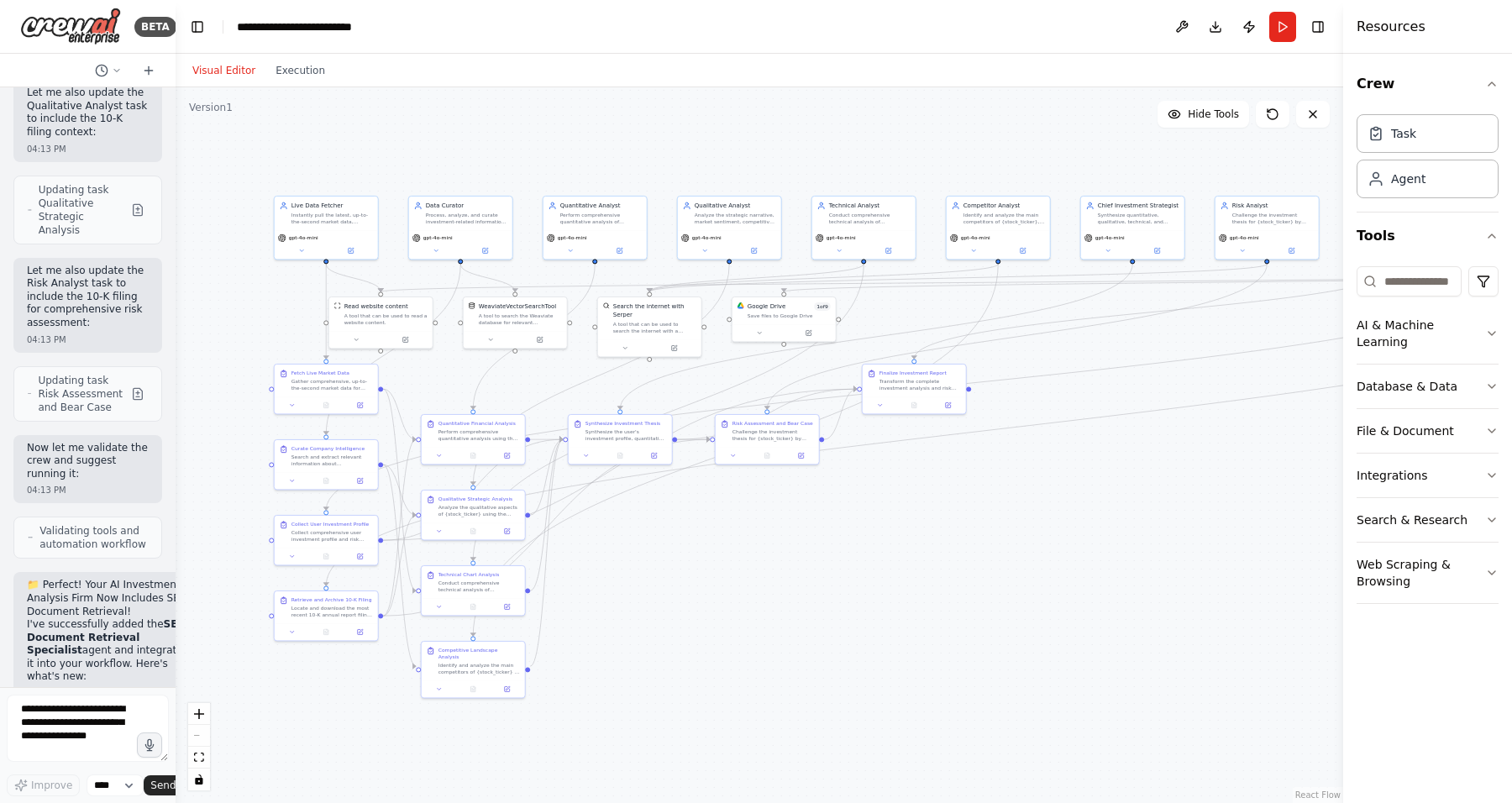
drag, startPoint x: 1111, startPoint y: 483, endPoint x: 1157, endPoint y: 489, distance: 46.4
click at [1157, 489] on div ".deletable-edge-delete-btn { width: 20px; height: 20px; border: 0px solid #ffff…" at bounding box center [760, 445] width 1168 height 715
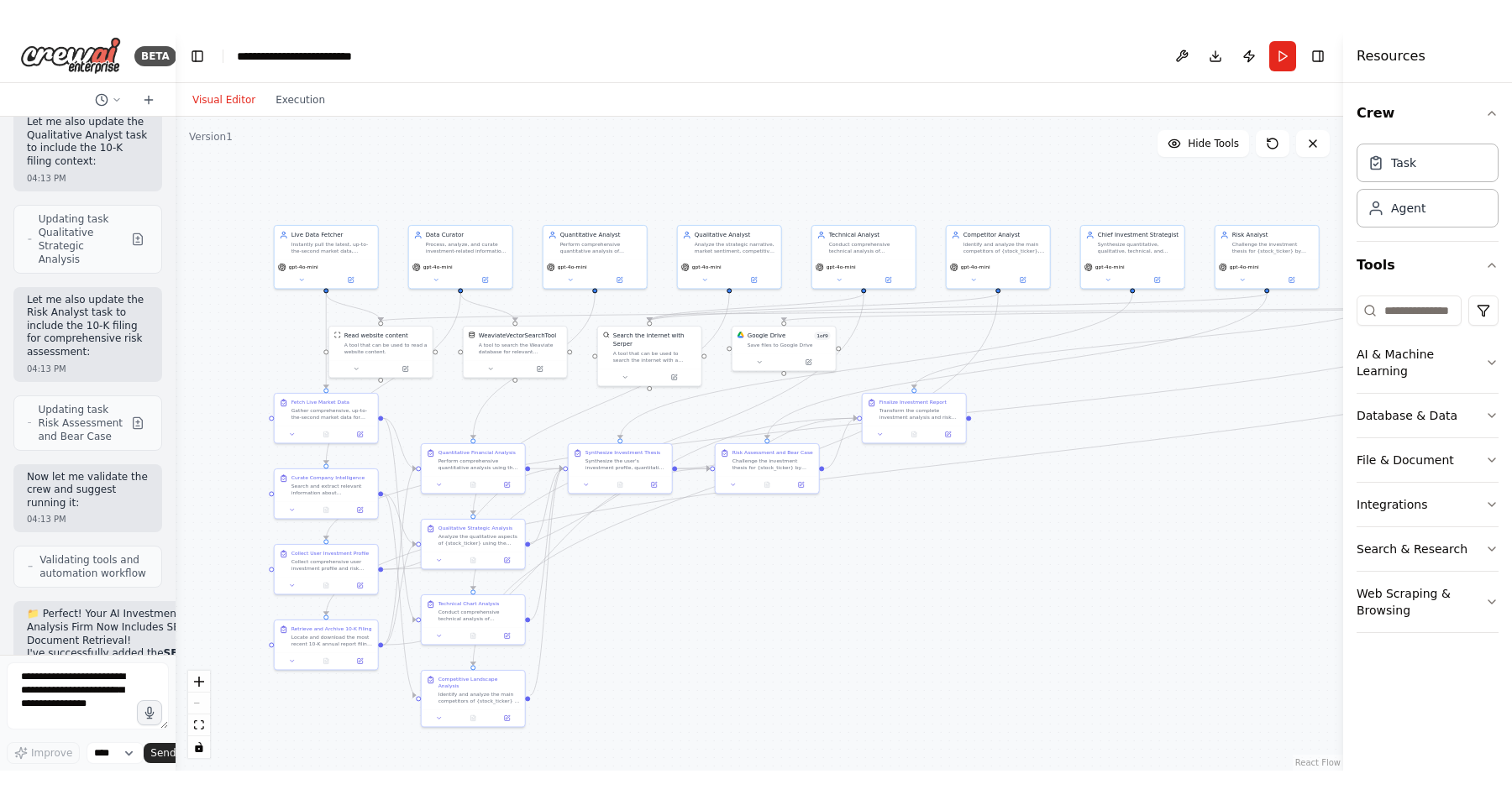
scroll to position [10759, 0]
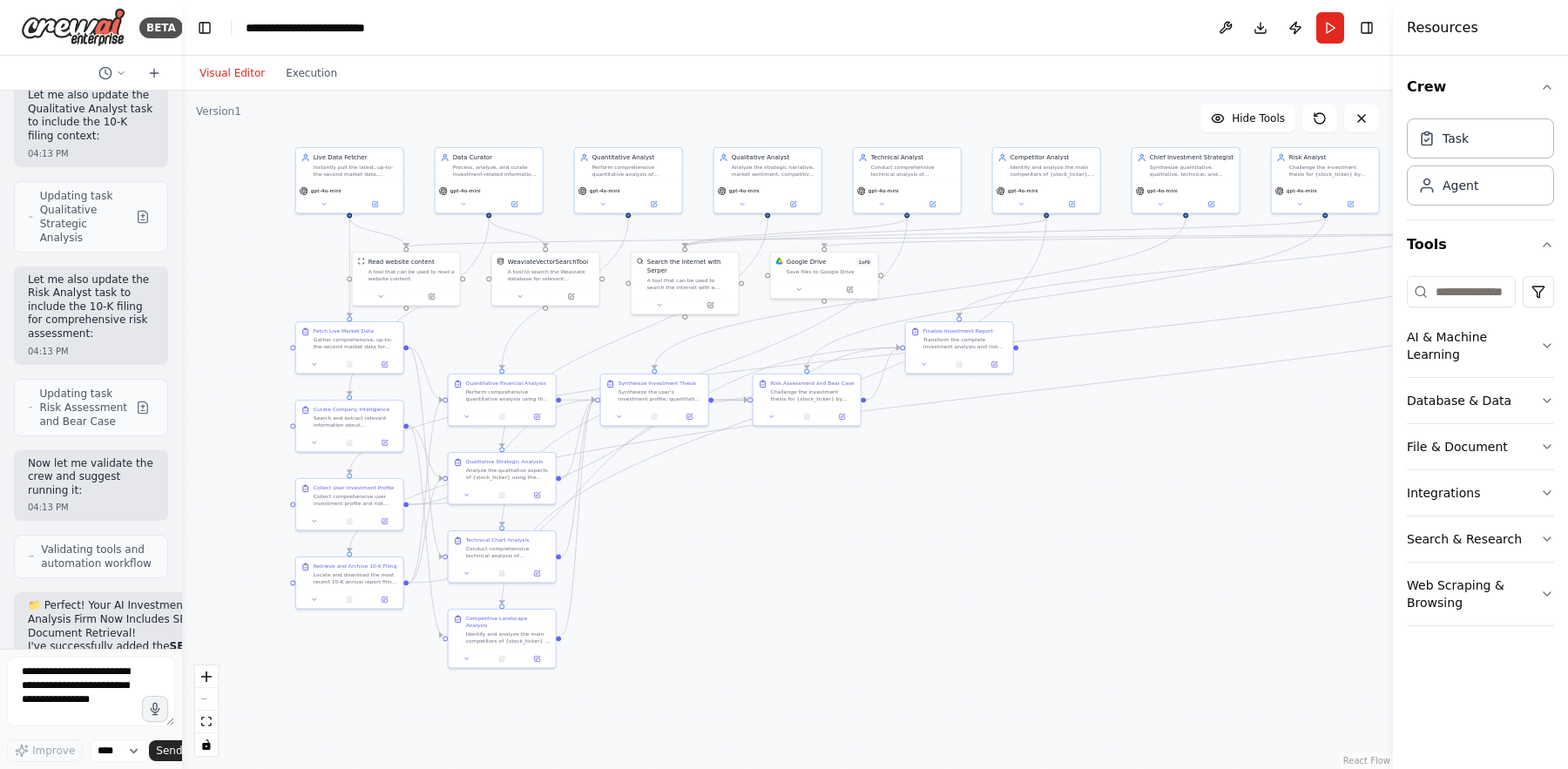
drag, startPoint x: 653, startPoint y: 658, endPoint x: 665, endPoint y: 604, distance: 55.3
click at [665, 604] on div ".deletable-edge-delete-btn { width: 20px; height: 20px; border: 0px solid #ffff…" at bounding box center [788, 429] width 1211 height 679
